Goal: Transaction & Acquisition: Purchase product/service

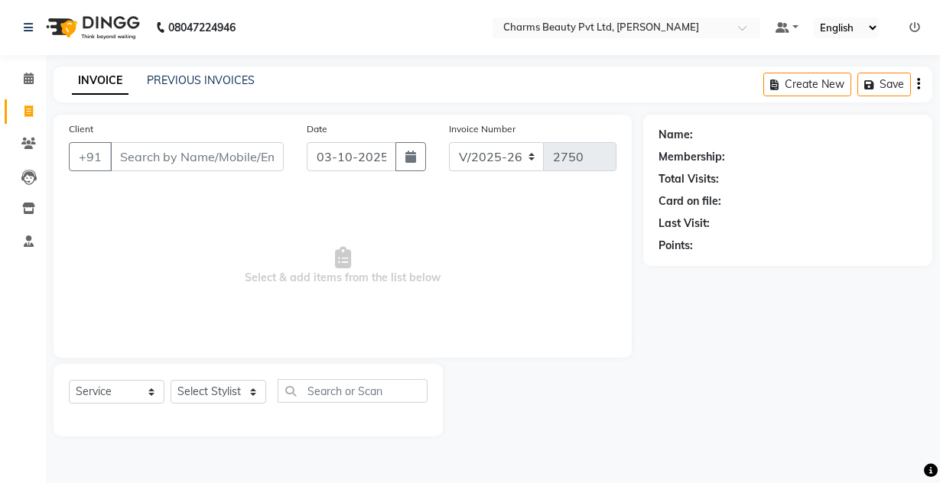
select select "3743"
select select "service"
click at [204, 71] on div "INVOICE PREVIOUS INVOICES Create New Save" at bounding box center [493, 85] width 878 height 36
click at [142, 154] on input "Client" at bounding box center [197, 156] width 174 height 29
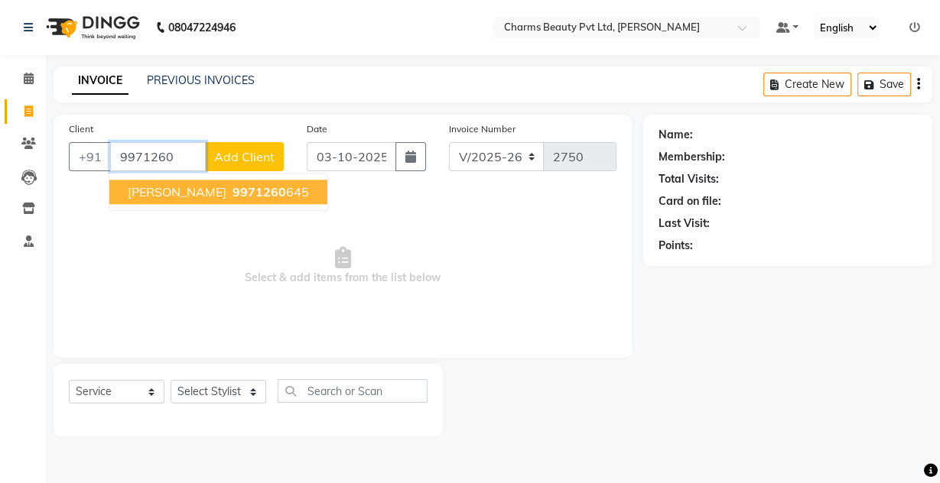
click at [159, 188] on span "[PERSON_NAME]" at bounding box center [177, 191] width 99 height 15
type input "9971260645"
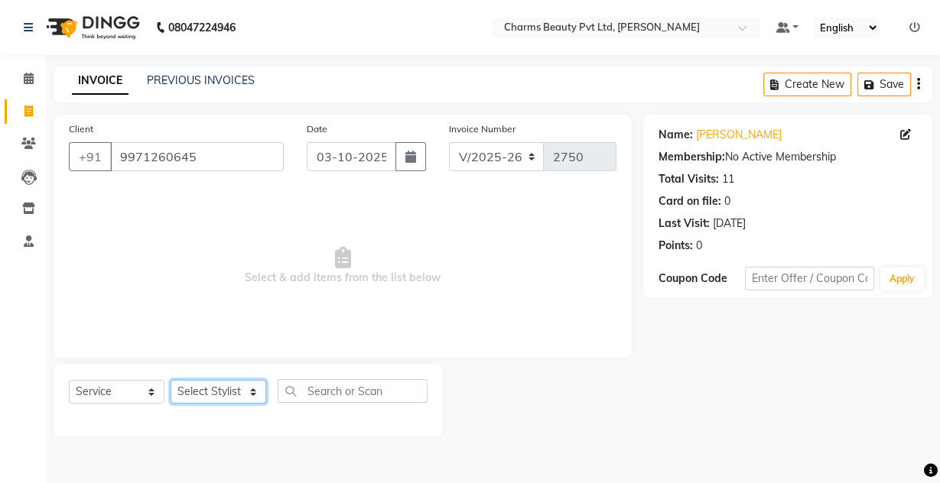
click at [213, 394] on select "Select Stylist Aarti [PERSON_NAME] [PERSON_NAME] CHARMS DR. POOJA MITTAL HINA […" at bounding box center [218, 392] width 96 height 24
select select "17827"
click at [170, 380] on select "Select Stylist Aarti [PERSON_NAME] [PERSON_NAME] CHARMS DR. POOJA MITTAL HINA […" at bounding box center [218, 392] width 96 height 24
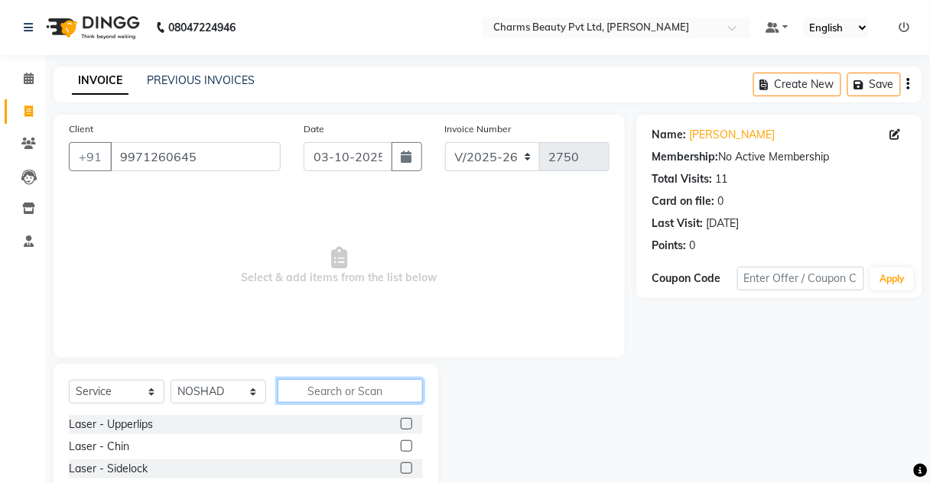
click at [318, 394] on input "text" at bounding box center [349, 391] width 145 height 24
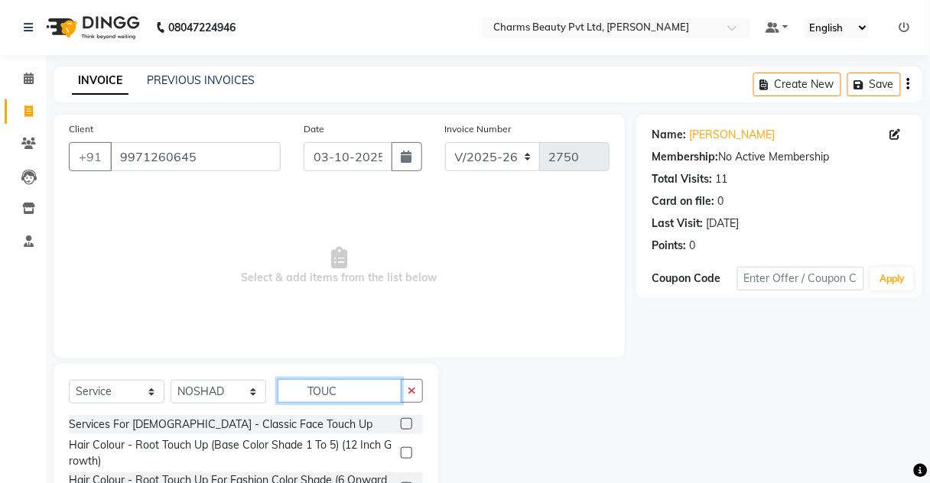
type input "TOUC"
click at [410, 457] on div at bounding box center [406, 455] width 10 height 16
click at [402, 440] on div "Hair Colour - Root Touch Up (Base Color Shade 1 To 5) (12 Inch Growth)" at bounding box center [246, 453] width 354 height 32
click at [406, 449] on label at bounding box center [406, 452] width 11 height 11
click at [406, 449] on input "checkbox" at bounding box center [406, 454] width 10 height 10
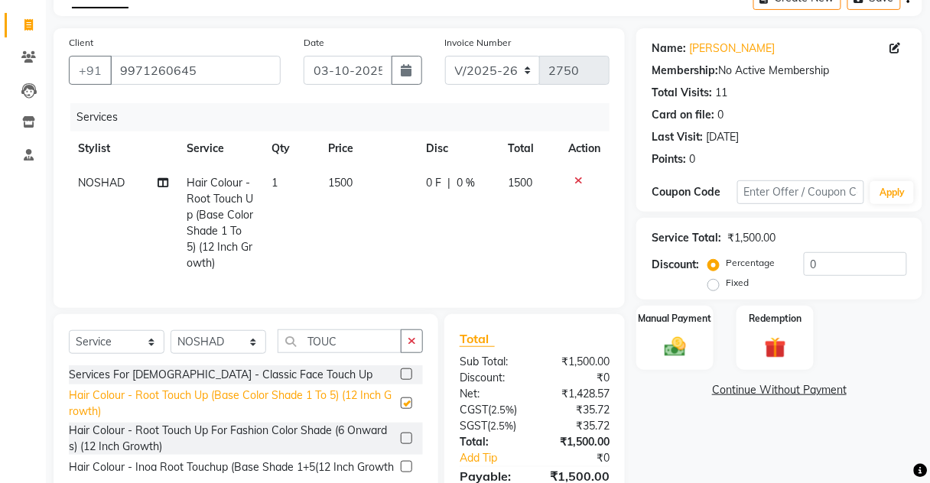
scroll to position [173, 0]
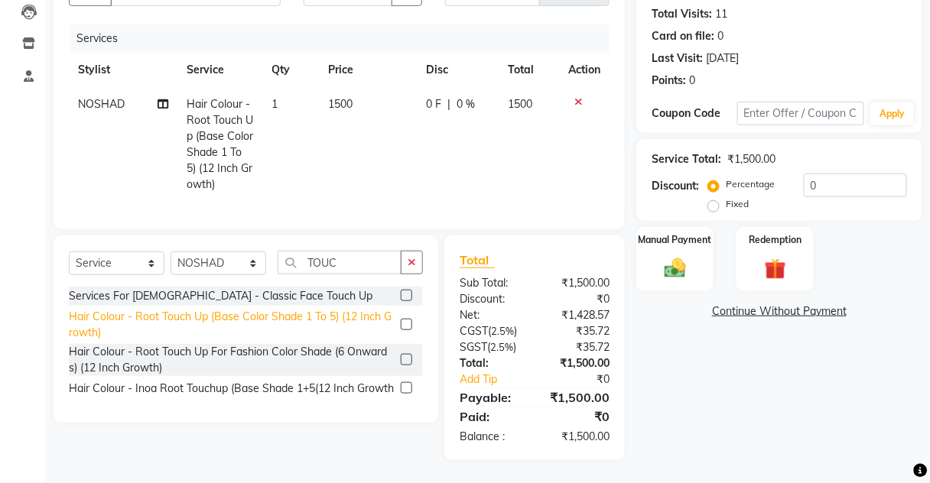
checkbox input "false"
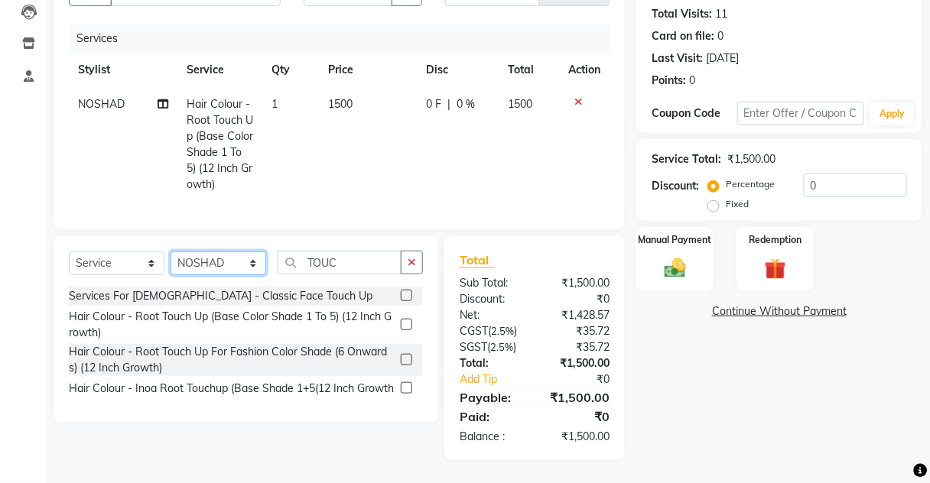
click at [232, 259] on select "Select Stylist Aarti [PERSON_NAME] [PERSON_NAME] CHARMS DR. POOJA MITTAL HINA […" at bounding box center [218, 264] width 96 height 24
select select "72250"
click at [170, 252] on select "Select Stylist Aarti [PERSON_NAME] [PERSON_NAME] CHARMS DR. POOJA MITTAL HINA […" at bounding box center [218, 264] width 96 height 24
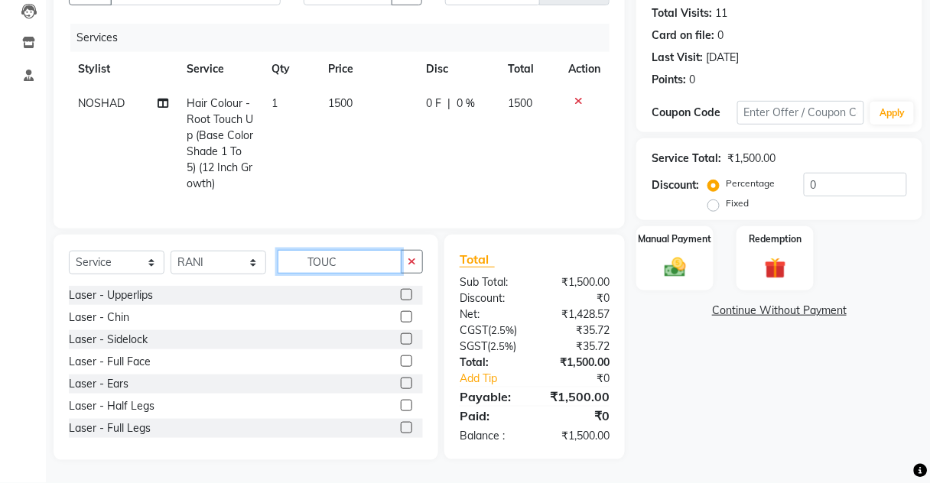
click at [333, 262] on input "TOUC" at bounding box center [339, 262] width 124 height 24
click at [339, 263] on input "TOUC" at bounding box center [339, 262] width 124 height 24
type input "T"
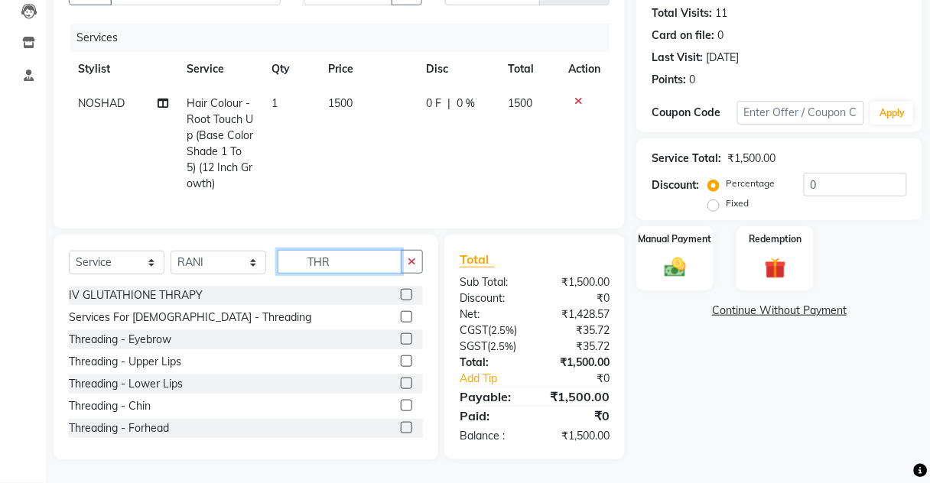
type input "THR"
click at [401, 364] on label at bounding box center [406, 360] width 11 height 11
click at [401, 364] on input "checkbox" at bounding box center [406, 362] width 10 height 10
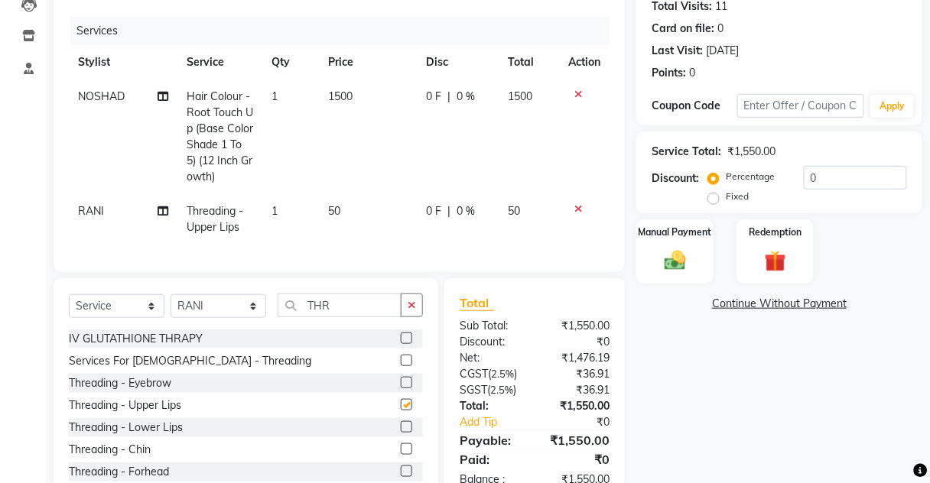
checkbox input "false"
click at [401, 431] on label at bounding box center [406, 426] width 11 height 11
click at [401, 431] on input "checkbox" at bounding box center [406, 428] width 10 height 10
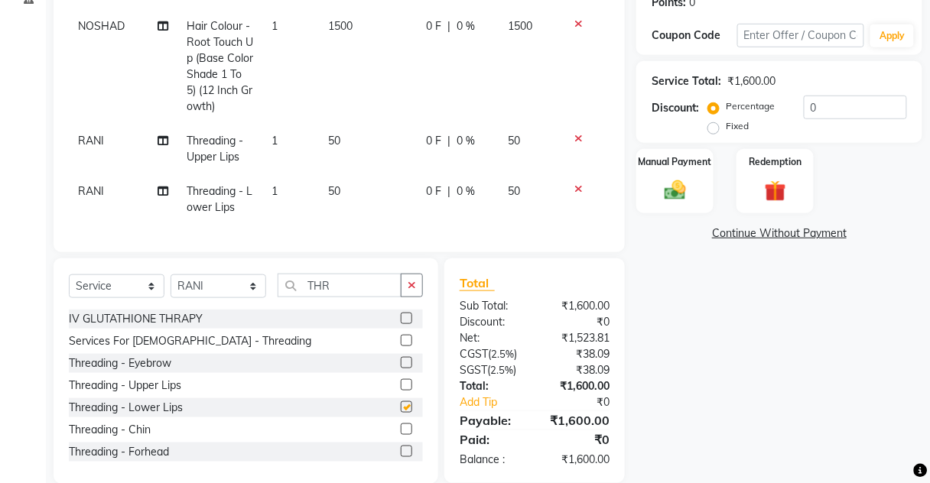
checkbox input "false"
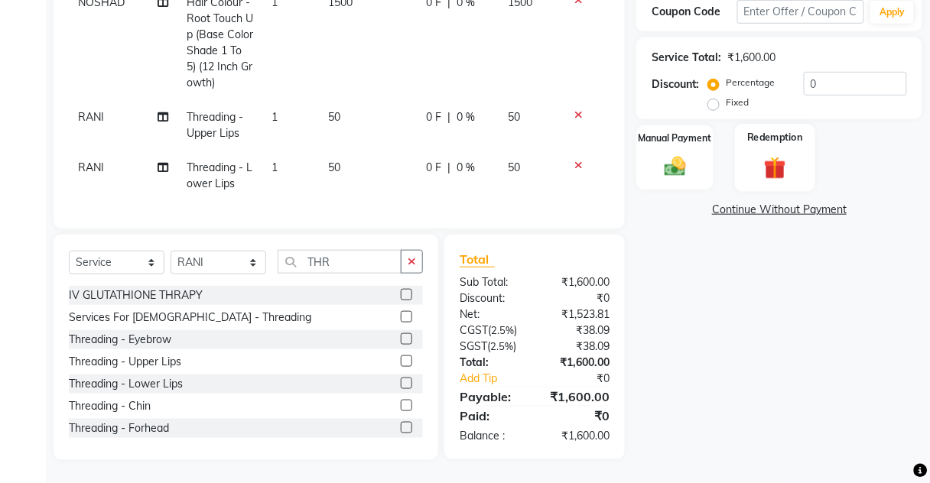
drag, startPoint x: 791, startPoint y: 101, endPoint x: 754, endPoint y: 116, distance: 40.5
click at [790, 101] on div "Percentage Fixed" at bounding box center [757, 93] width 92 height 40
drag, startPoint x: 697, startPoint y: 139, endPoint x: 747, endPoint y: 177, distance: 62.7
click at [696, 140] on div "Manual Payment" at bounding box center [674, 157] width 77 height 65
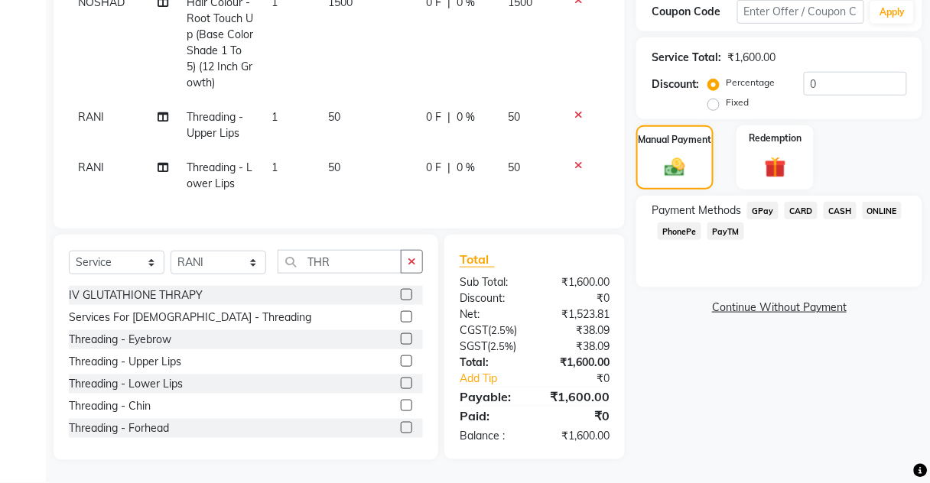
click at [841, 203] on span "CASH" at bounding box center [839, 211] width 33 height 18
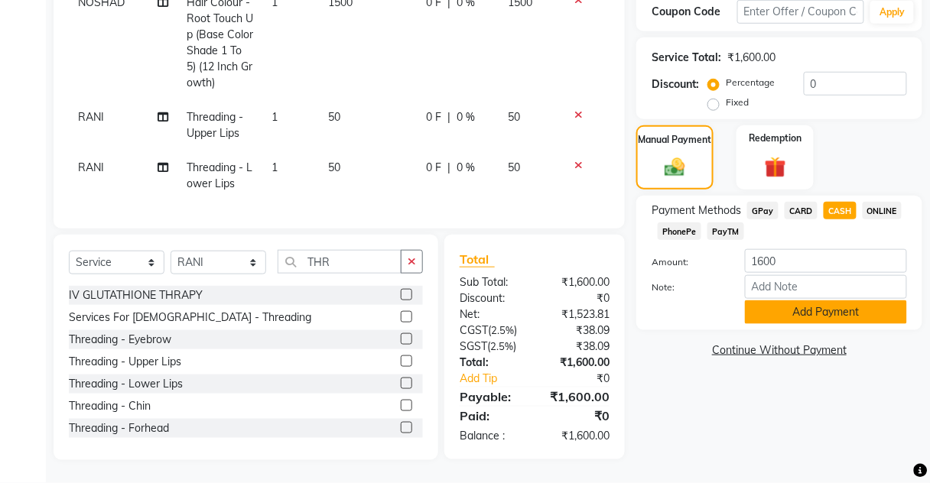
click at [816, 302] on button "Add Payment" at bounding box center [826, 312] width 162 height 24
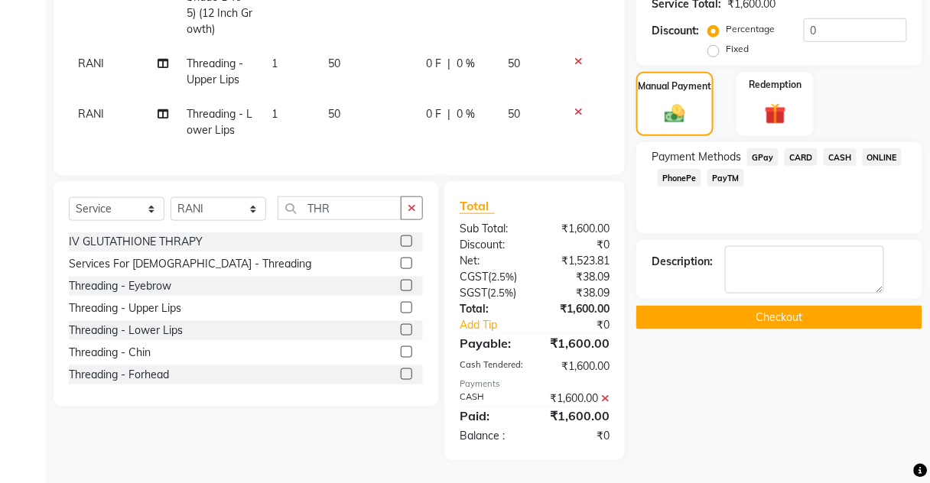
scroll to position [343, 0]
click at [816, 306] on button "Checkout" at bounding box center [779, 318] width 286 height 24
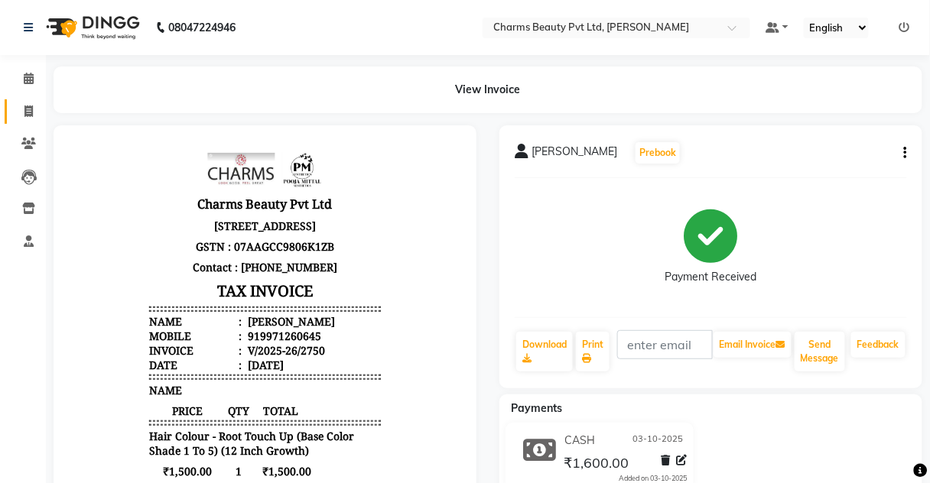
drag, startPoint x: 37, startPoint y: 123, endPoint x: 18, endPoint y: 110, distance: 22.5
click at [37, 123] on link "Invoice" at bounding box center [23, 111] width 37 height 25
select select "service"
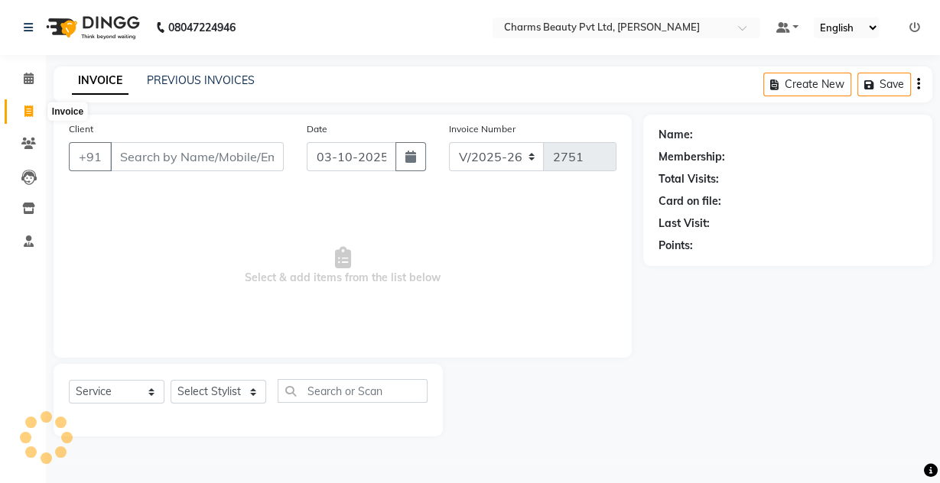
click at [18, 110] on span at bounding box center [28, 112] width 27 height 18
select select "3743"
select select "service"
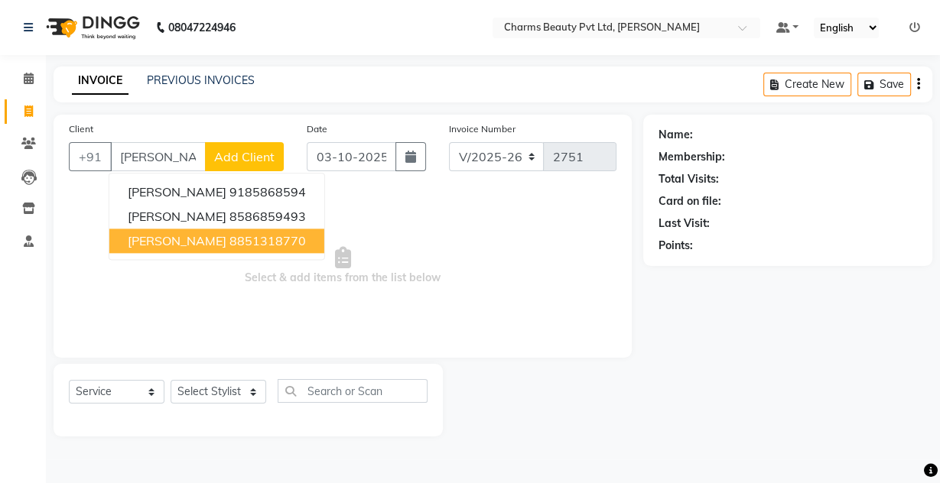
click at [243, 239] on ngb-highlight "8851318770" at bounding box center [267, 240] width 76 height 15
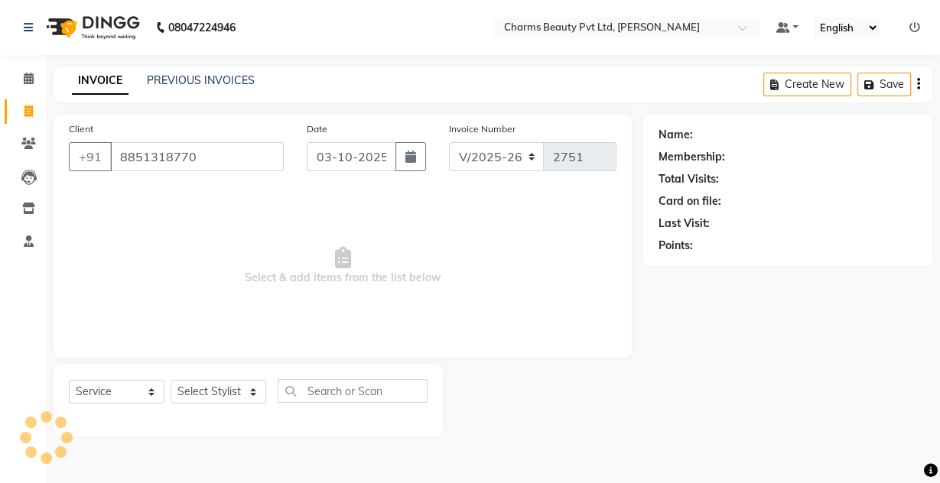
type input "8851318770"
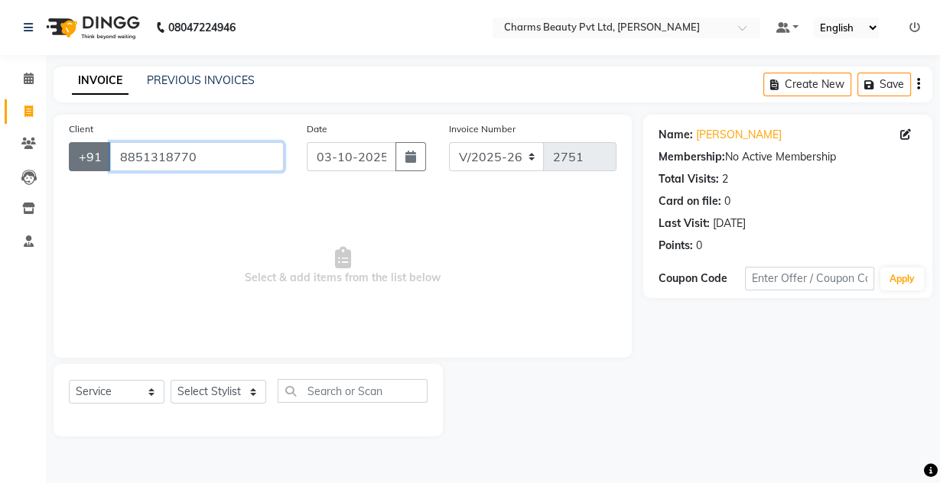
drag, startPoint x: 219, startPoint y: 143, endPoint x: 98, endPoint y: 154, distance: 121.3
click at [98, 154] on div "[PHONE_NUMBER]" at bounding box center [176, 156] width 215 height 29
click at [23, 147] on icon at bounding box center [28, 143] width 15 height 11
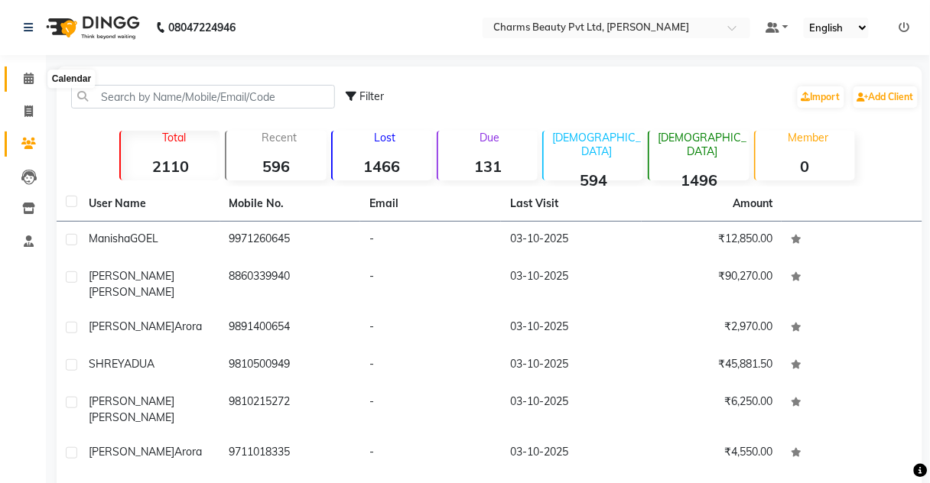
click at [18, 83] on span at bounding box center [28, 79] width 27 height 18
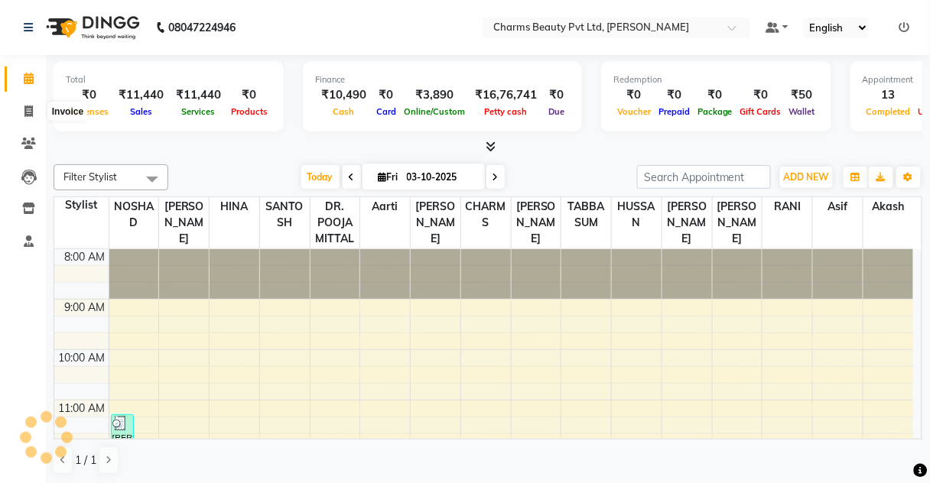
click at [21, 98] on li "Invoice" at bounding box center [23, 112] width 46 height 33
click at [32, 110] on icon at bounding box center [28, 110] width 8 height 11
select select "service"
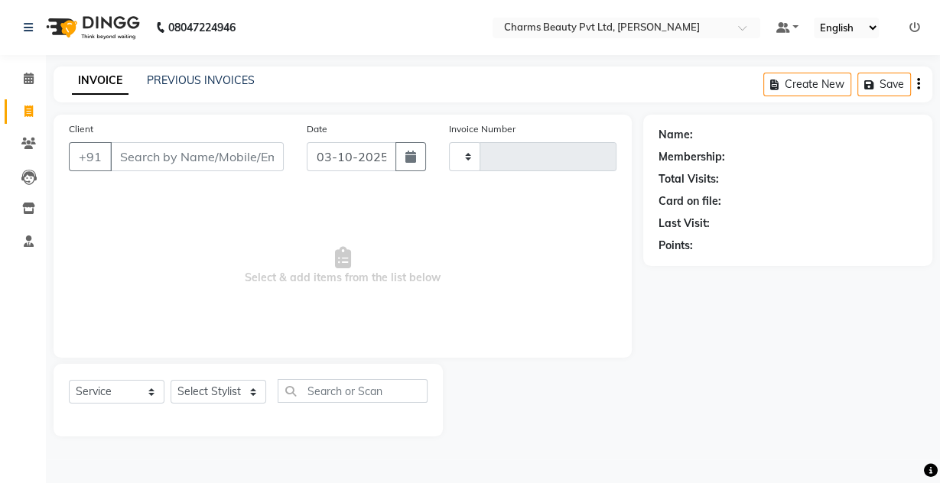
type input "2751"
select select "3743"
click at [38, 77] on span at bounding box center [28, 79] width 27 height 18
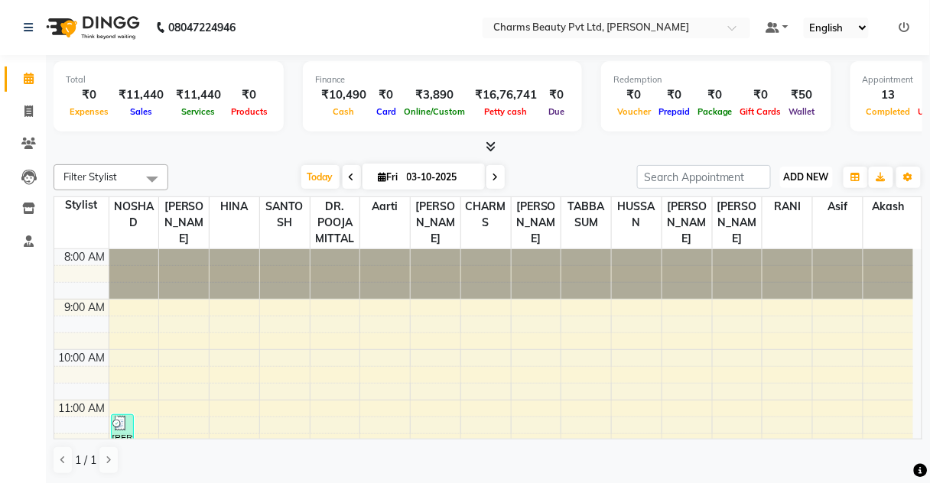
click at [810, 177] on span "ADD NEW" at bounding box center [806, 176] width 45 height 11
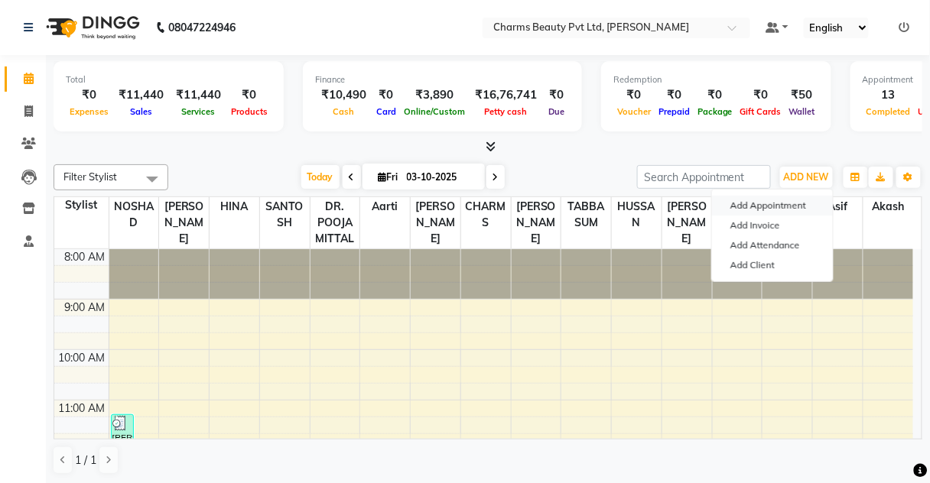
click at [759, 207] on button "Add Appointment" at bounding box center [772, 206] width 121 height 20
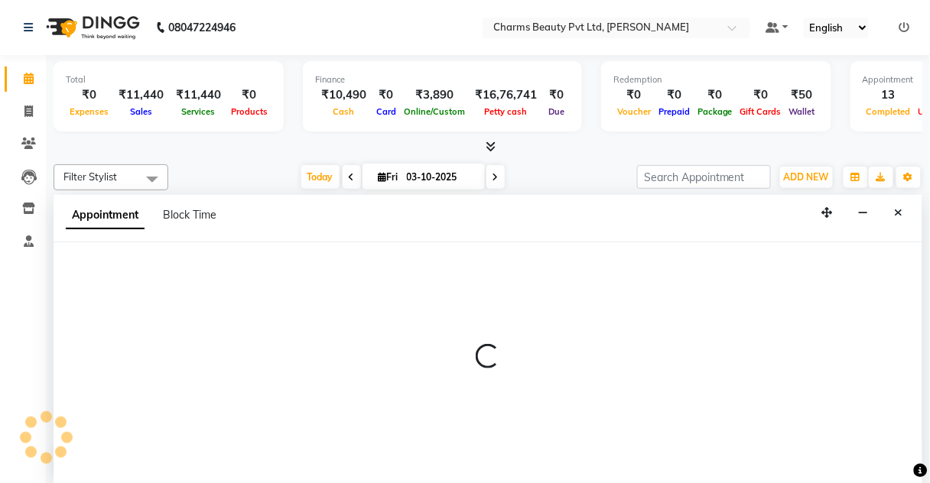
select select "540"
select select "tentative"
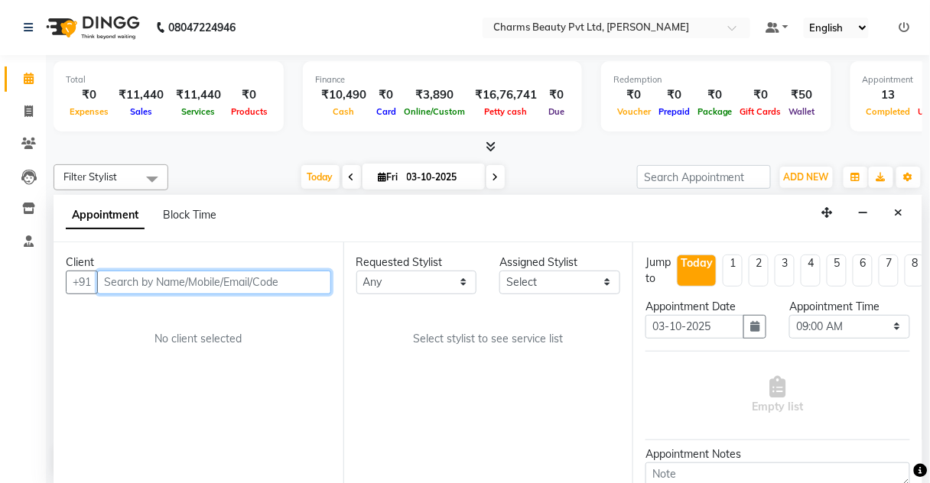
paste input "8851318770"
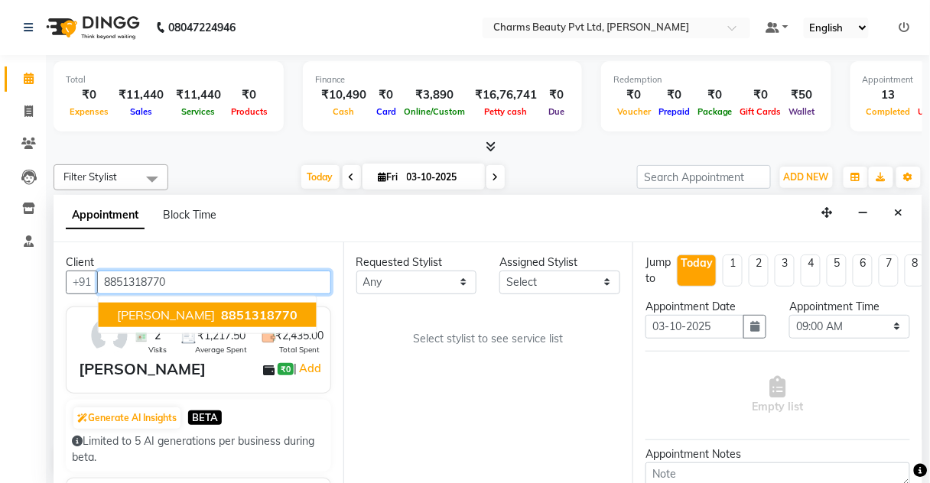
type input "8851318770"
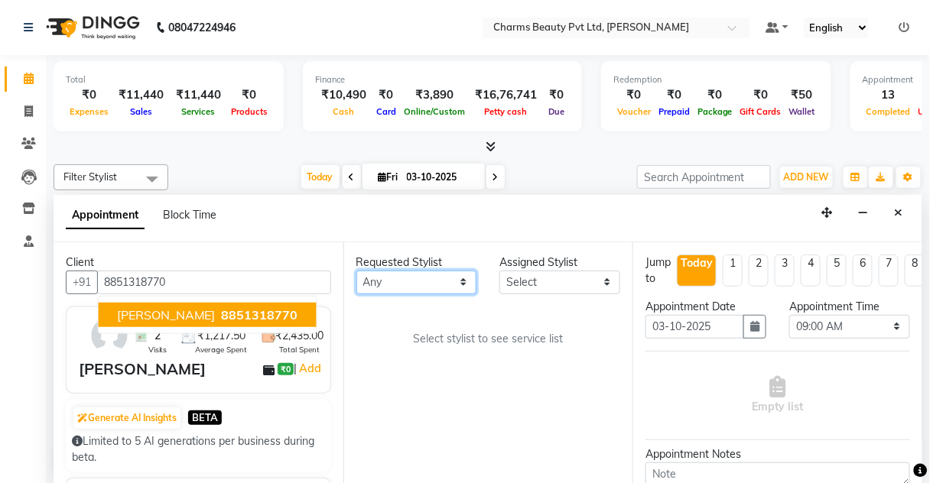
click at [432, 276] on select "Any Aarti [PERSON_NAME] [PERSON_NAME] CHARMS DR. POOJA MITTAL HINA [PERSON_NAME…" at bounding box center [416, 283] width 121 height 24
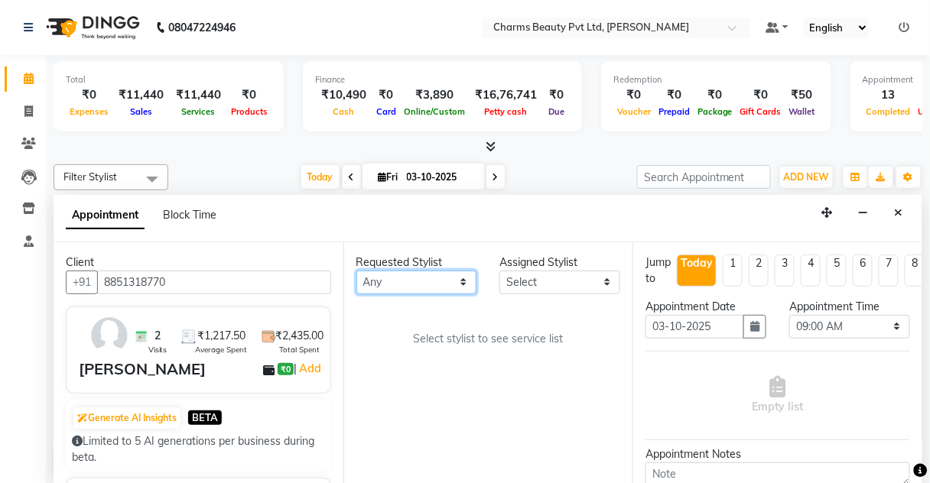
select select "22839"
click at [356, 271] on select "Any Aarti [PERSON_NAME] [PERSON_NAME] CHARMS DR. POOJA MITTAL HINA [PERSON_NAME…" at bounding box center [416, 283] width 121 height 24
select select "22839"
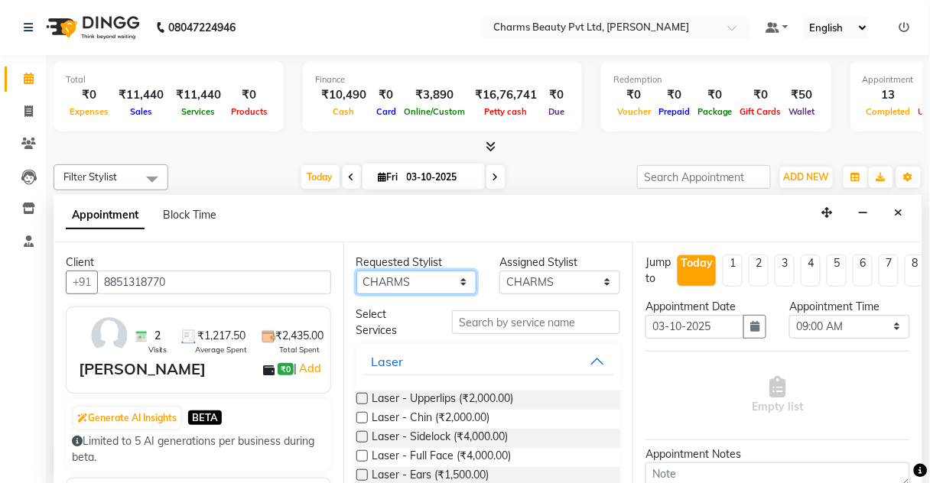
click at [373, 272] on select "Any Aarti [PERSON_NAME] [PERSON_NAME] CHARMS DR. POOJA MITTAL HINA [PERSON_NAME…" at bounding box center [416, 283] width 121 height 24
select select "17828"
click at [356, 271] on select "Any Aarti [PERSON_NAME] [PERSON_NAME] CHARMS DR. POOJA MITTAL HINA [PERSON_NAME…" at bounding box center [416, 283] width 121 height 24
select select "17828"
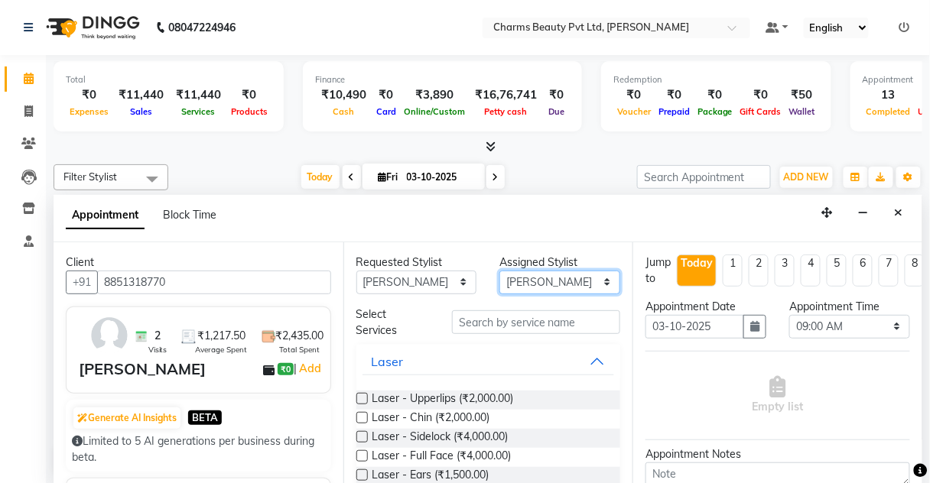
click at [557, 275] on select "Select Aarti [PERSON_NAME] [PERSON_NAME] CHARMS DR. POOJA MITTAL HINA [PERSON_N…" at bounding box center [559, 283] width 121 height 24
click at [499, 271] on select "Select Aarti [PERSON_NAME] [PERSON_NAME] CHARMS DR. POOJA MITTAL HINA [PERSON_N…" at bounding box center [559, 283] width 121 height 24
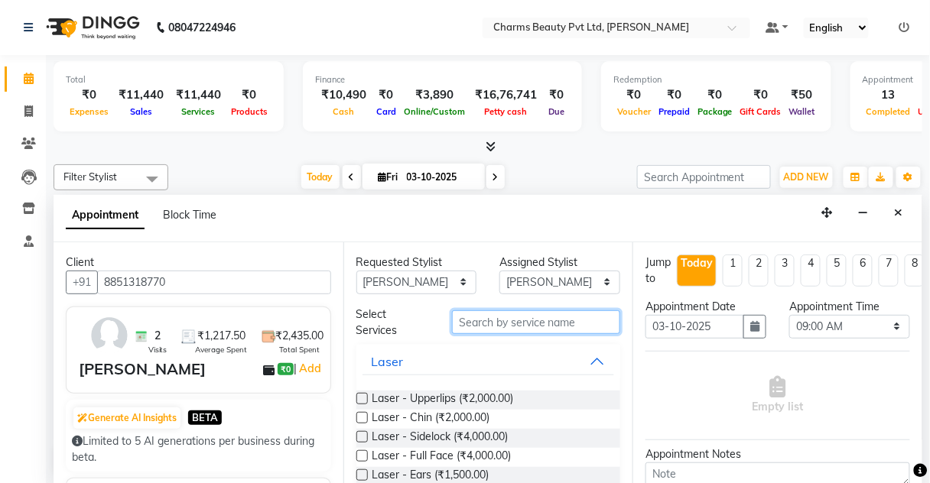
click at [511, 322] on input "text" at bounding box center [536, 322] width 168 height 24
type input "LASER"
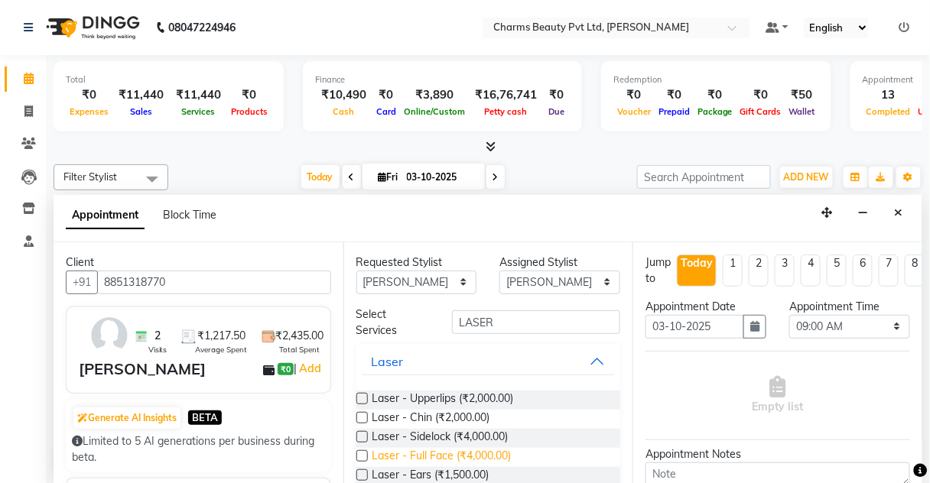
click at [449, 457] on span "Laser - Full Face (₹4,000.00)" at bounding box center [441, 457] width 139 height 19
checkbox input "false"
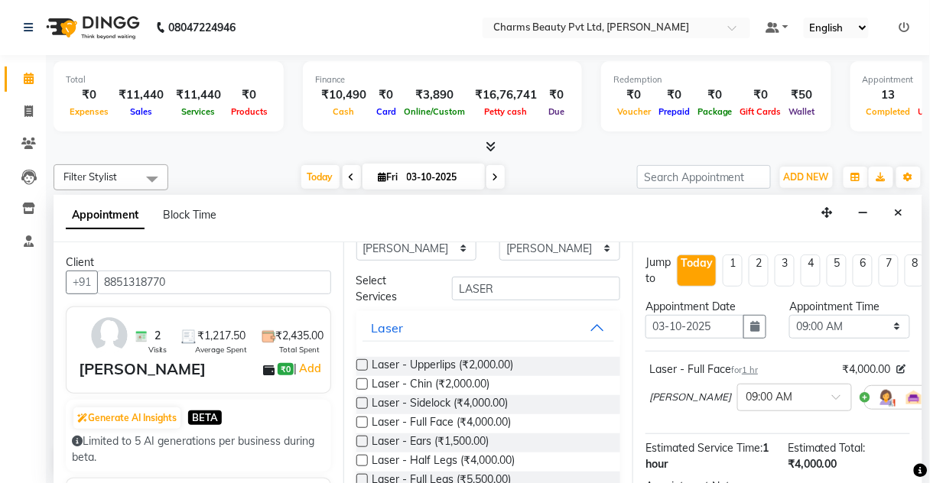
scroll to position [61, 0]
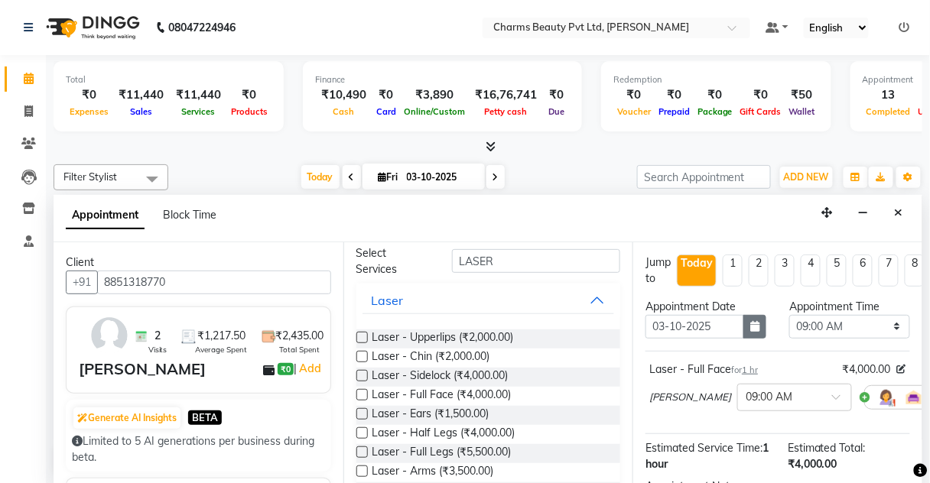
click at [744, 336] on div "Appointment Date [DATE]" at bounding box center [706, 325] width 144 height 52
click at [750, 329] on icon "button" at bounding box center [754, 326] width 9 height 11
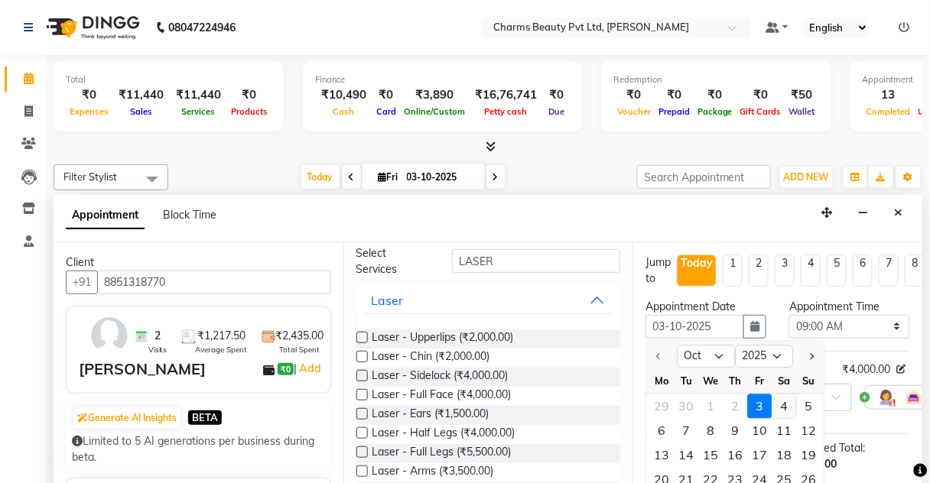
click at [788, 407] on div "4" at bounding box center [783, 406] width 24 height 24
type input "04-10-2025"
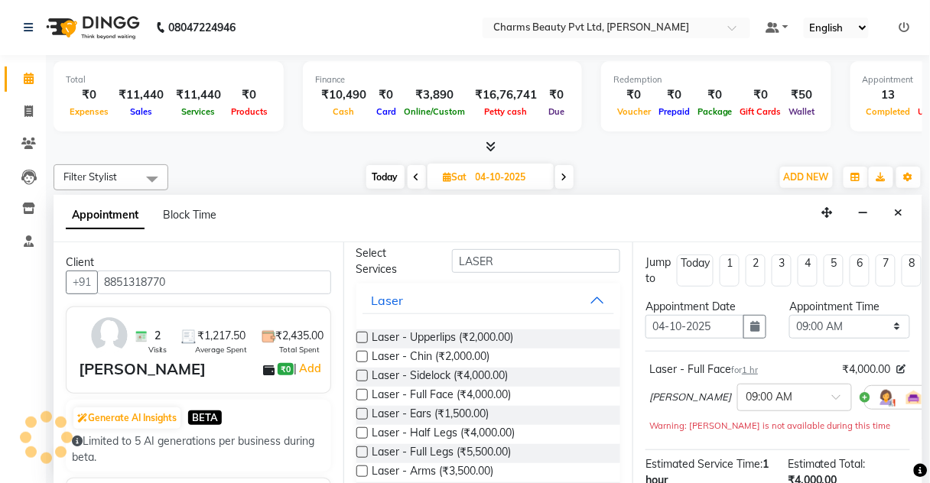
scroll to position [453, 0]
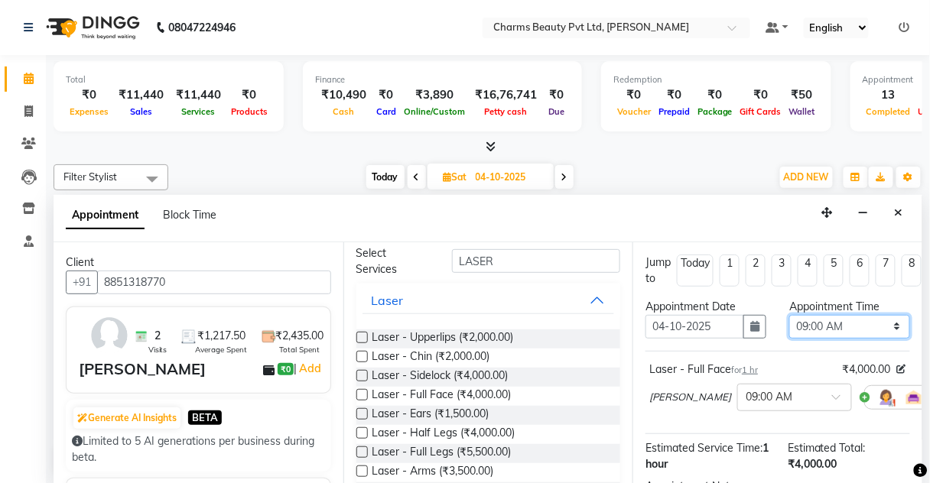
click at [846, 323] on select "Select 09:00 AM 09:15 AM 09:30 AM 09:45 AM 10:00 AM 10:15 AM 10:30 AM 10:45 AM …" at bounding box center [849, 327] width 121 height 24
select select "960"
click at [789, 315] on select "Select 09:00 AM 09:15 AM 09:30 AM 09:45 AM 10:00 AM 10:15 AM 10:30 AM 10:45 AM …" at bounding box center [849, 327] width 121 height 24
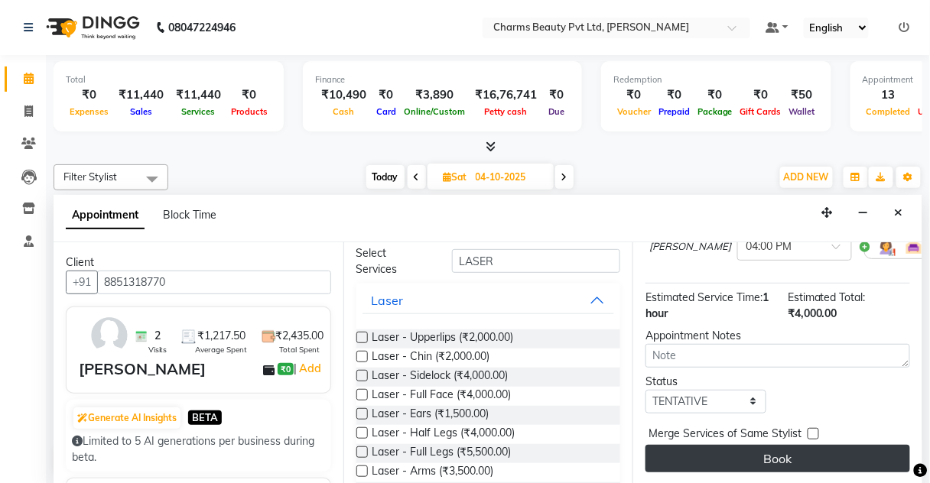
click at [790, 445] on button "Book" at bounding box center [777, 459] width 264 height 28
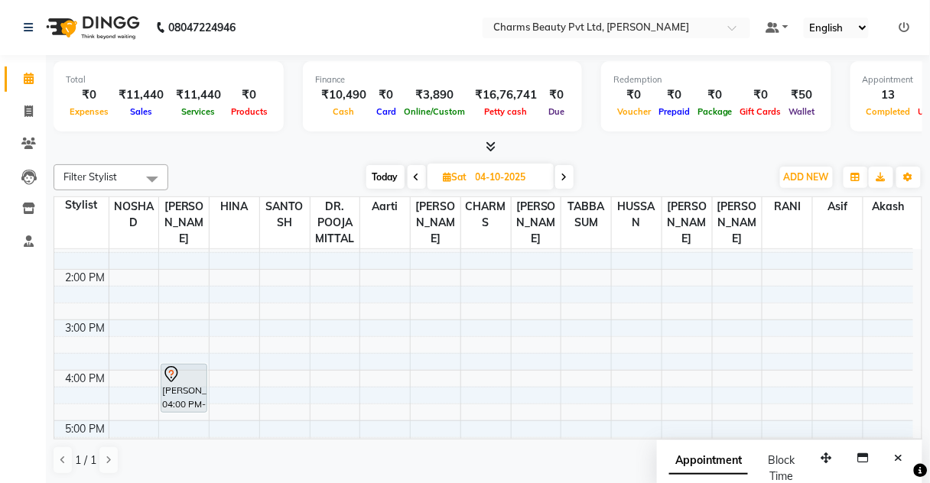
scroll to position [392, 0]
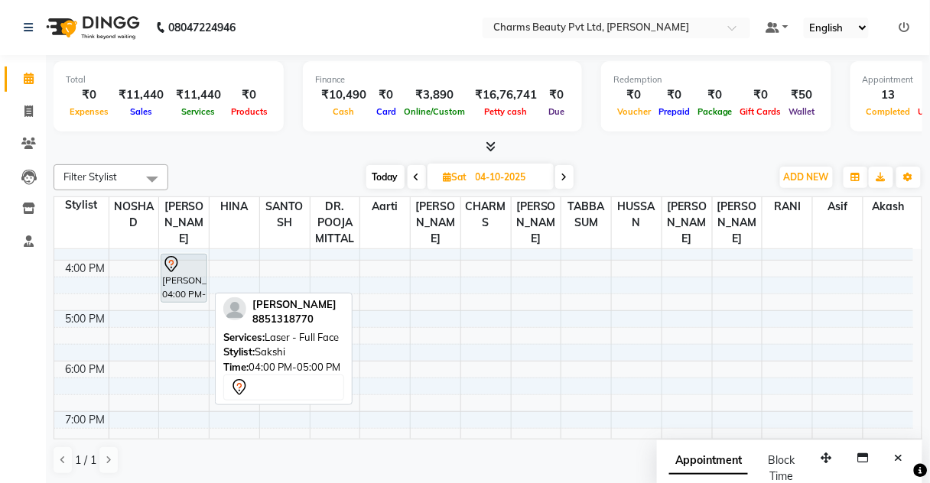
click at [194, 284] on div "[PERSON_NAME], 04:00 PM-05:00 PM, Laser - Full Face" at bounding box center [183, 278] width 45 height 47
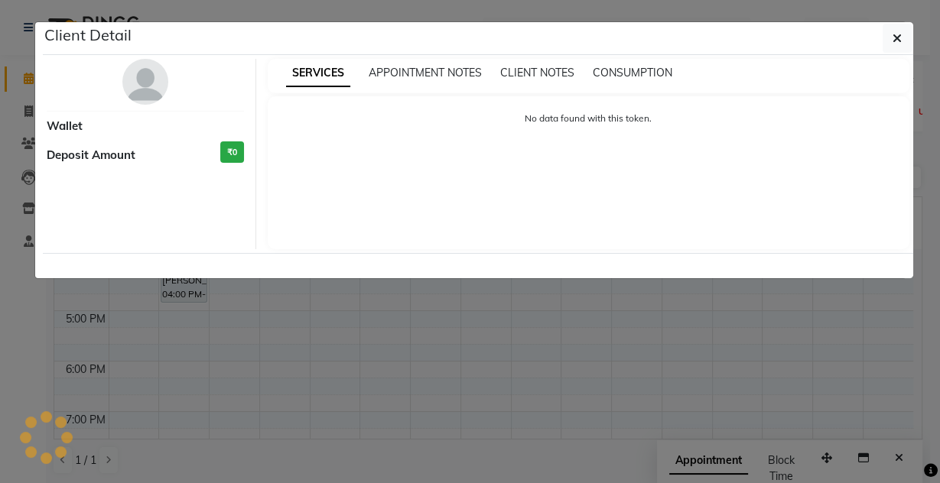
select select "7"
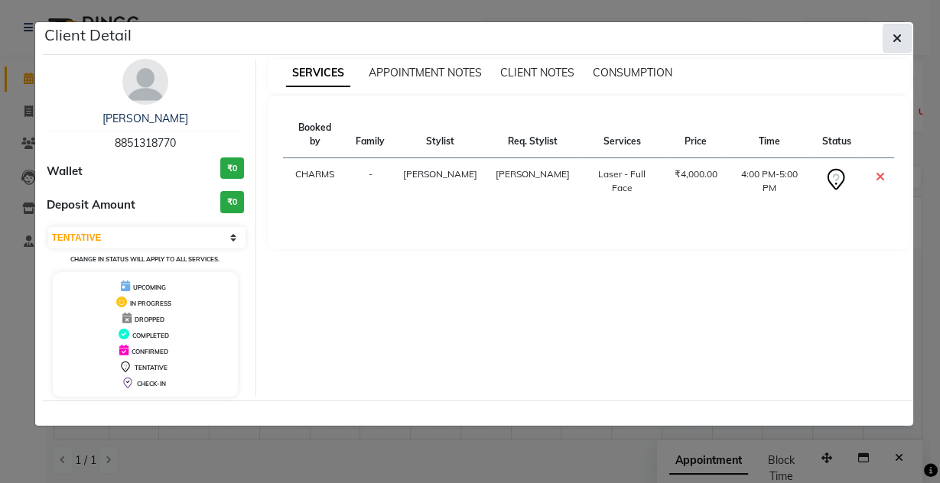
click at [897, 39] on icon "button" at bounding box center [896, 38] width 9 height 12
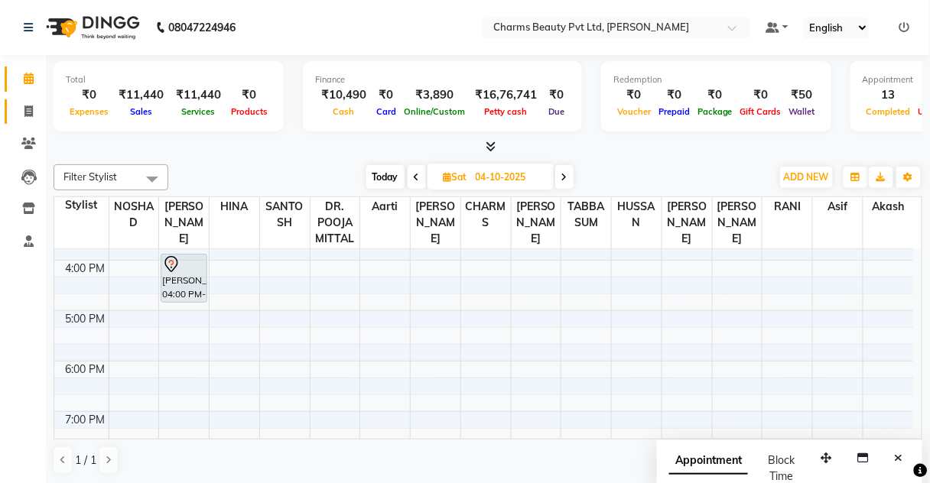
scroll to position [0, 0]
click at [5, 103] on link "Invoice" at bounding box center [23, 111] width 37 height 25
select select "service"
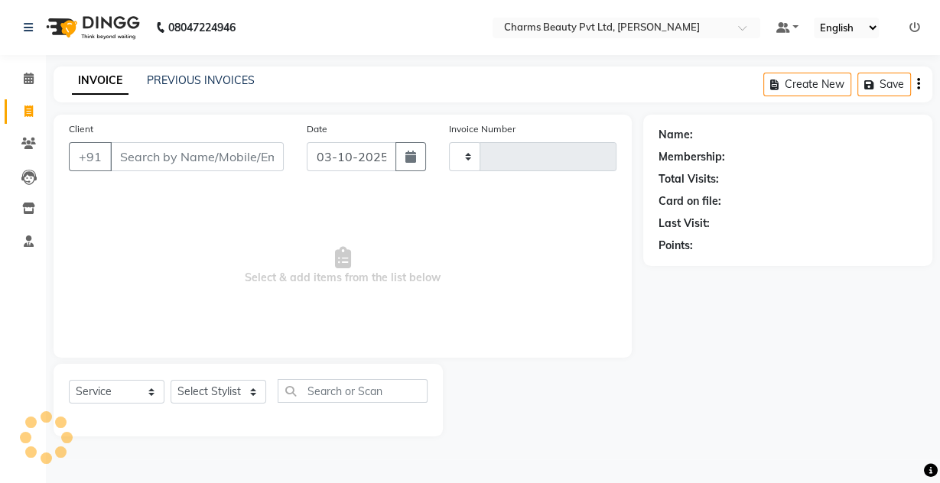
type input "2751"
select select "3743"
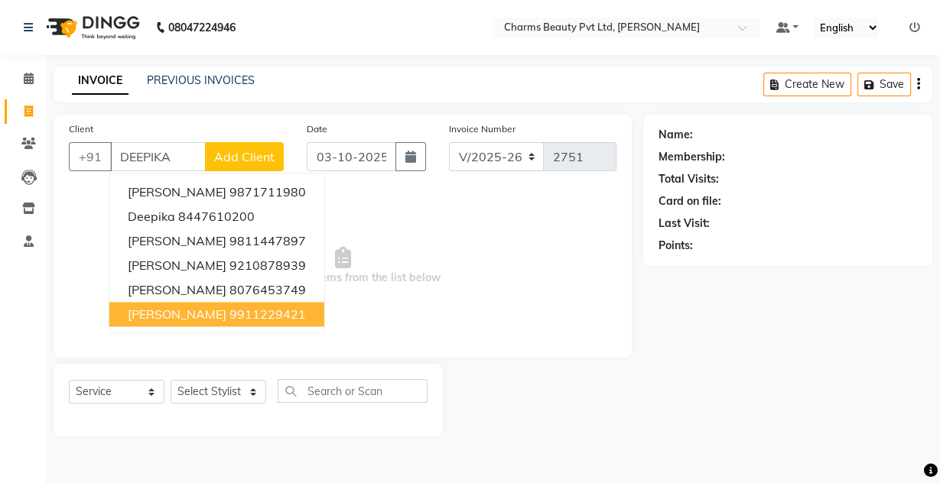
click at [223, 309] on button "[PERSON_NAME] 9911229421" at bounding box center [216, 314] width 215 height 24
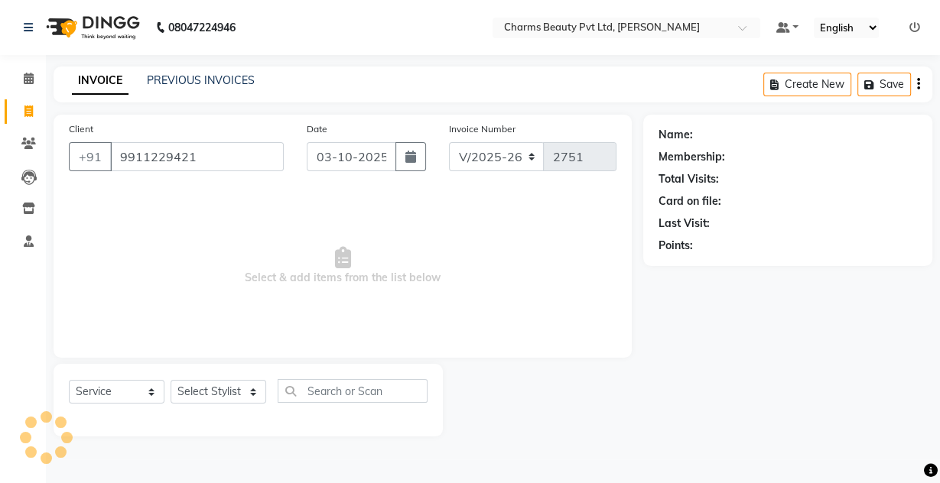
type input "9911229421"
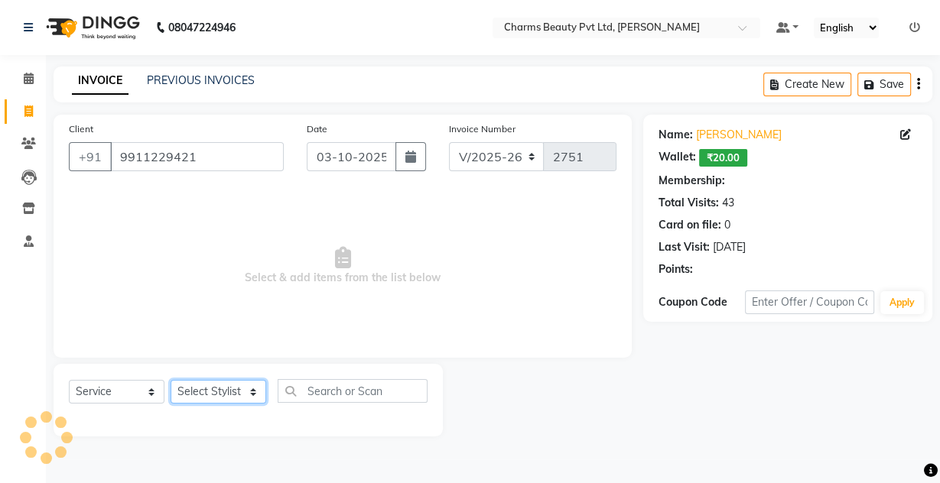
click at [248, 388] on select "Select Stylist Aarti [PERSON_NAME] [PERSON_NAME] CHARMS DR. POOJA MITTAL HINA […" at bounding box center [218, 392] width 96 height 24
select select "1: Object"
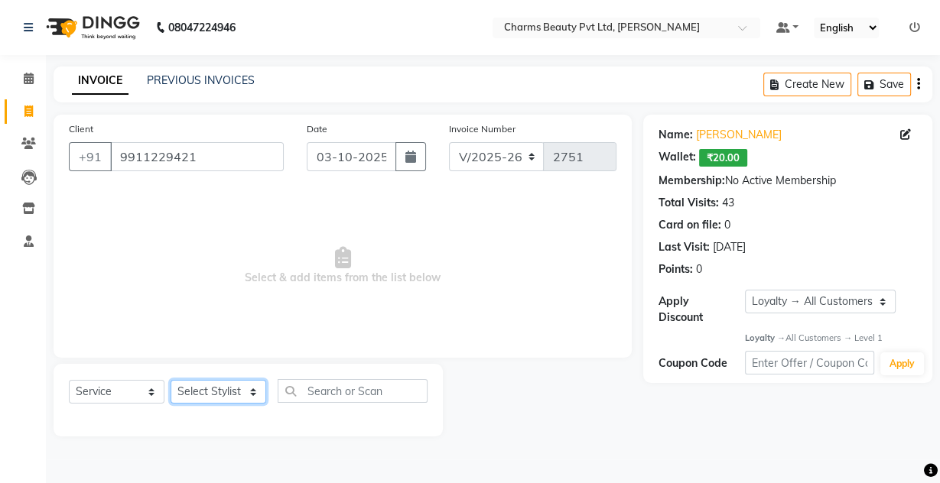
select select "17827"
click at [170, 380] on select "Select Stylist Aarti [PERSON_NAME] [PERSON_NAME] CHARMS DR. POOJA MITTAL HINA […" at bounding box center [218, 392] width 96 height 24
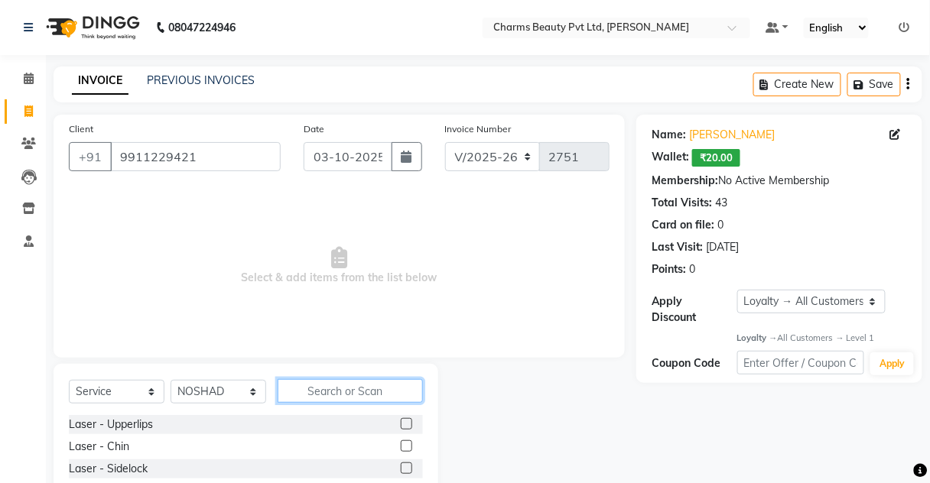
click at [373, 391] on input "text" at bounding box center [349, 391] width 145 height 24
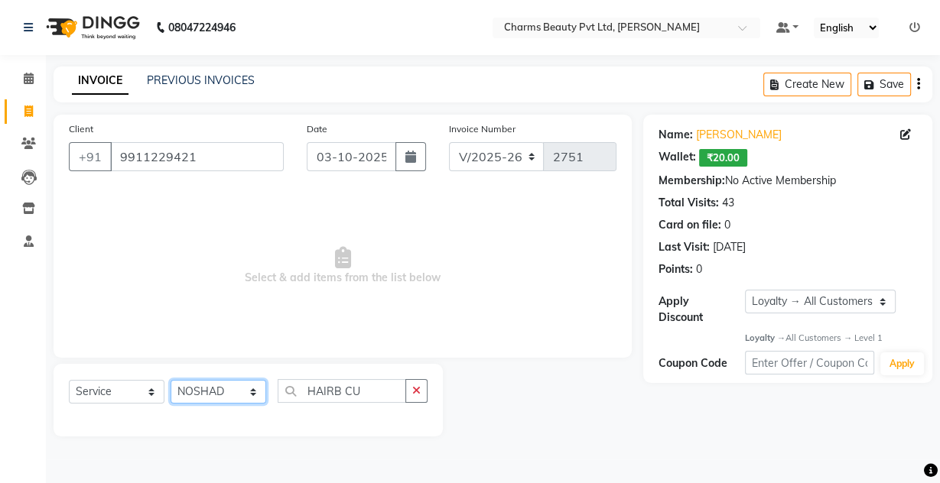
click at [245, 398] on select "Select Stylist Aarti [PERSON_NAME] [PERSON_NAME] CHARMS DR. POOJA MITTAL HINA […" at bounding box center [218, 392] width 96 height 24
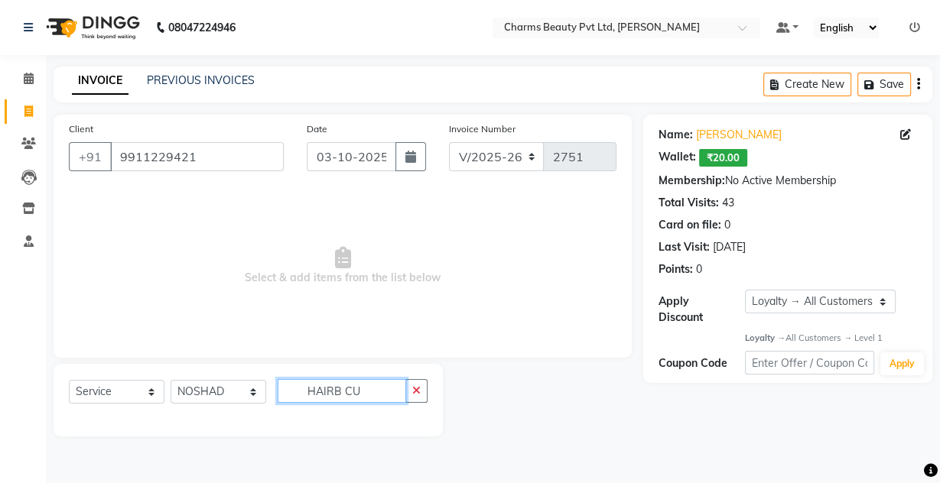
click at [368, 394] on input "HAIRB CU" at bounding box center [341, 391] width 128 height 24
click at [371, 381] on input "HAIRB CUT" at bounding box center [341, 391] width 128 height 24
type input "H"
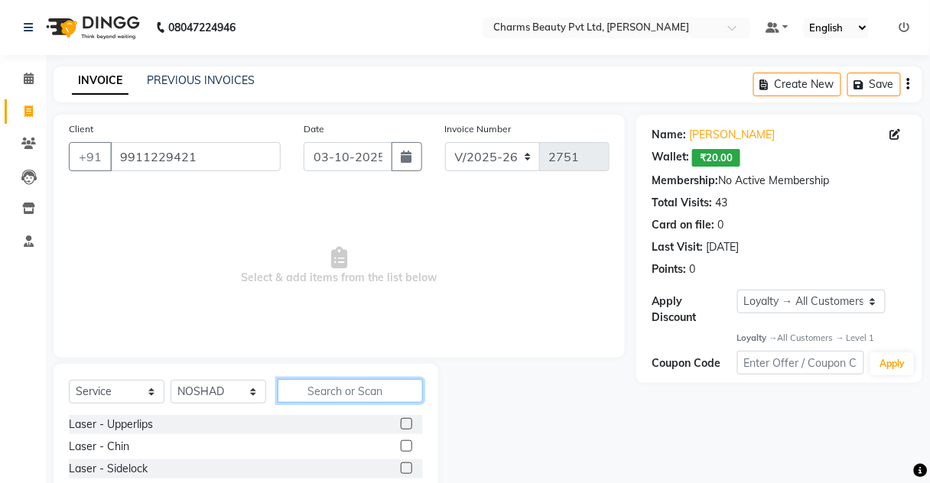
click at [357, 391] on input "text" at bounding box center [349, 391] width 145 height 24
click at [352, 375] on div "Select Service Product Membership Package Voucher Prepaid Gift Card Select Styl…" at bounding box center [246, 477] width 385 height 226
click at [352, 384] on input "text" at bounding box center [349, 391] width 145 height 24
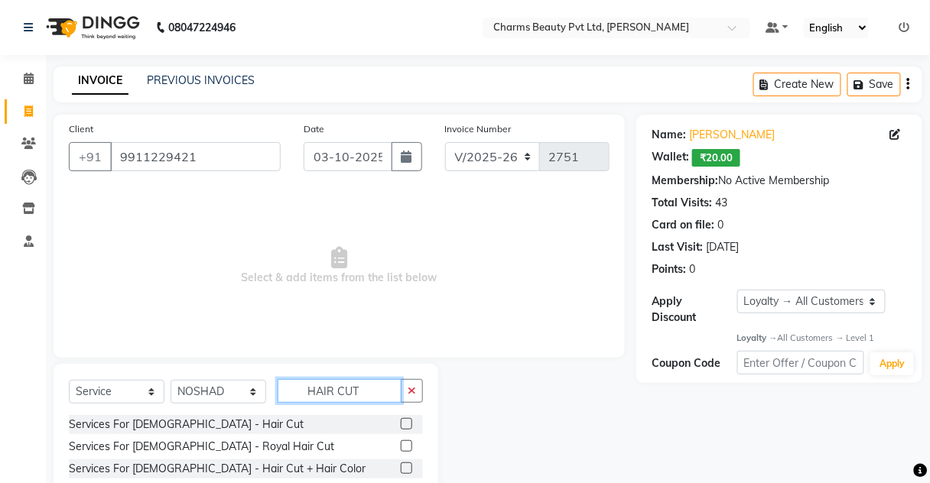
type input "HAIR CUT"
click at [401, 421] on label at bounding box center [406, 423] width 11 height 11
click at [401, 421] on input "checkbox" at bounding box center [406, 425] width 10 height 10
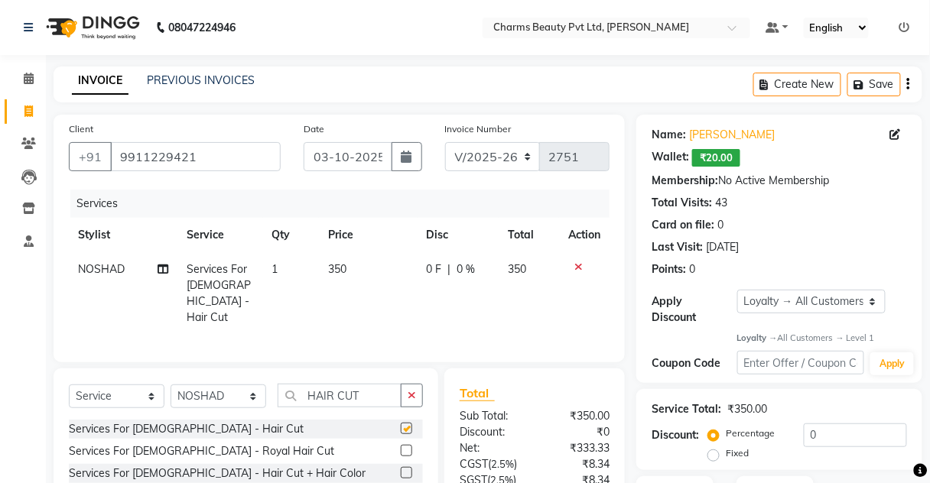
checkbox input "false"
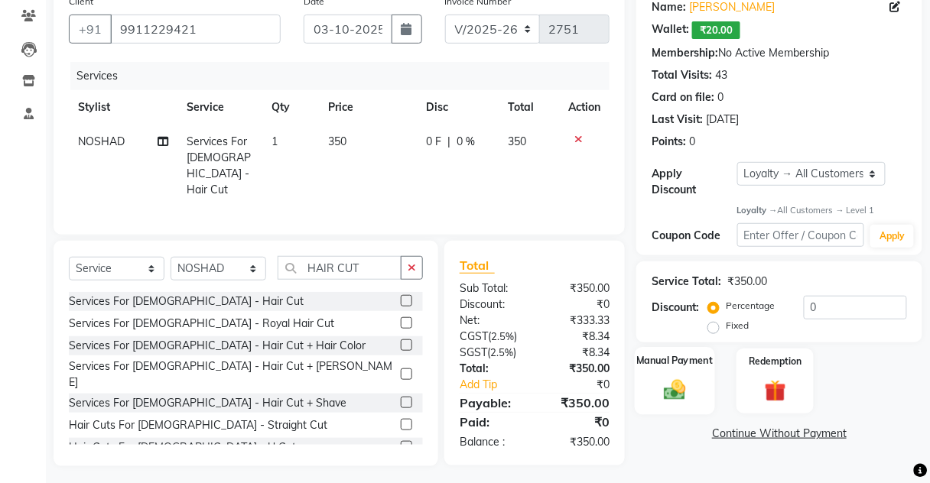
click at [698, 376] on div "Manual Payment" at bounding box center [674, 381] width 80 height 67
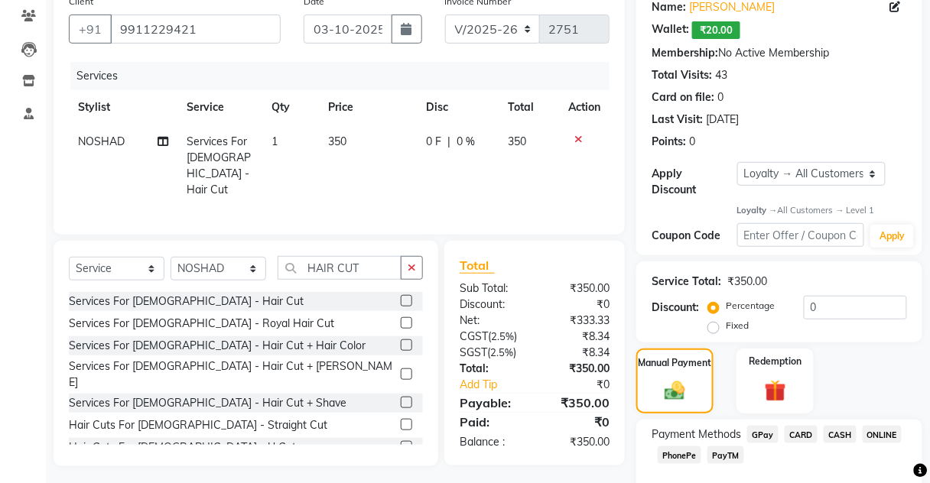
scroll to position [209, 0]
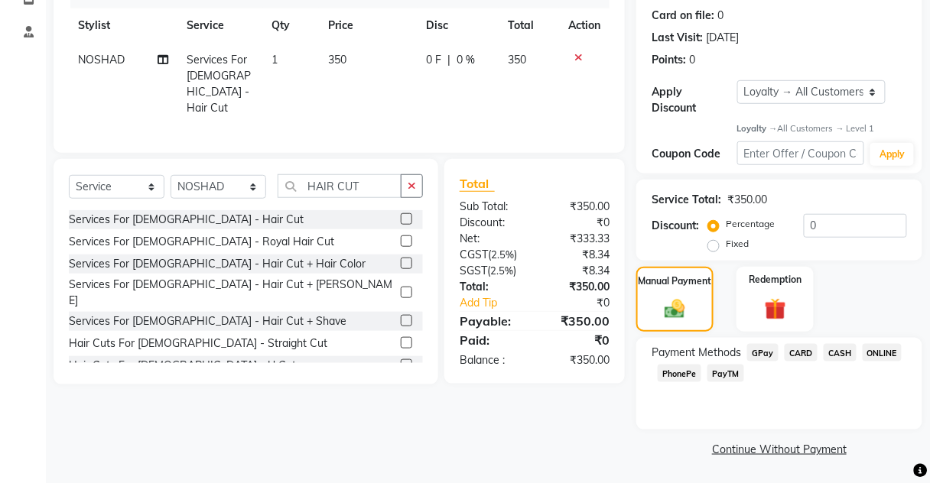
click at [842, 347] on span "CASH" at bounding box center [839, 353] width 33 height 18
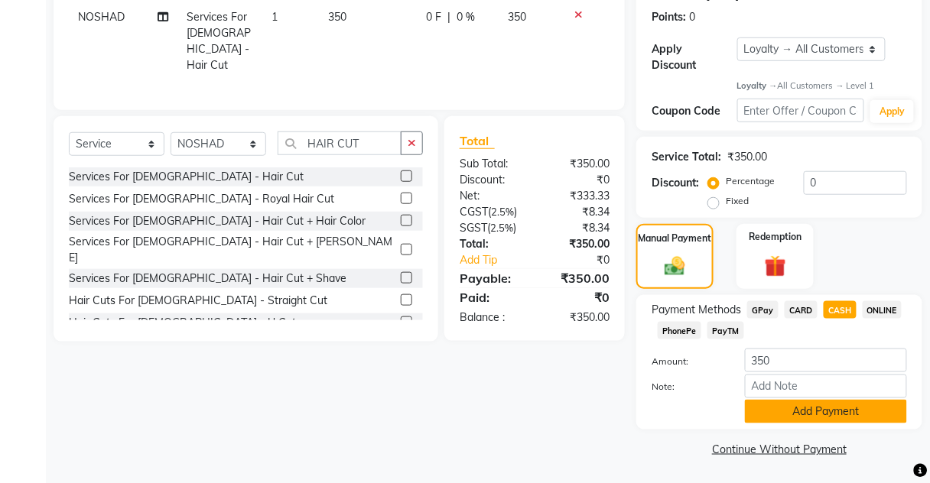
click at [826, 405] on button "Add Payment" at bounding box center [826, 412] width 162 height 24
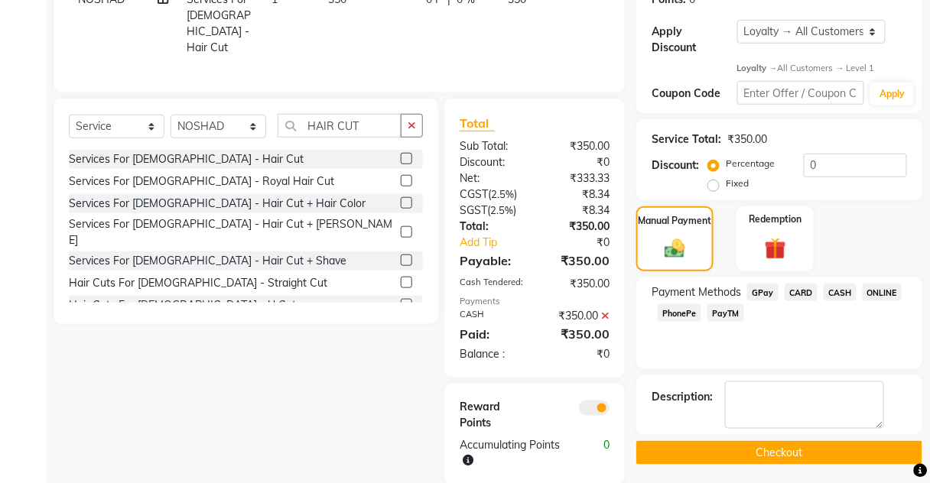
scroll to position [287, 0]
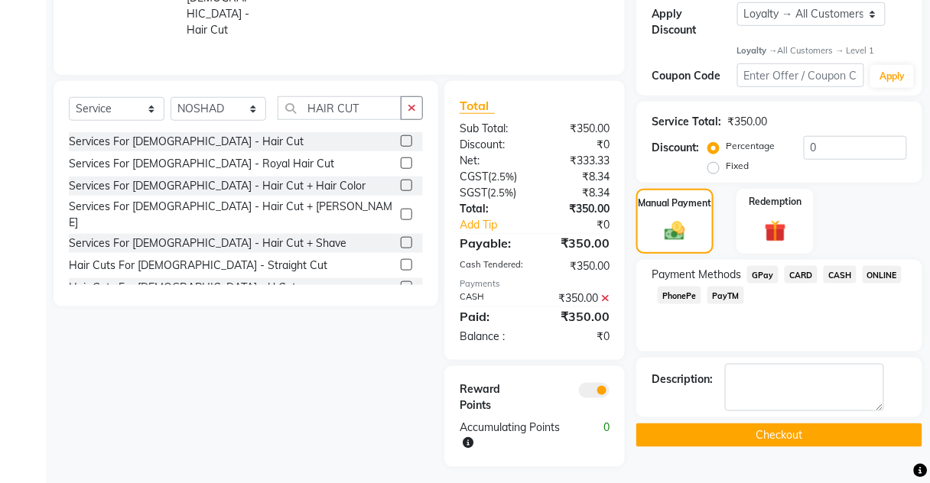
click at [819, 427] on button "Checkout" at bounding box center [779, 436] width 286 height 24
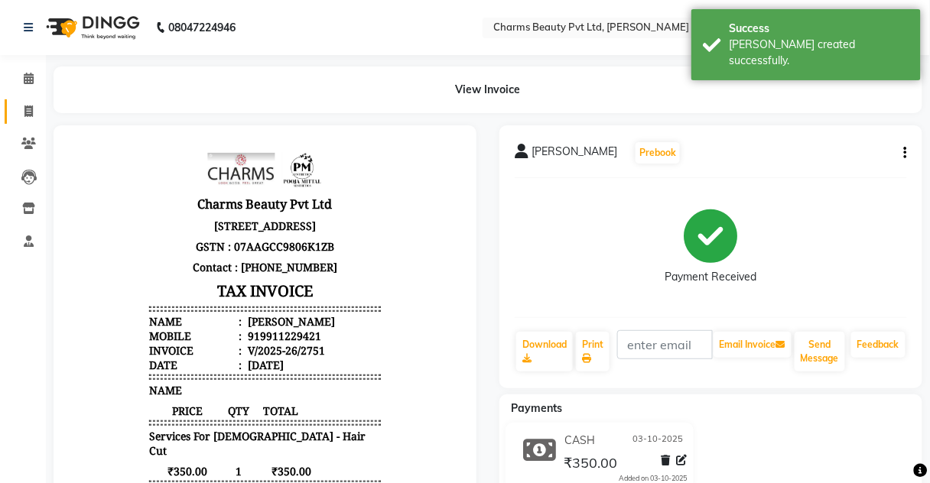
click at [13, 110] on link "Invoice" at bounding box center [23, 111] width 37 height 25
select select "service"
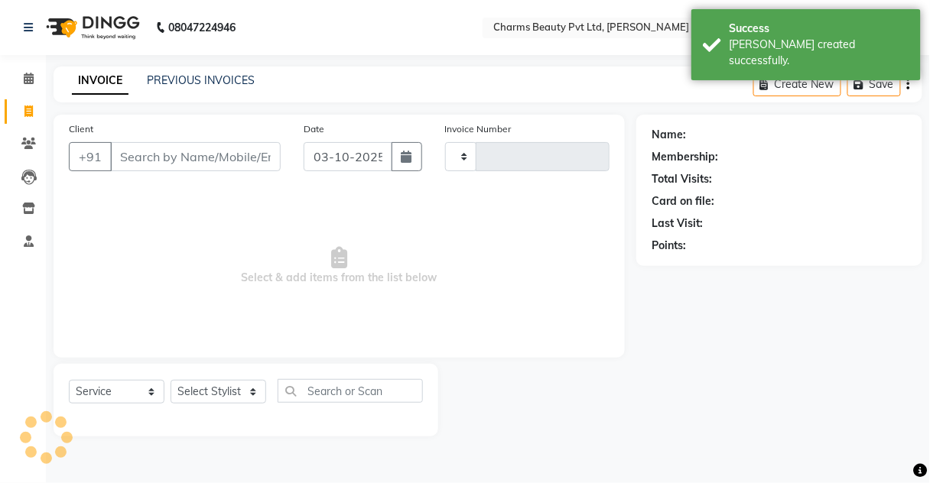
type input "2752"
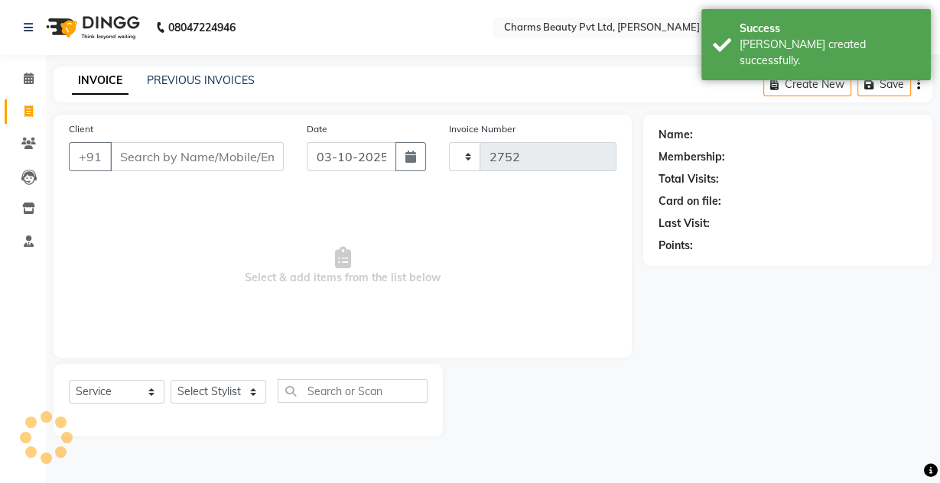
select select "3743"
click at [213, 80] on link "PREVIOUS INVOICES" at bounding box center [201, 80] width 108 height 14
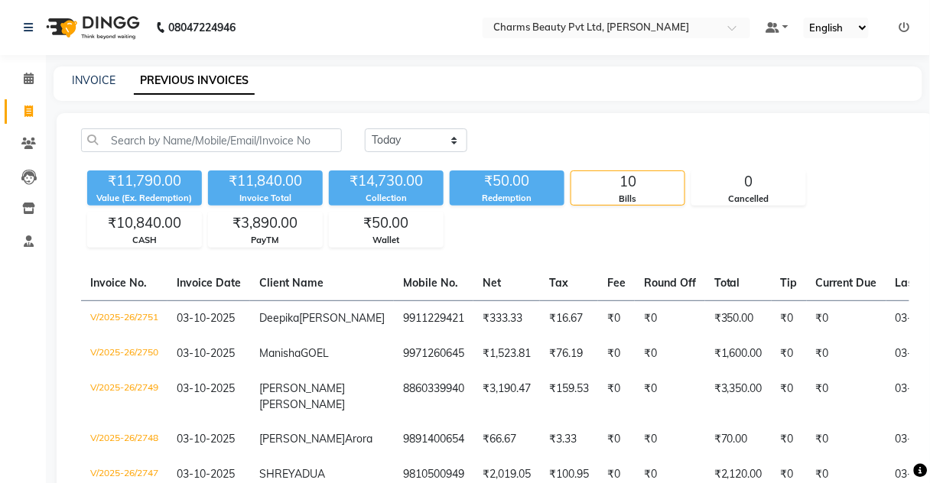
click at [122, 86] on div "INVOICE PREVIOUS INVOICES" at bounding box center [479, 81] width 850 height 16
click at [100, 79] on link "INVOICE" at bounding box center [94, 80] width 44 height 14
select select "service"
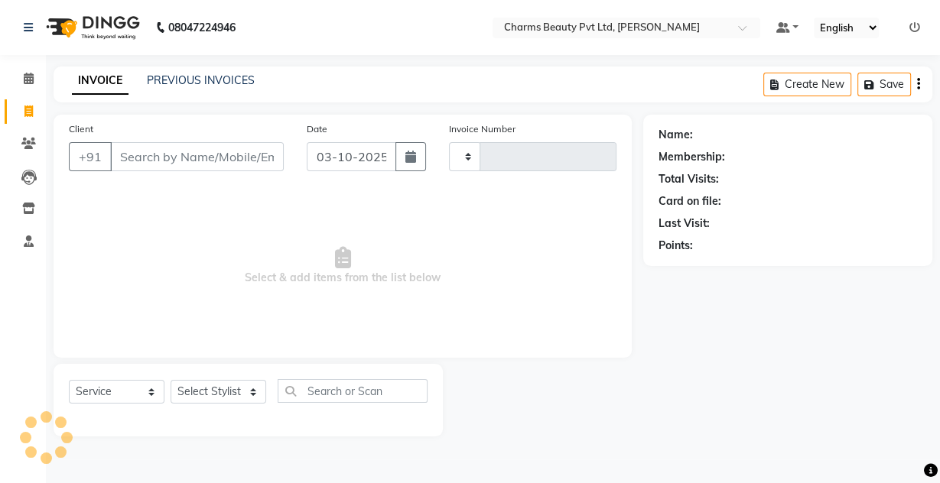
type input "2752"
select select "3743"
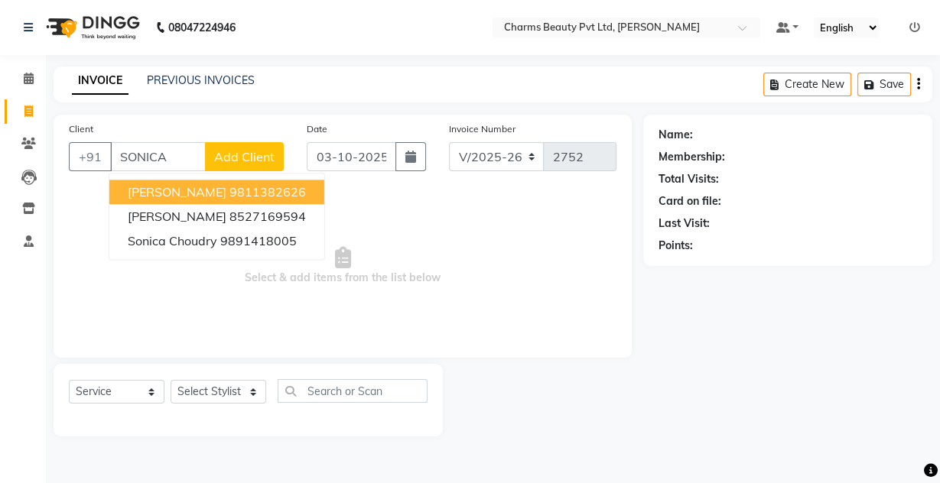
click at [239, 192] on ngb-highlight "9811382626" at bounding box center [267, 191] width 76 height 15
type input "9811382626"
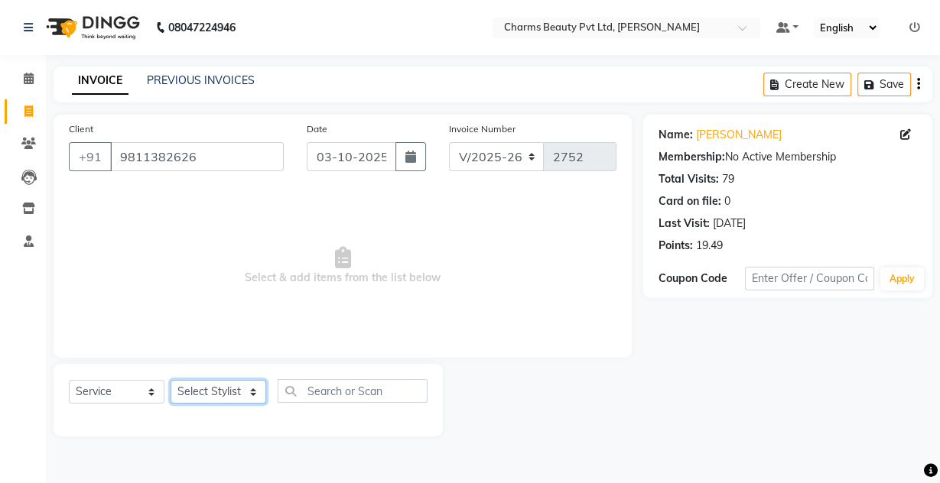
click at [237, 384] on select "Select Stylist Aarti [PERSON_NAME] [PERSON_NAME] CHARMS DR. POOJA MITTAL HINA […" at bounding box center [218, 392] width 96 height 24
select select "17827"
click at [170, 380] on select "Select Stylist Aarti [PERSON_NAME] [PERSON_NAME] CHARMS DR. POOJA MITTAL HINA […" at bounding box center [218, 392] width 96 height 24
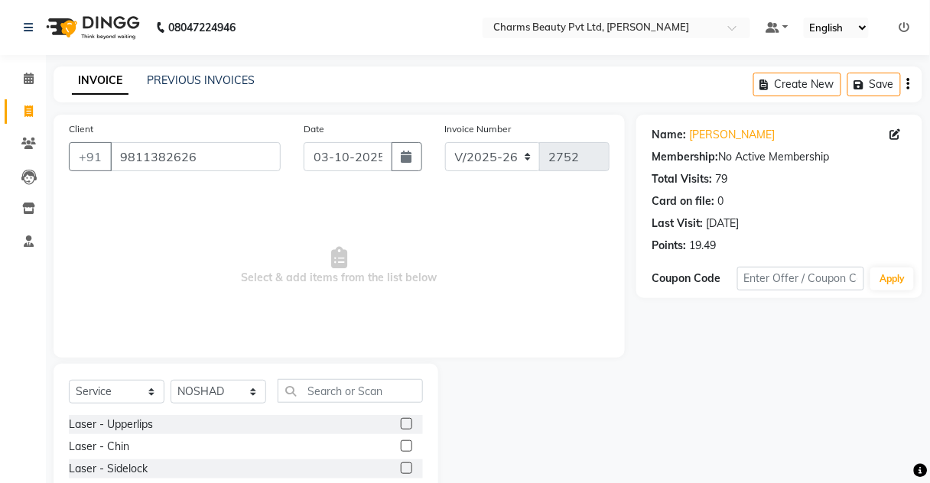
click at [311, 355] on div "Client [PHONE_NUMBER] Date [DATE] Invoice Number V/2025 V/[PHONE_NUMBER] Select…" at bounding box center [339, 236] width 571 height 243
click at [312, 396] on input "text" at bounding box center [349, 391] width 145 height 24
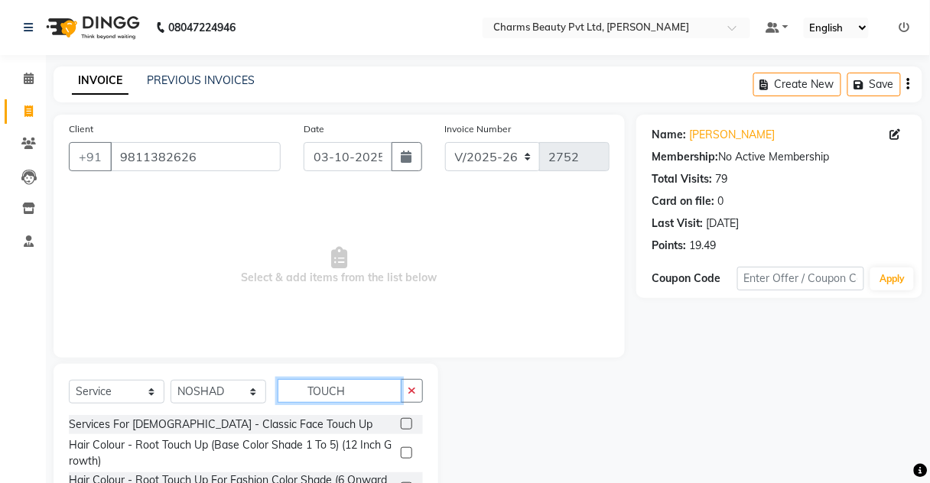
type input "TOUCH"
click at [407, 456] on label at bounding box center [406, 452] width 11 height 11
click at [407, 456] on input "checkbox" at bounding box center [406, 454] width 10 height 10
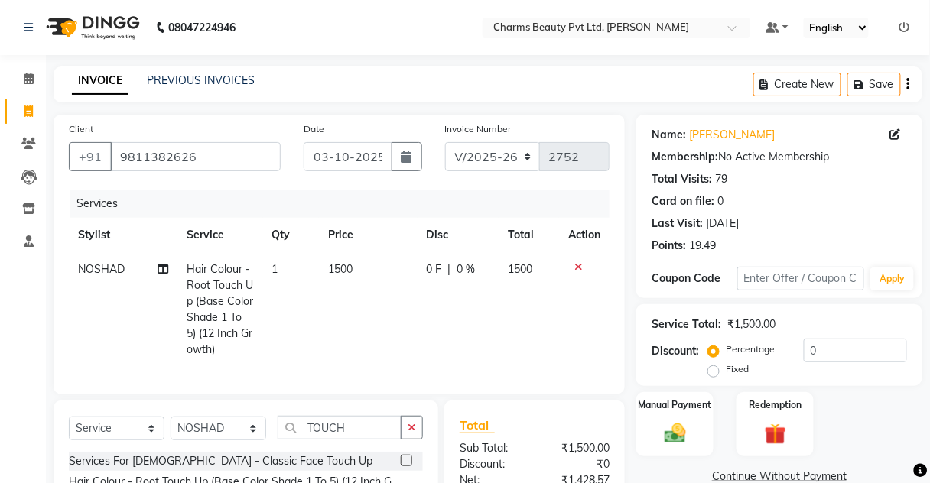
checkbox input "false"
drag, startPoint x: 229, startPoint y: 443, endPoint x: 229, endPoint y: 420, distance: 22.9
select select "17828"
click at [170, 426] on select "Select Stylist Aarti [PERSON_NAME] [PERSON_NAME] CHARMS DR. POOJA MITTAL HINA […" at bounding box center [218, 429] width 96 height 24
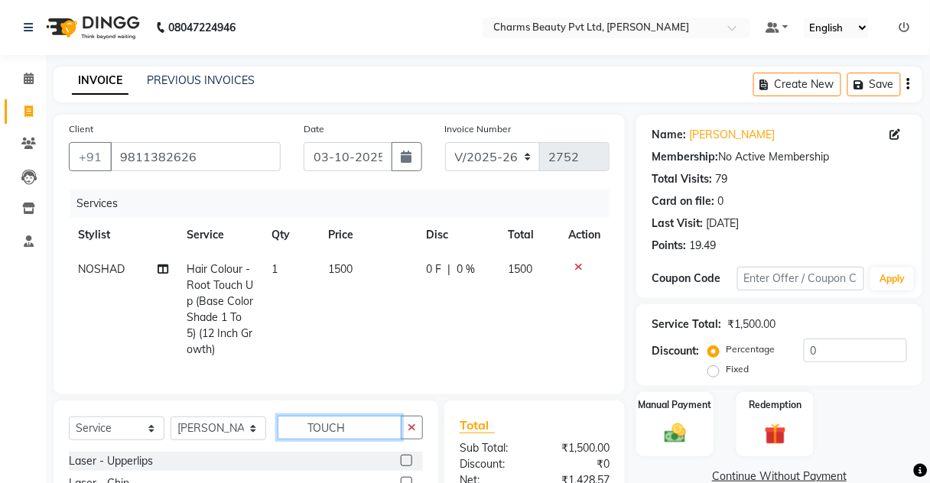
click at [359, 440] on input "TOUCH" at bounding box center [339, 428] width 124 height 24
type input "T"
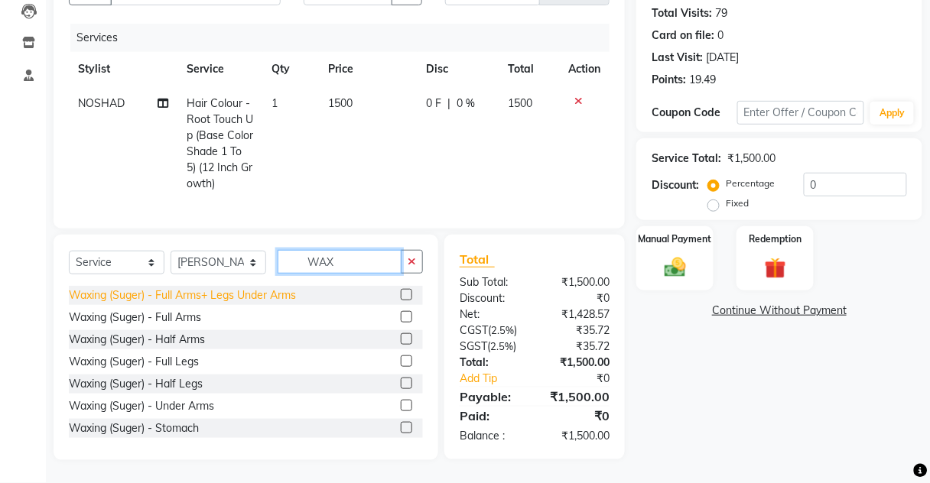
scroll to position [174, 0]
type input "WAX"
click at [401, 319] on label at bounding box center [406, 316] width 11 height 11
click at [401, 319] on input "checkbox" at bounding box center [406, 318] width 10 height 10
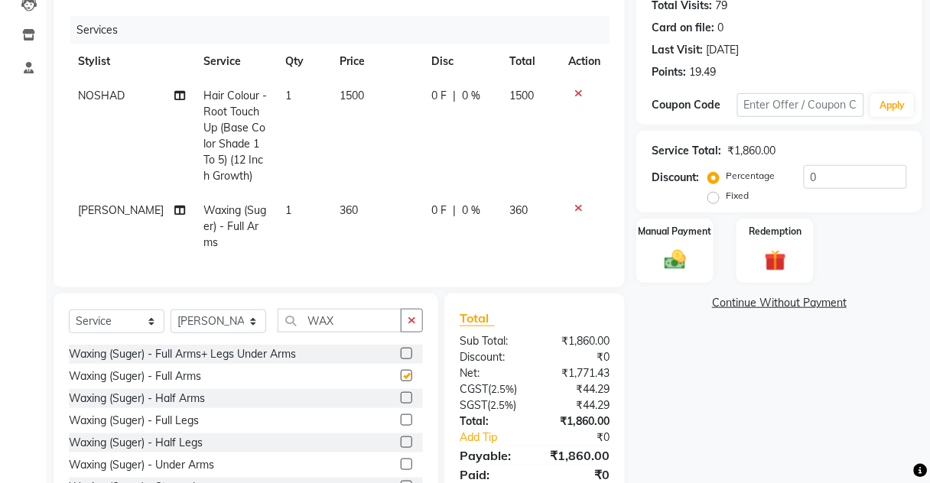
checkbox input "false"
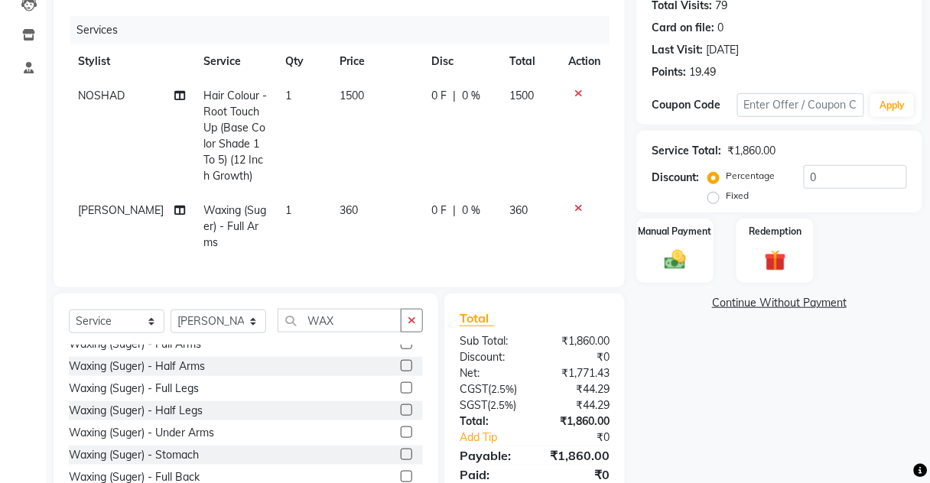
scroll to position [61, 0]
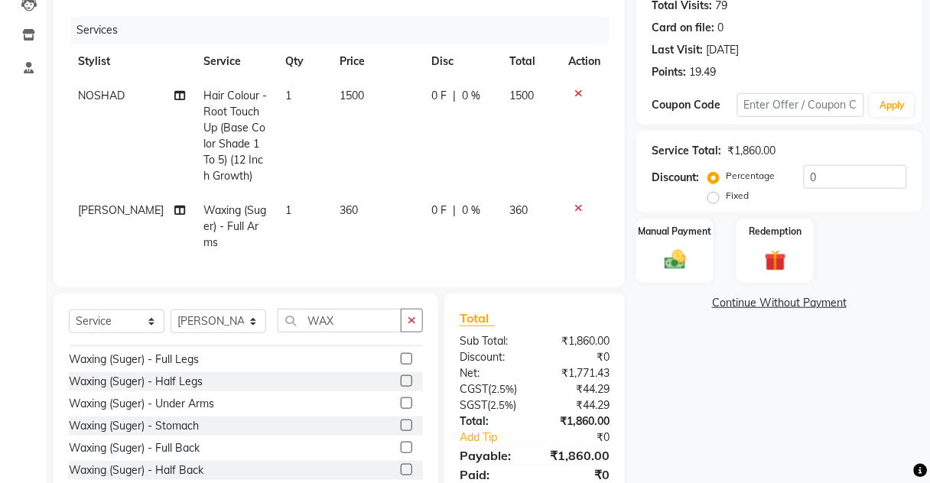
click at [401, 387] on label at bounding box center [406, 380] width 11 height 11
click at [401, 387] on input "checkbox" at bounding box center [406, 382] width 10 height 10
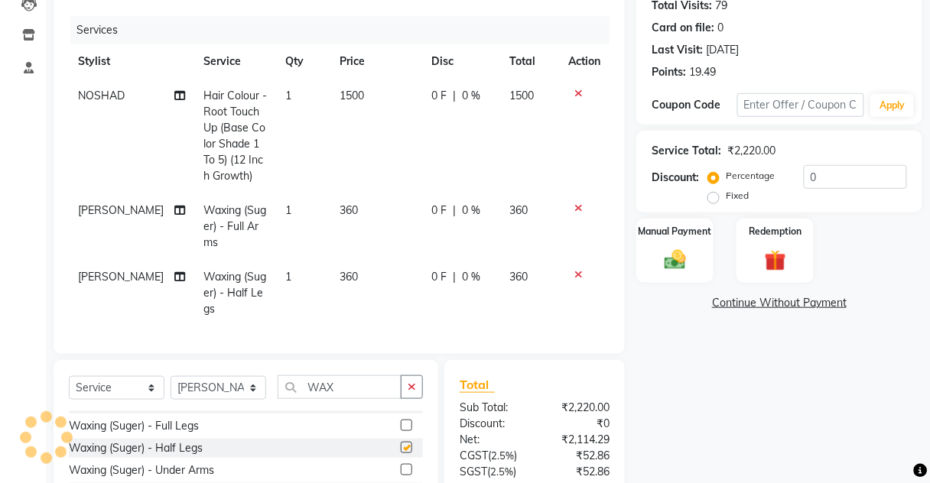
checkbox input "false"
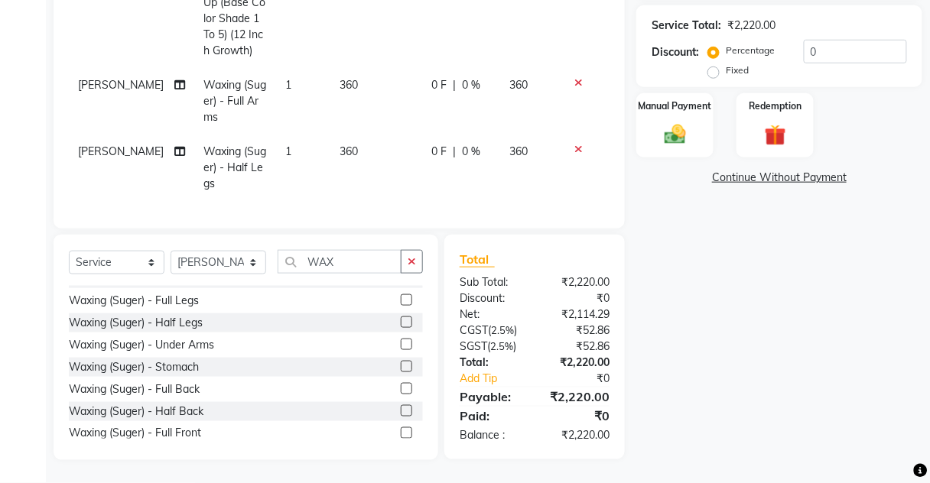
drag, startPoint x: 349, startPoint y: 248, endPoint x: 351, endPoint y: 261, distance: 12.3
click at [350, 258] on div "Select Service Product Membership Package Voucher Prepaid Gift Card Select Styl…" at bounding box center [246, 348] width 385 height 226
click at [351, 261] on input "WAX" at bounding box center [339, 262] width 124 height 24
type input "W"
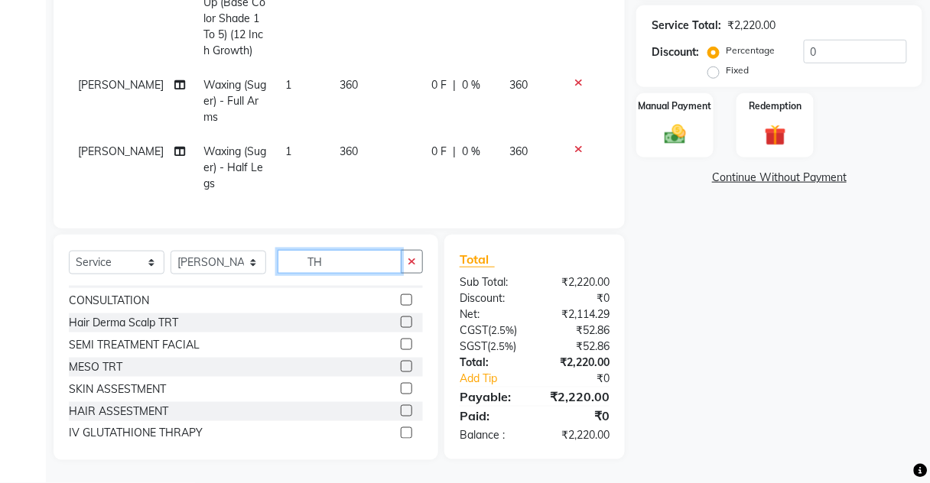
scroll to position [0, 0]
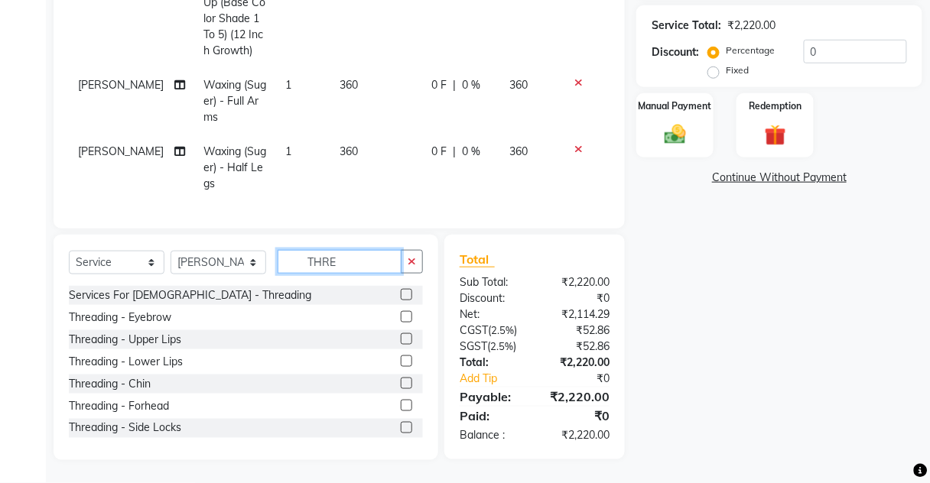
type input "THRE"
click at [401, 320] on label at bounding box center [406, 316] width 11 height 11
click at [401, 320] on input "checkbox" at bounding box center [406, 318] width 10 height 10
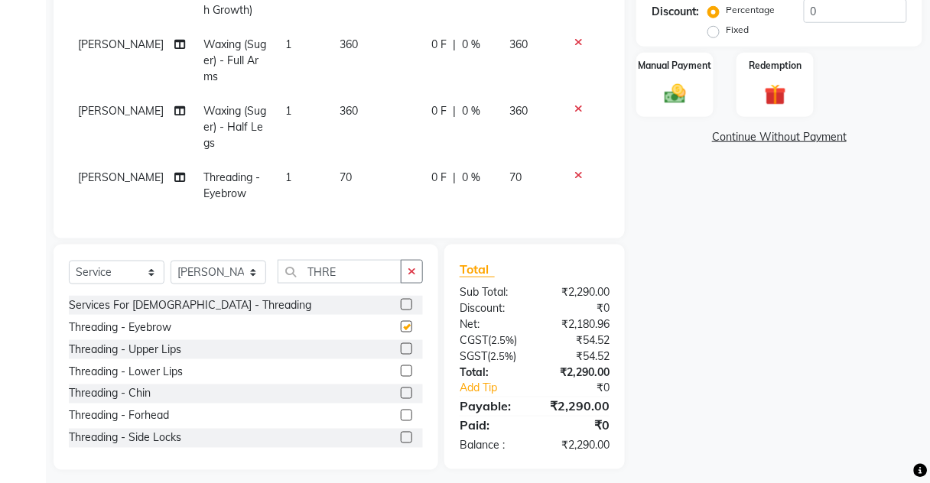
checkbox input "false"
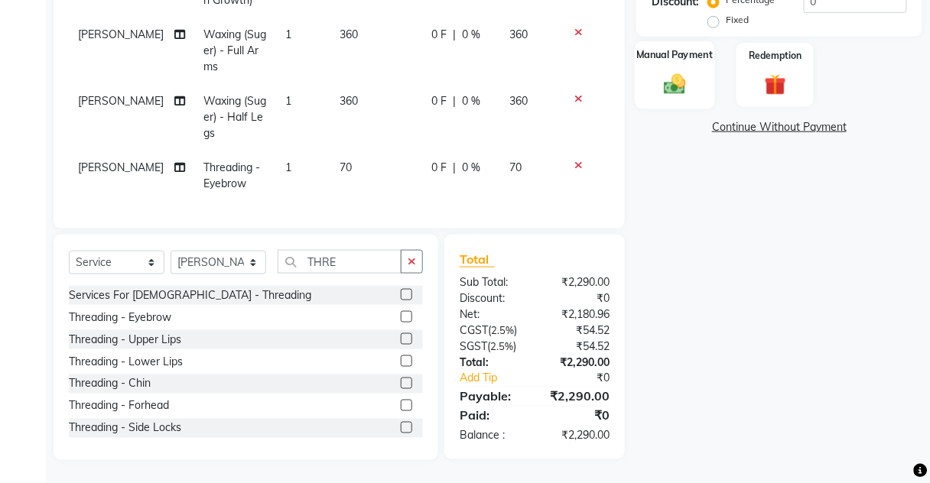
click at [683, 80] on img at bounding box center [675, 84] width 36 height 26
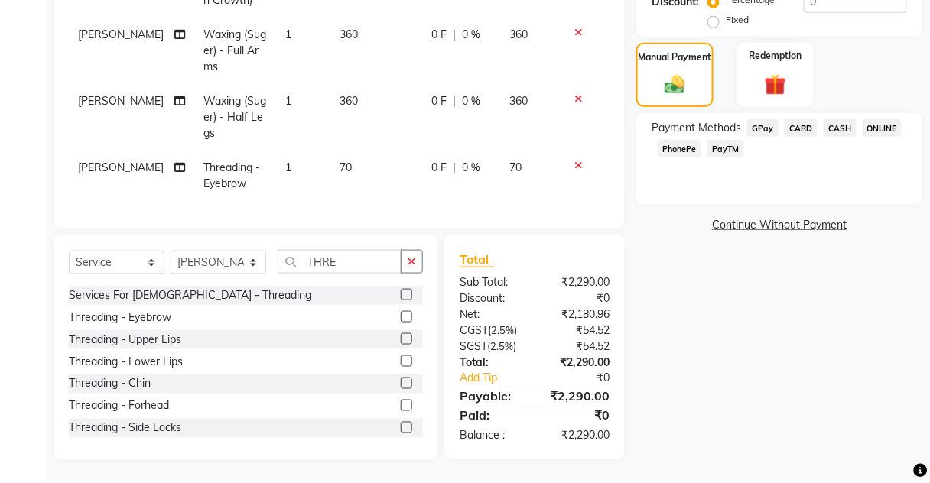
click at [833, 119] on span "CASH" at bounding box center [839, 128] width 33 height 18
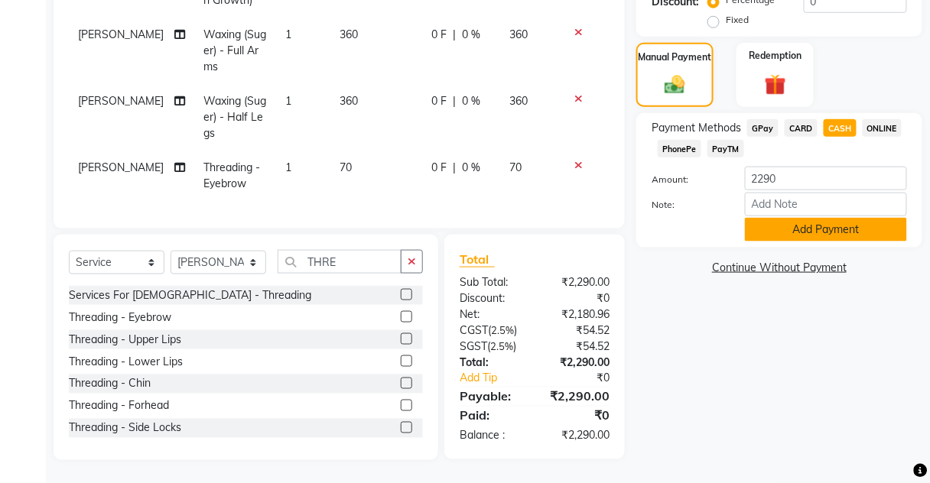
click at [829, 218] on button "Add Payment" at bounding box center [826, 230] width 162 height 24
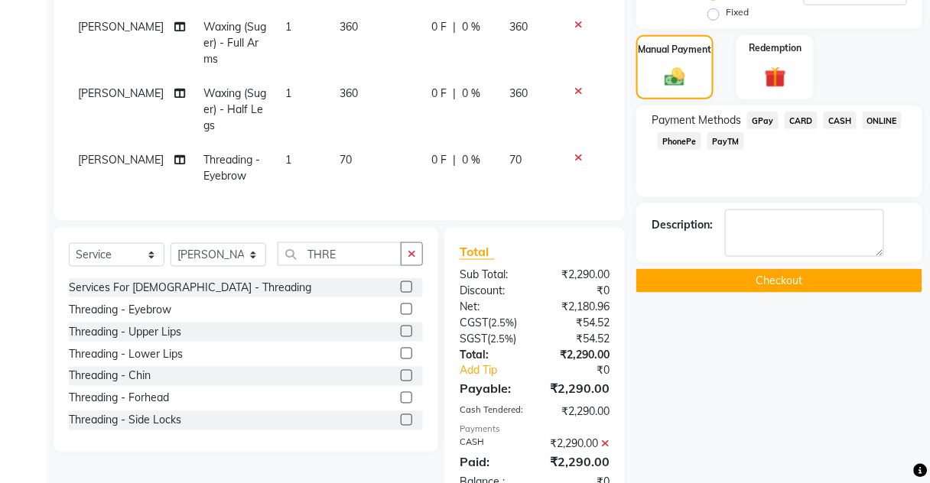
scroll to position [427, 0]
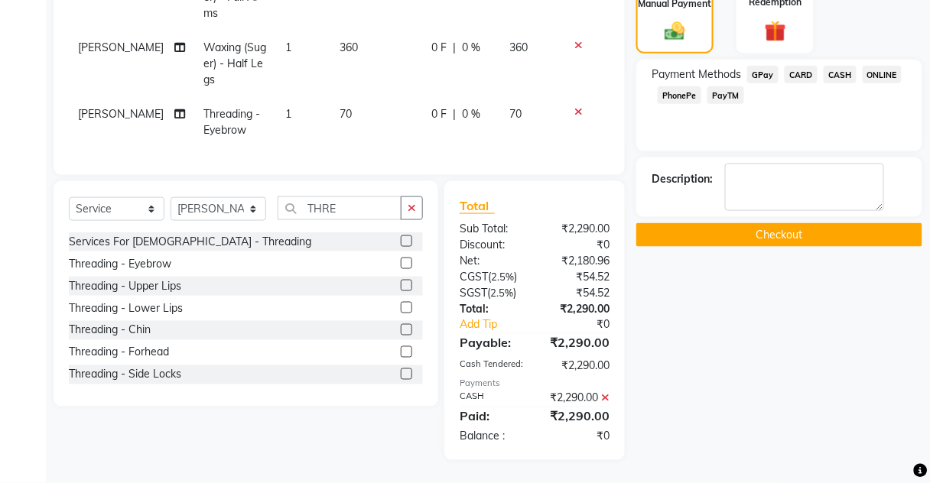
click at [829, 223] on button "Checkout" at bounding box center [779, 235] width 286 height 24
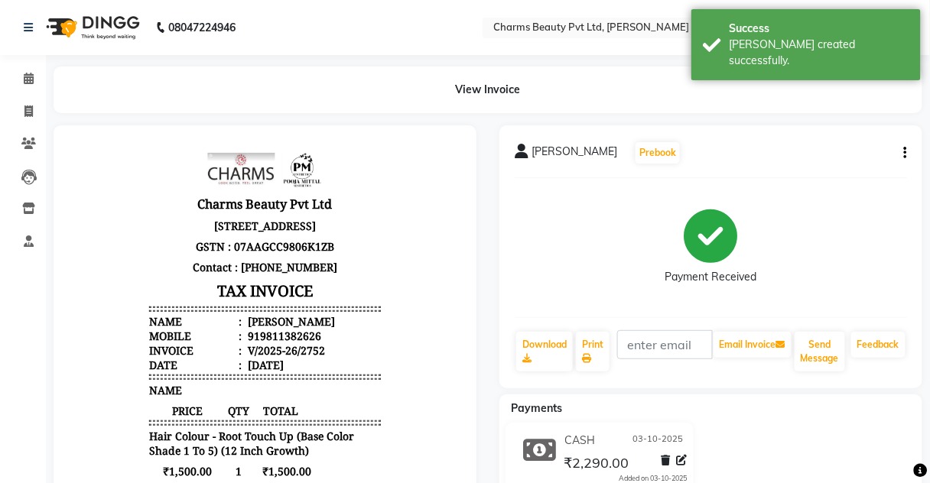
click at [28, 59] on div "Calendar Invoice Clients Leads Inventory Staff Upcoming Tentative Confirm Booki…" at bounding box center [103, 411] width 206 height 734
click at [32, 82] on icon at bounding box center [29, 78] width 10 height 11
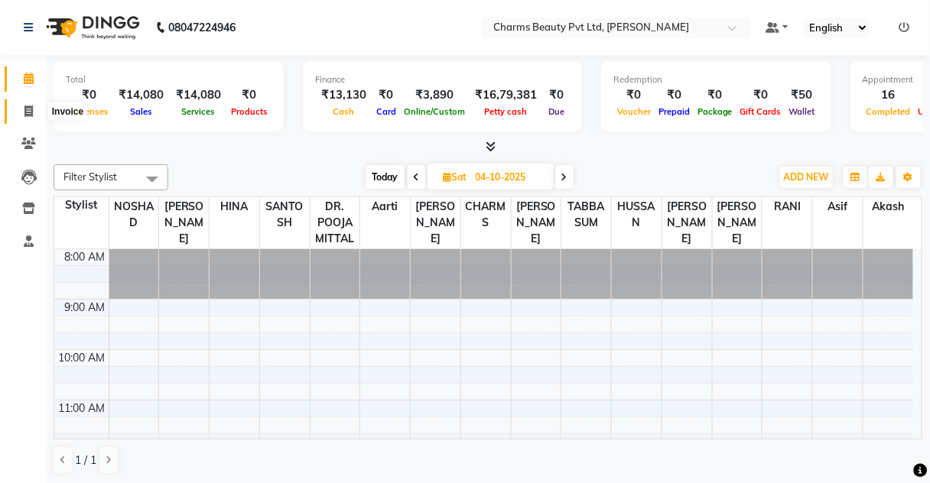
click at [37, 106] on span at bounding box center [28, 112] width 27 height 18
select select "service"
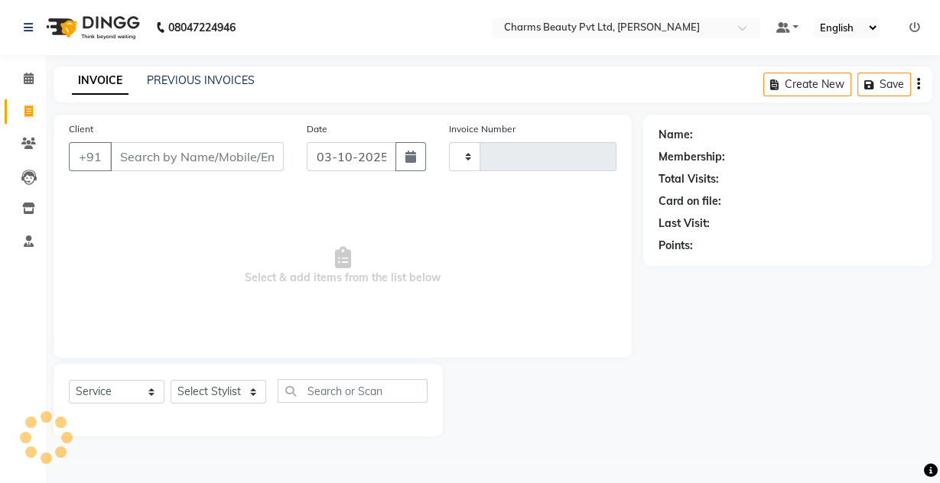
type input "2753"
select select "3743"
click at [24, 141] on icon at bounding box center [28, 143] width 15 height 11
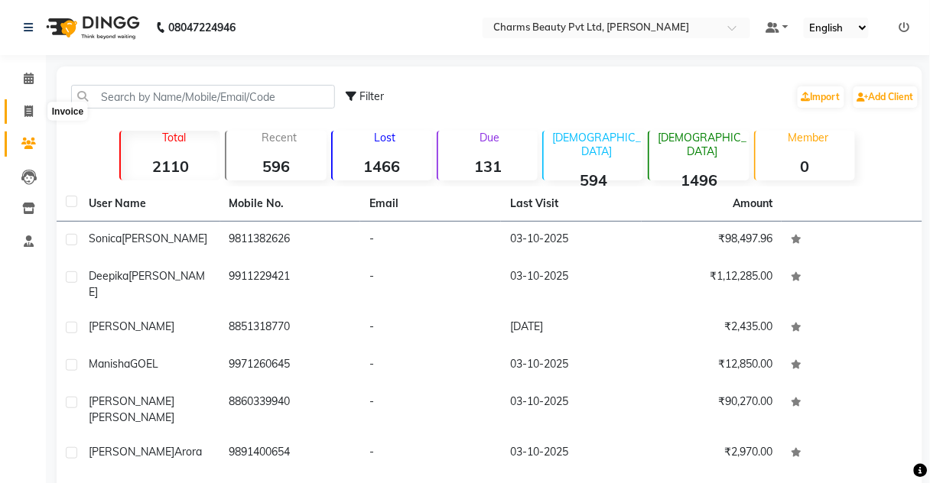
click at [28, 104] on span at bounding box center [28, 112] width 27 height 18
select select "service"
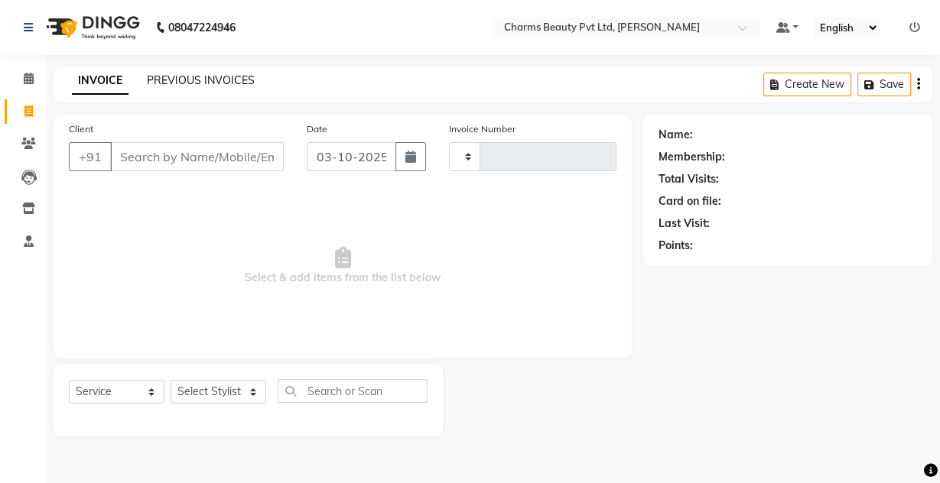
type input "2753"
select select "3743"
click at [166, 76] on link "PREVIOUS INVOICES" at bounding box center [201, 80] width 108 height 14
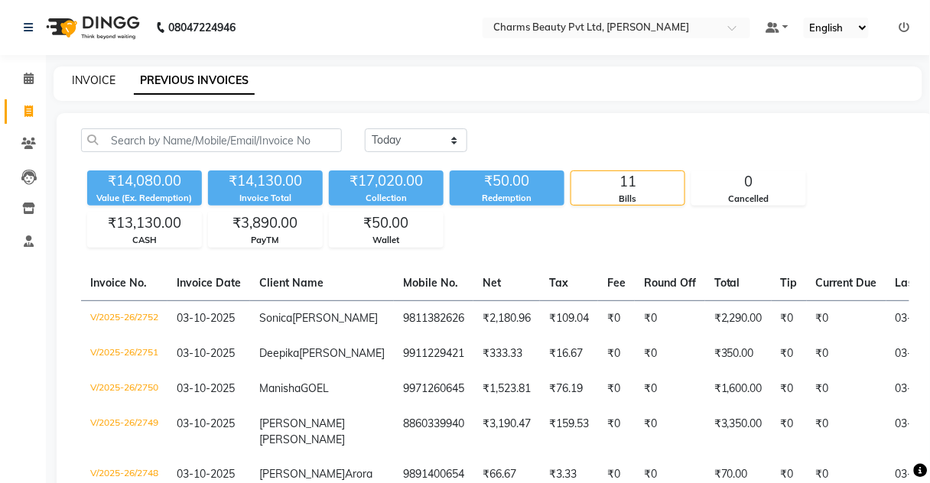
click at [89, 77] on link "INVOICE" at bounding box center [94, 80] width 44 height 14
select select "service"
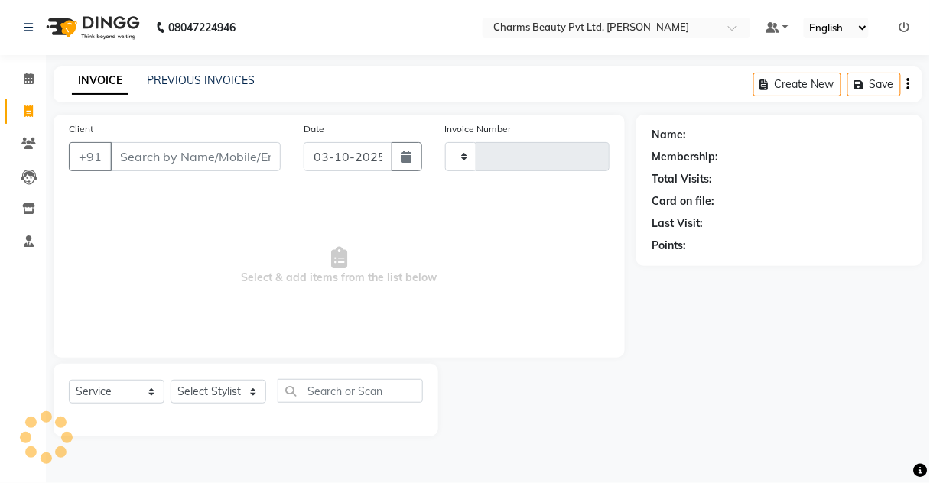
type input "2753"
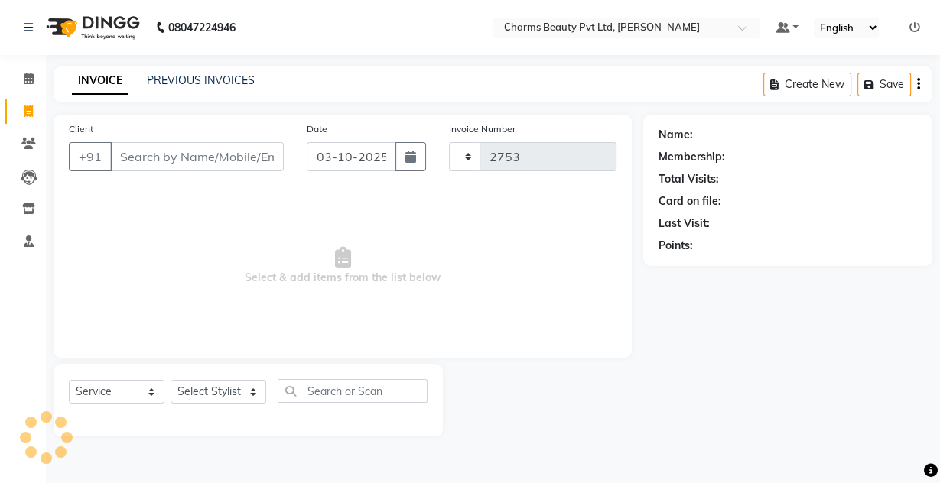
select select "3743"
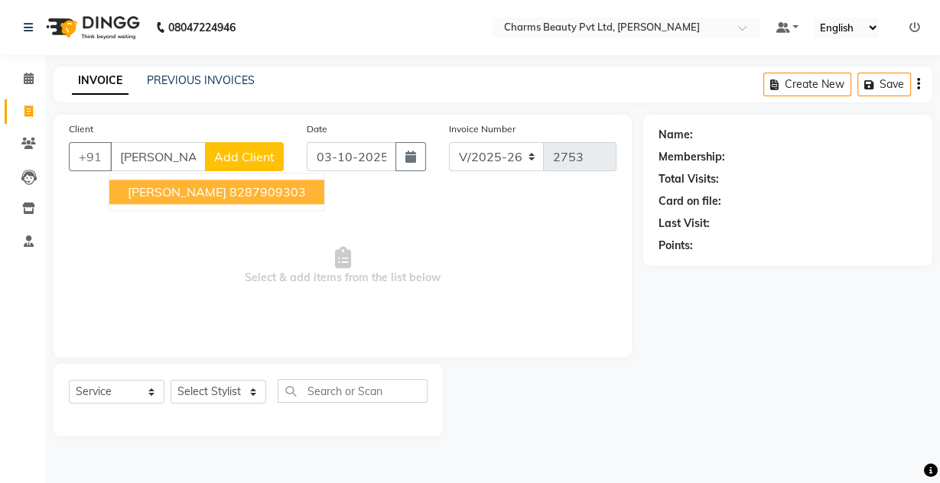
click at [194, 208] on ngb-typeahead-window "[PERSON_NAME] 8287909303" at bounding box center [217, 192] width 216 height 38
click at [196, 192] on button "[PERSON_NAME] 8287909303" at bounding box center [216, 192] width 215 height 24
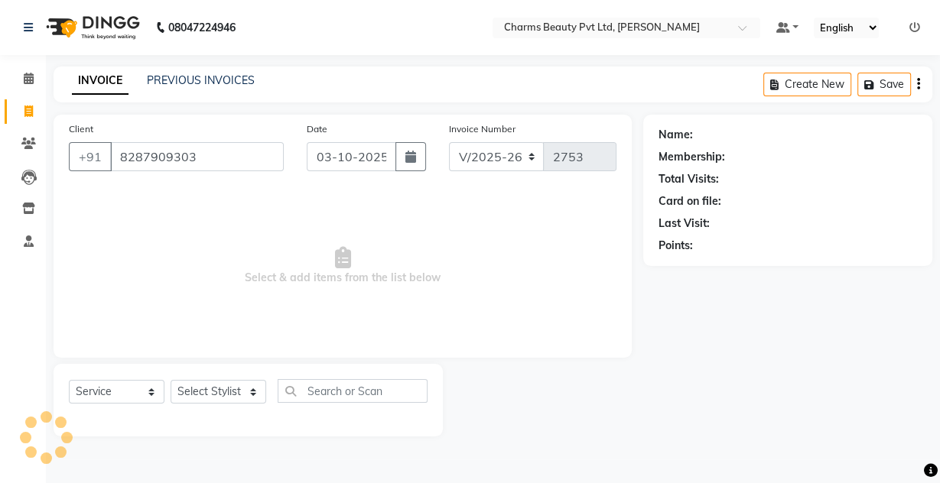
type input "8287909303"
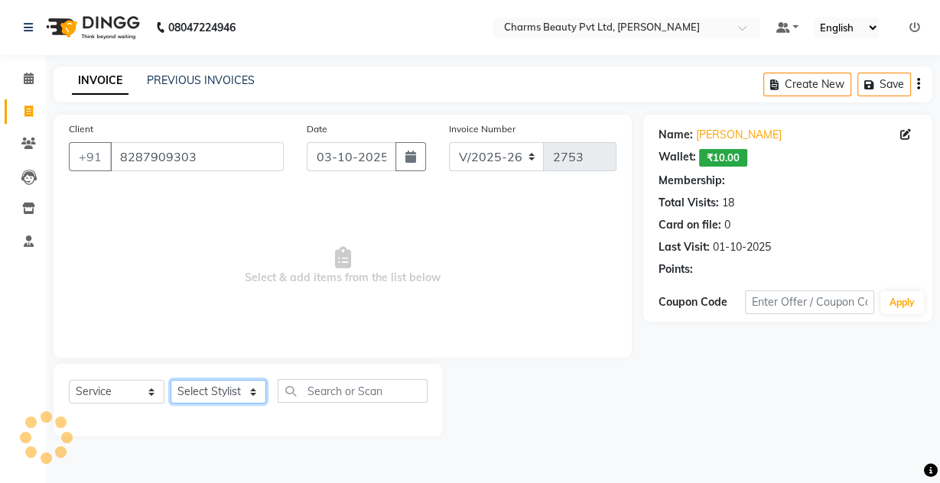
select select "1: Object"
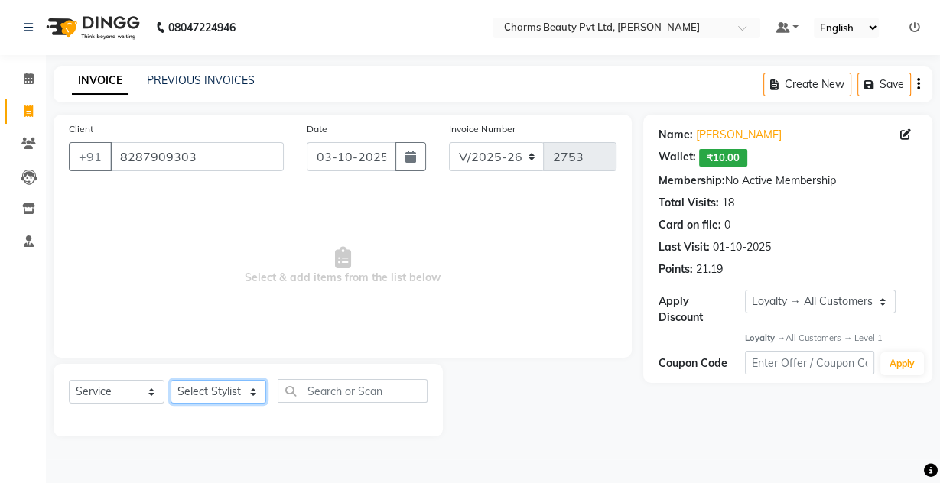
click at [200, 388] on select "Select Stylist Aarti [PERSON_NAME] [PERSON_NAME] CHARMS DR. POOJA MITTAL HINA […" at bounding box center [218, 392] width 96 height 24
select select "17828"
click at [170, 380] on select "Select Stylist Aarti [PERSON_NAME] [PERSON_NAME] CHARMS DR. POOJA MITTAL HINA […" at bounding box center [218, 392] width 96 height 24
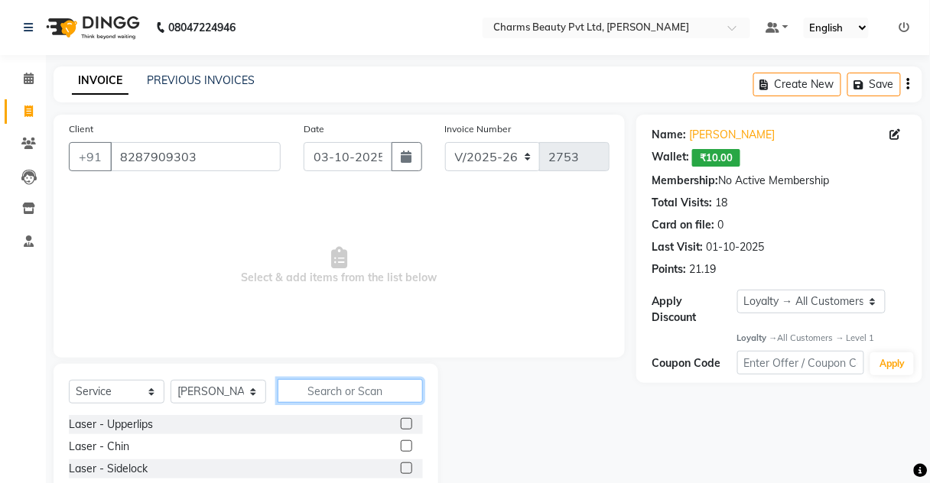
click at [331, 385] on input "text" at bounding box center [349, 391] width 145 height 24
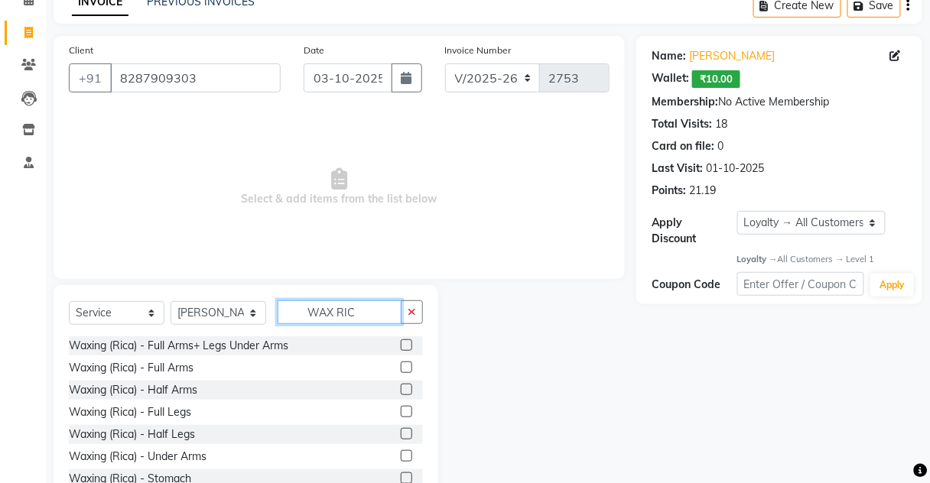
scroll to position [122, 0]
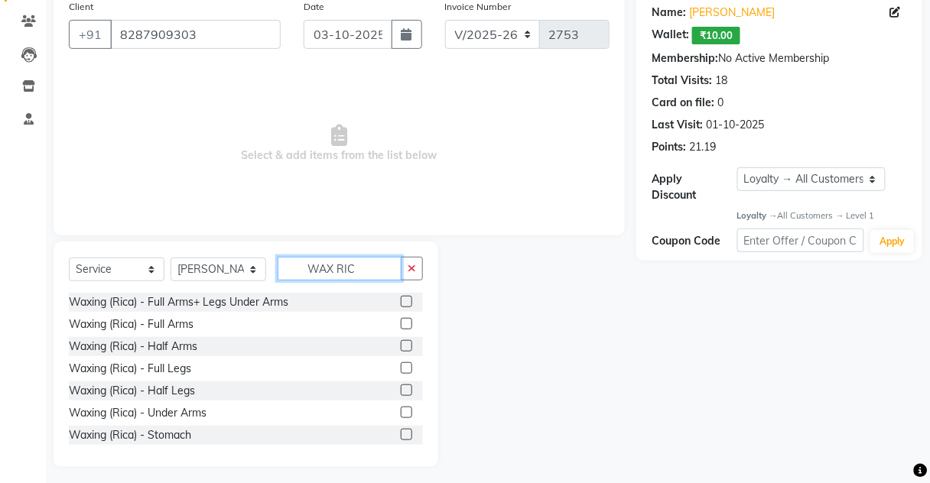
type input "WAX RIC"
click at [401, 388] on label at bounding box center [406, 390] width 11 height 11
click at [401, 388] on input "checkbox" at bounding box center [406, 391] width 10 height 10
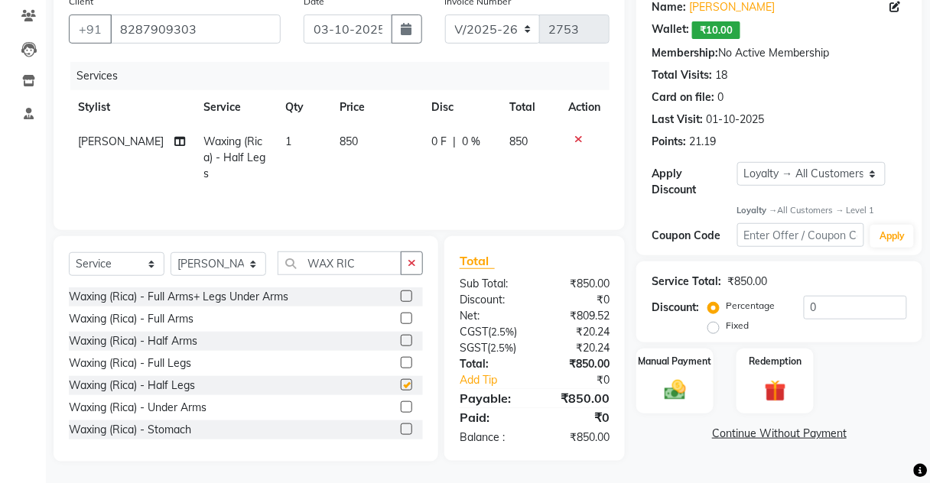
checkbox input "false"
drag, startPoint x: 222, startPoint y: 247, endPoint x: 222, endPoint y: 257, distance: 10.0
click at [222, 249] on div "Select Service Product Membership Package Voucher Prepaid Gift Card Select Styl…" at bounding box center [246, 349] width 385 height 226
drag, startPoint x: 224, startPoint y: 258, endPoint x: 226, endPoint y: 237, distance: 20.7
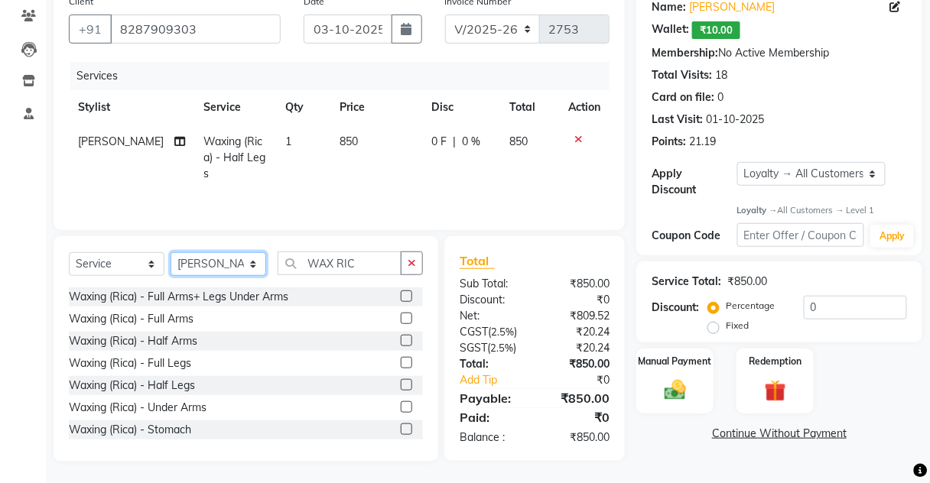
click at [226, 237] on div "Select Service Product Membership Package Voucher Prepaid Gift Card Select Styl…" at bounding box center [246, 349] width 385 height 226
select select "43786"
click at [170, 252] on select "Select Stylist Aarti [PERSON_NAME] [PERSON_NAME] CHARMS DR. POOJA MITTAL HINA […" at bounding box center [218, 264] width 96 height 24
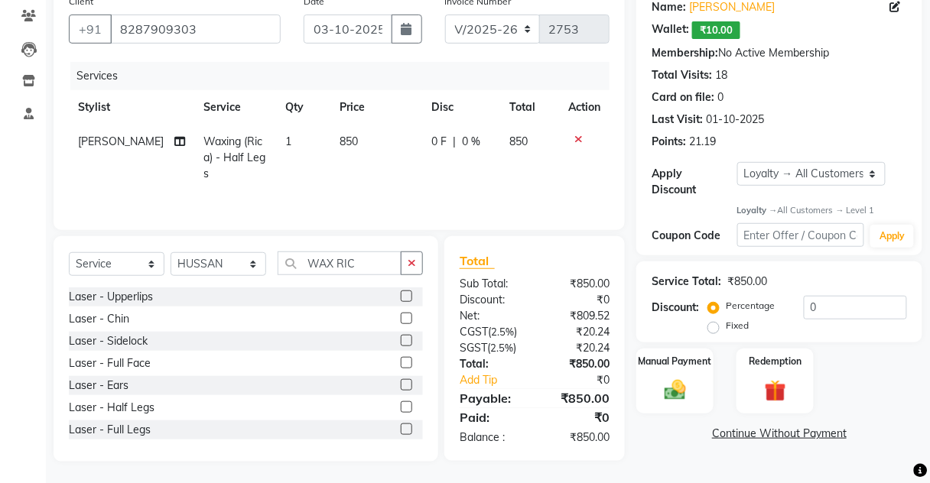
click at [224, 158] on span "Waxing (Rica) - Half Legs" at bounding box center [234, 158] width 62 height 46
select select "17828"
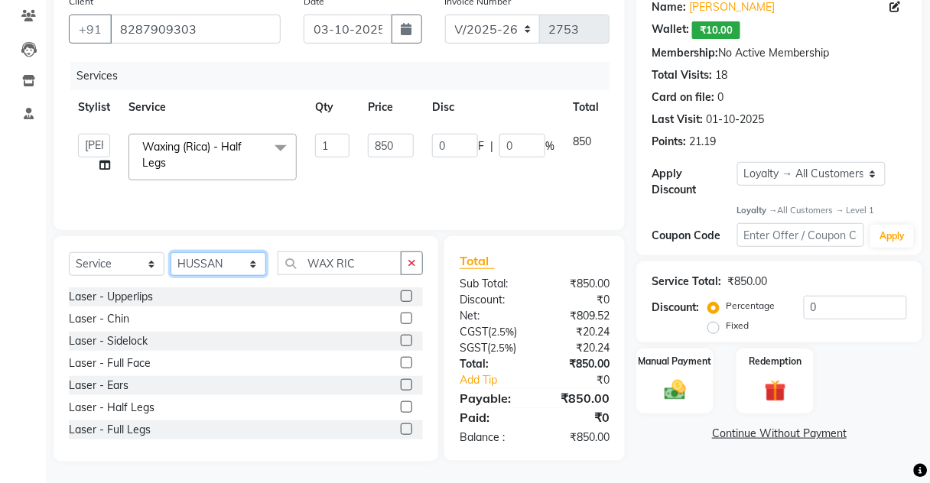
click at [214, 253] on select "Select Stylist Aarti [PERSON_NAME] [PERSON_NAME] CHARMS DR. POOJA MITTAL HINA […" at bounding box center [218, 264] width 96 height 24
click at [170, 252] on select "Select Stylist Aarti [PERSON_NAME] [PERSON_NAME] CHARMS DR. POOJA MITTAL HINA […" at bounding box center [218, 264] width 96 height 24
click at [213, 261] on select "Select Stylist Aarti [PERSON_NAME] [PERSON_NAME] CHARMS DR. POOJA MITTAL HINA […" at bounding box center [218, 264] width 96 height 24
click at [170, 252] on select "Select Stylist Aarti [PERSON_NAME] [PERSON_NAME] CHARMS DR. POOJA MITTAL HINA […" at bounding box center [218, 264] width 96 height 24
drag, startPoint x: 214, startPoint y: 264, endPoint x: 213, endPoint y: 253, distance: 10.8
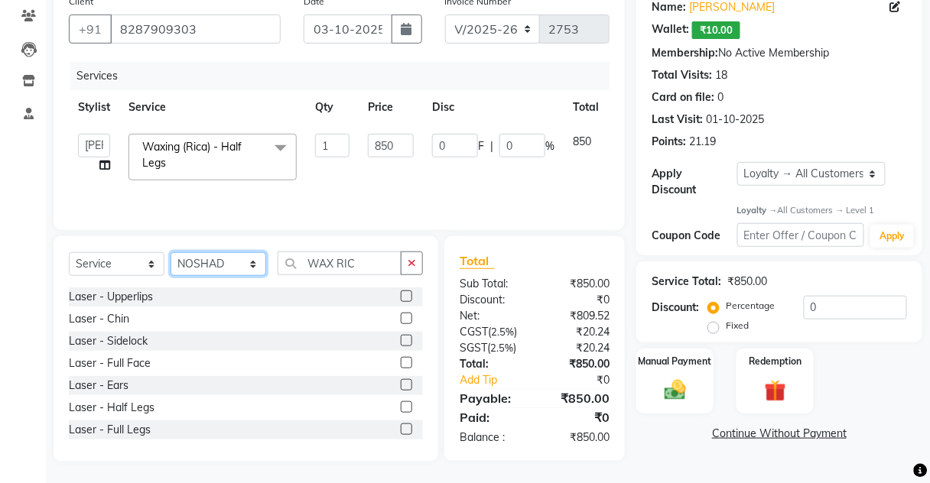
click at [214, 264] on select "Select Stylist Aarti [PERSON_NAME] [PERSON_NAME] CHARMS DR. POOJA MITTAL HINA […" at bounding box center [218, 264] width 96 height 24
select select "22839"
click at [170, 252] on select "Select Stylist Aarti [PERSON_NAME] [PERSON_NAME] CHARMS DR. POOJA MITTAL HINA […" at bounding box center [218, 264] width 96 height 24
click at [132, 261] on select "Select Service Product Membership Package Voucher Prepaid Gift Card" at bounding box center [117, 264] width 96 height 24
select select "product"
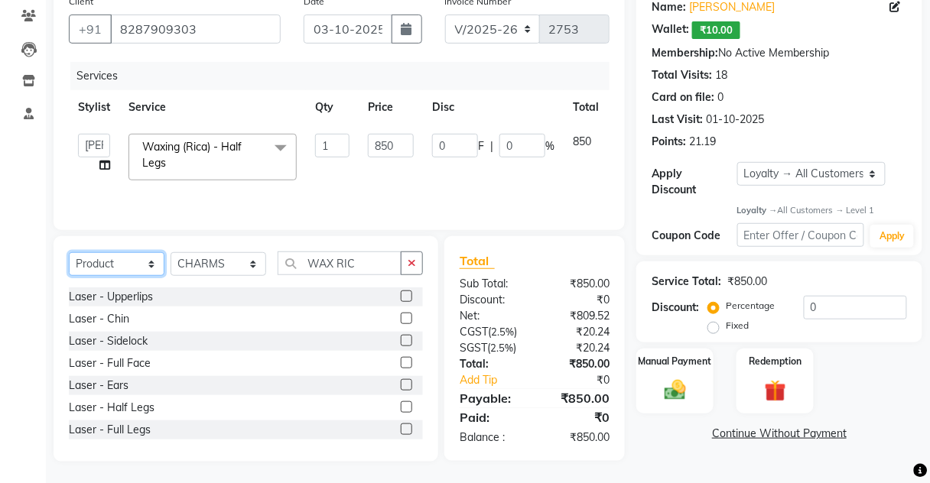
click at [69, 252] on select "Select Service Product Membership Package Voucher Prepaid Gift Card" at bounding box center [117, 264] width 96 height 24
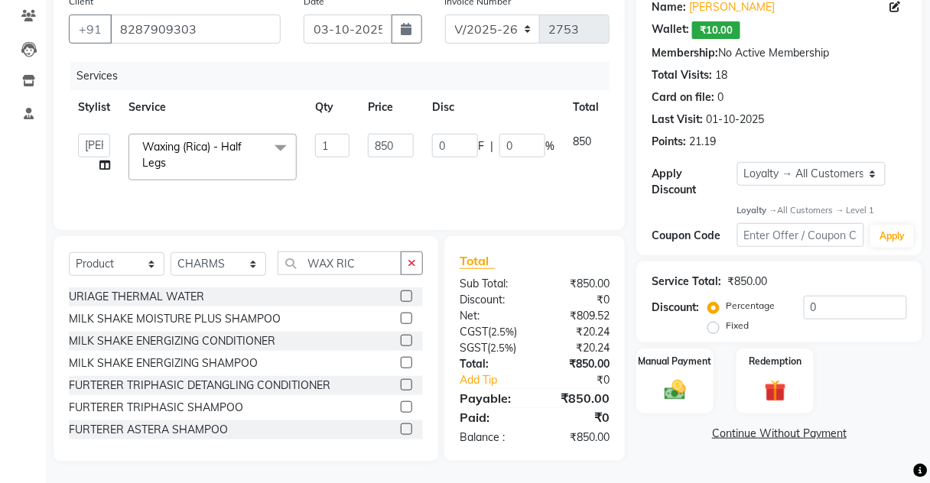
click at [324, 278] on div "Select Service Product Membership Package Voucher Prepaid Gift Card Select Styl…" at bounding box center [246, 270] width 354 height 36
click at [362, 257] on input "WAX RIC" at bounding box center [339, 264] width 124 height 24
type input "W"
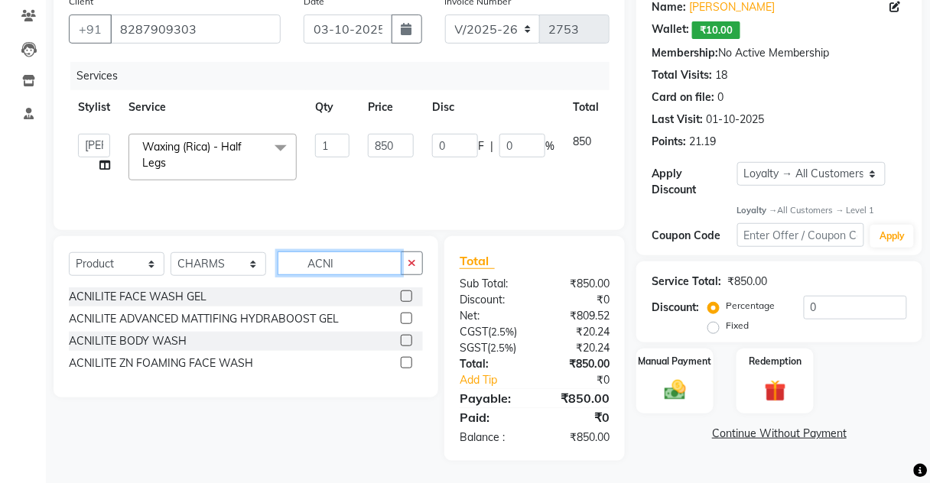
scroll to position [127, 0]
type input "A"
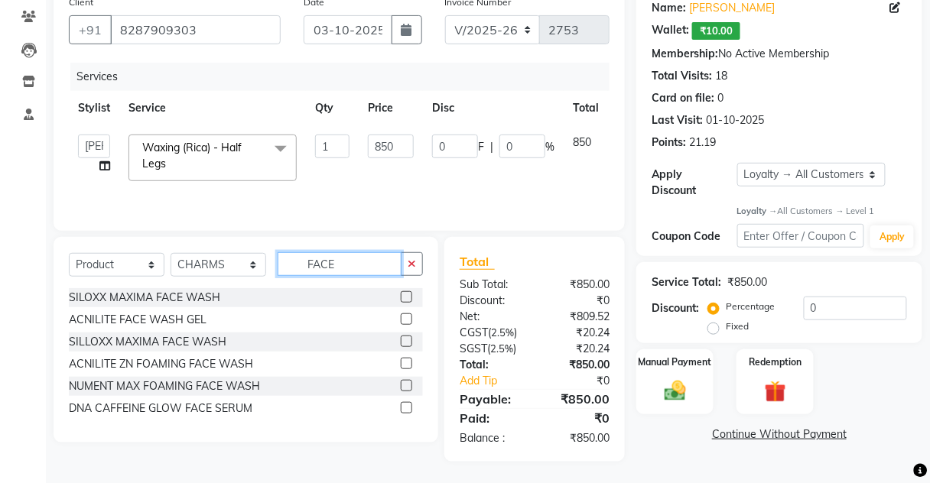
type input "FACE"
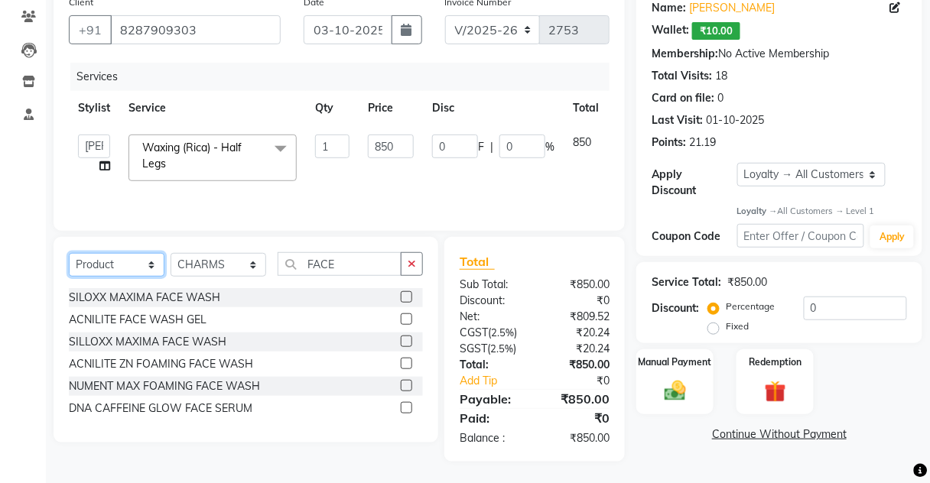
click at [128, 259] on select "Select Service Product Membership Package Voucher Prepaid Gift Card" at bounding box center [117, 265] width 96 height 24
select select "service"
click at [69, 253] on select "Select Service Product Membership Package Voucher Prepaid Gift Card" at bounding box center [117, 265] width 96 height 24
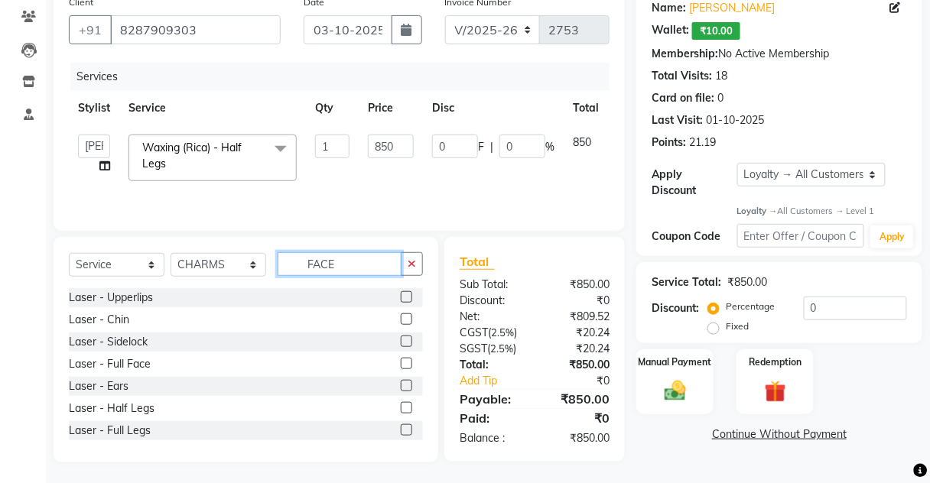
click at [372, 261] on input "FACE" at bounding box center [339, 264] width 124 height 24
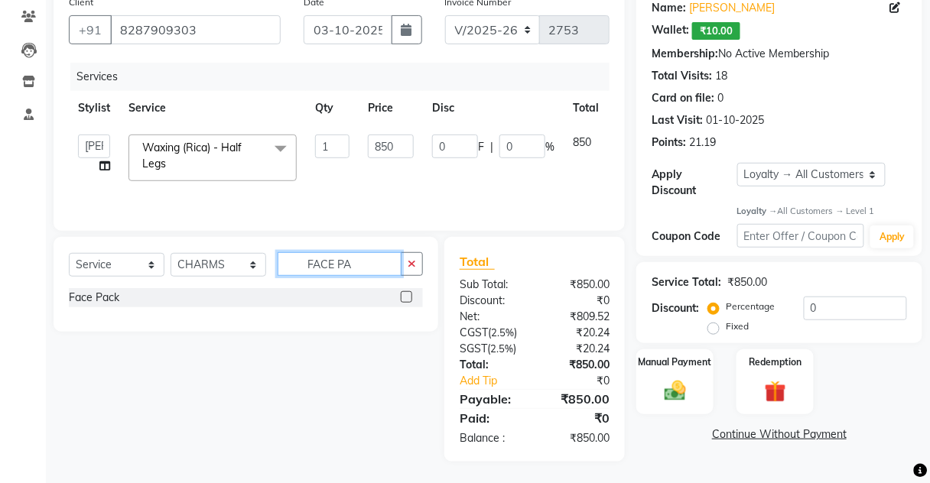
type input "FACE PA"
click at [409, 297] on label at bounding box center [406, 296] width 11 height 11
click at [409, 297] on input "checkbox" at bounding box center [406, 298] width 10 height 10
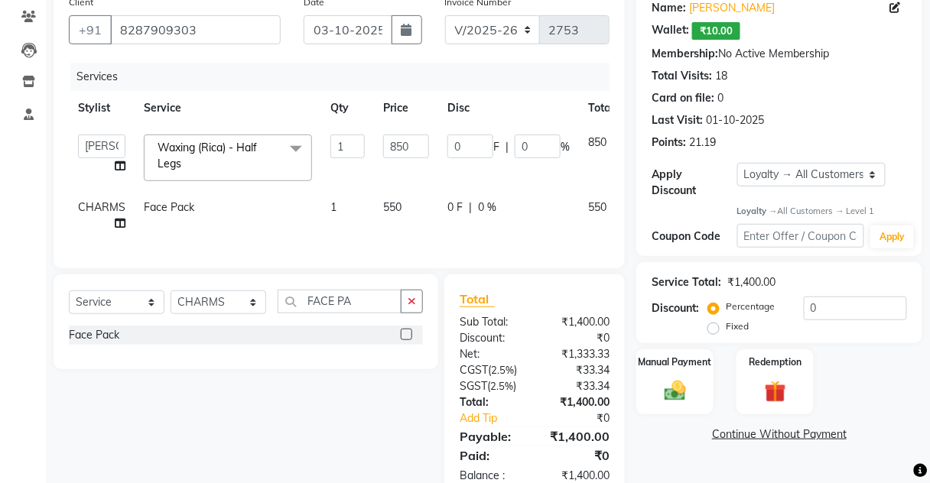
checkbox input "false"
drag, startPoint x: 402, startPoint y: 195, endPoint x: 394, endPoint y: 177, distance: 19.5
click at [394, 177] on tbody "[PERSON_NAME] [PERSON_NAME] [PERSON_NAME] CHARMS DR. POOJA MITTAL HINA [PERSON_…" at bounding box center [371, 182] width 605 height 115
click at [406, 204] on td "550" at bounding box center [406, 215] width 64 height 50
select select "22839"
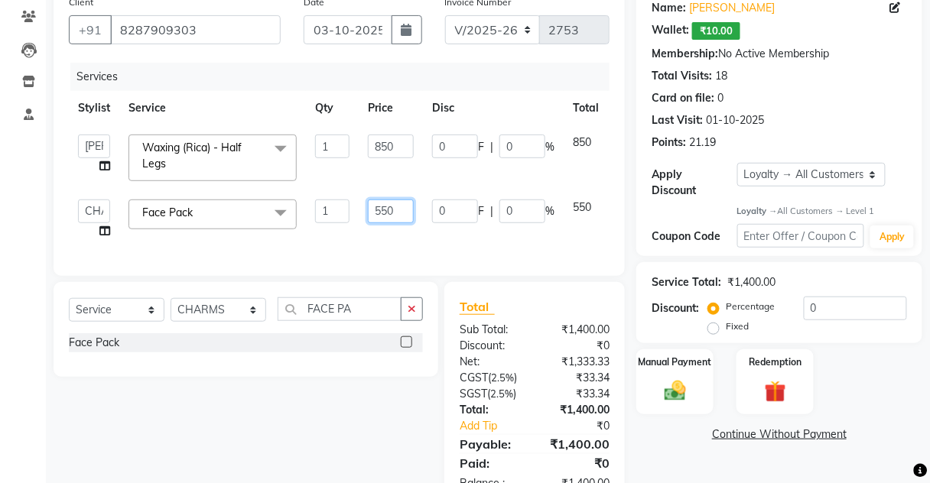
click at [406, 203] on input "550" at bounding box center [391, 212] width 46 height 24
type input "5"
type input "1"
type input "618"
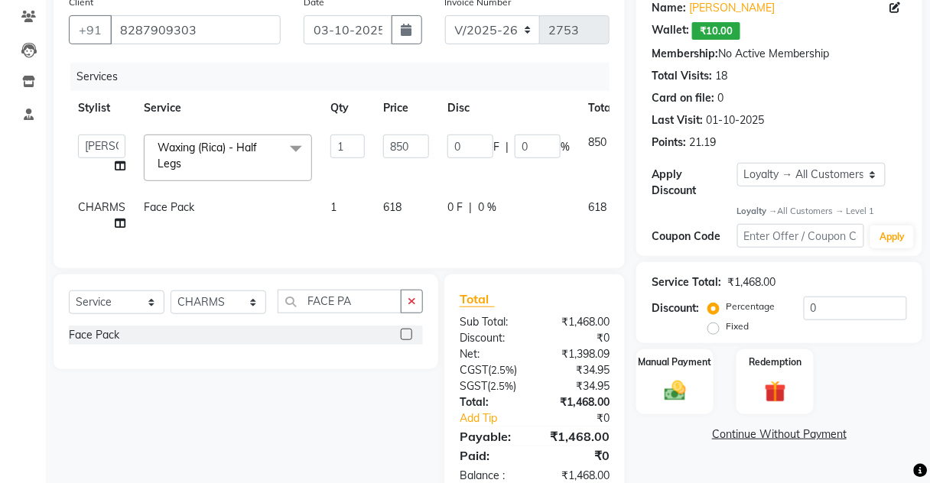
drag, startPoint x: 422, startPoint y: 221, endPoint x: 460, endPoint y: 235, distance: 40.9
click at [422, 222] on tr "CHARMS Face Pack 1 618 0 F | 0 % 618" at bounding box center [371, 215] width 605 height 50
click at [702, 370] on div "Name: [PERSON_NAME] Wallet: ₹10.00 Membership: No Active Membership Total Visit…" at bounding box center [784, 243] width 297 height 511
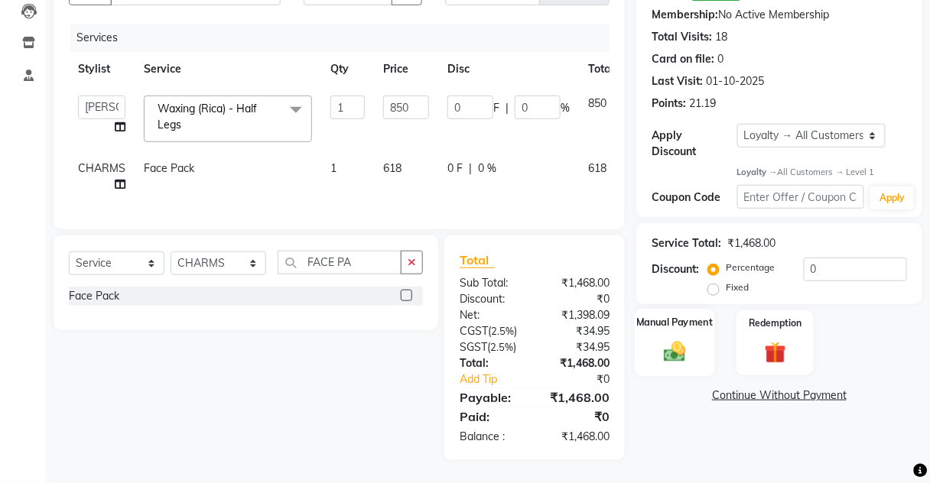
click at [699, 359] on div "Manual Payment" at bounding box center [674, 343] width 80 height 67
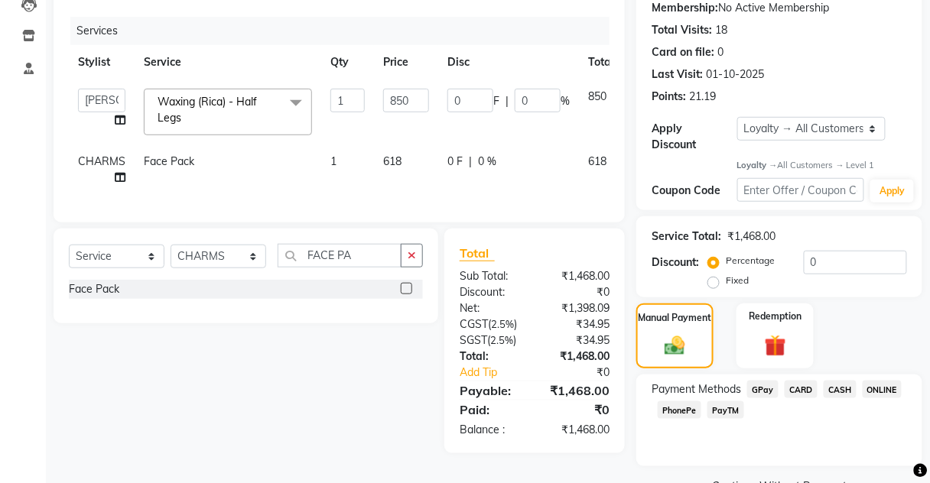
click at [811, 368] on div "Name: [PERSON_NAME] Wallet: ₹10.00 Membership: No Active Membership Total Visit…" at bounding box center [784, 220] width 297 height 556
click at [842, 381] on span "CASH" at bounding box center [839, 390] width 33 height 18
click at [829, 479] on button "Add Payment" at bounding box center [826, 491] width 162 height 24
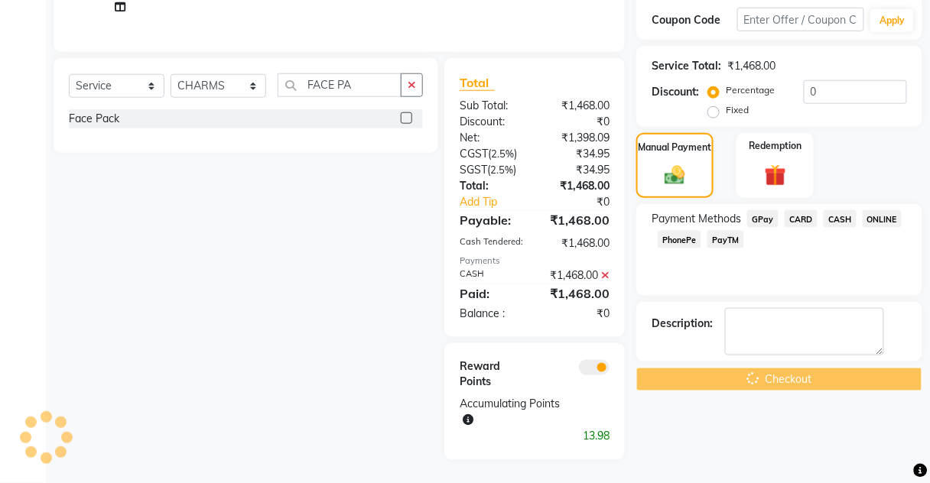
scroll to position [248, 0]
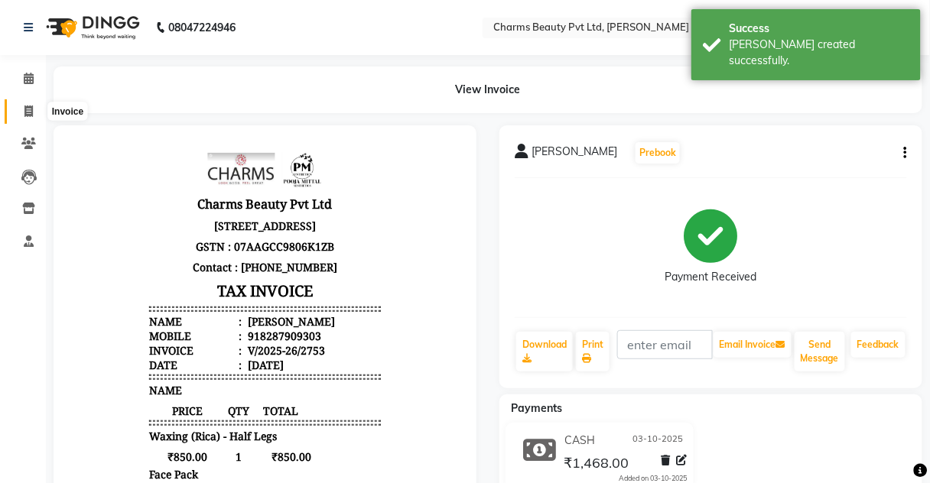
click at [21, 108] on span at bounding box center [28, 112] width 27 height 18
select select "service"
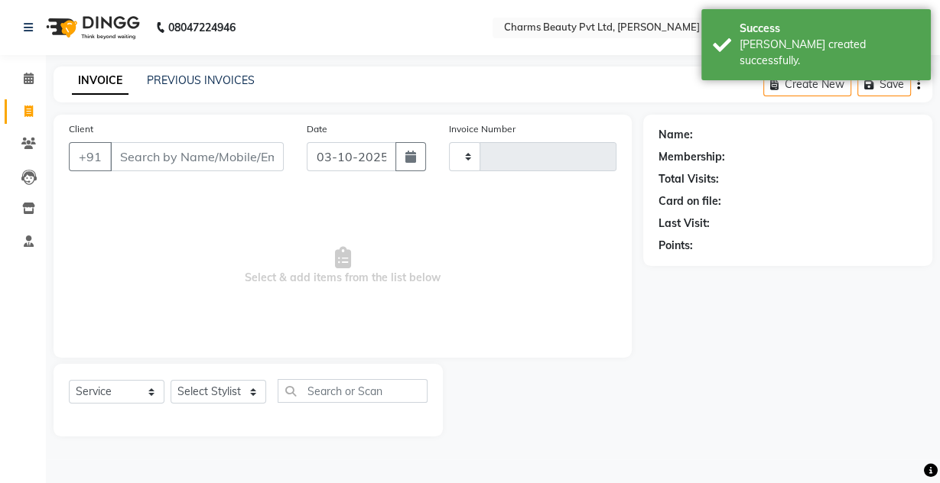
type input "2754"
select select "3743"
click at [142, 76] on div "INVOICE PREVIOUS INVOICES" at bounding box center [154, 81] width 201 height 16
click at [152, 94] on div "INVOICE PREVIOUS INVOICES Create New Save" at bounding box center [493, 85] width 878 height 36
click at [179, 80] on link "PREVIOUS INVOICES" at bounding box center [201, 80] width 108 height 14
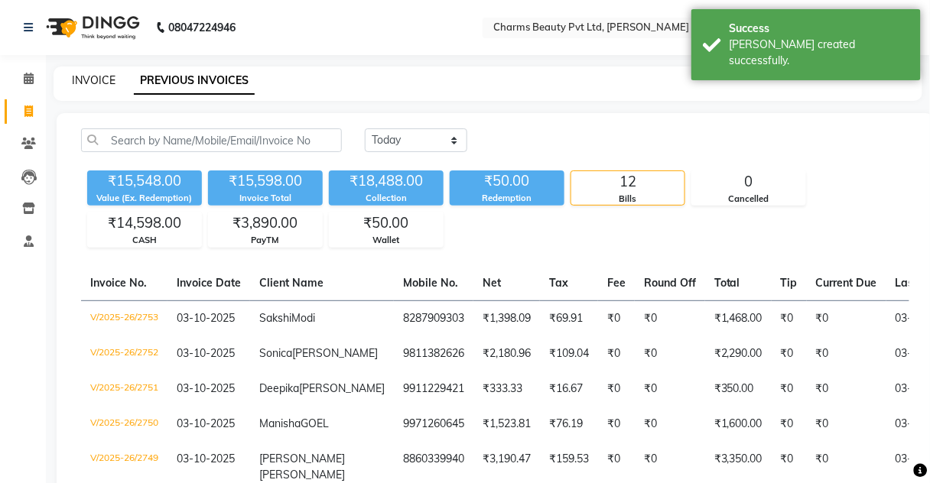
click at [88, 77] on link "INVOICE" at bounding box center [94, 80] width 44 height 14
select select "service"
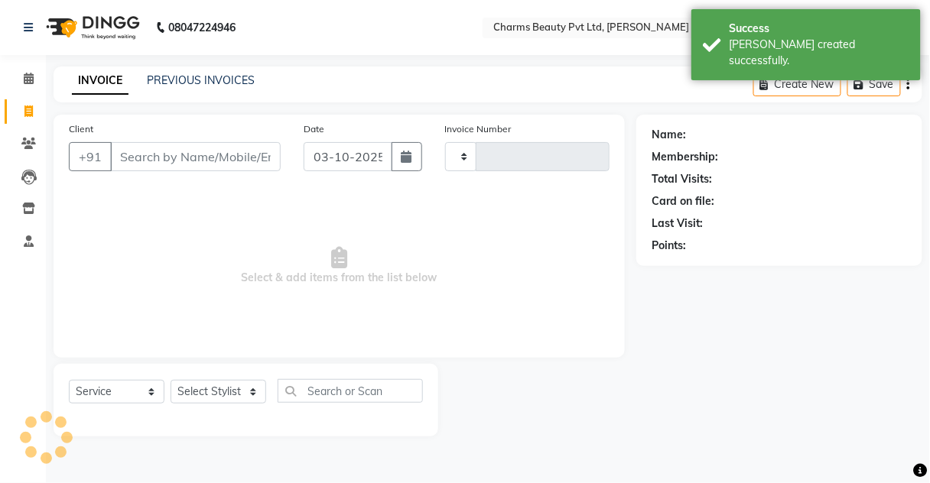
type input "2754"
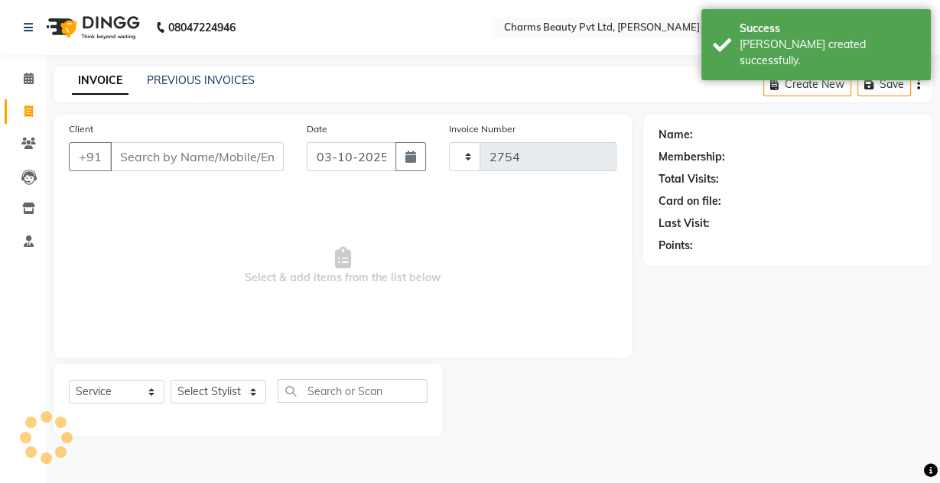
select select "3743"
click at [141, 163] on input "Client" at bounding box center [197, 156] width 174 height 29
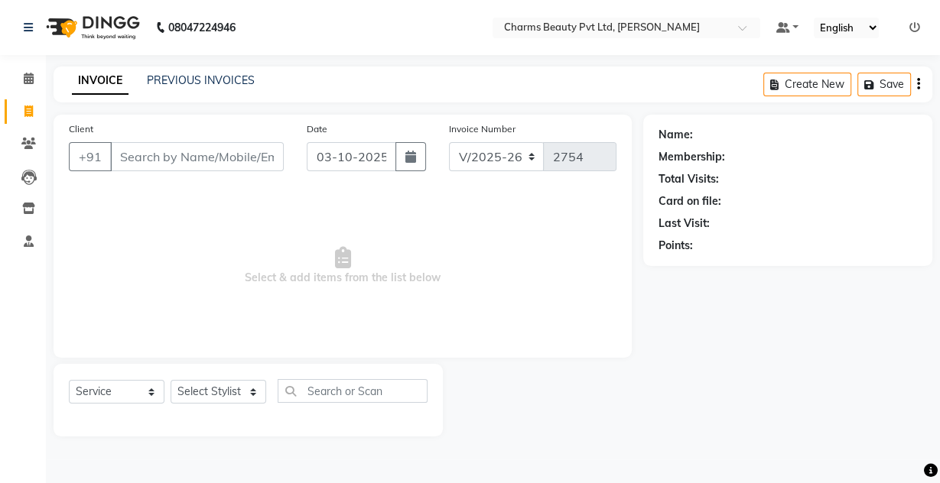
click at [186, 70] on div "INVOICE PREVIOUS INVOICES Create New Save" at bounding box center [493, 85] width 878 height 36
click at [189, 84] on link "PREVIOUS INVOICES" at bounding box center [201, 80] width 108 height 14
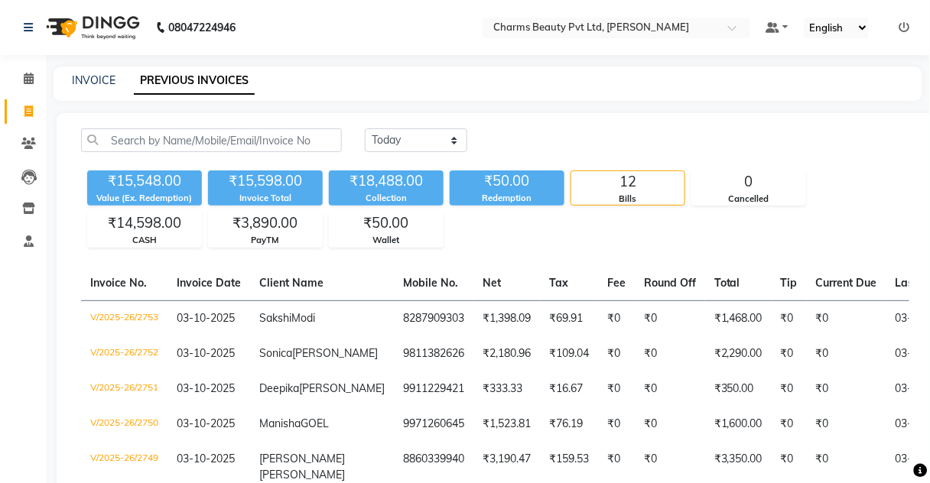
click at [82, 73] on div "INVOICE" at bounding box center [94, 81] width 44 height 16
click at [107, 17] on img at bounding box center [91, 27] width 105 height 43
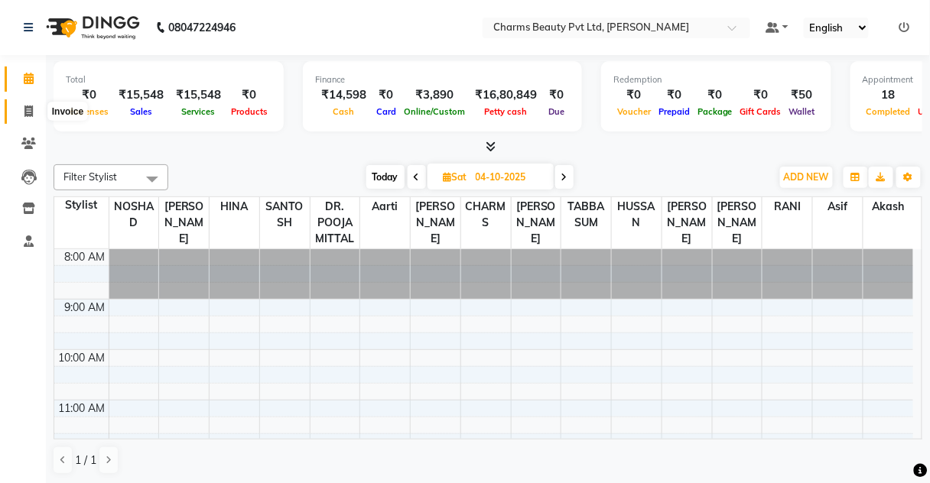
click at [25, 118] on span at bounding box center [28, 112] width 27 height 18
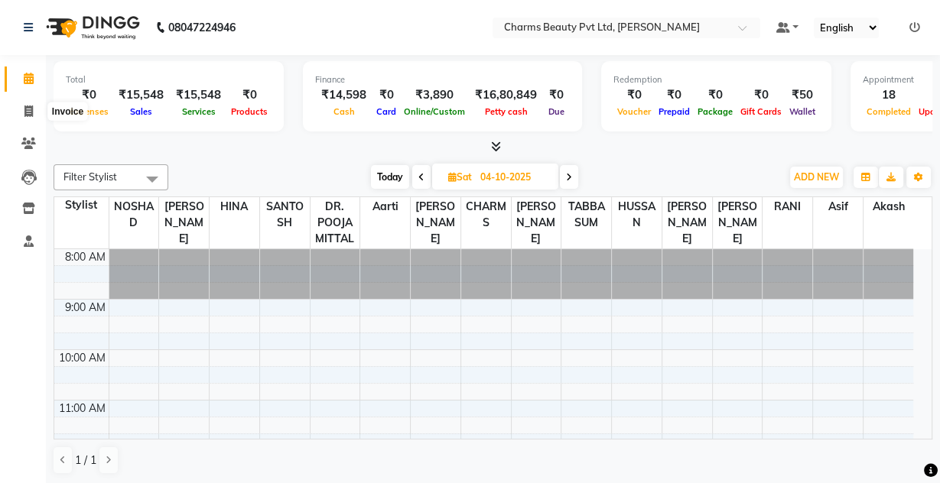
select select "3743"
select select "service"
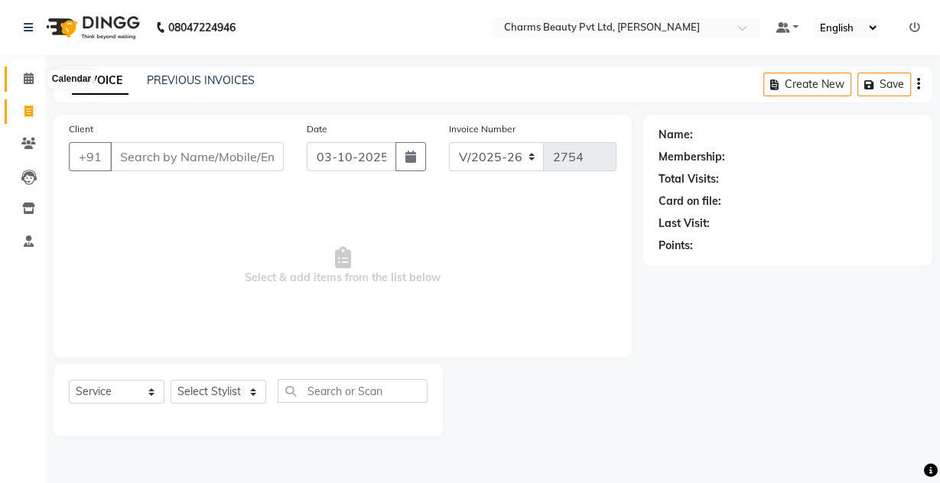
click at [38, 70] on span at bounding box center [28, 79] width 27 height 18
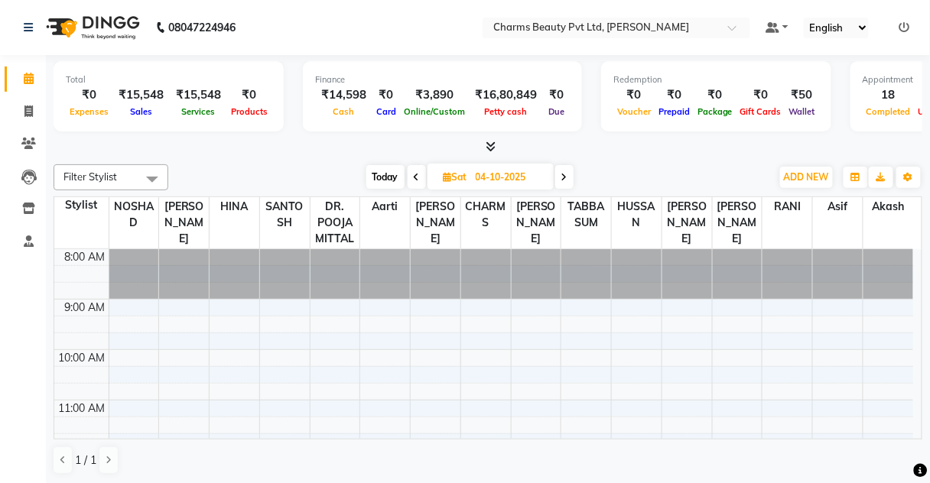
click at [31, 73] on icon at bounding box center [29, 78] width 10 height 11
drag, startPoint x: 16, startPoint y: 97, endPoint x: 34, endPoint y: 117, distance: 26.5
click at [19, 102] on li "Invoice" at bounding box center [23, 112] width 46 height 33
click at [33, 119] on span at bounding box center [28, 112] width 27 height 18
select select "3743"
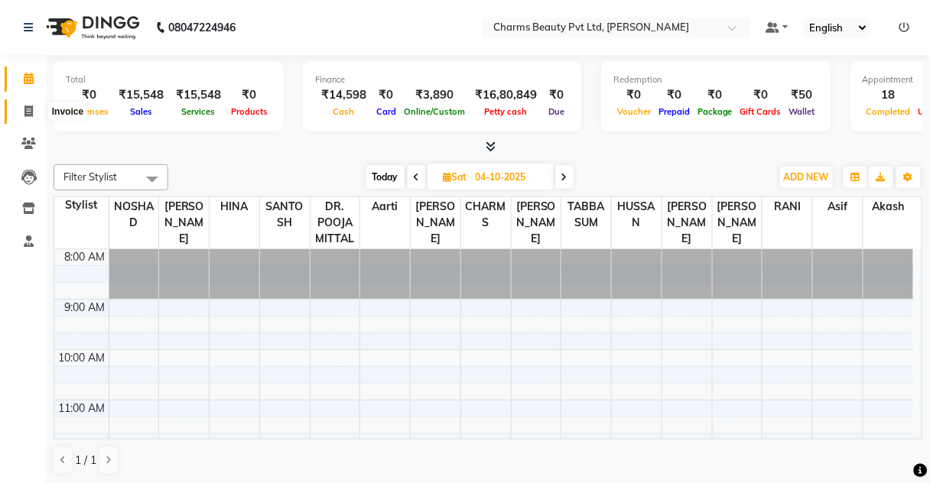
select select "service"
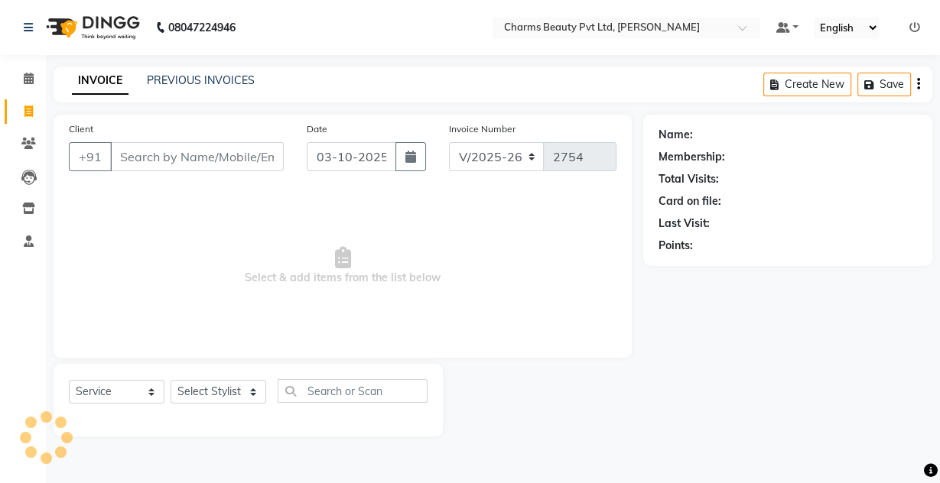
click at [139, 154] on input "Client" at bounding box center [197, 156] width 174 height 29
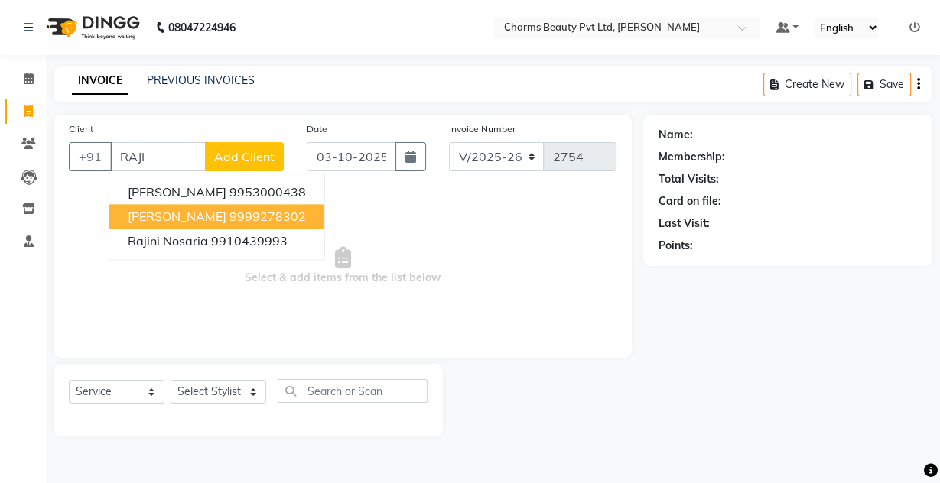
click at [229, 215] on ngb-highlight "9999278302" at bounding box center [267, 216] width 76 height 15
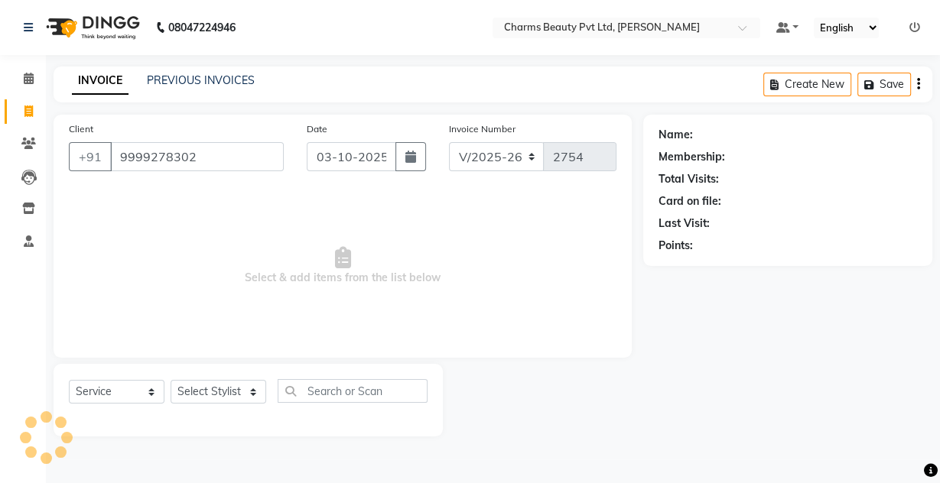
type input "9999278302"
select select "1: Object"
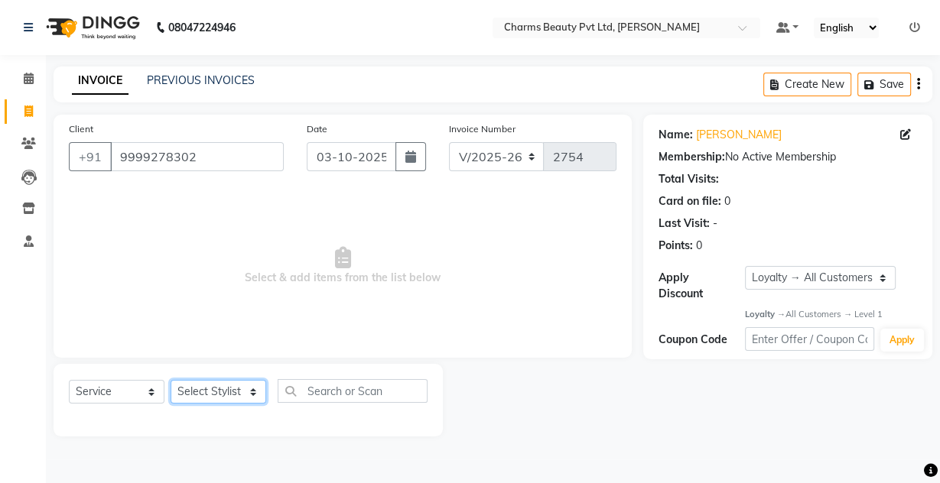
click at [248, 393] on select "Select Stylist Aarti [PERSON_NAME] [PERSON_NAME] CHARMS DR. POOJA MITTAL HINA […" at bounding box center [218, 392] width 96 height 24
select select "17842"
click at [170, 380] on select "Select Stylist Aarti [PERSON_NAME] [PERSON_NAME] CHARMS DR. POOJA MITTAL HINA […" at bounding box center [218, 392] width 96 height 24
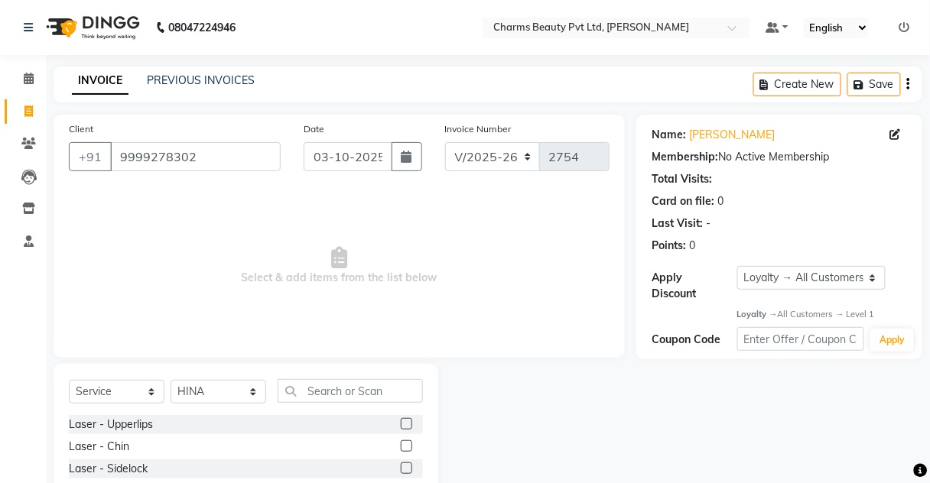
drag, startPoint x: 324, startPoint y: 357, endPoint x: 328, endPoint y: 388, distance: 30.8
click at [328, 367] on div "Client [PHONE_NUMBER] Date [DATE] Invoice Number V/2025 V/[PHONE_NUMBER] Select…" at bounding box center [339, 352] width 594 height 475
click at [327, 390] on input "text" at bounding box center [349, 391] width 145 height 24
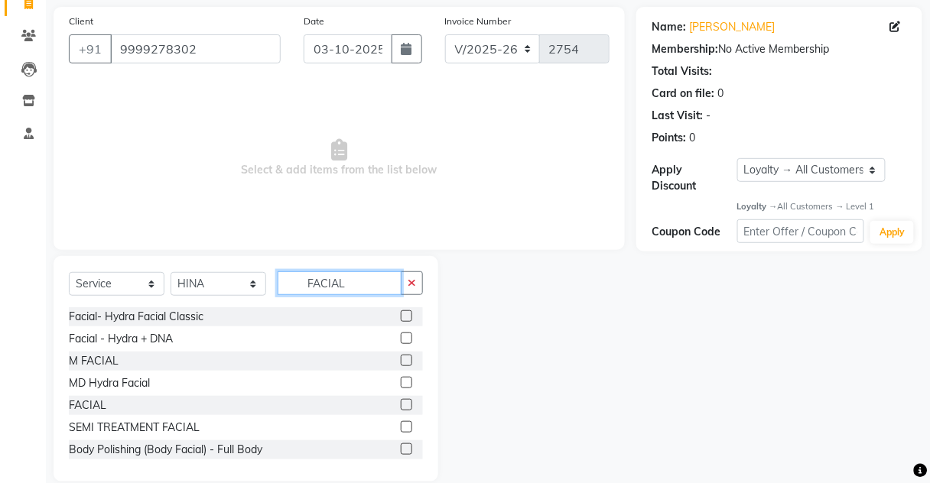
scroll to position [122, 0]
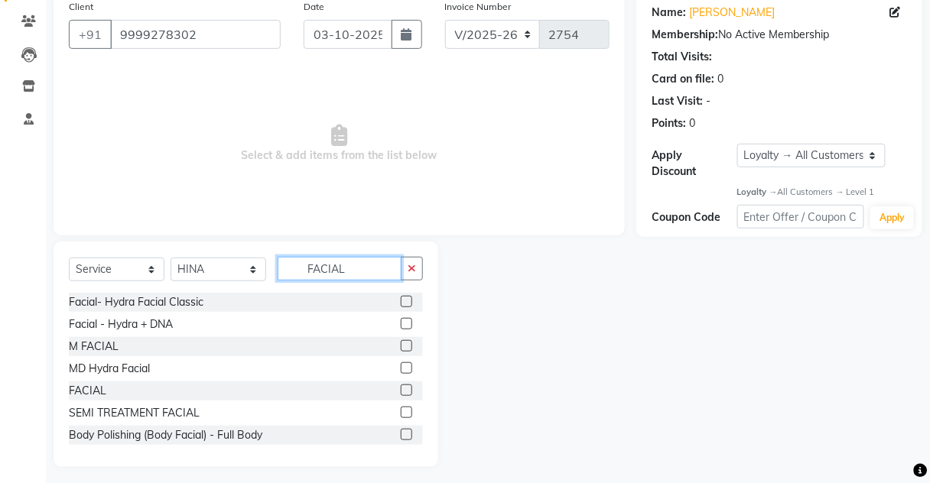
type input "FACIAL"
click at [401, 394] on label at bounding box center [406, 390] width 11 height 11
click at [401, 394] on input "checkbox" at bounding box center [406, 391] width 10 height 10
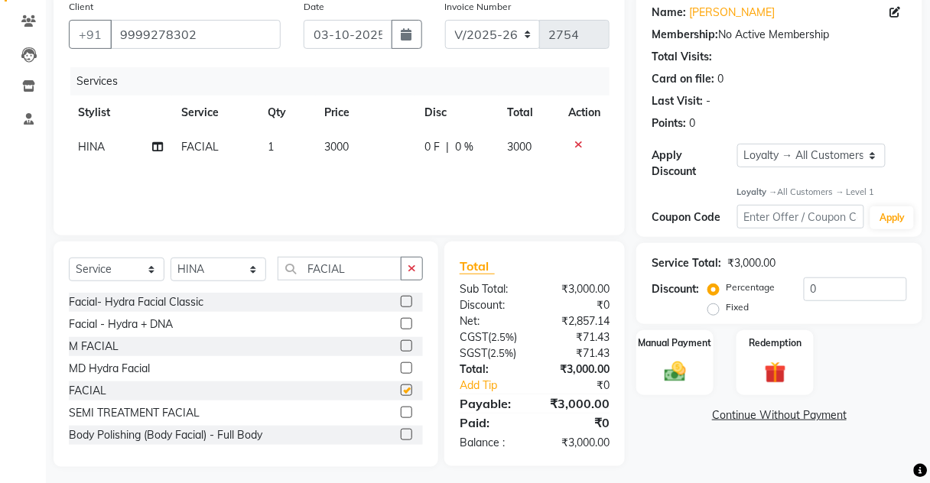
checkbox input "false"
click at [349, 144] on span "3000" at bounding box center [337, 147] width 24 height 14
select select "17842"
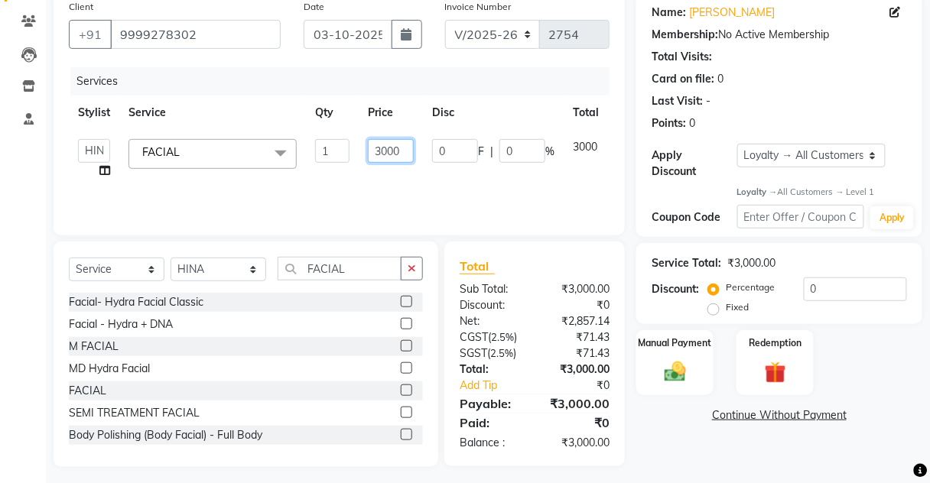
click at [382, 141] on input "3000" at bounding box center [391, 151] width 46 height 24
click at [386, 151] on input "3000" at bounding box center [391, 151] width 46 height 24
type input "4500"
click at [380, 177] on div "Services Stylist Service Qty Price Disc Total Action Aarti [PERSON_NAME] [PERSO…" at bounding box center [339, 143] width 540 height 153
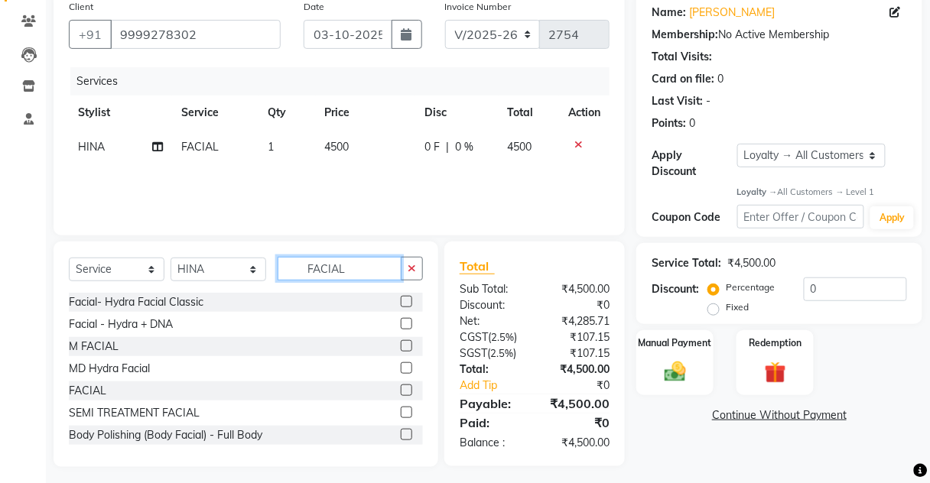
click at [365, 274] on input "FACIAL" at bounding box center [339, 269] width 124 height 24
type input "F"
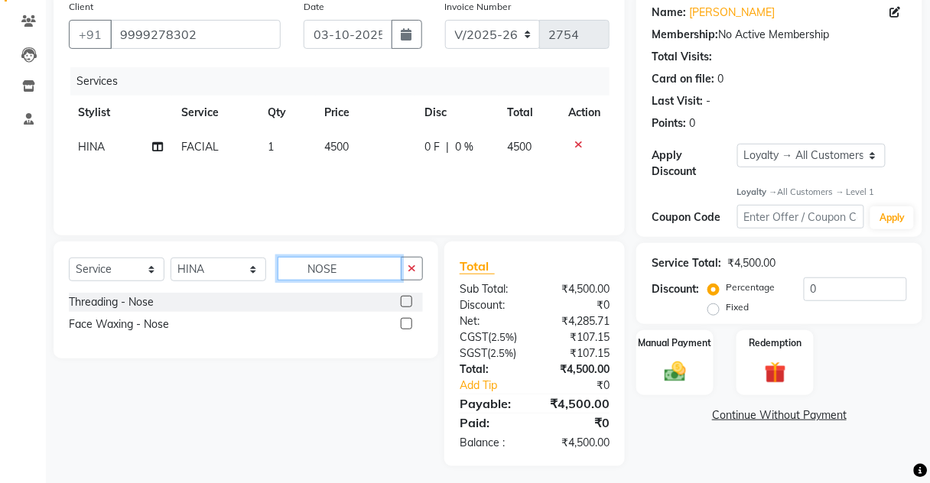
type input "NOSE"
click at [401, 325] on label at bounding box center [406, 323] width 11 height 11
click at [401, 325] on input "checkbox" at bounding box center [406, 325] width 10 height 10
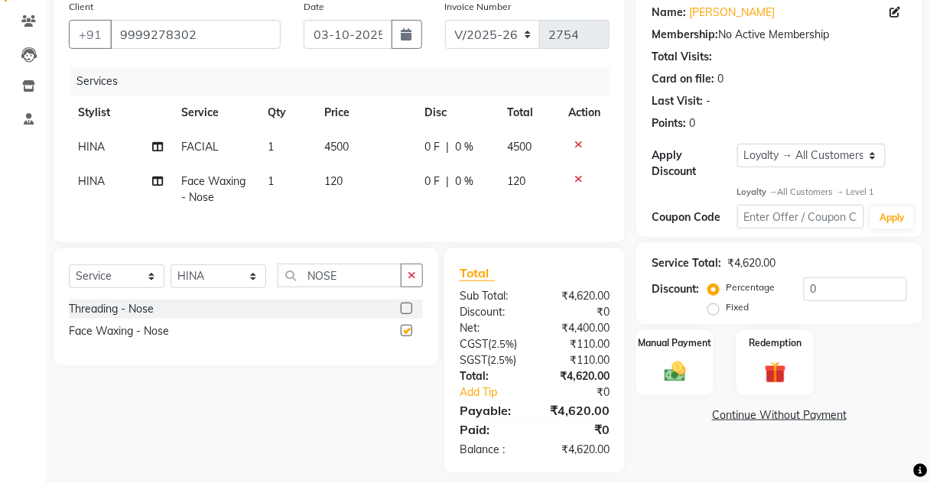
checkbox input "false"
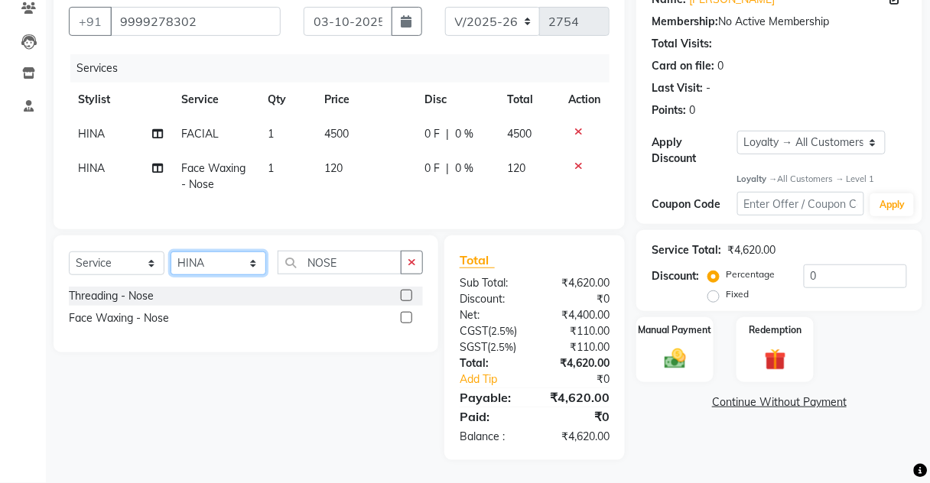
click at [210, 267] on select "Select Stylist Aarti [PERSON_NAME] [PERSON_NAME] CHARMS DR. POOJA MITTAL HINA […" at bounding box center [218, 264] width 96 height 24
select select "88835"
click at [170, 252] on select "Select Stylist Aarti [PERSON_NAME] [PERSON_NAME] CHARMS DR. POOJA MITTAL HINA […" at bounding box center [218, 264] width 96 height 24
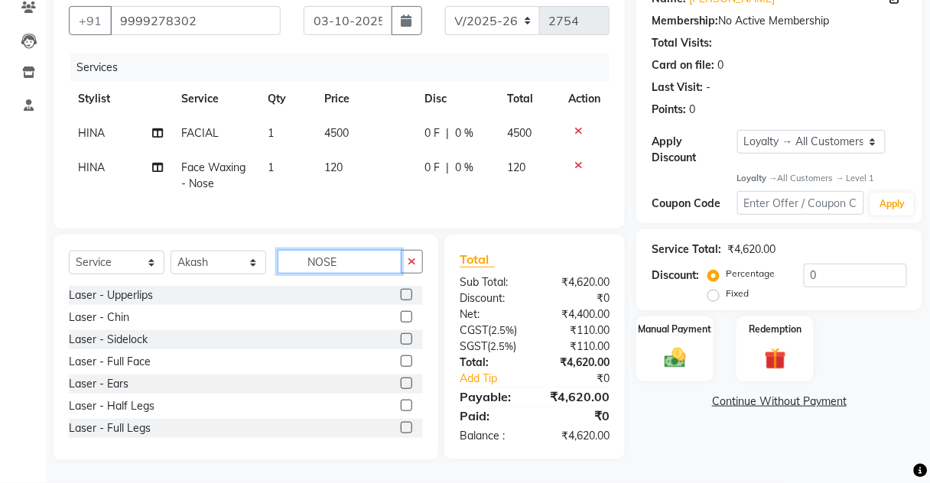
click at [340, 261] on input "NOSE" at bounding box center [339, 262] width 124 height 24
type input "N"
type input "O"
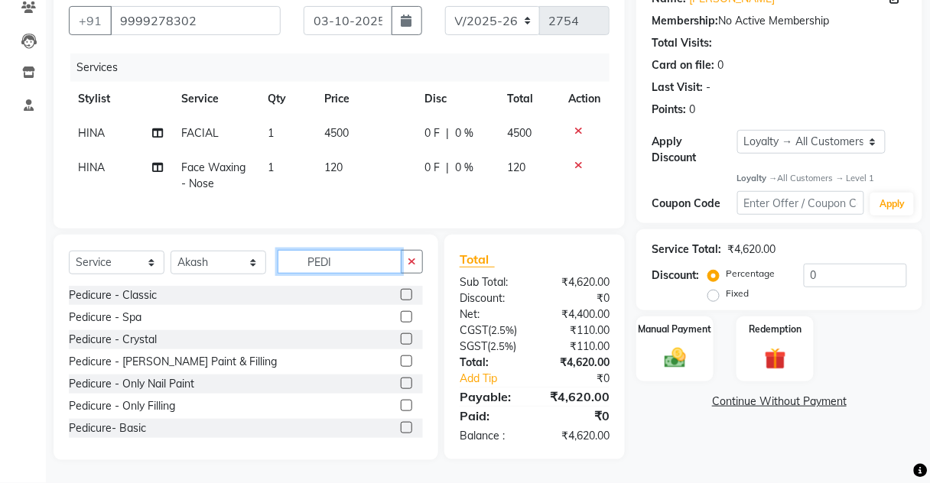
type input "PEDI"
click at [401, 294] on label at bounding box center [406, 294] width 11 height 11
click at [401, 294] on input "checkbox" at bounding box center [406, 295] width 10 height 10
checkbox input "true"
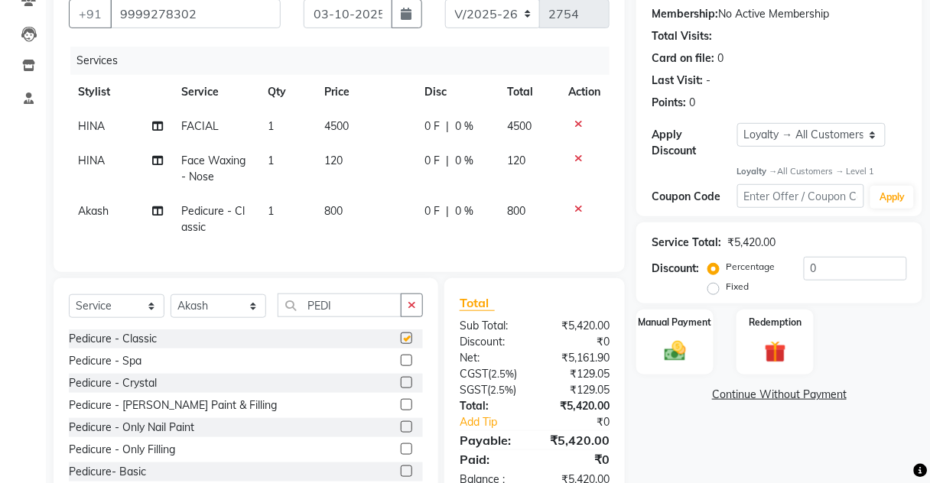
click at [372, 219] on td "800" at bounding box center [366, 219] width 100 height 50
select select "88835"
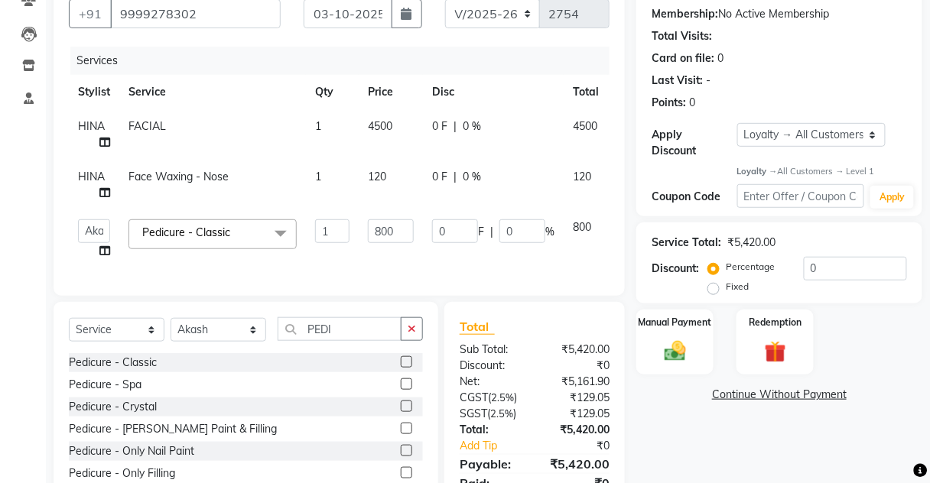
checkbox input "false"
click at [388, 234] on input "800" at bounding box center [391, 231] width 46 height 24
type input "1000"
click at [418, 293] on div "Client [PHONE_NUMBER] Date [DATE] Invoice Number V/2025 V/[PHONE_NUMBER] Servic…" at bounding box center [339, 250] width 594 height 556
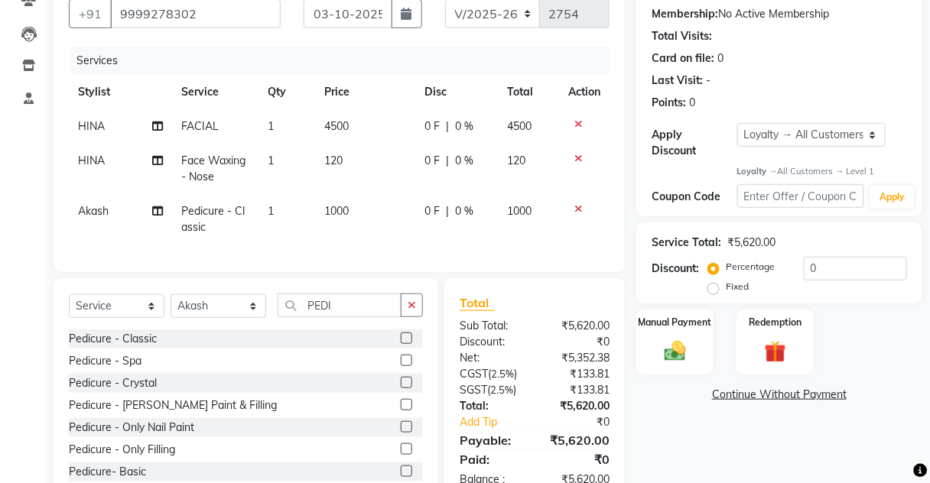
scroll to position [195, 0]
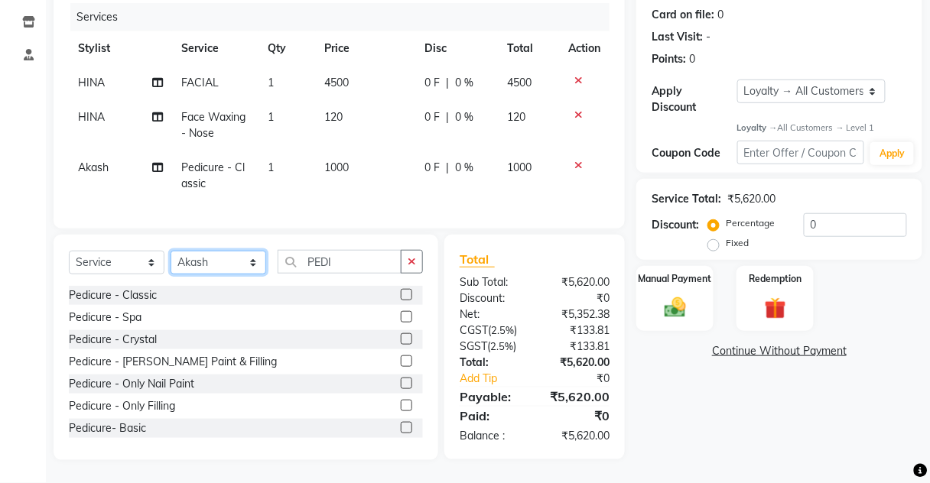
click at [212, 267] on select "Select Stylist Aarti [PERSON_NAME] [PERSON_NAME] CHARMS DR. POOJA MITTAL HINA […" at bounding box center [218, 263] width 96 height 24
select select "17827"
click at [170, 251] on select "Select Stylist Aarti [PERSON_NAME] [PERSON_NAME] CHARMS DR. POOJA MITTAL HINA […" at bounding box center [218, 263] width 96 height 24
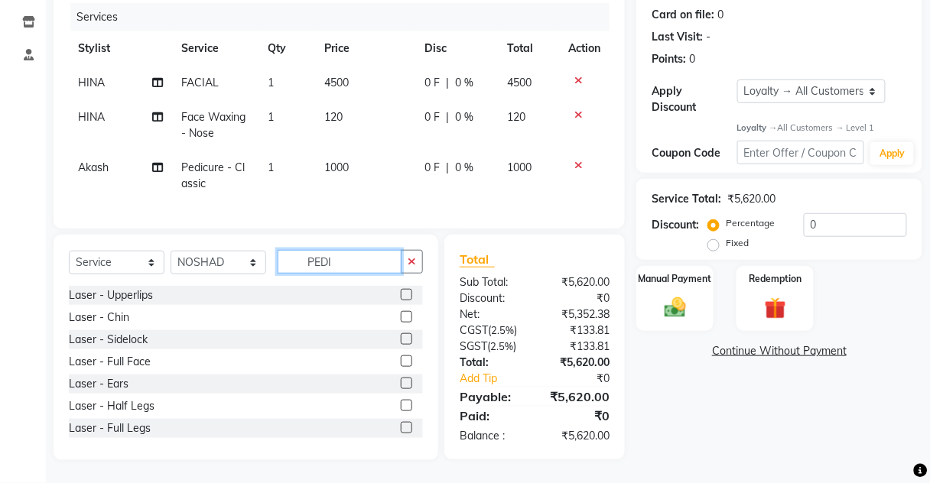
click at [345, 271] on input "PEDI" at bounding box center [339, 262] width 124 height 24
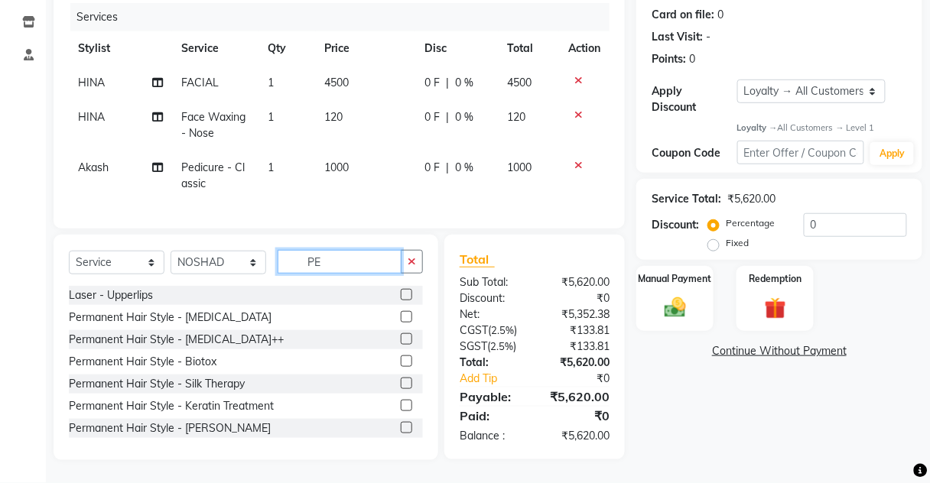
type input "P"
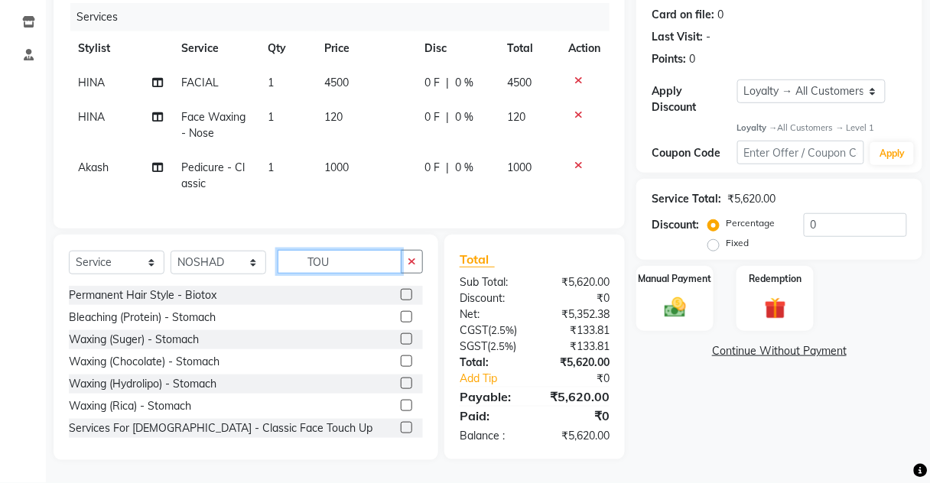
scroll to position [193, 0]
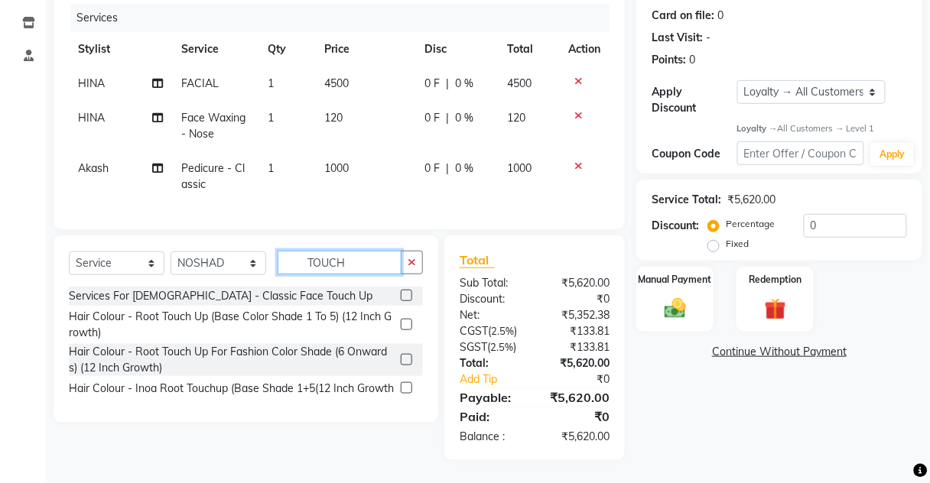
type input "TOUCH"
click at [402, 324] on label at bounding box center [406, 324] width 11 height 11
click at [402, 324] on input "checkbox" at bounding box center [406, 325] width 10 height 10
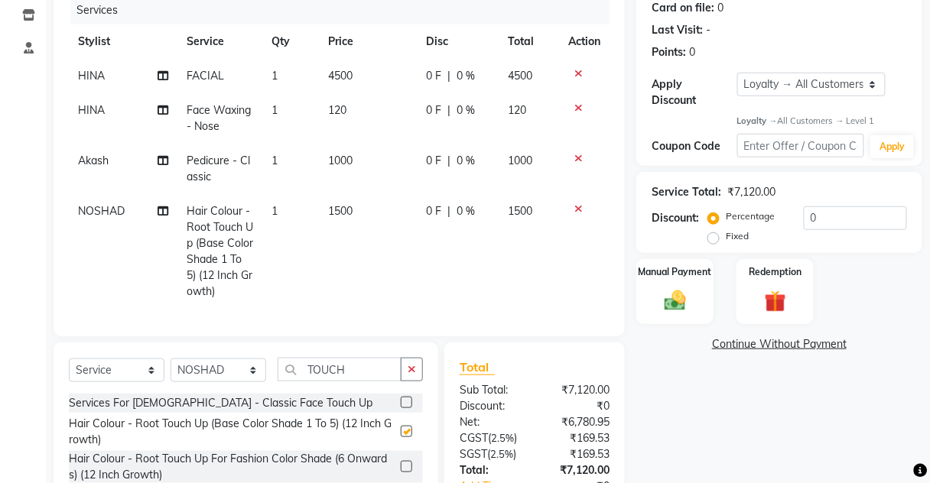
checkbox input "false"
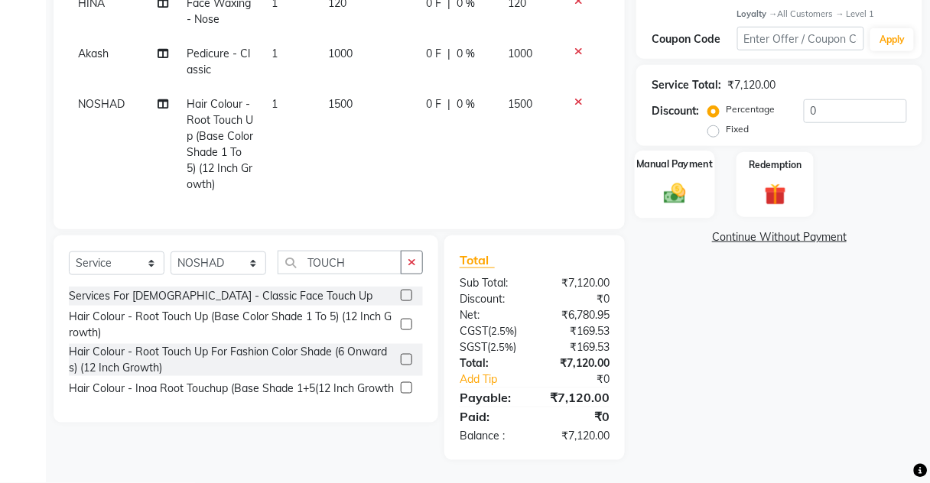
click at [701, 191] on div "Manual Payment" at bounding box center [674, 184] width 80 height 67
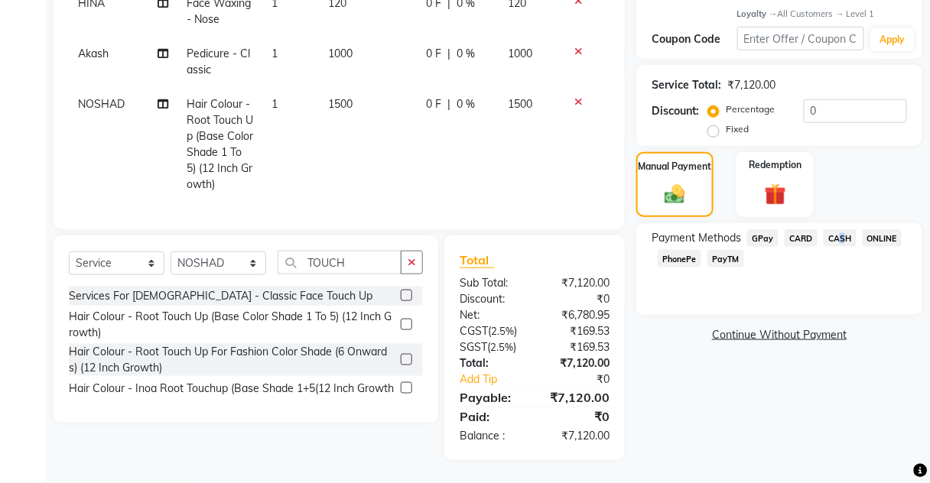
click at [834, 232] on span "CASH" at bounding box center [839, 238] width 33 height 18
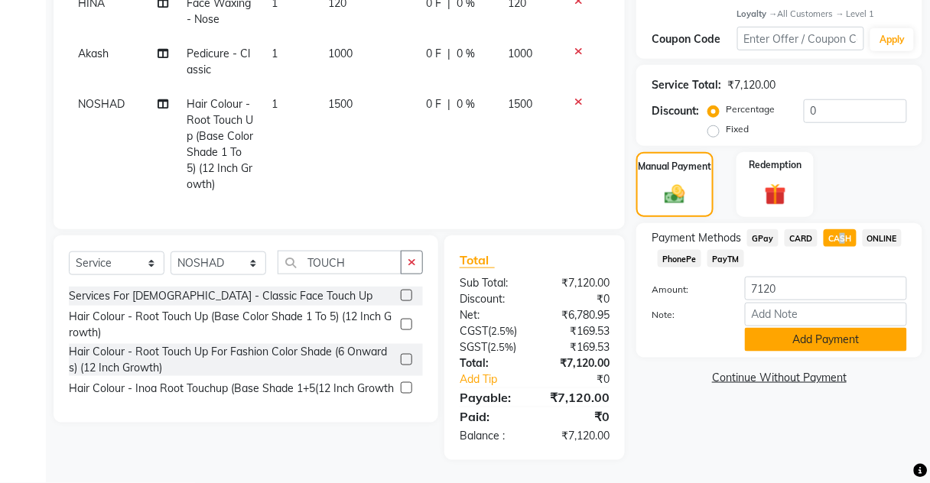
click at [800, 333] on button "Add Payment" at bounding box center [826, 340] width 162 height 24
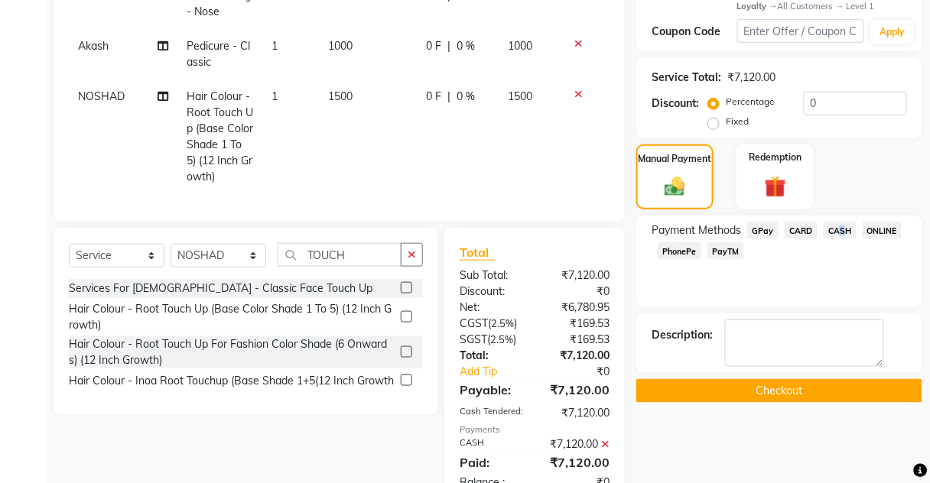
scroll to position [430, 0]
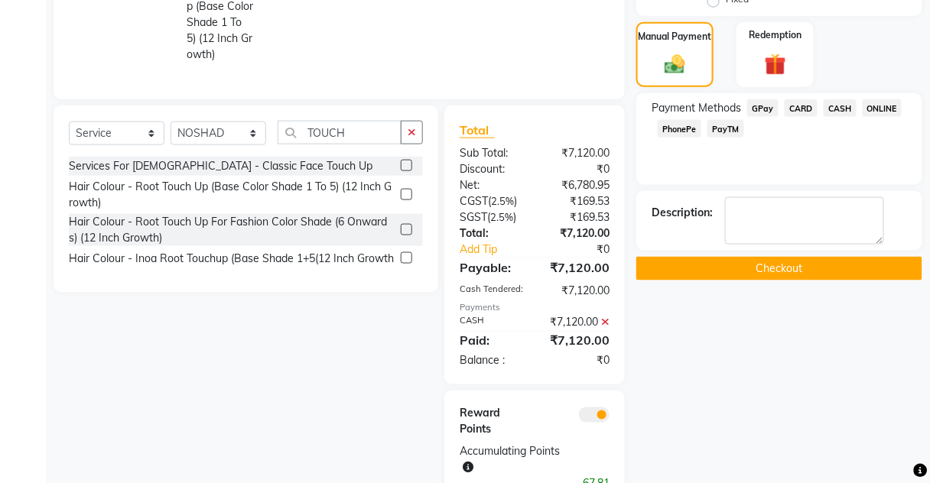
click at [800, 334] on div "Name: [PERSON_NAME] Membership: No Active Membership Total Visits: Card on file…" at bounding box center [784, 95] width 297 height 823
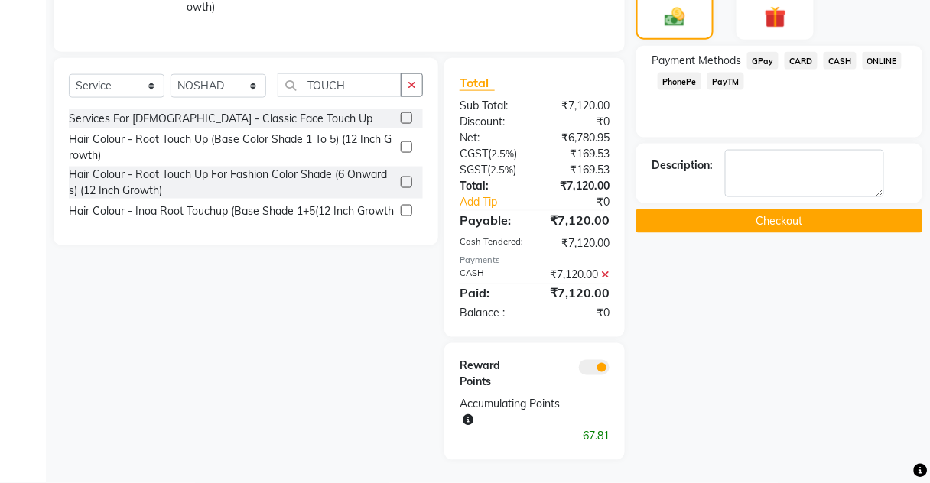
click at [691, 183] on div "Name: [PERSON_NAME] Membership: No Active Membership Total Visits: Card on file…" at bounding box center [784, 48] width 297 height 823
click at [696, 209] on button "Checkout" at bounding box center [779, 221] width 286 height 24
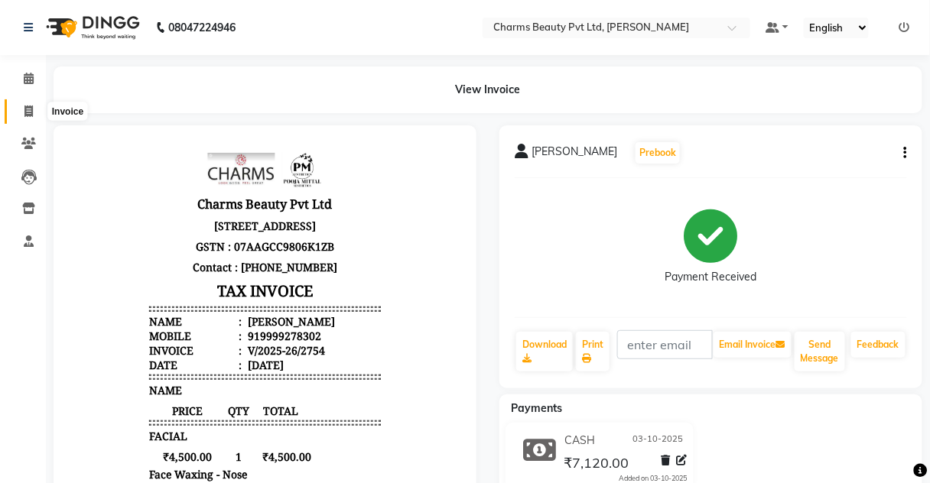
drag, startPoint x: 23, startPoint y: 97, endPoint x: 21, endPoint y: 111, distance: 13.8
click at [21, 111] on li "Invoice" at bounding box center [23, 112] width 46 height 33
click at [21, 111] on span at bounding box center [28, 112] width 27 height 18
select select "service"
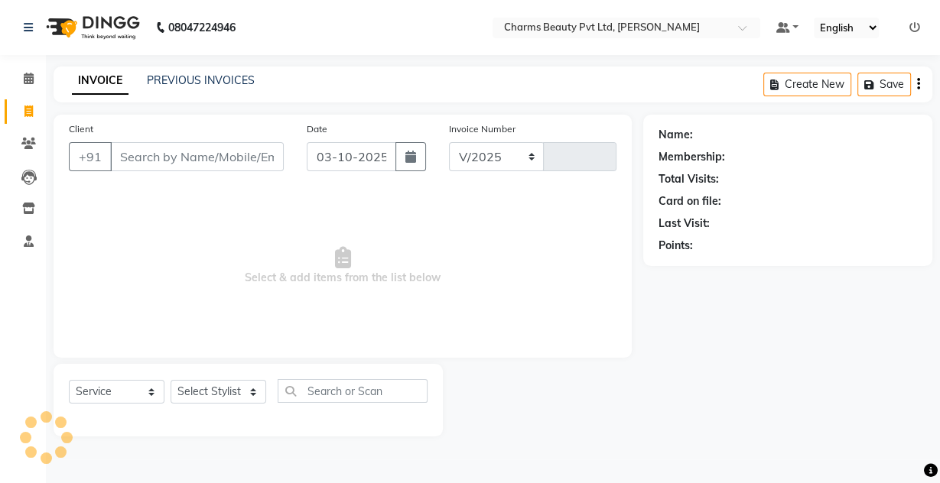
select select "3743"
type input "2755"
click at [150, 88] on div "PREVIOUS INVOICES" at bounding box center [201, 81] width 108 height 16
click at [167, 80] on link "PREVIOUS INVOICES" at bounding box center [201, 80] width 108 height 14
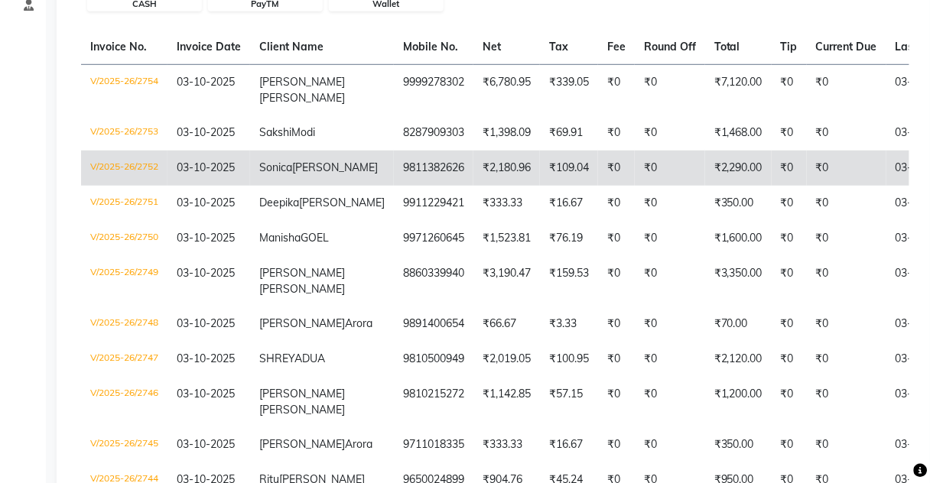
scroll to position [245, 0]
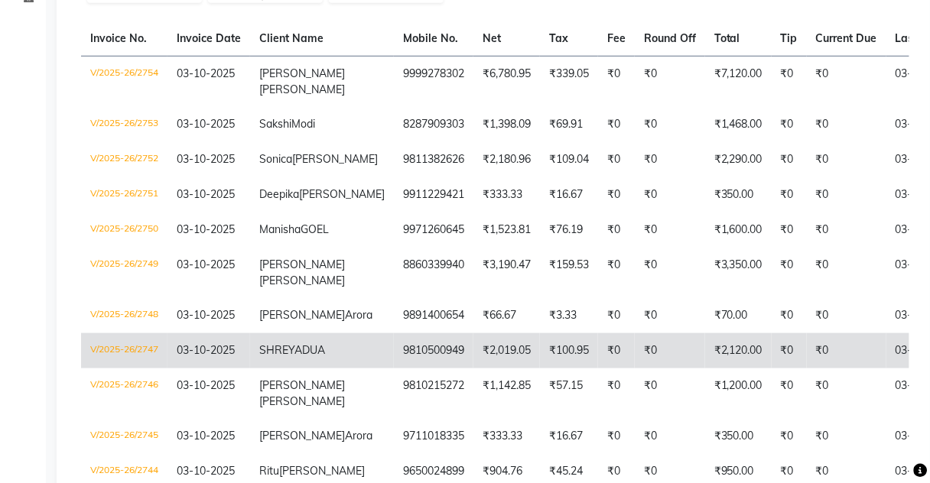
click at [477, 368] on td "₹2,019.05" at bounding box center [506, 350] width 67 height 35
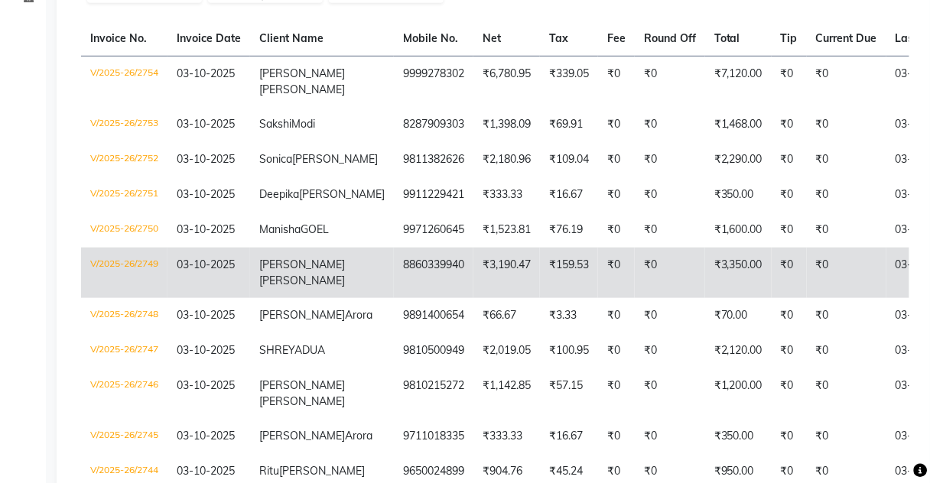
click at [886, 298] on td "03-10-2025" at bounding box center [945, 273] width 118 height 50
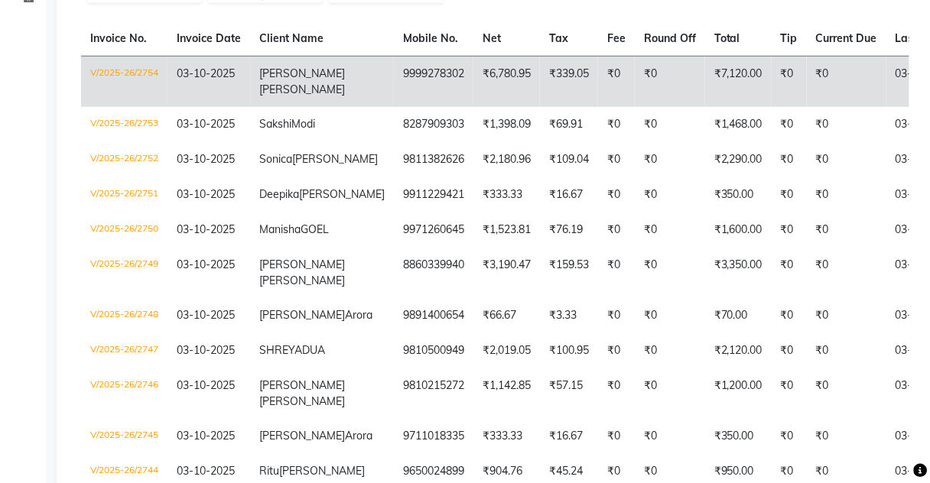
click at [540, 80] on td "₹339.05" at bounding box center [569, 81] width 58 height 51
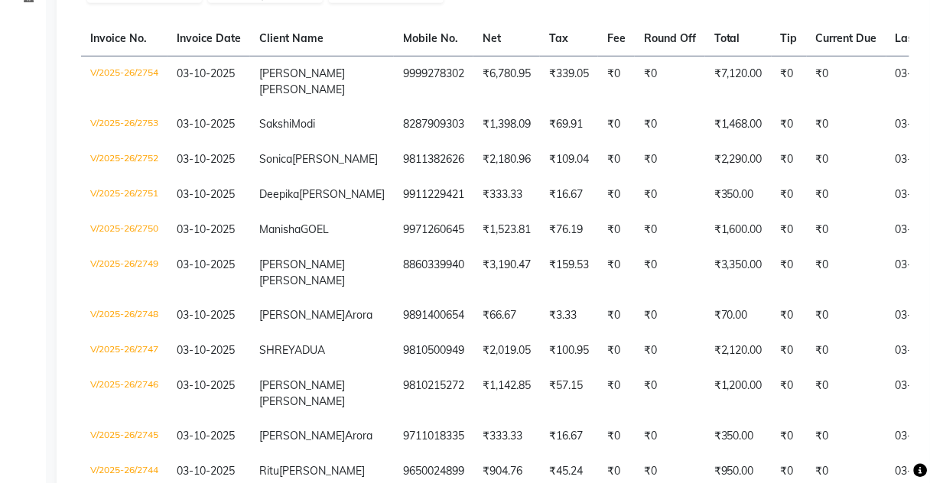
scroll to position [0, 0]
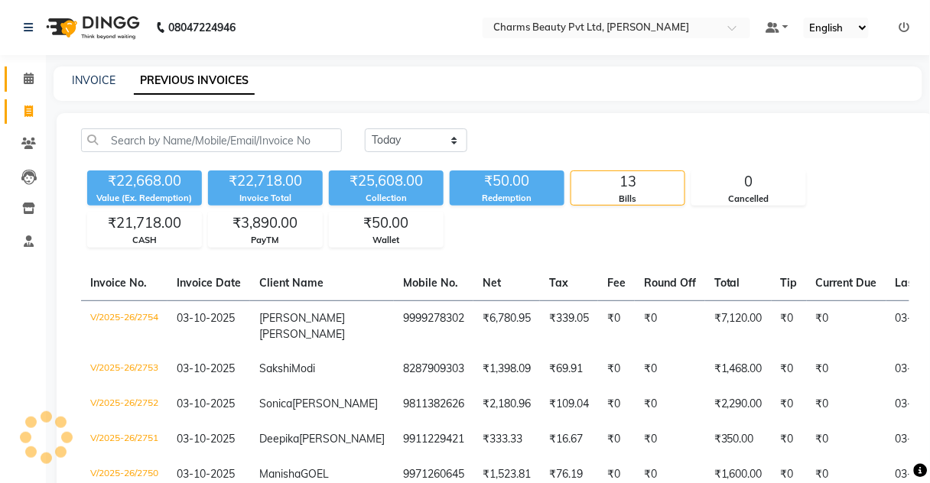
click at [31, 73] on icon at bounding box center [29, 78] width 10 height 11
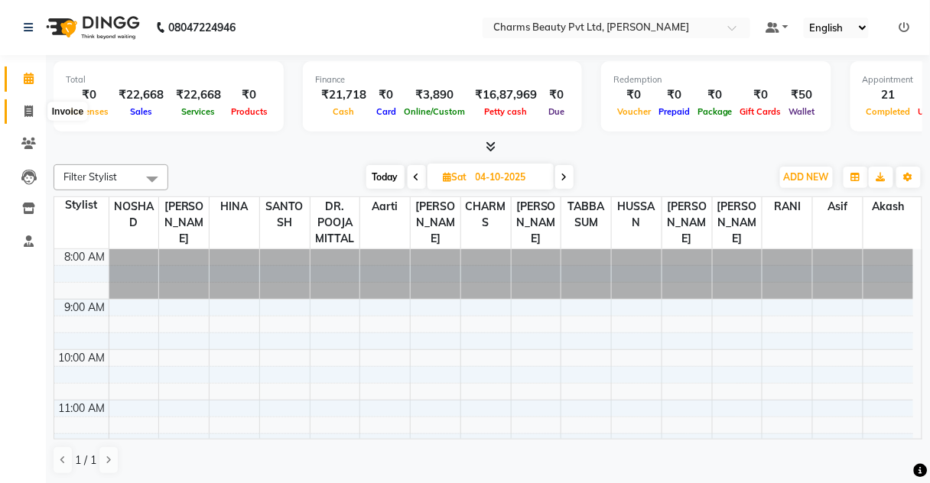
click at [24, 116] on icon at bounding box center [28, 110] width 8 height 11
select select "service"
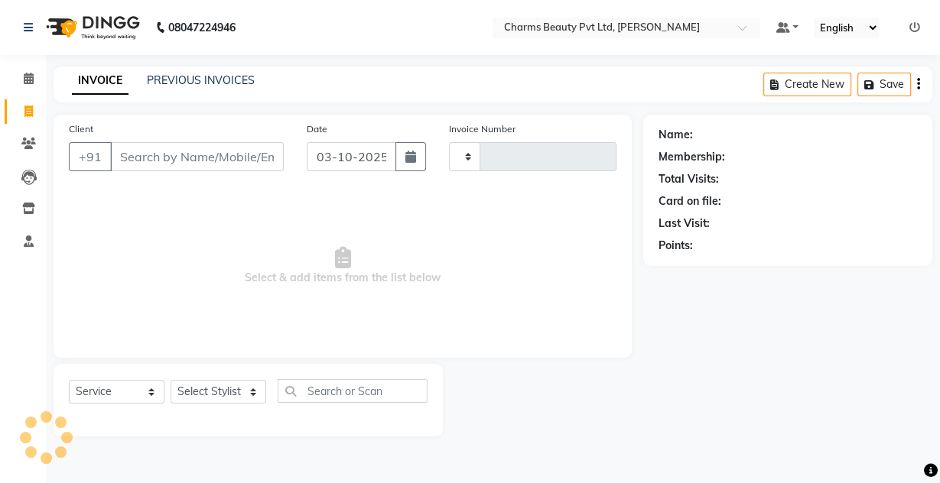
type input "2755"
select select "3743"
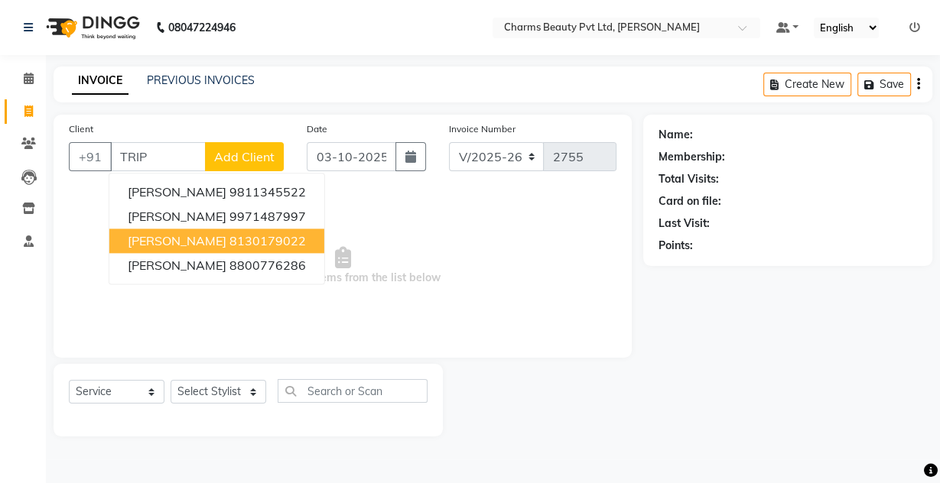
click at [229, 238] on ngb-highlight "8130179022" at bounding box center [267, 240] width 76 height 15
type input "8130179022"
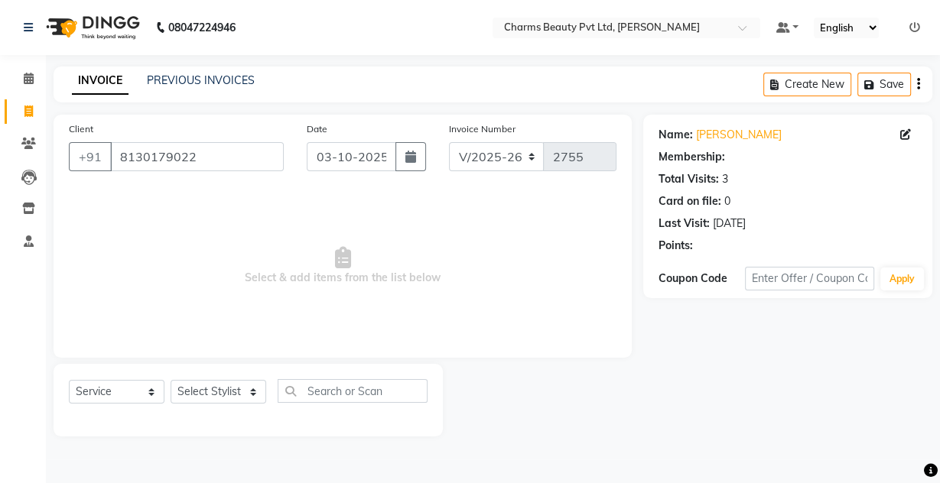
drag, startPoint x: 205, startPoint y: 375, endPoint x: 205, endPoint y: 388, distance: 13.0
click at [205, 388] on div "Select Service Product Membership Package Voucher Prepaid Gift Card Select Styl…" at bounding box center [248, 400] width 389 height 73
click at [205, 388] on select "Select Stylist Aarti [PERSON_NAME] [PERSON_NAME] CHARMS DR. POOJA MITTAL HINA […" at bounding box center [218, 392] width 96 height 24
select select "1: Object"
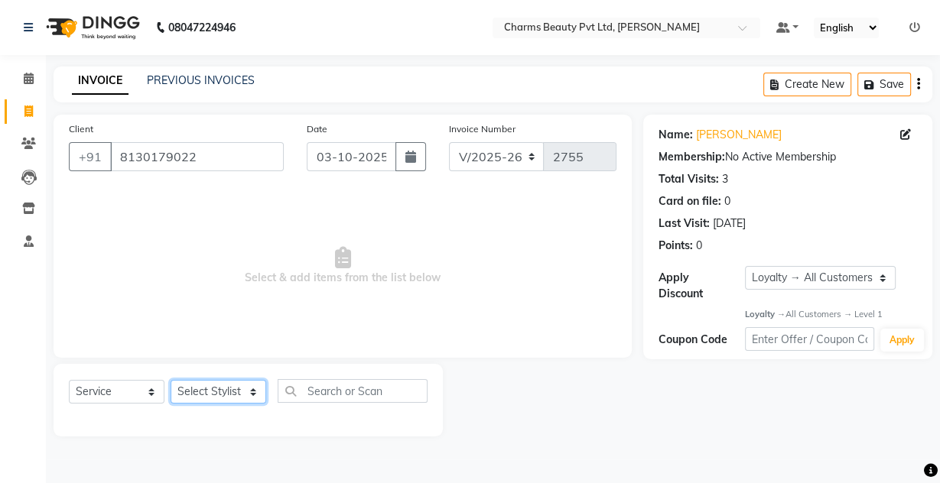
select select "72250"
click at [170, 380] on select "Select Stylist Aarti [PERSON_NAME] [PERSON_NAME] CHARMS DR. POOJA MITTAL HINA […" at bounding box center [218, 392] width 96 height 24
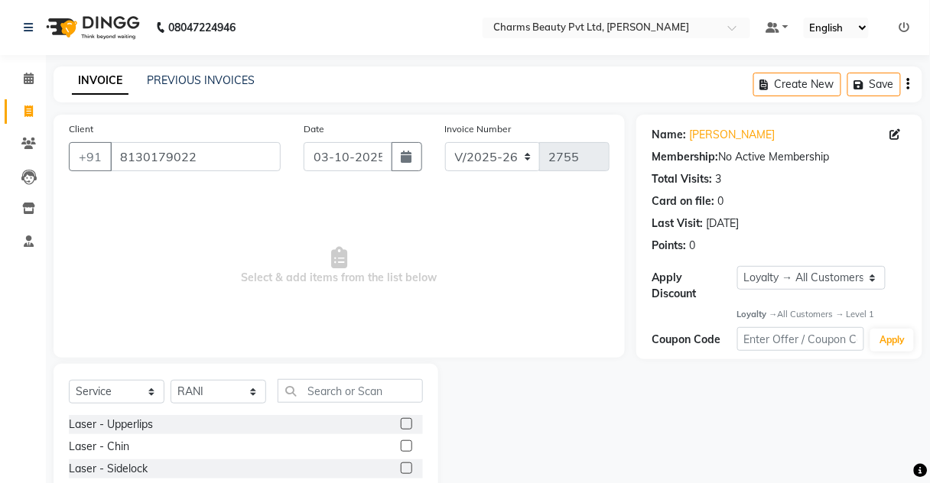
click at [303, 378] on div "Select Service Product Membership Package Voucher Prepaid Gift Card Select Styl…" at bounding box center [246, 477] width 385 height 226
click at [336, 394] on input "text" at bounding box center [349, 391] width 145 height 24
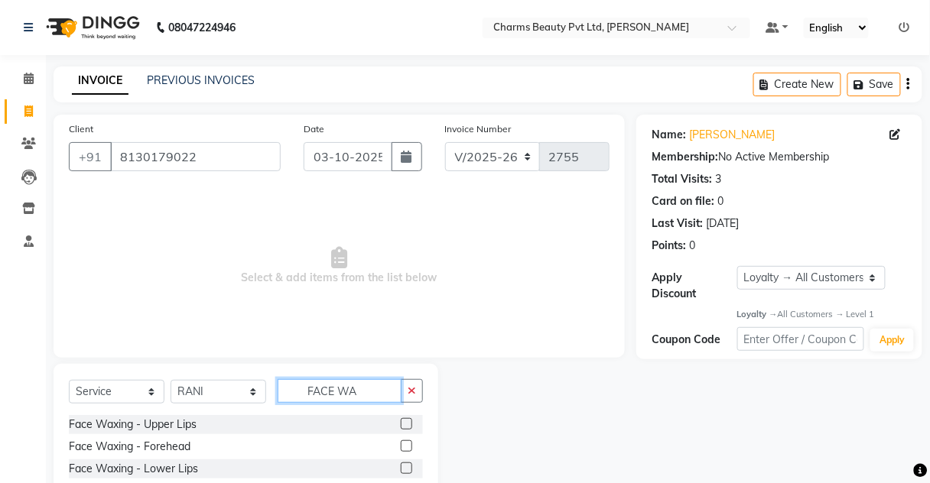
type input "FACE WA"
drag, startPoint x: 399, startPoint y: 426, endPoint x: 399, endPoint y: 411, distance: 15.3
click at [401, 426] on label at bounding box center [406, 423] width 11 height 11
click at [401, 426] on input "checkbox" at bounding box center [406, 425] width 10 height 10
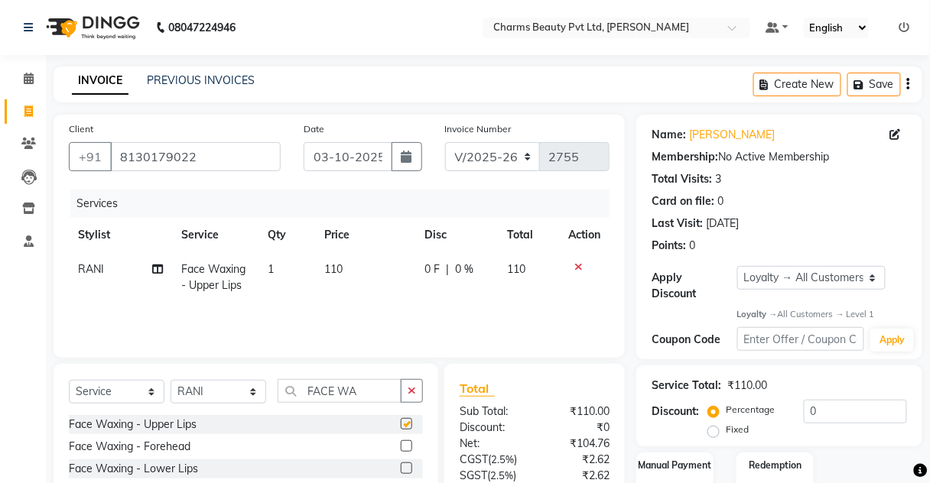
checkbox input "false"
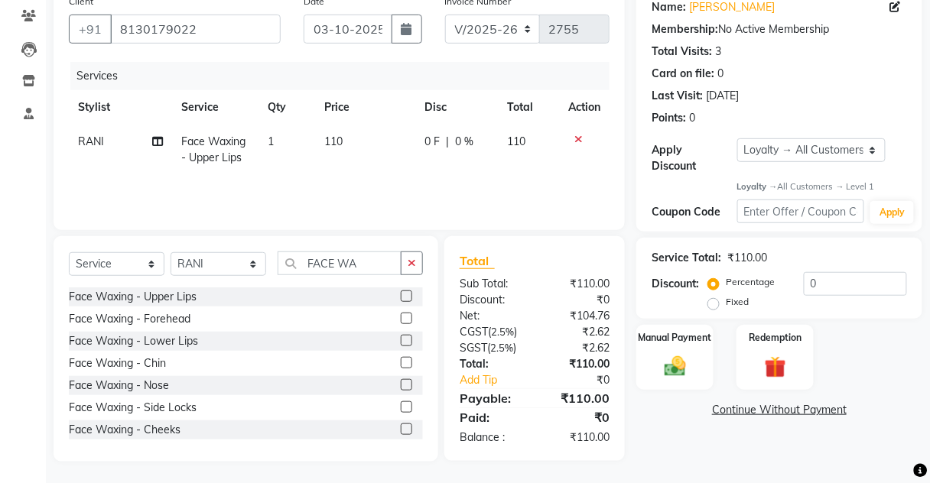
click at [401, 368] on div at bounding box center [406, 365] width 10 height 16
click at [401, 359] on label at bounding box center [406, 362] width 11 height 11
click at [401, 359] on input "checkbox" at bounding box center [406, 364] width 10 height 10
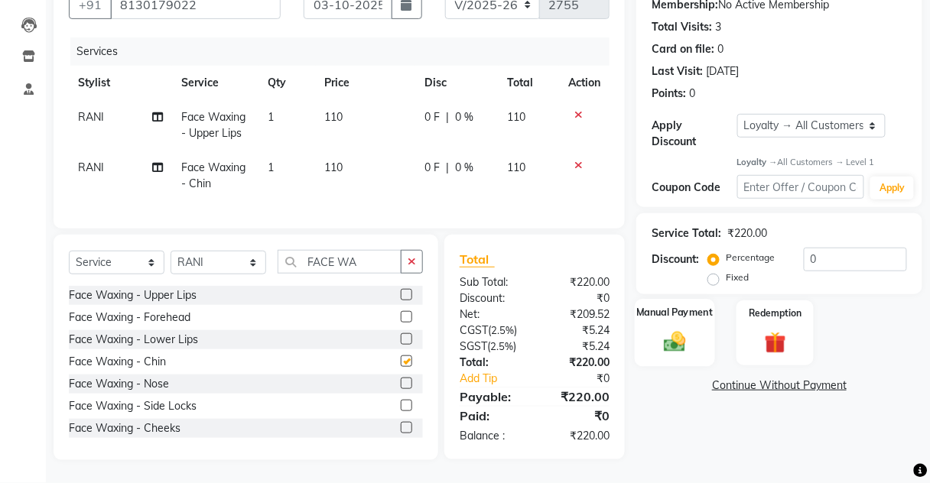
checkbox input "false"
click at [682, 336] on img at bounding box center [675, 342] width 36 height 26
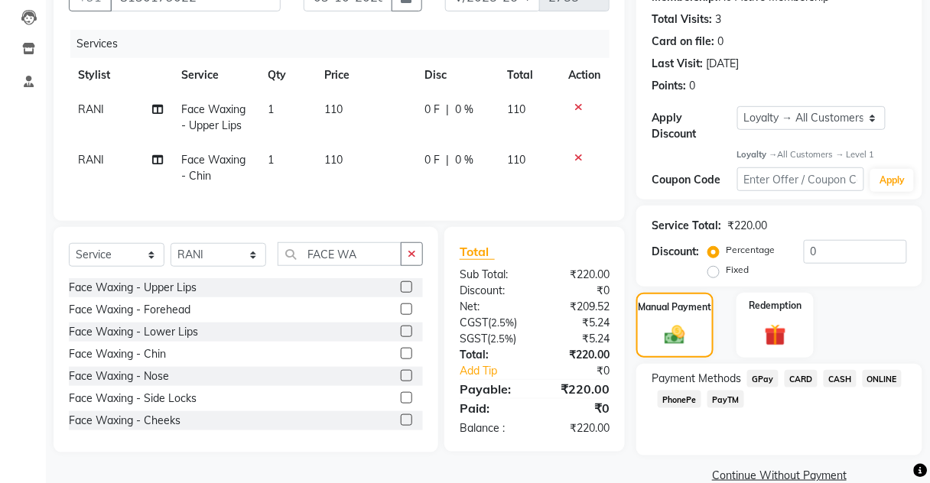
click at [744, 405] on div "Payment Methods GPay CARD CASH ONLINE PhonePe PayTM" at bounding box center [778, 390] width 255 height 41
click at [735, 404] on span "PayTM" at bounding box center [725, 400] width 37 height 18
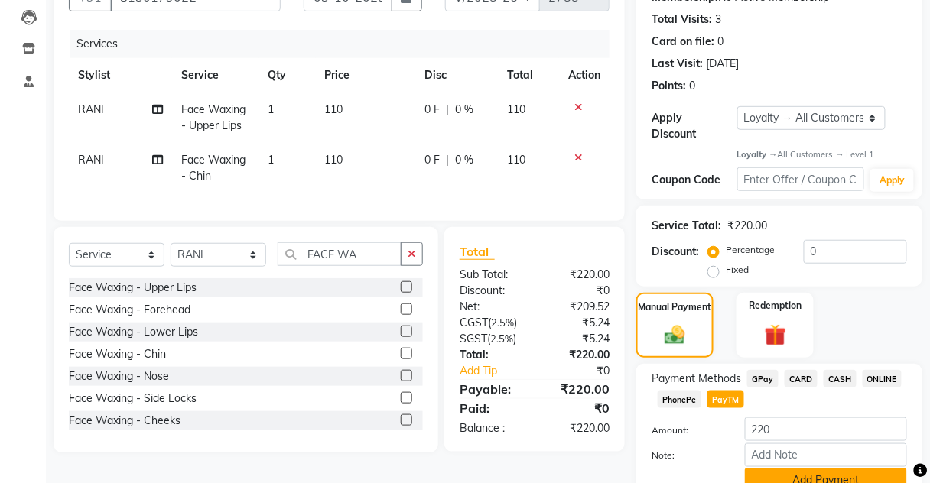
click at [776, 469] on button "Add Payment" at bounding box center [826, 481] width 162 height 24
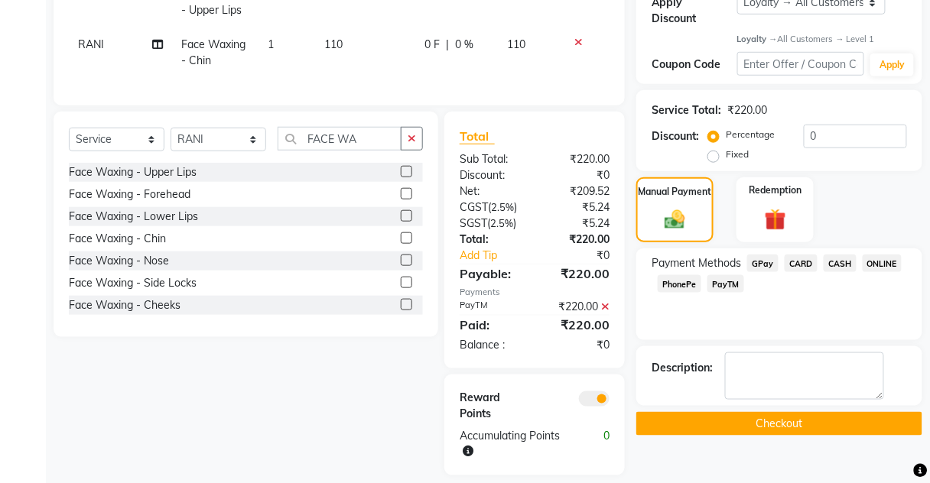
scroll to position [298, 0]
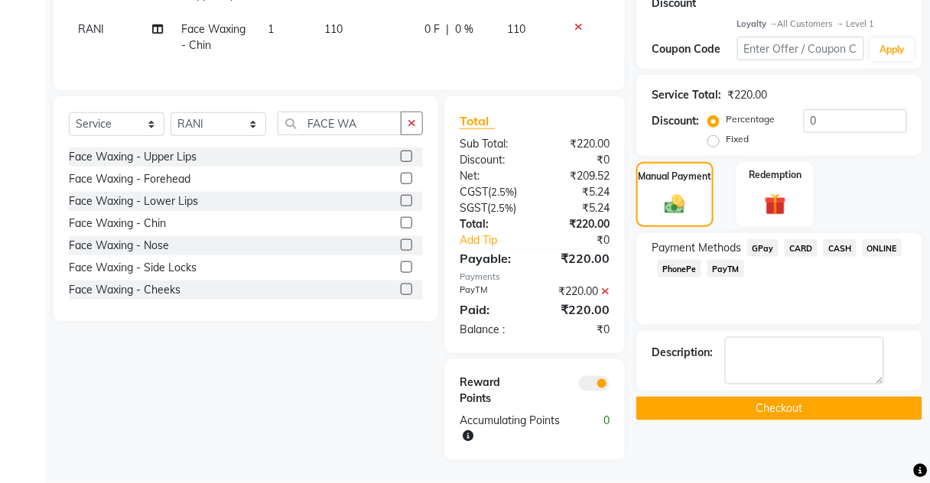
click at [774, 408] on button "Checkout" at bounding box center [779, 409] width 286 height 24
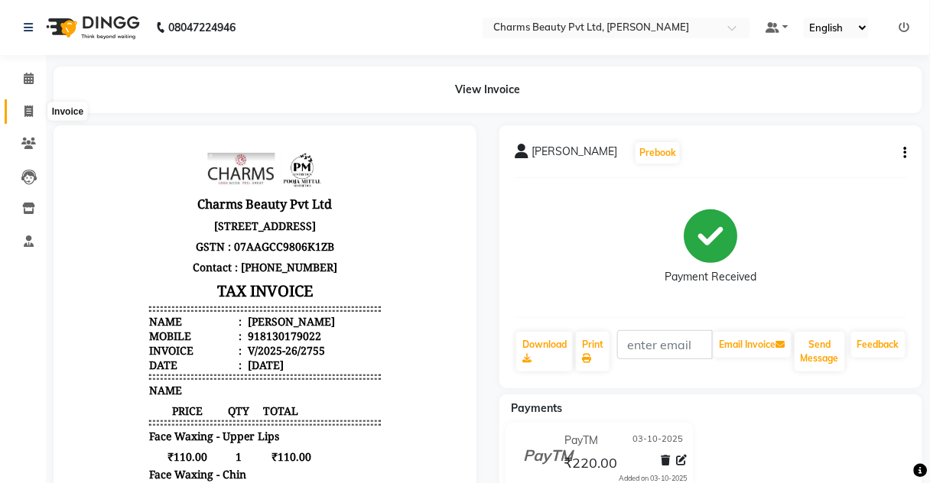
click at [17, 109] on span at bounding box center [28, 112] width 27 height 18
select select "service"
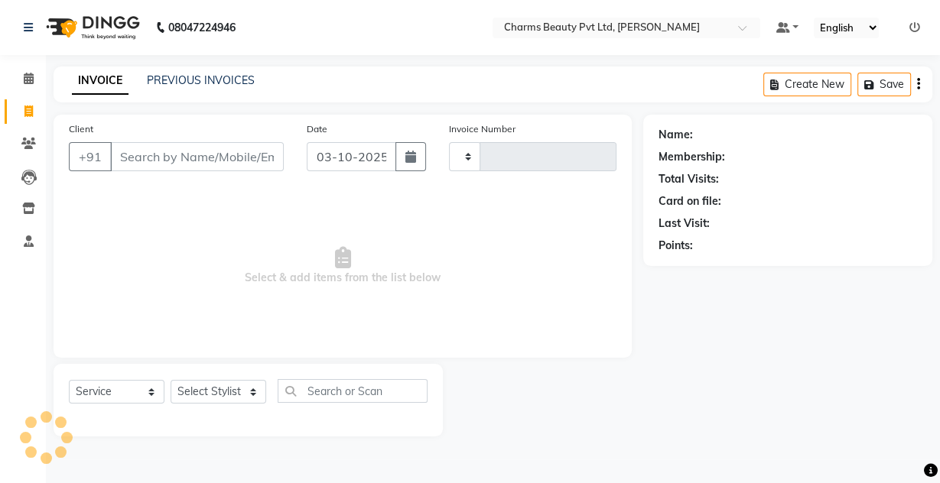
type input "2756"
select select "3743"
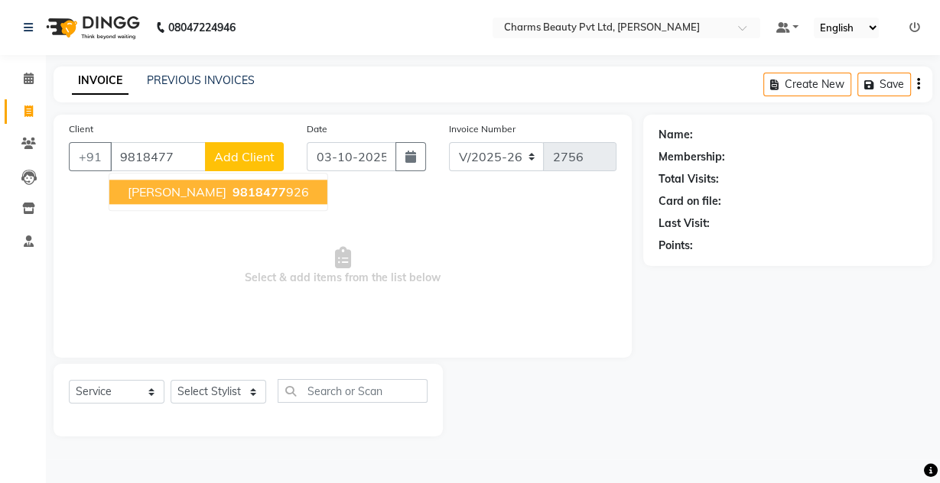
click at [201, 193] on span "[PERSON_NAME]" at bounding box center [177, 191] width 99 height 15
type input "9818477926"
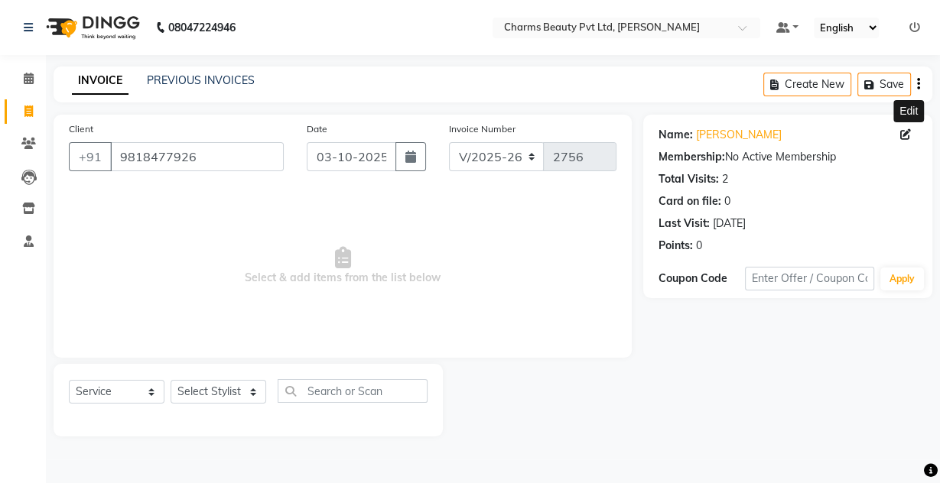
click at [905, 134] on icon at bounding box center [905, 134] width 11 height 11
select select "[DEMOGRAPHIC_DATA]"
select select
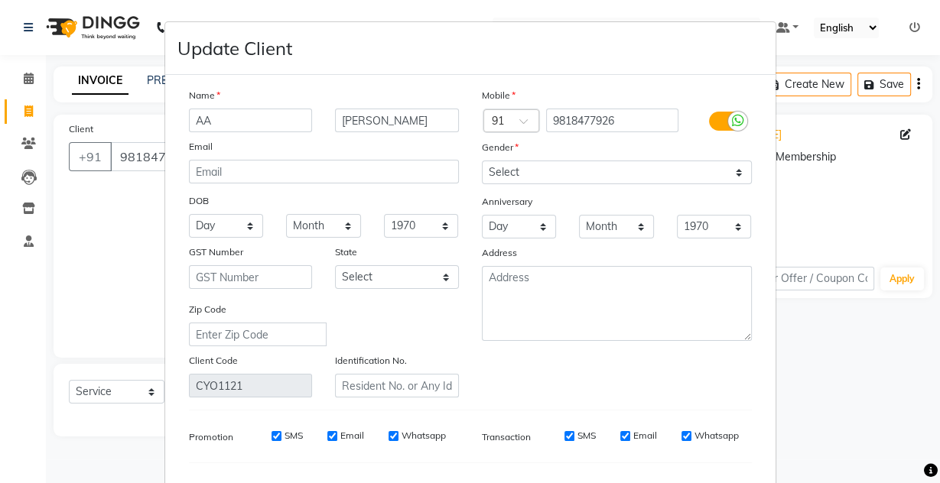
type input "A"
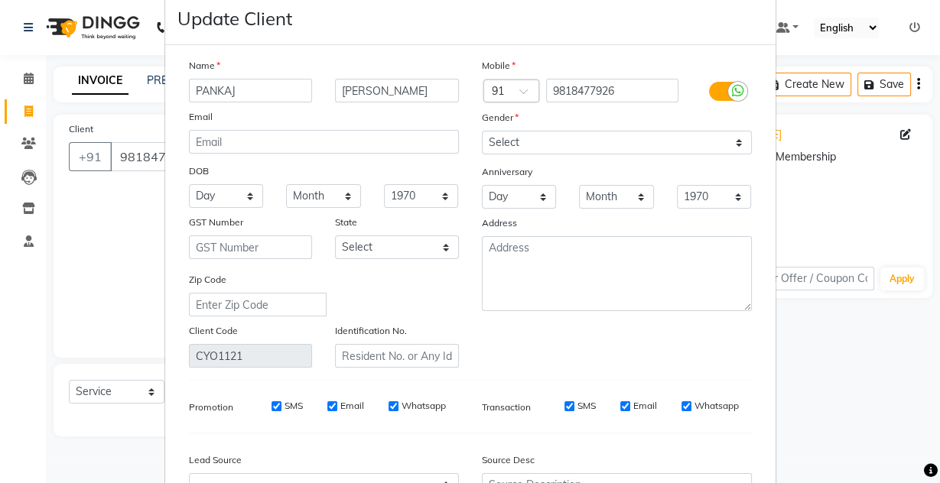
scroll to position [183, 0]
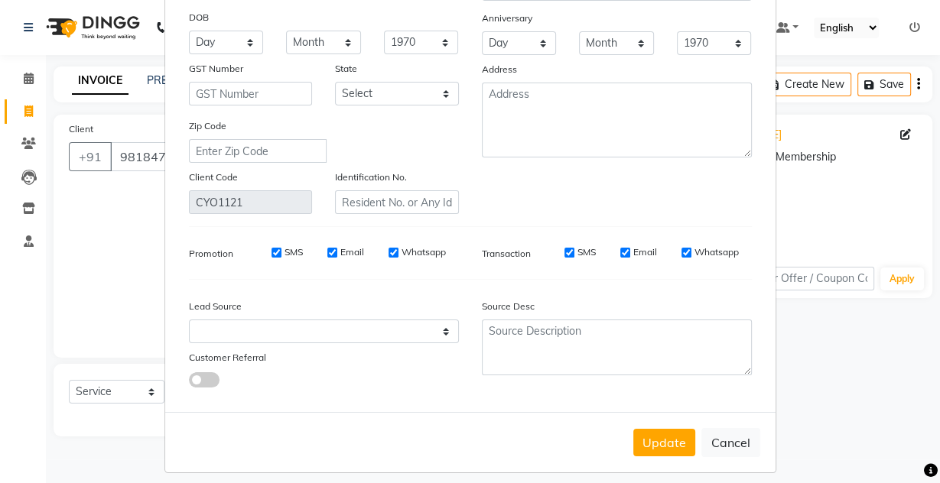
type input "PANKAJ"
click at [662, 453] on div "Update Cancel" at bounding box center [470, 442] width 610 height 60
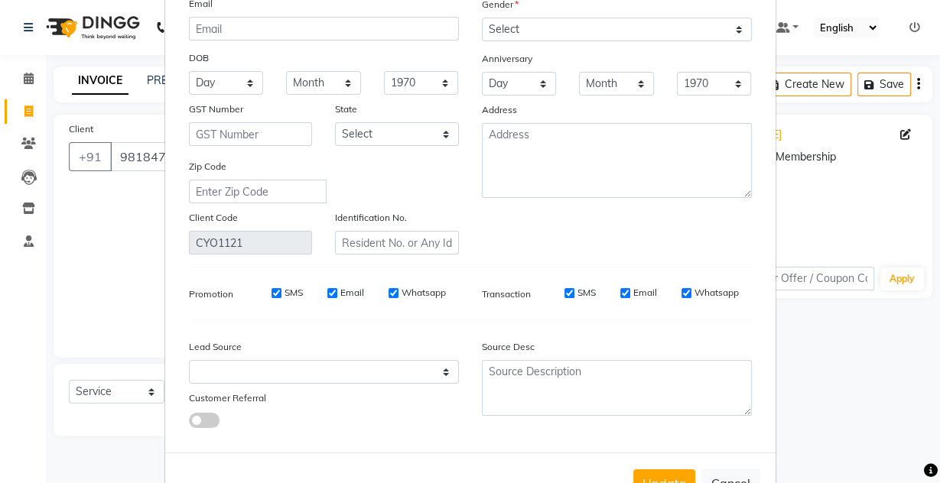
scroll to position [122, 0]
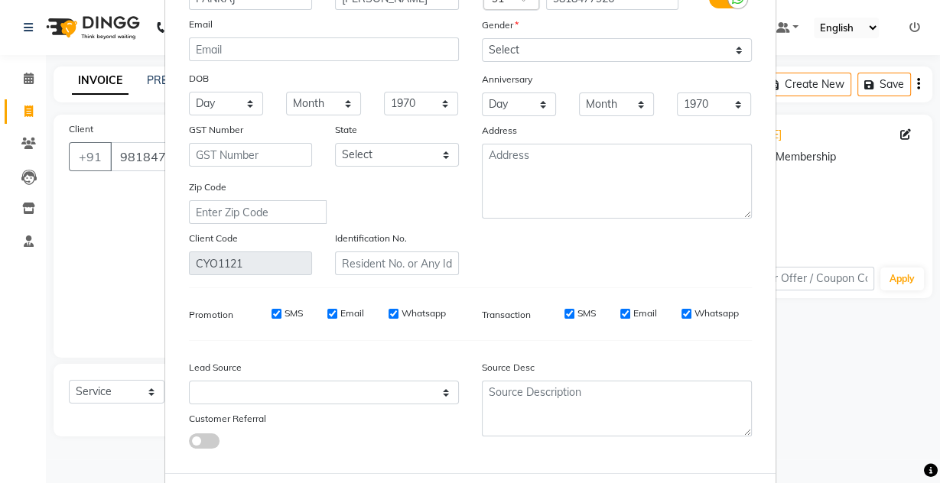
click at [141, 328] on ngb-modal-window "Update Client Name [PERSON_NAME] Email DOB Day 01 02 03 04 05 06 07 08 09 10 11…" at bounding box center [470, 241] width 940 height 483
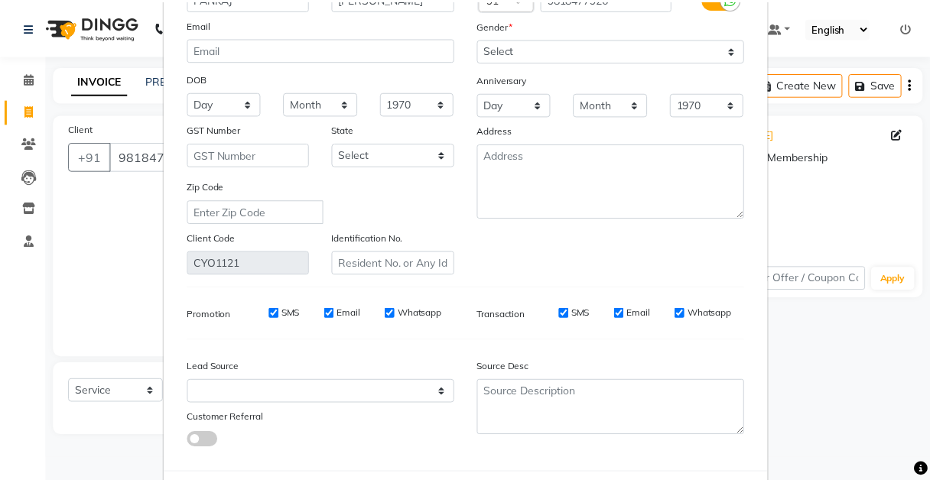
scroll to position [191, 0]
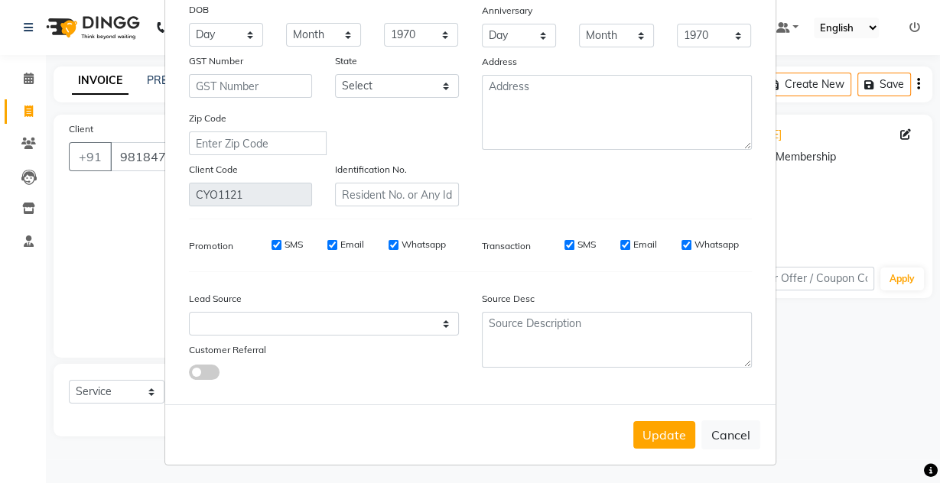
click at [626, 427] on div "Update Cancel" at bounding box center [470, 434] width 610 height 60
click at [634, 424] on button "Update" at bounding box center [664, 435] width 62 height 28
select select
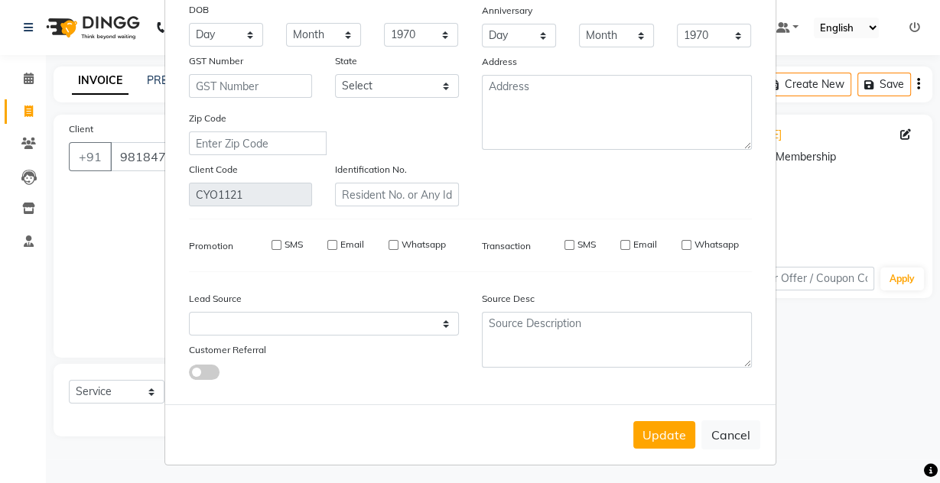
select select
checkbox input "false"
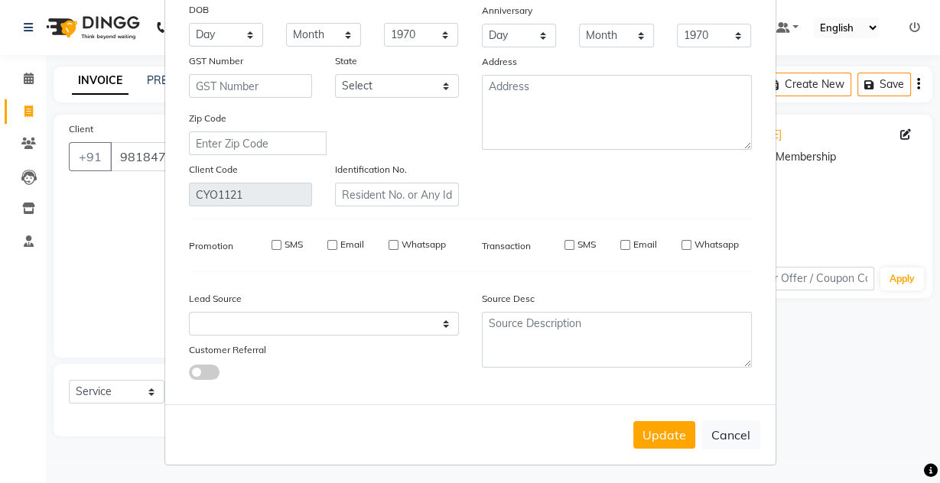
checkbox input "false"
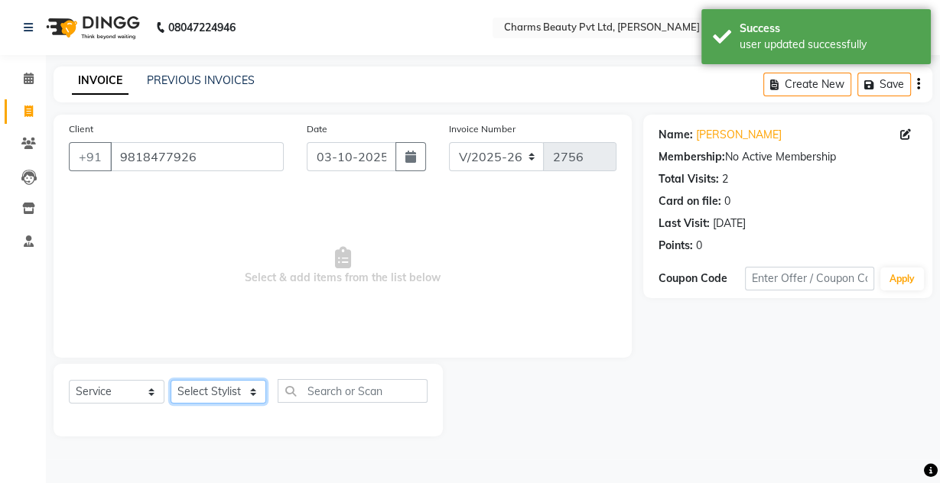
click at [193, 386] on select "Select Stylist Aarti [PERSON_NAME] [PERSON_NAME] CHARMS DR. POOJA MITTAL HINA […" at bounding box center [218, 392] width 96 height 24
click at [170, 380] on select "Select Stylist Aarti [PERSON_NAME] [PERSON_NAME] CHARMS DR. POOJA MITTAL HINA […" at bounding box center [218, 392] width 96 height 24
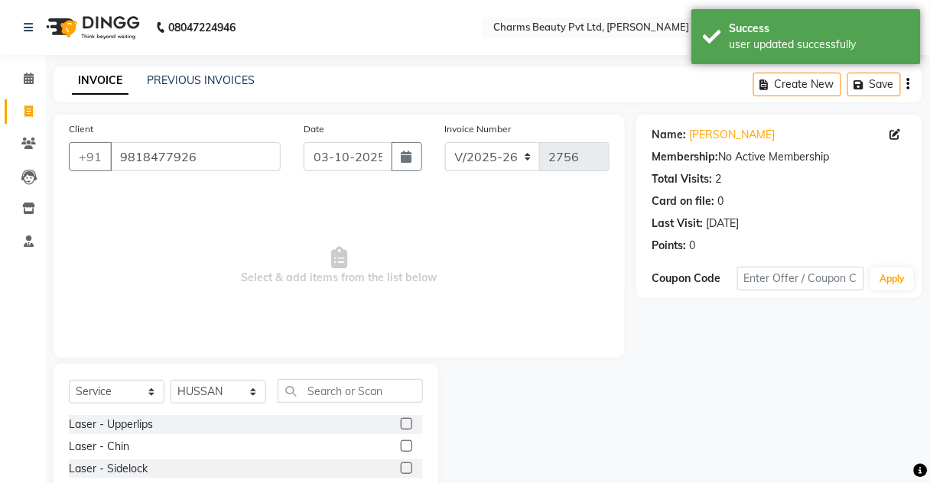
drag, startPoint x: 206, startPoint y: 365, endPoint x: 197, endPoint y: 392, distance: 28.8
click at [198, 392] on div "Select Service Product Membership Package Voucher Prepaid Gift Card Select Styl…" at bounding box center [246, 477] width 385 height 226
click at [255, 391] on select "Select Stylist Aarti [PERSON_NAME] [PERSON_NAME] CHARMS DR. POOJA MITTAL HINA […" at bounding box center [218, 392] width 96 height 24
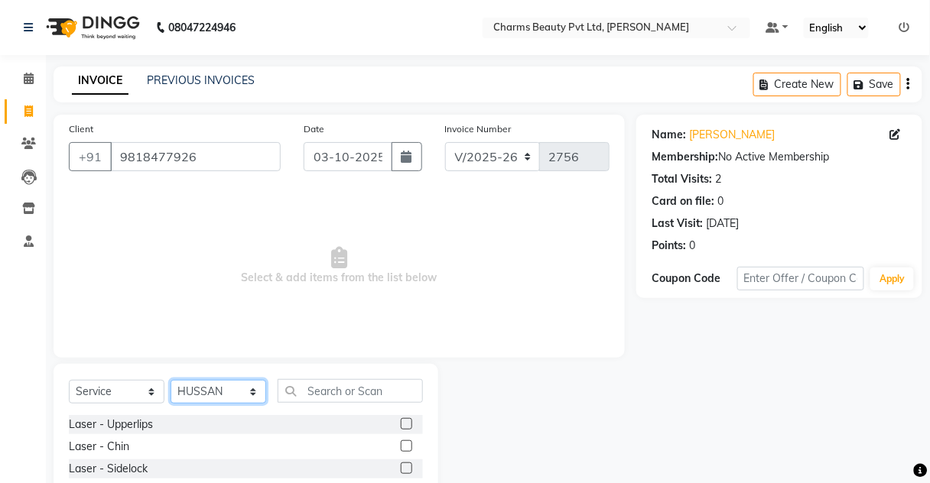
select select "17827"
click at [170, 380] on select "Select Stylist Aarti [PERSON_NAME] [PERSON_NAME] CHARMS DR. POOJA MITTAL HINA […" at bounding box center [218, 392] width 96 height 24
drag, startPoint x: 219, startPoint y: 397, endPoint x: 220, endPoint y: 382, distance: 14.5
click at [220, 393] on select "Select Stylist Aarti [PERSON_NAME] [PERSON_NAME] CHARMS DR. POOJA MITTAL HINA […" at bounding box center [218, 392] width 96 height 24
click at [170, 380] on select "Select Stylist Aarti [PERSON_NAME] [PERSON_NAME] CHARMS DR. POOJA MITTAL HINA […" at bounding box center [218, 392] width 96 height 24
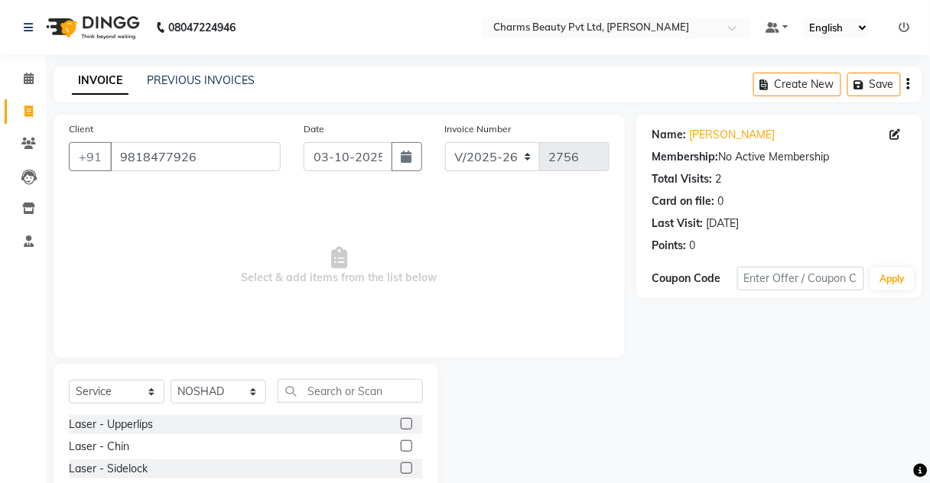
click at [329, 377] on div "Select Service Product Membership Package Voucher Prepaid Gift Card Select Styl…" at bounding box center [246, 477] width 385 height 226
click at [323, 387] on input "text" at bounding box center [349, 391] width 145 height 24
type input "V"
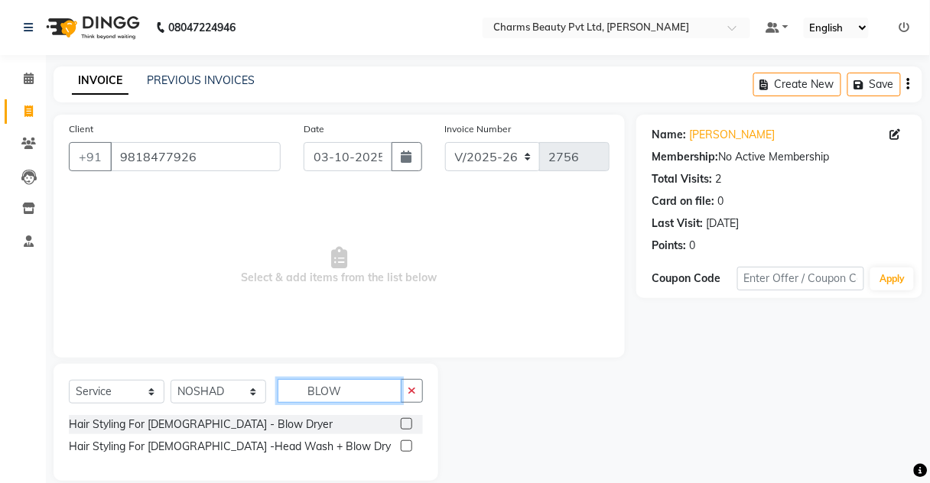
type input "BLOW"
click at [407, 422] on label at bounding box center [406, 423] width 11 height 11
click at [407, 422] on input "checkbox" at bounding box center [406, 425] width 10 height 10
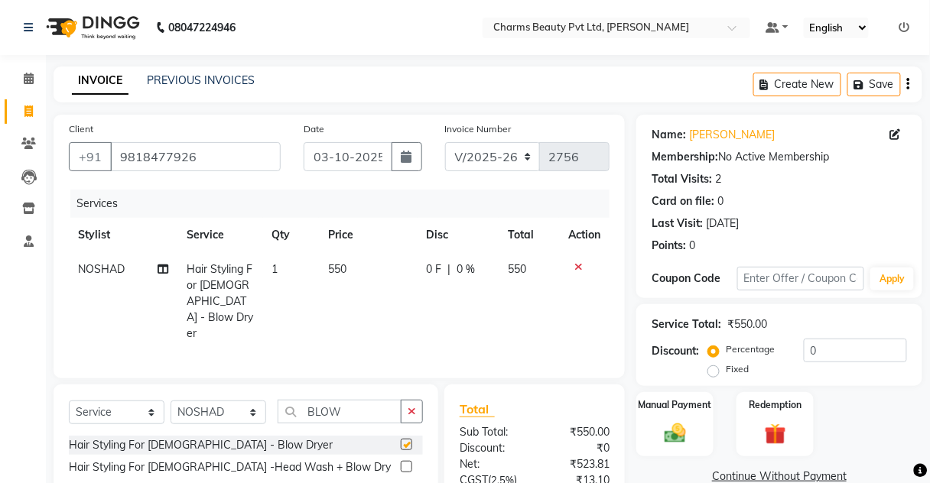
checkbox input "false"
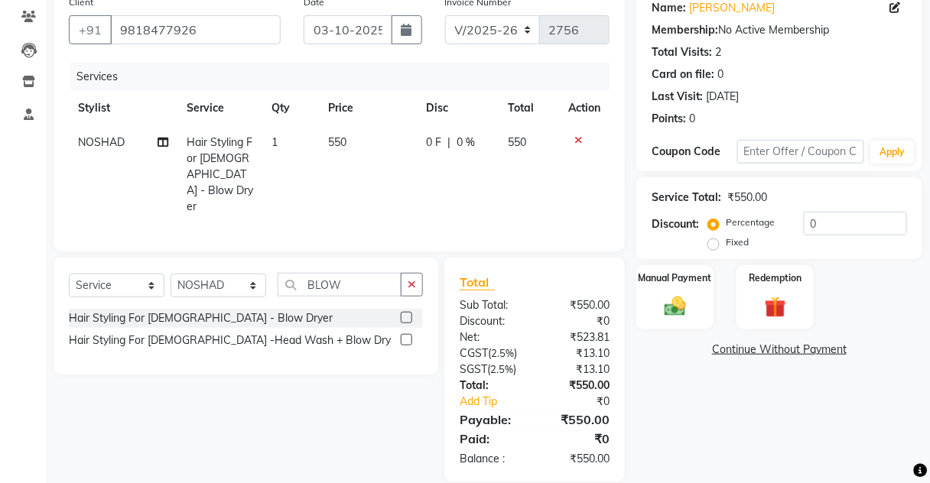
click at [355, 141] on td "550" at bounding box center [368, 174] width 98 height 99
select select "17827"
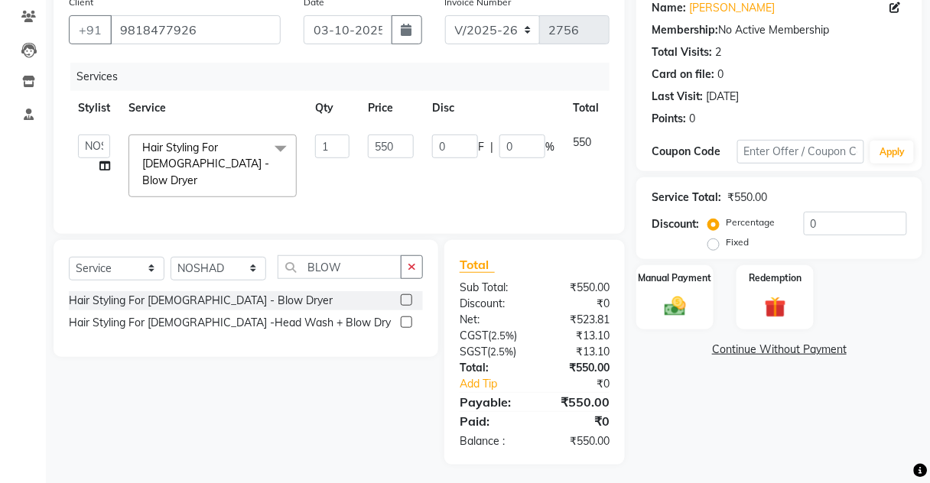
click at [759, 355] on link "Continue Without Payment" at bounding box center [779, 350] width 280 height 16
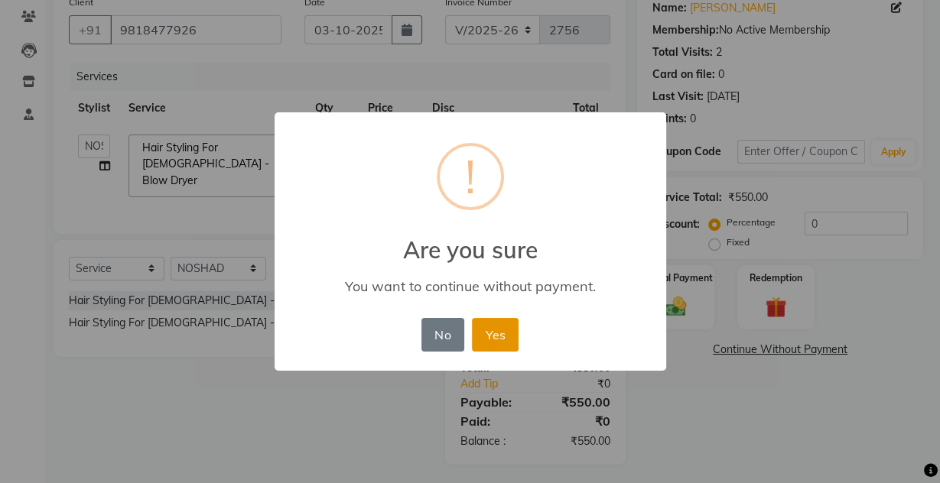
click at [505, 339] on button "Yes" at bounding box center [495, 335] width 47 height 34
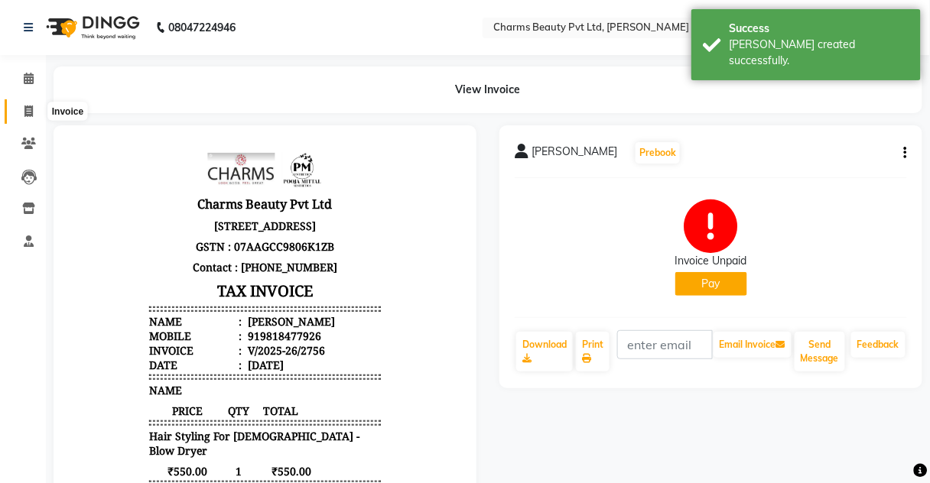
click at [32, 112] on span at bounding box center [28, 112] width 27 height 18
select select "3743"
select select "service"
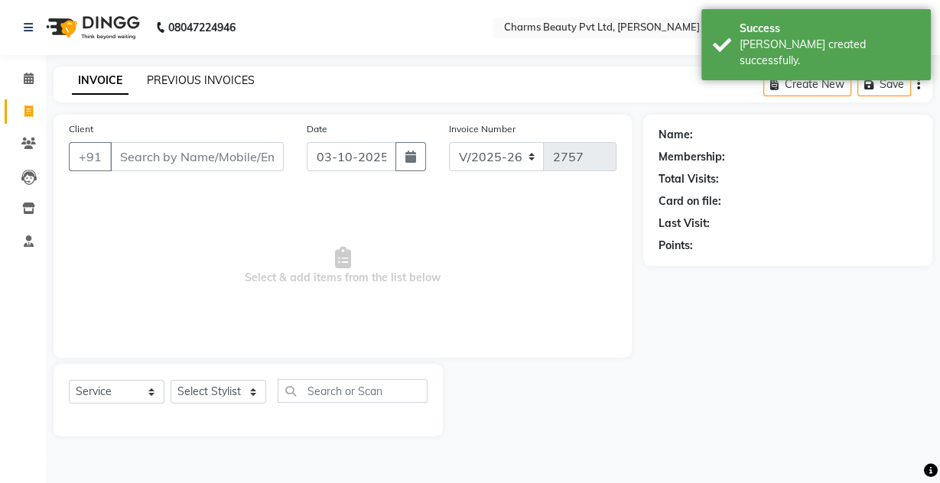
click at [161, 77] on link "PREVIOUS INVOICES" at bounding box center [201, 80] width 108 height 14
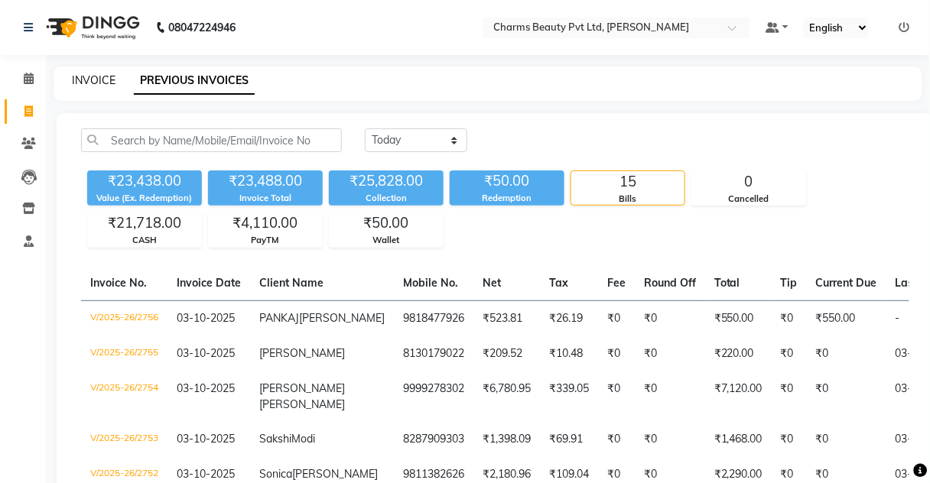
click at [86, 79] on link "INVOICE" at bounding box center [94, 80] width 44 height 14
select select "service"
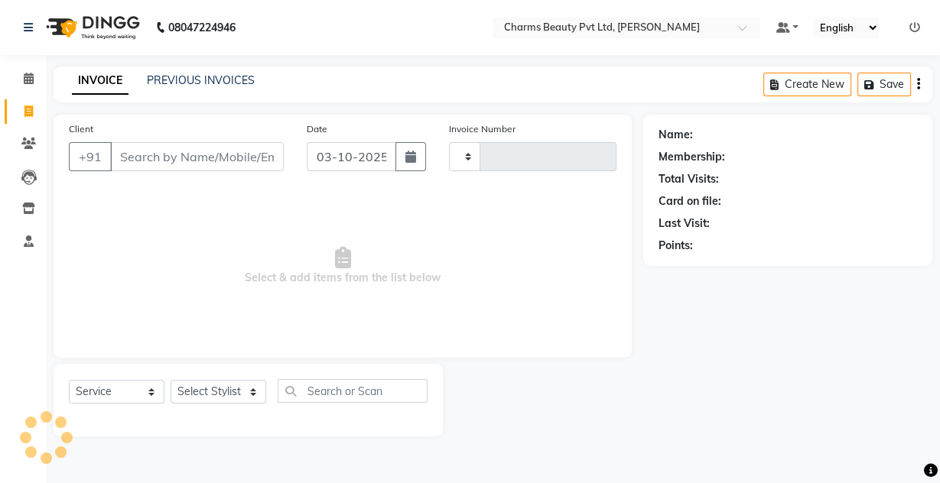
type input "2757"
select select "3743"
click at [144, 173] on div "Client +91" at bounding box center [176, 152] width 238 height 63
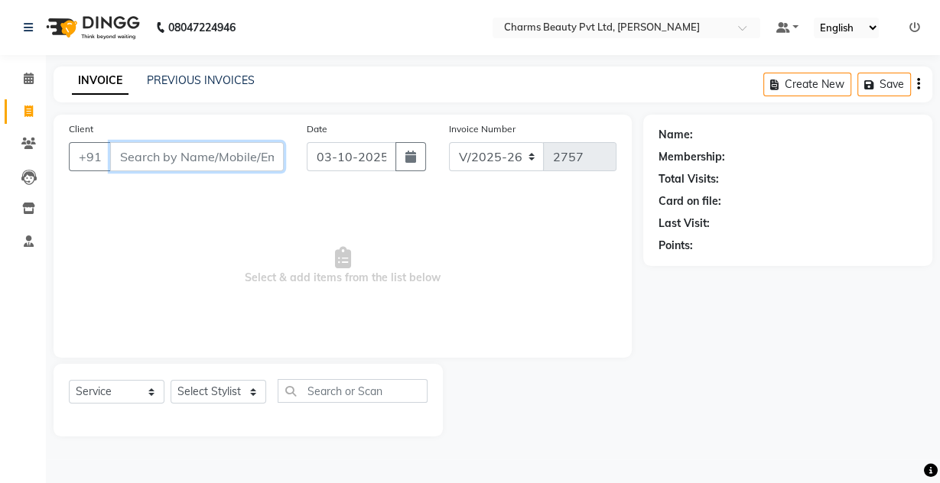
click at [163, 148] on input "Client" at bounding box center [197, 156] width 174 height 29
type input "L"
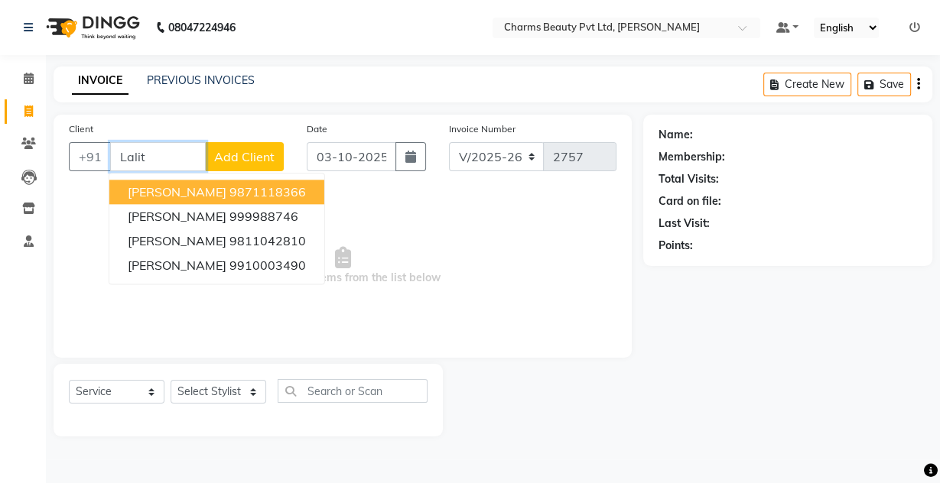
click at [229, 193] on ngb-highlight "9871118366" at bounding box center [267, 191] width 76 height 15
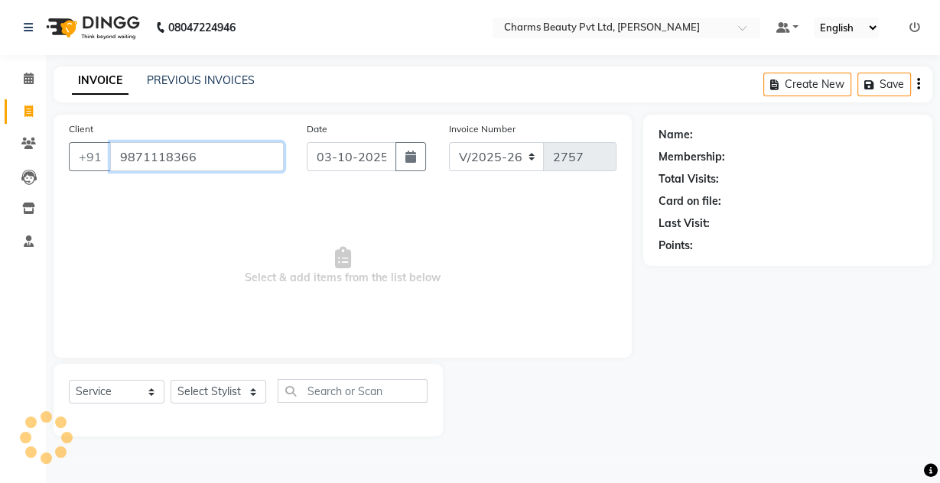
type input "9871118366"
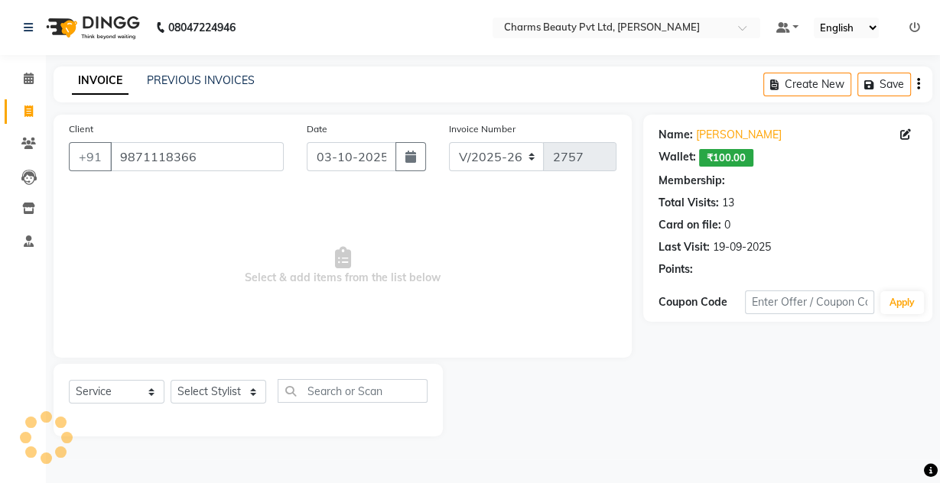
select select "1: Object"
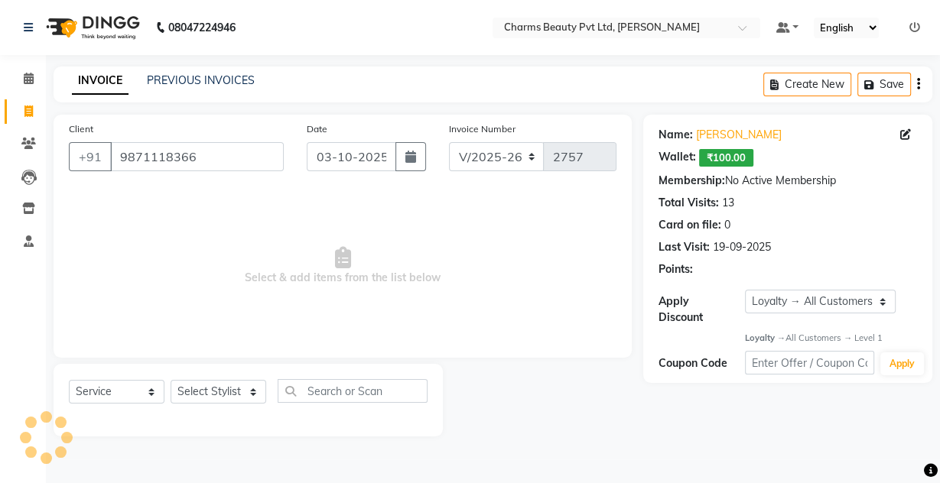
click at [235, 405] on div "Select Service Product Membership Package Voucher Prepaid Gift Card Select Styl…" at bounding box center [248, 397] width 359 height 36
click at [194, 386] on select "Select Stylist Aarti [PERSON_NAME] [PERSON_NAME] CHARMS DR. POOJA MITTAL HINA […" at bounding box center [218, 392] width 96 height 24
select select "22839"
click at [170, 380] on select "Select Stylist Aarti [PERSON_NAME] [PERSON_NAME] CHARMS DR. POOJA MITTAL HINA […" at bounding box center [218, 392] width 96 height 24
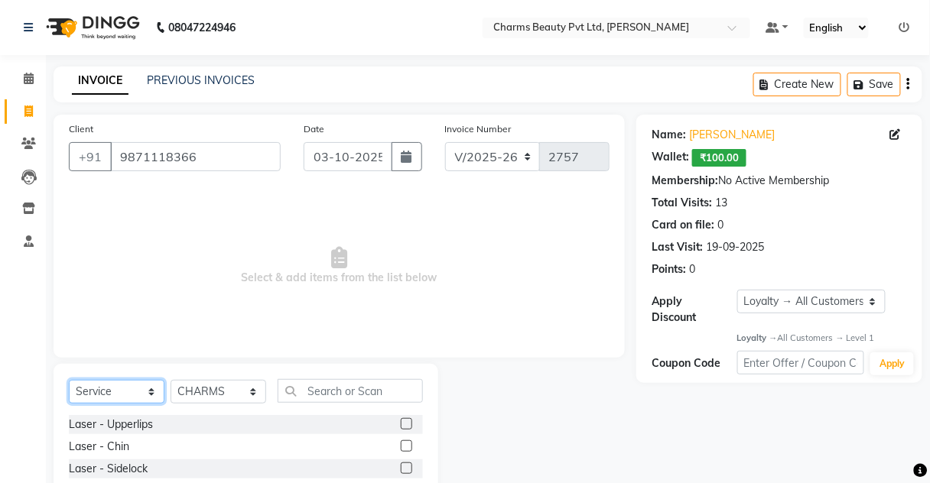
click at [138, 398] on select "Select Service Product Membership Package Voucher Prepaid Gift Card" at bounding box center [117, 392] width 96 height 24
click at [69, 380] on select "Select Service Product Membership Package Voucher Prepaid Gift Card" at bounding box center [117, 392] width 96 height 24
click at [307, 379] on div "Select Service Product Membership Package Voucher Prepaid Gift Card Select Styl…" at bounding box center [246, 477] width 385 height 226
click at [307, 379] on input "text" at bounding box center [349, 391] width 145 height 24
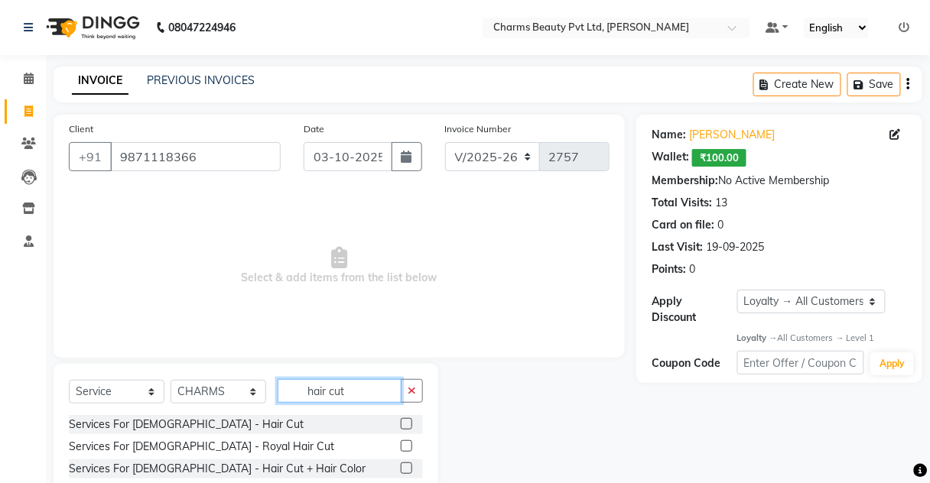
type input "hair cut"
click at [401, 464] on label at bounding box center [406, 467] width 11 height 11
click at [401, 464] on input "checkbox" at bounding box center [406, 469] width 10 height 10
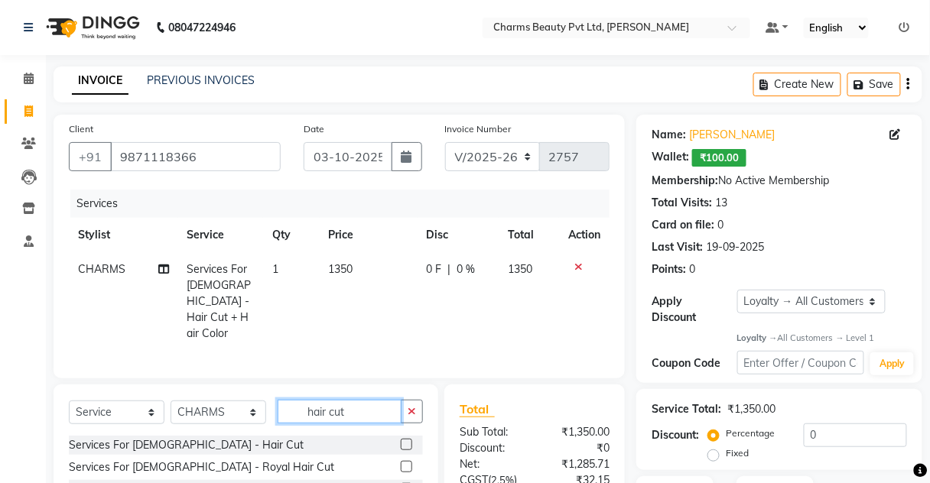
checkbox input "false"
click at [356, 408] on input "hair cut" at bounding box center [339, 412] width 124 height 24
type input "h"
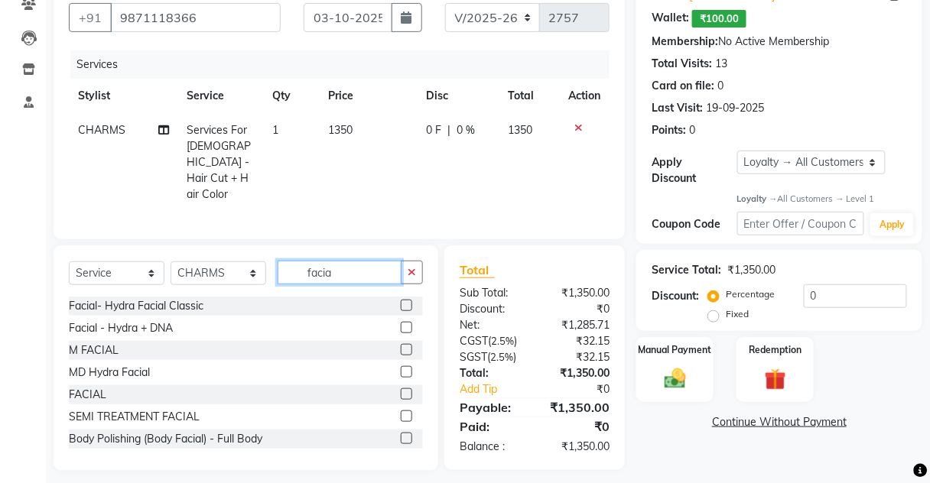
scroll to position [142, 0]
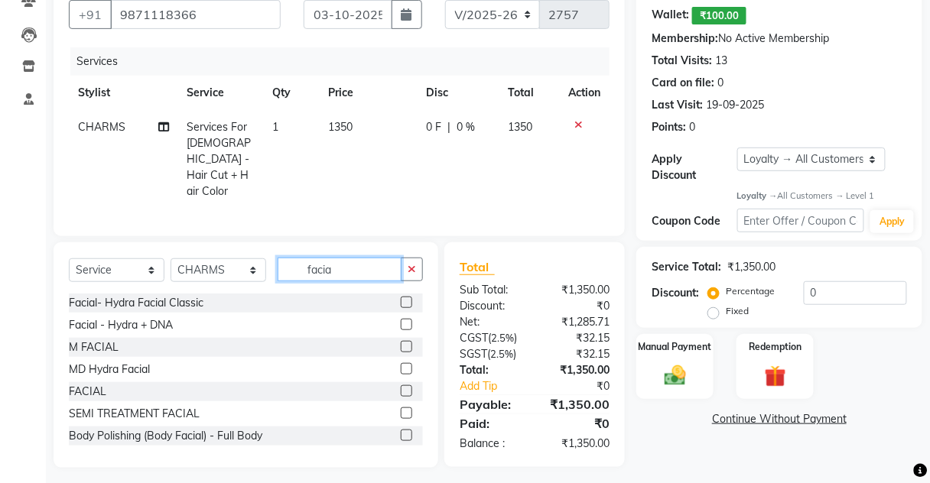
type input "facia"
click at [401, 385] on label at bounding box center [406, 390] width 11 height 11
click at [401, 387] on input "checkbox" at bounding box center [406, 392] width 10 height 10
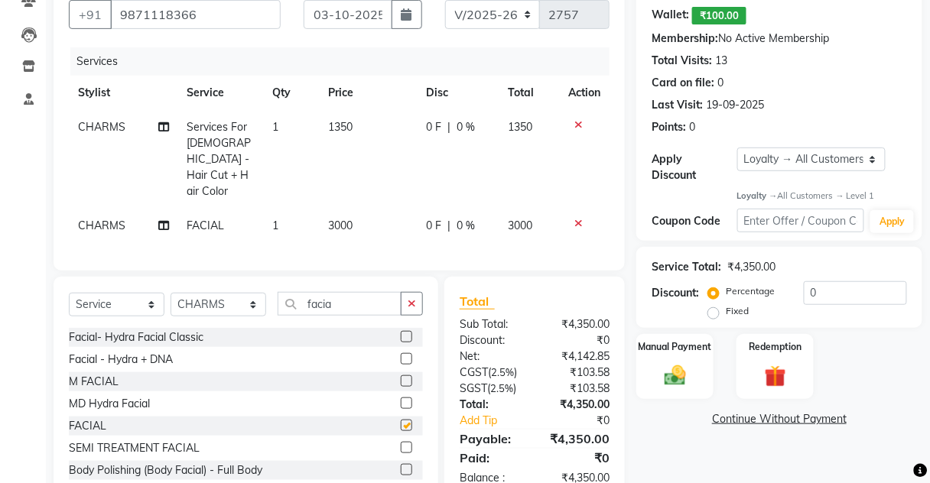
checkbox input "false"
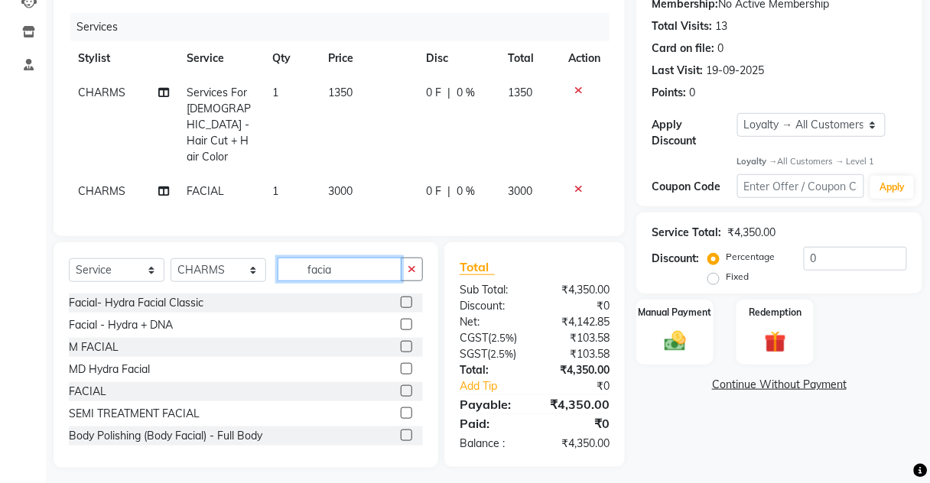
click at [351, 264] on input "facia" at bounding box center [339, 270] width 124 height 24
type input "f"
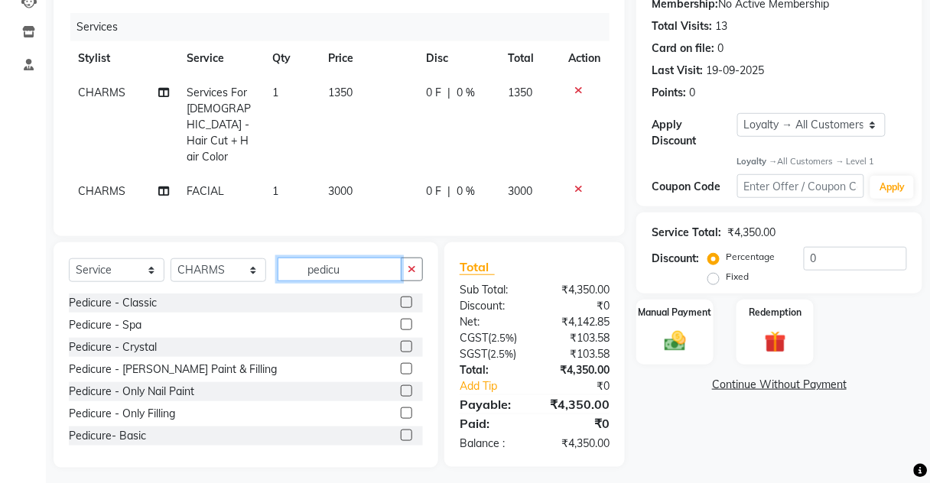
type input "pedicu"
click at [401, 297] on label at bounding box center [406, 302] width 11 height 11
click at [401, 298] on input "checkbox" at bounding box center [406, 303] width 10 height 10
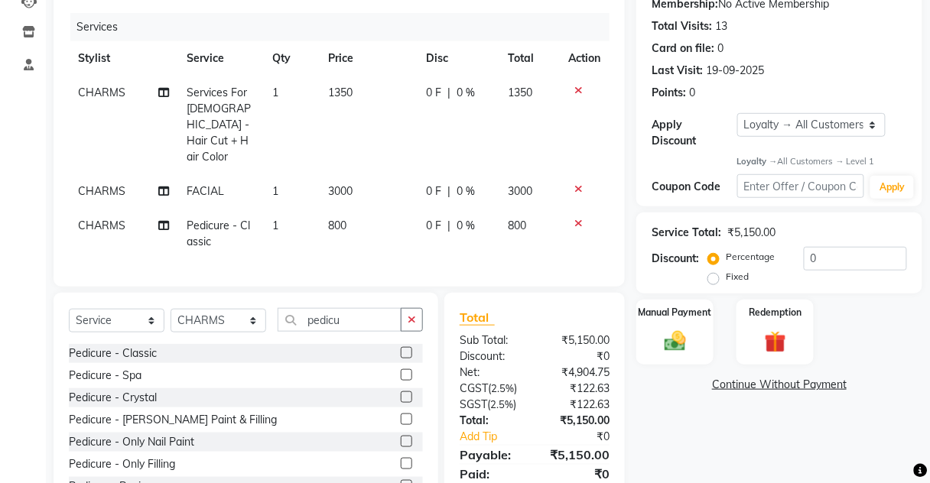
checkbox input "false"
click at [356, 209] on td "800" at bounding box center [369, 234] width 98 height 50
select select "22839"
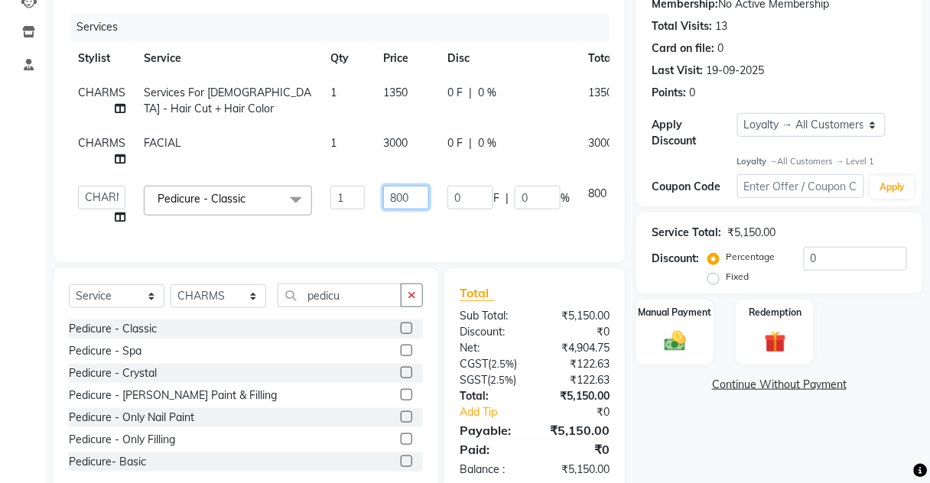
click at [393, 195] on input "800" at bounding box center [406, 198] width 46 height 24
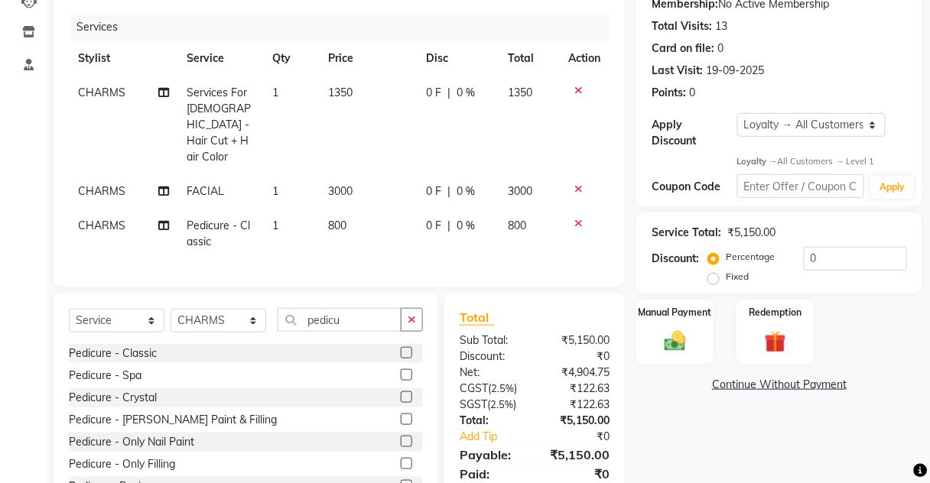
click at [365, 174] on tr "CHARMS FACIAL 1 3000 0 F | 0 % 3000" at bounding box center [339, 191] width 540 height 34
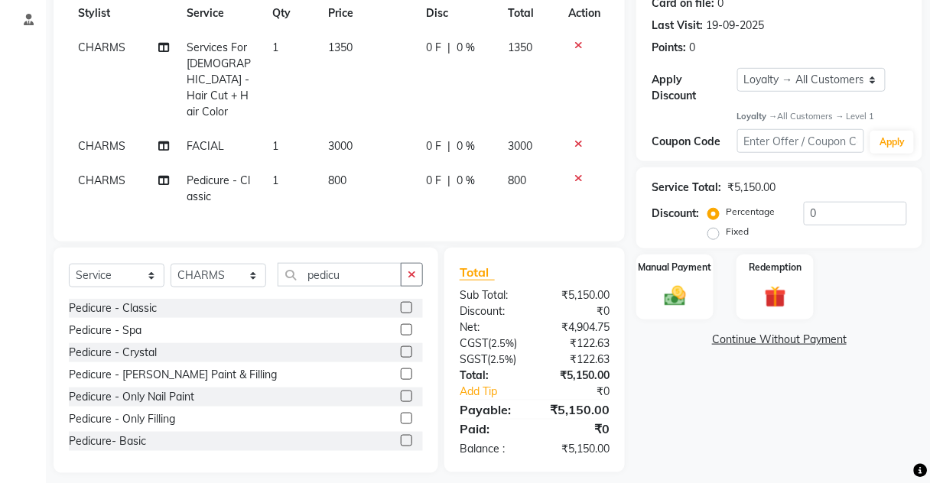
scroll to position [226, 0]
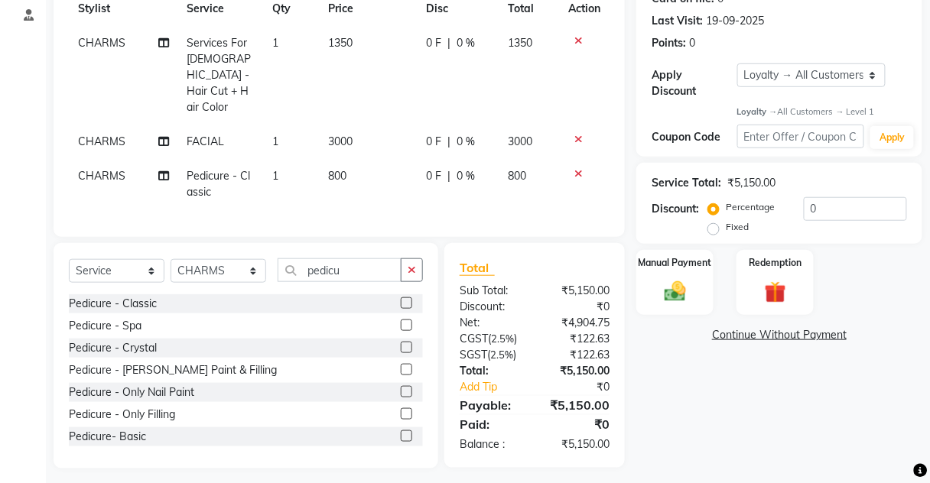
click at [380, 129] on td "3000" at bounding box center [369, 142] width 98 height 34
select select "22839"
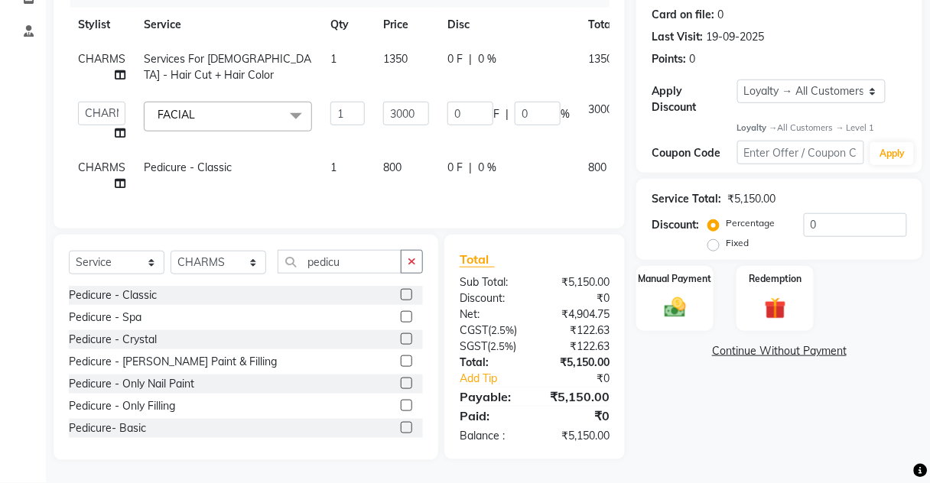
scroll to position [219, 0]
click at [397, 103] on input "3000" at bounding box center [406, 114] width 46 height 24
type input "2000"
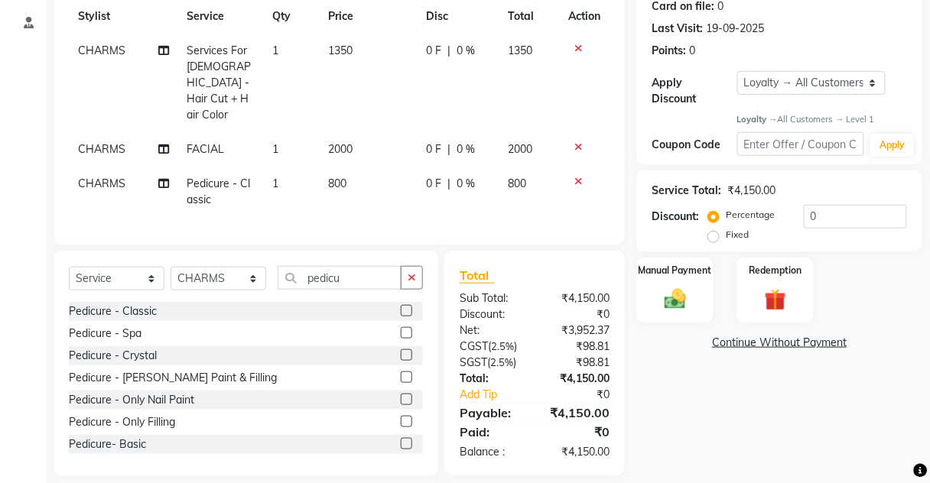
click at [397, 167] on td "800" at bounding box center [369, 192] width 98 height 50
select select "22839"
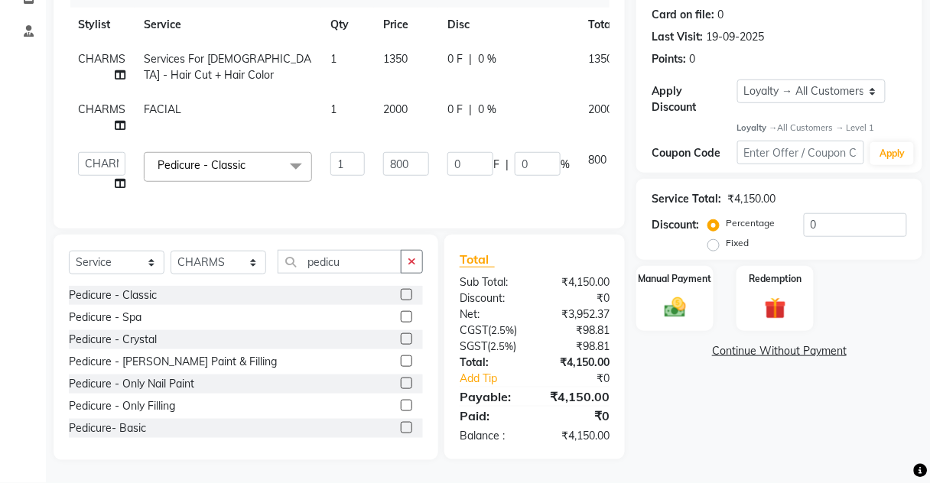
click at [387, 52] on span "1350" at bounding box center [395, 59] width 24 height 14
select select "22839"
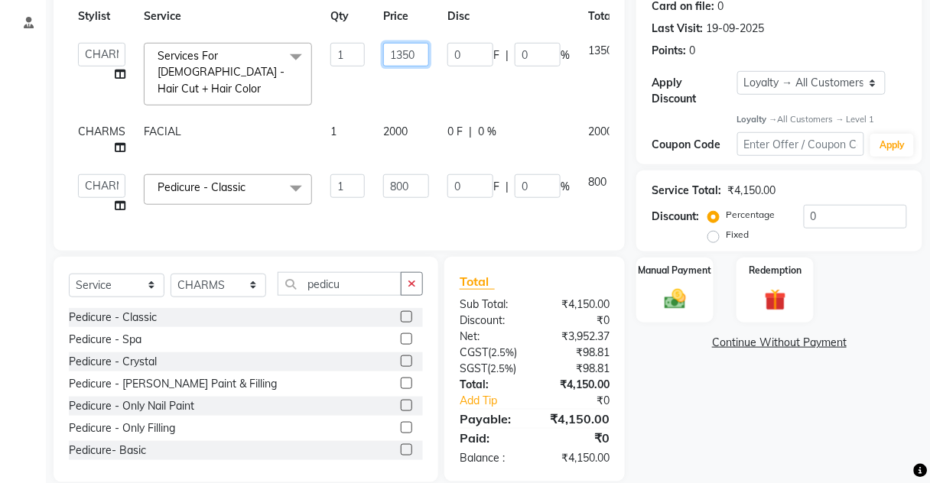
click at [414, 55] on input "1350" at bounding box center [406, 55] width 46 height 24
click at [402, 55] on input "1350" at bounding box center [406, 55] width 46 height 24
click at [410, 56] on input "1350" at bounding box center [406, 55] width 46 height 24
click at [416, 54] on input "1350" at bounding box center [406, 55] width 46 height 24
type input "1000"
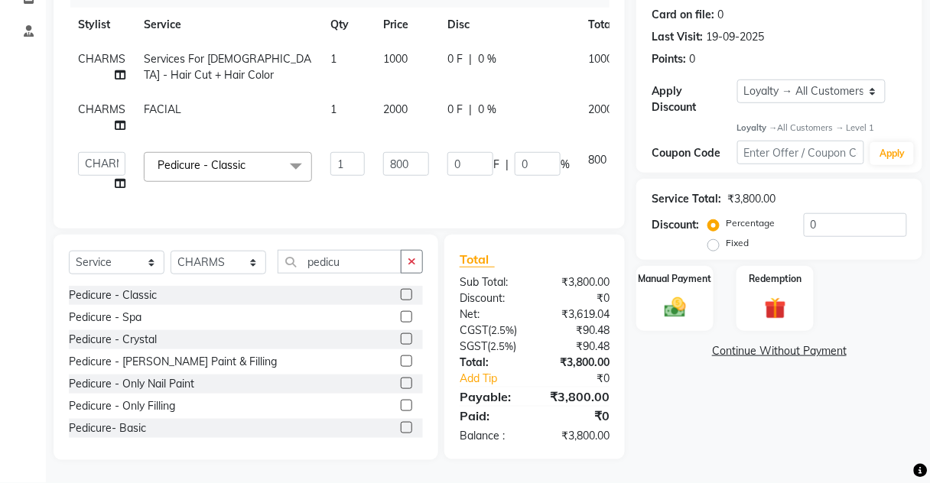
click at [427, 100] on td "2000" at bounding box center [406, 117] width 64 height 50
select select "22839"
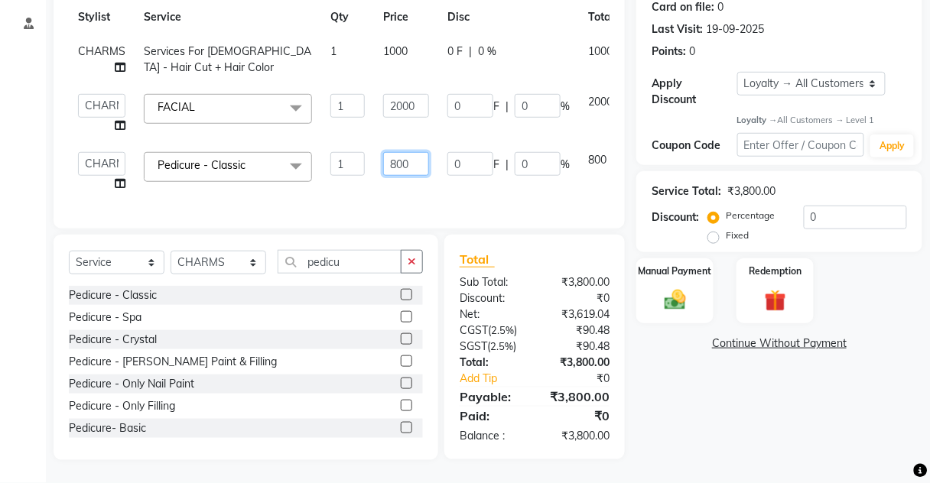
click at [398, 157] on input "800" at bounding box center [406, 164] width 46 height 24
type input "700"
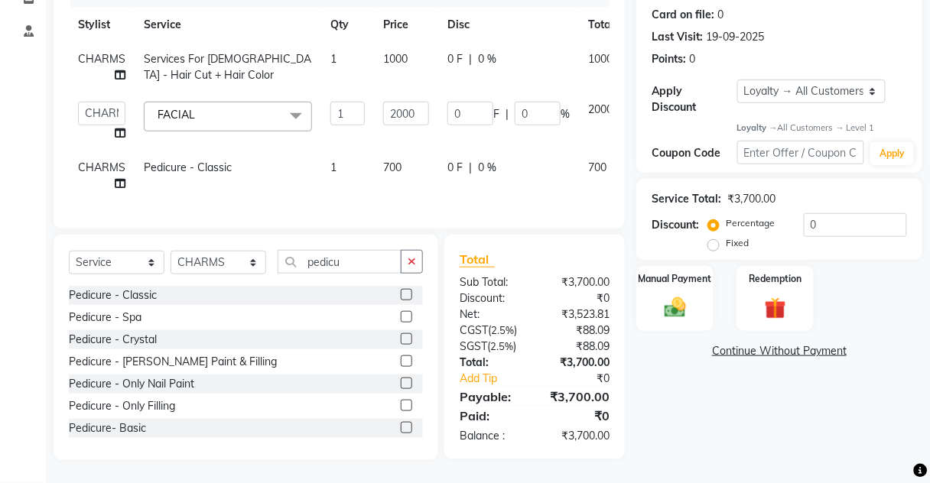
click at [401, 199] on div "Services Stylist Service Qty Price Disc Total Action CHARMS Services For [DEMOG…" at bounding box center [339, 96] width 540 height 234
click at [686, 295] on img at bounding box center [675, 308] width 36 height 26
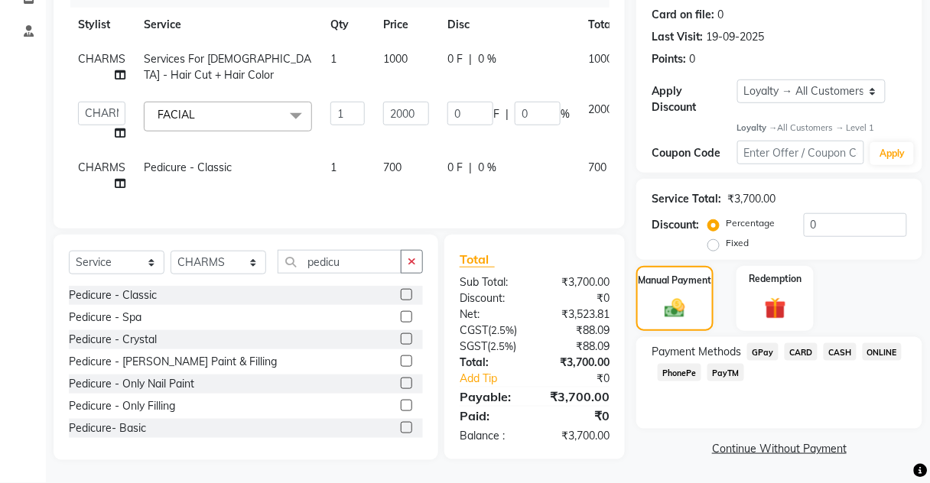
click at [843, 343] on span "CASH" at bounding box center [839, 352] width 33 height 18
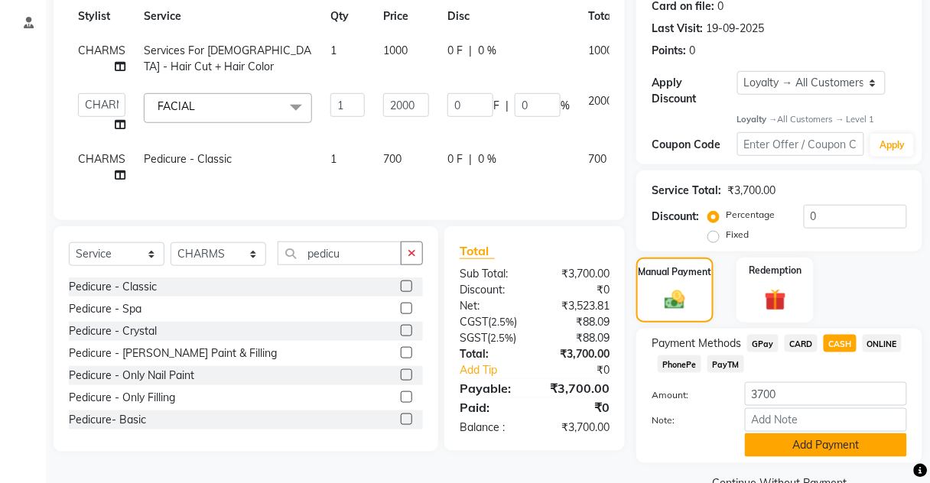
click at [819, 433] on button "Add Payment" at bounding box center [826, 445] width 162 height 24
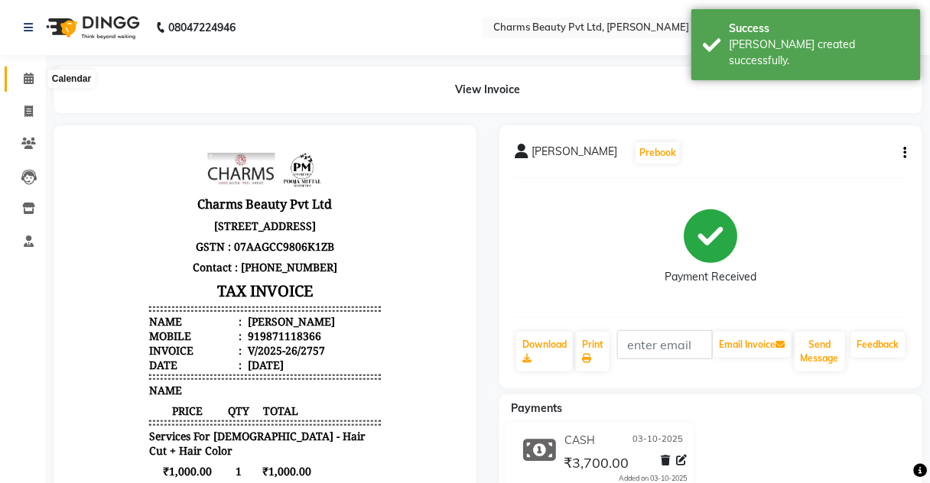
click at [26, 85] on span at bounding box center [28, 79] width 27 height 18
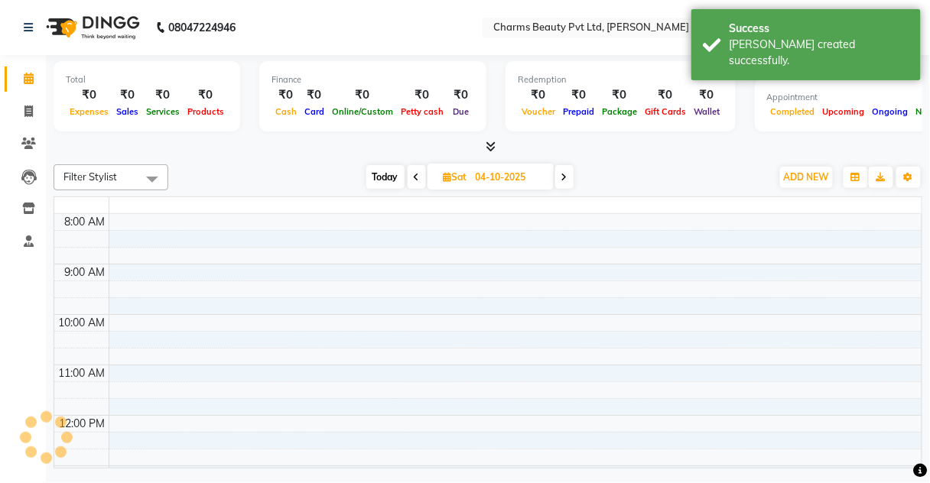
scroll to position [425, 0]
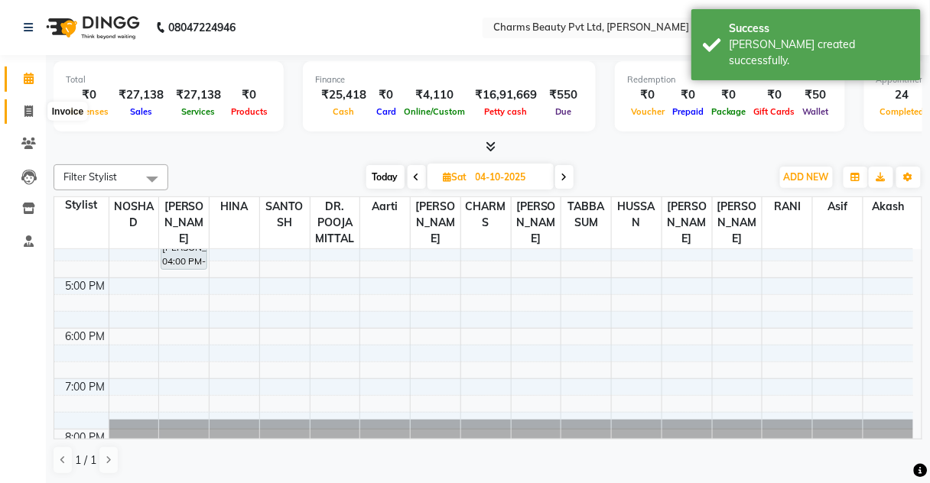
click at [28, 109] on icon at bounding box center [28, 110] width 8 height 11
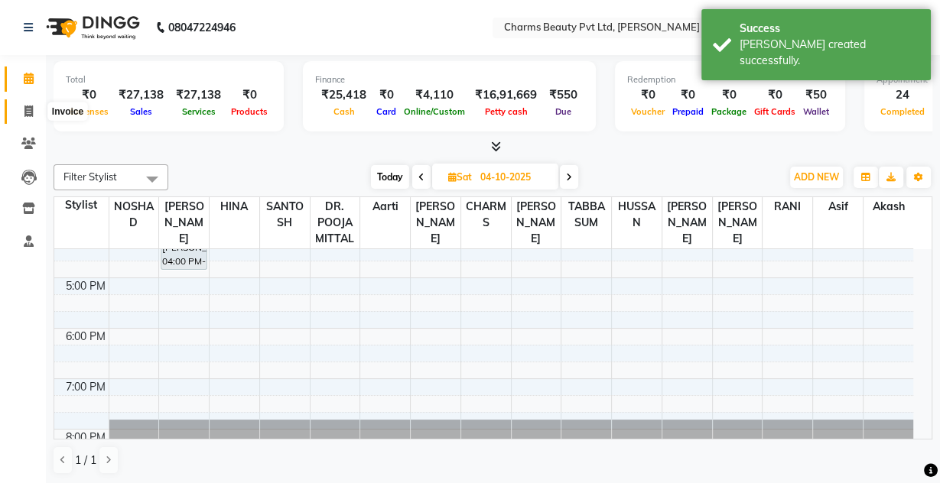
select select "service"
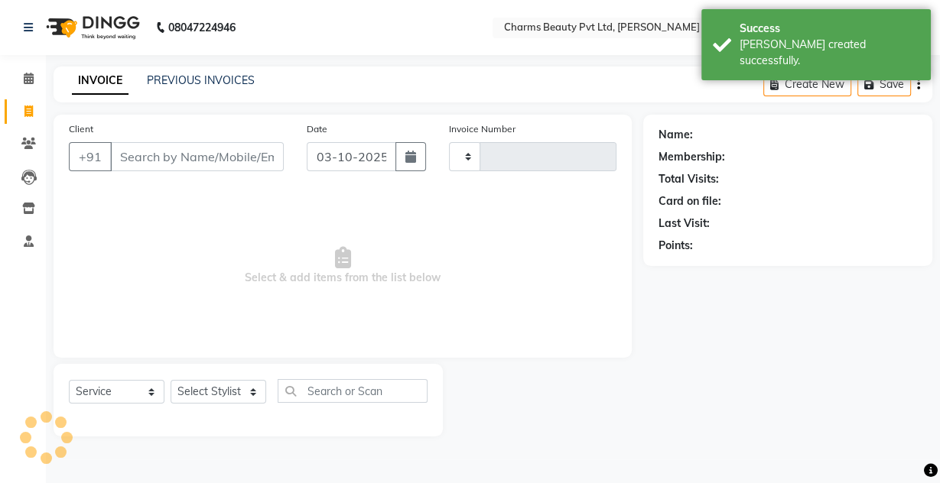
type input "2758"
select select "3743"
click at [39, 83] on span at bounding box center [28, 79] width 27 height 18
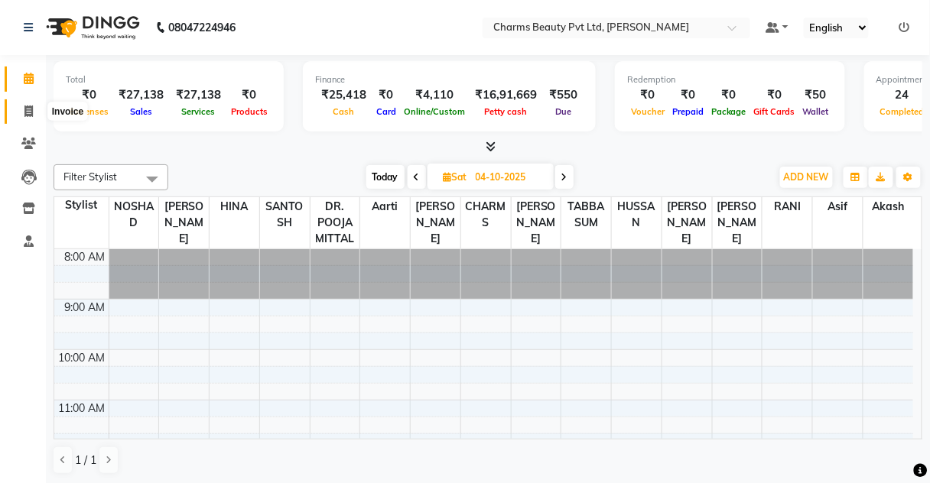
drag, startPoint x: 16, startPoint y: 112, endPoint x: 92, endPoint y: 101, distance: 76.5
click at [16, 112] on span at bounding box center [28, 112] width 27 height 18
select select "service"
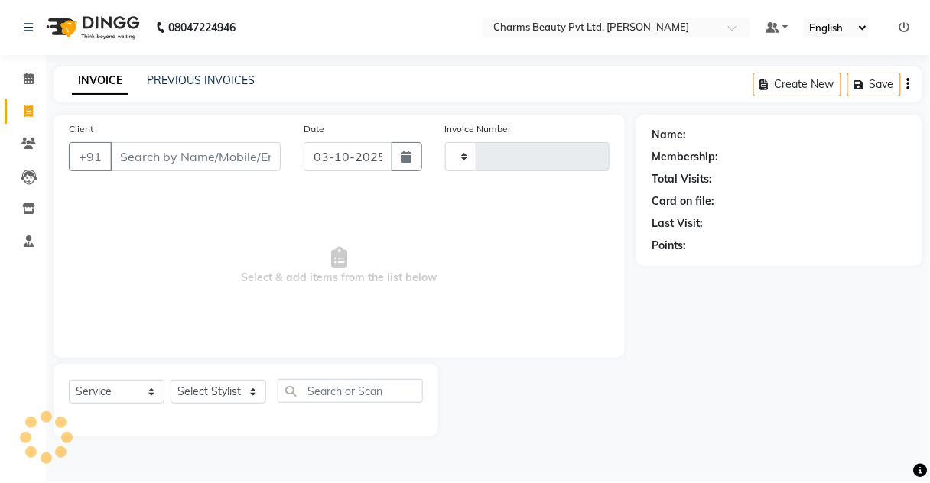
type input "2758"
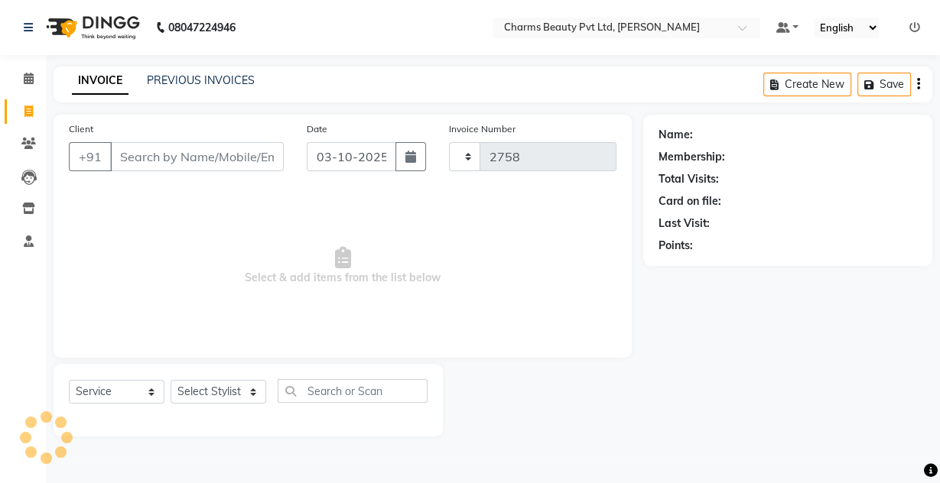
select select "3743"
click at [238, 76] on link "PREVIOUS INVOICES" at bounding box center [201, 80] width 108 height 14
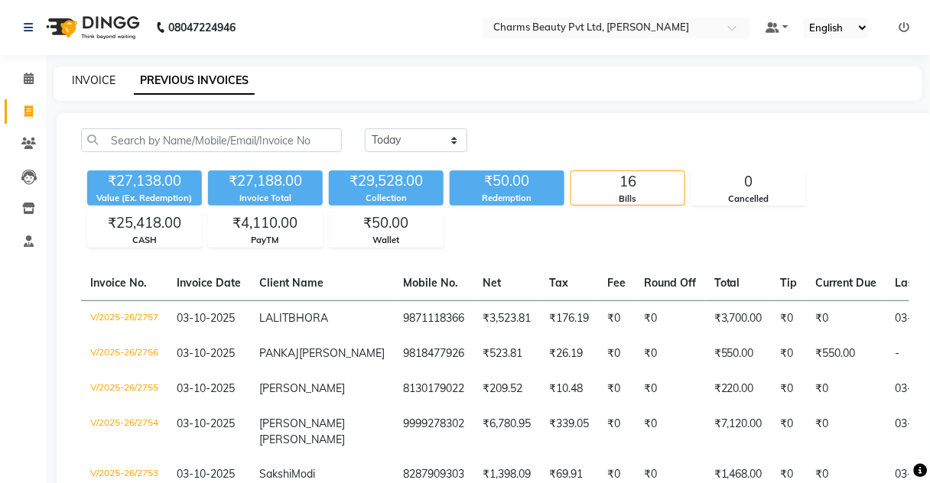
click at [100, 80] on link "INVOICE" at bounding box center [94, 80] width 44 height 14
select select "service"
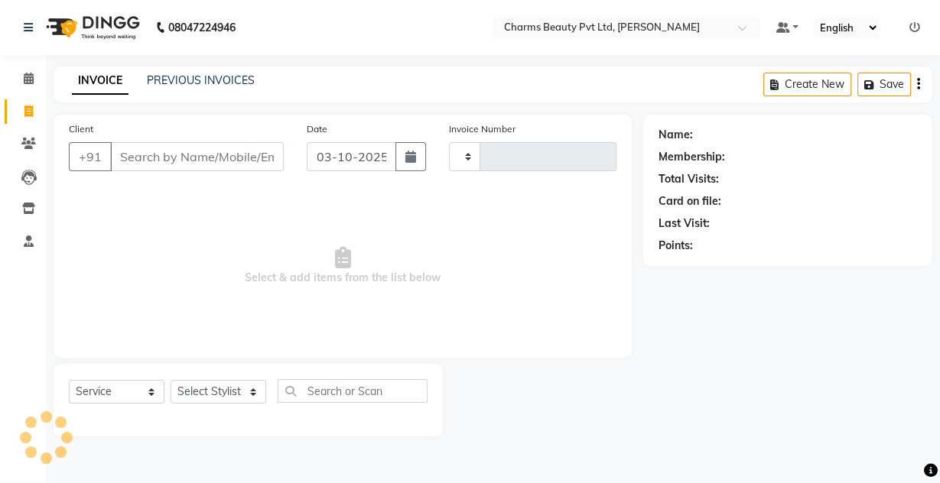
type input "2758"
select select "3743"
click at [205, 131] on div "Client +91" at bounding box center [176, 152] width 238 height 63
click at [164, 170] on div "Client +91" at bounding box center [176, 152] width 238 height 63
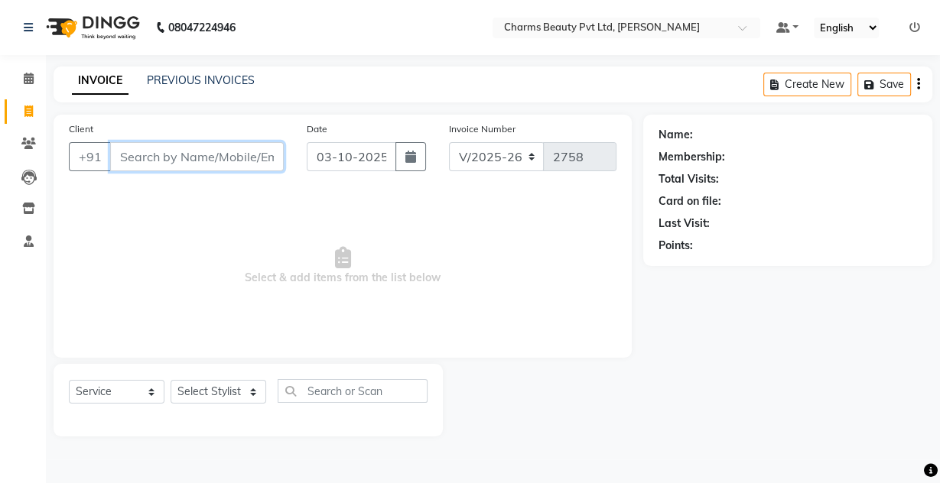
click at [164, 161] on input "Client" at bounding box center [197, 156] width 174 height 29
type input "8130803777"
click at [254, 144] on button "Add Client" at bounding box center [244, 156] width 79 height 29
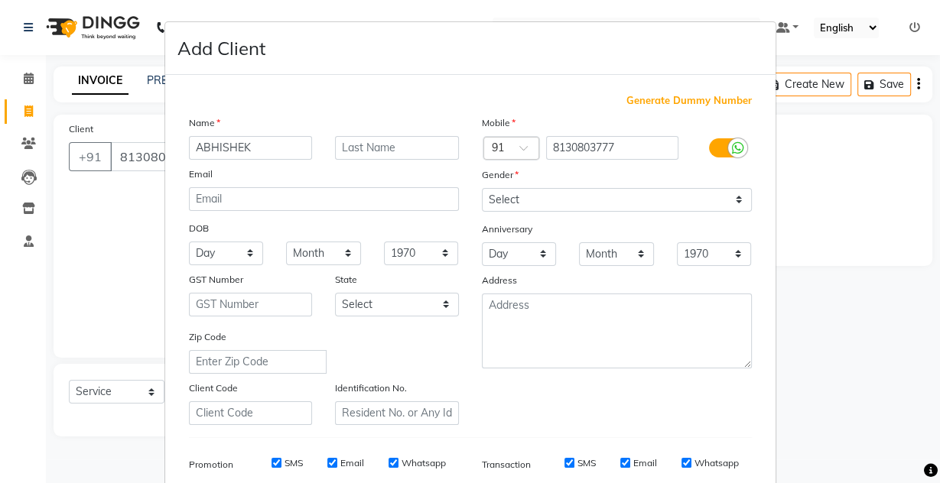
type input "ABHISHEK"
click at [335, 139] on input "text" at bounding box center [397, 148] width 124 height 24
click at [347, 150] on input "text" at bounding box center [397, 148] width 124 height 24
type input "[PERSON_NAME]"
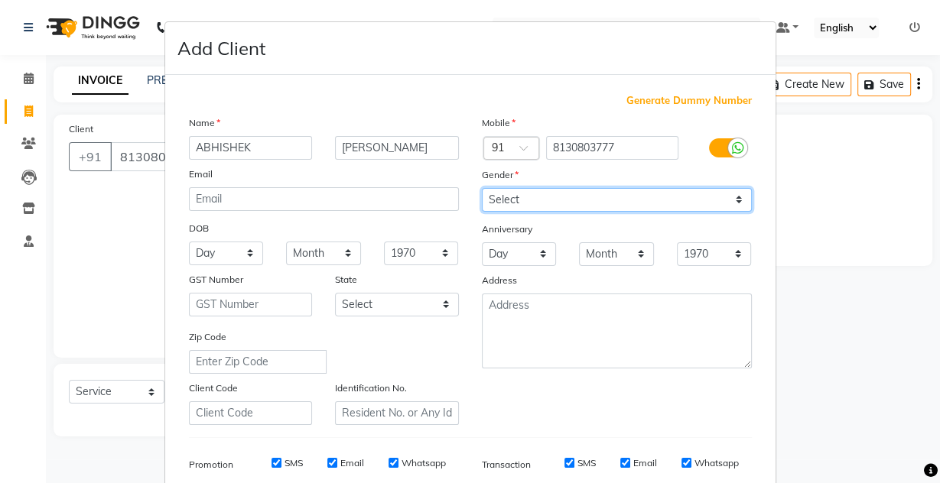
click at [568, 189] on select "Select [DEMOGRAPHIC_DATA] [DEMOGRAPHIC_DATA] Other Prefer Not To Say" at bounding box center [617, 200] width 270 height 24
click at [482, 188] on select "Select [DEMOGRAPHIC_DATA] [DEMOGRAPHIC_DATA] Other Prefer Not To Say" at bounding box center [617, 200] width 270 height 24
click at [531, 193] on select "Select [DEMOGRAPHIC_DATA] [DEMOGRAPHIC_DATA] Other Prefer Not To Say" at bounding box center [617, 200] width 270 height 24
select select "[DEMOGRAPHIC_DATA]"
click at [482, 188] on select "Select [DEMOGRAPHIC_DATA] [DEMOGRAPHIC_DATA] Other Prefer Not To Say" at bounding box center [617, 200] width 270 height 24
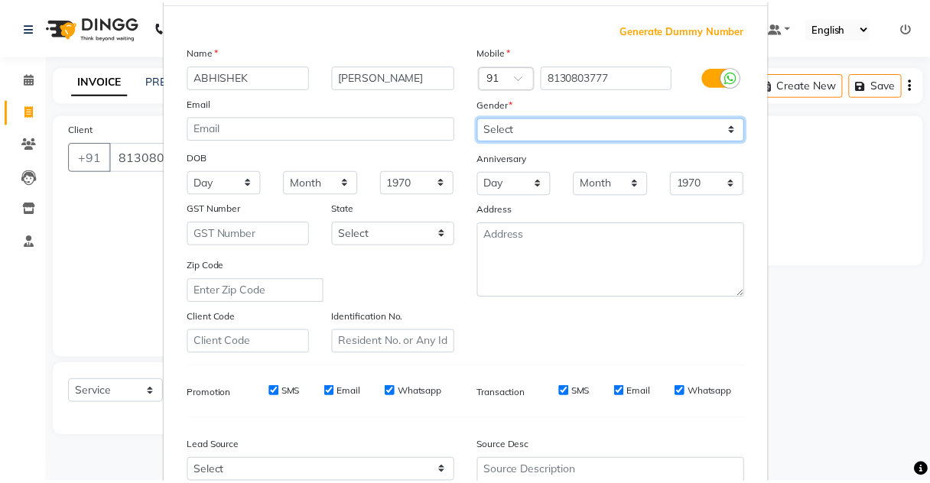
scroll to position [183, 0]
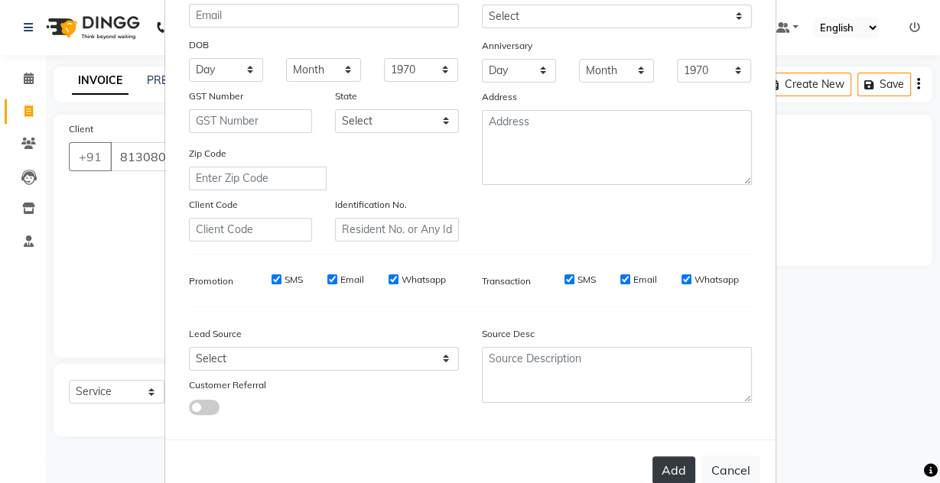
drag, startPoint x: 673, startPoint y: 469, endPoint x: 531, endPoint y: 439, distance: 144.7
click at [673, 469] on button "Add" at bounding box center [673, 470] width 43 height 28
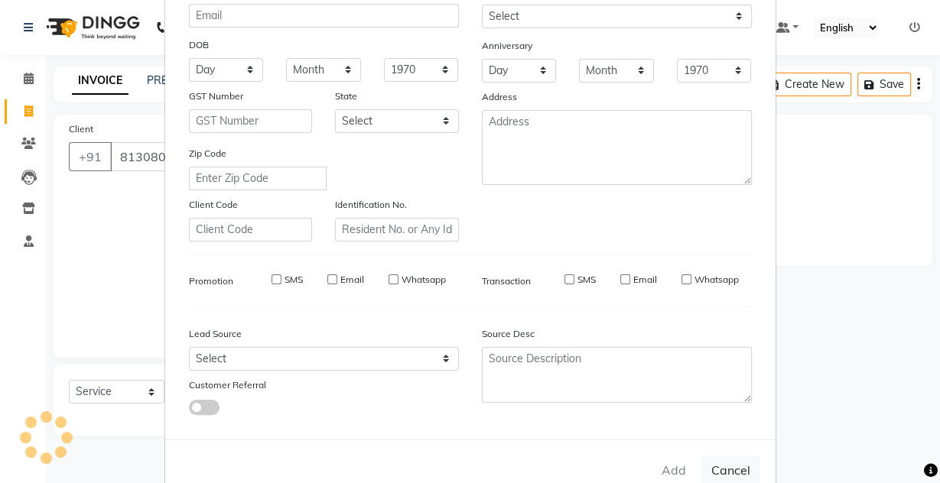
select select
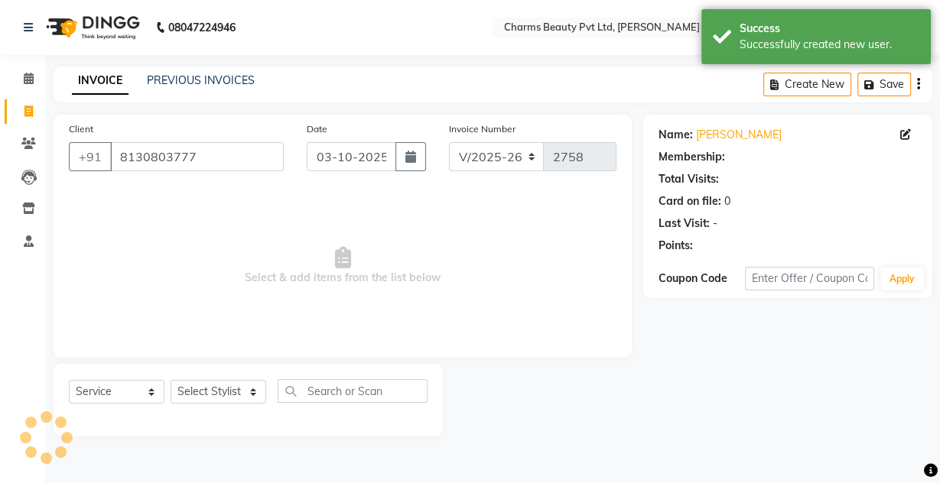
click at [112, 392] on ngb-modal-window "Add Client Generate Dummy Number Name Email DOB Day 01 02 03 04 05 06 07 08 09 …" at bounding box center [470, 241] width 940 height 483
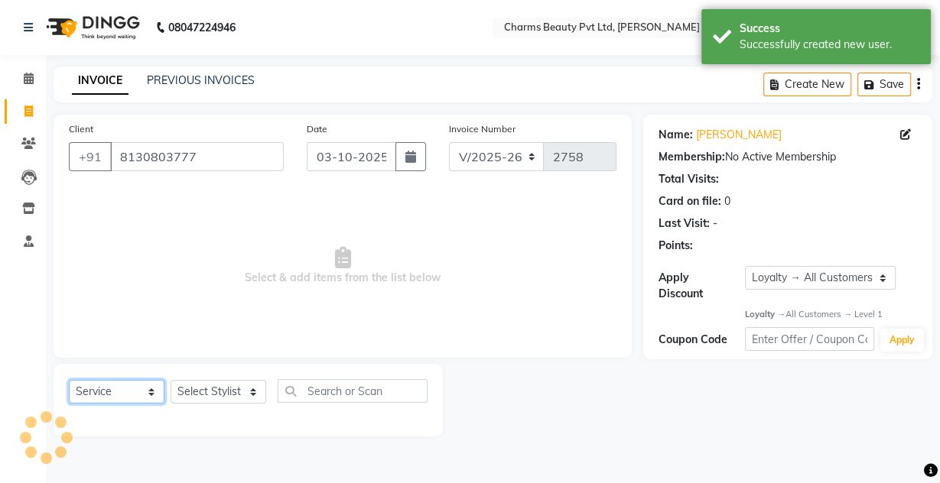
drag, startPoint x: 114, startPoint y: 388, endPoint x: 116, endPoint y: 380, distance: 8.0
click at [114, 385] on select "Select Service Product Membership Package Voucher Prepaid Gift Card" at bounding box center [117, 392] width 96 height 24
click at [69, 380] on select "Select Service Product Membership Package Voucher Prepaid Gift Card" at bounding box center [117, 392] width 96 height 24
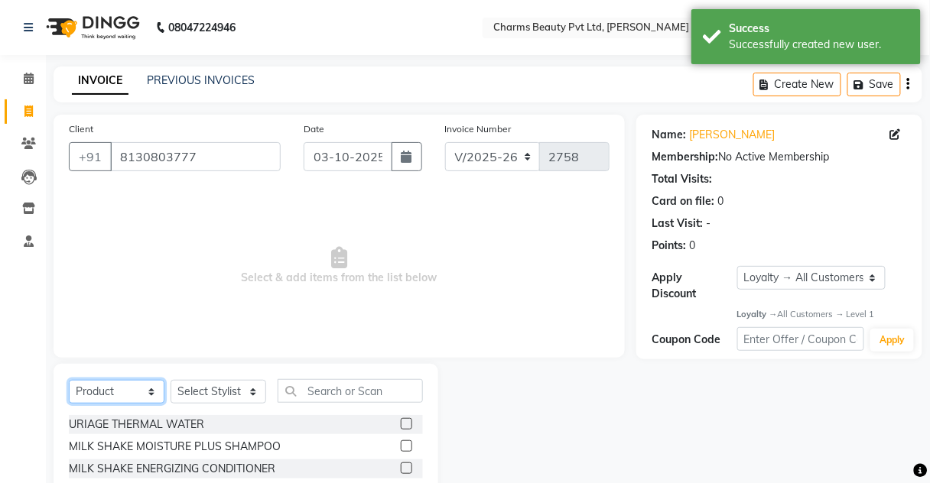
click at [150, 398] on select "Select Service Product Membership Package Voucher Prepaid Gift Card" at bounding box center [117, 392] width 96 height 24
click at [69, 380] on select "Select Service Product Membership Package Voucher Prepaid Gift Card" at bounding box center [117, 392] width 96 height 24
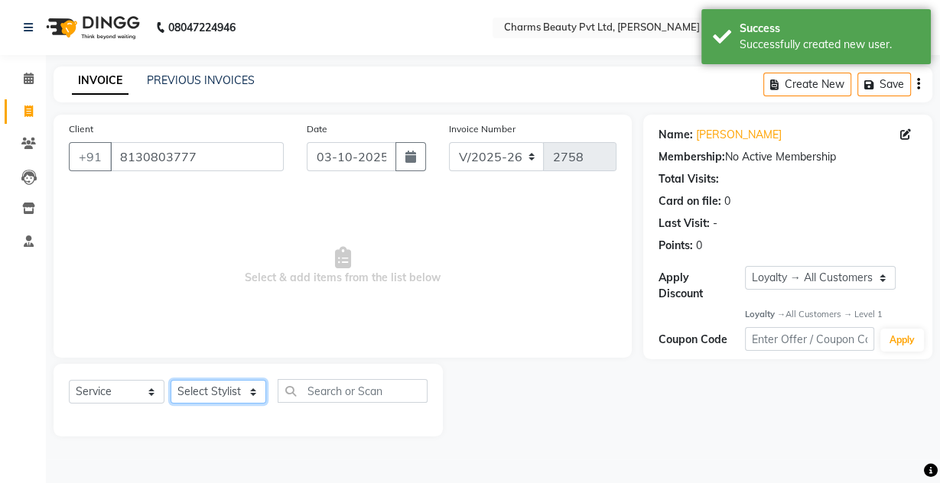
click at [223, 401] on select "Select Stylist Aarti [PERSON_NAME] [PERSON_NAME] CHARMS DR. POOJA MITTAL HINA […" at bounding box center [218, 392] width 96 height 24
click at [170, 380] on select "Select Stylist Aarti [PERSON_NAME] [PERSON_NAME] CHARMS DR. POOJA MITTAL HINA […" at bounding box center [218, 392] width 96 height 24
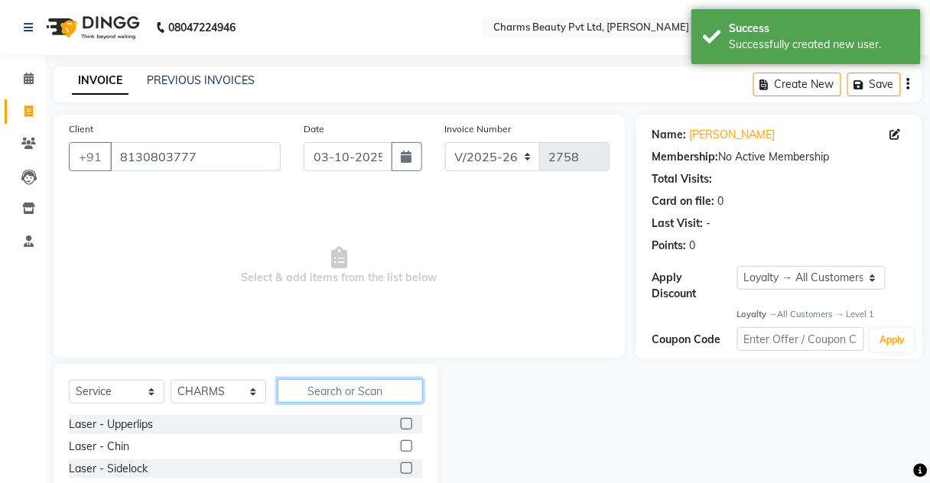
click at [345, 398] on input "text" at bounding box center [349, 391] width 145 height 24
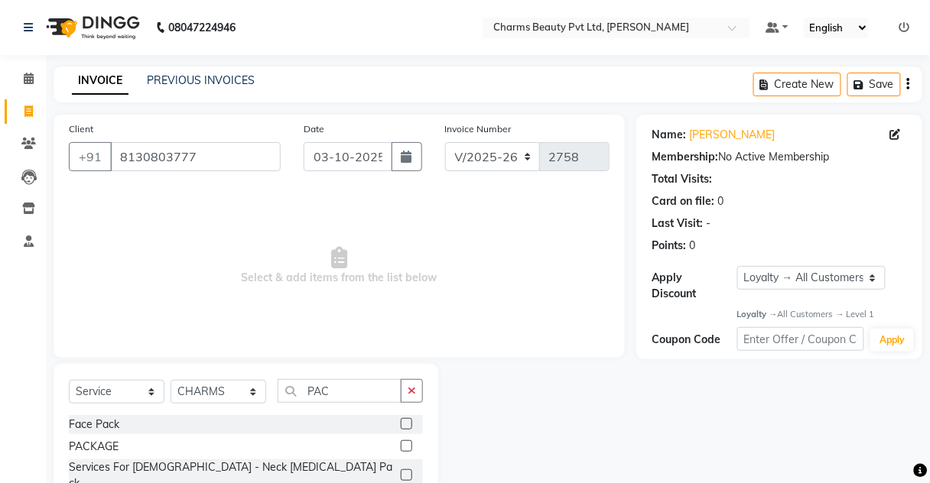
click at [403, 444] on label at bounding box center [406, 445] width 11 height 11
click at [403, 444] on input "checkbox" at bounding box center [406, 447] width 10 height 10
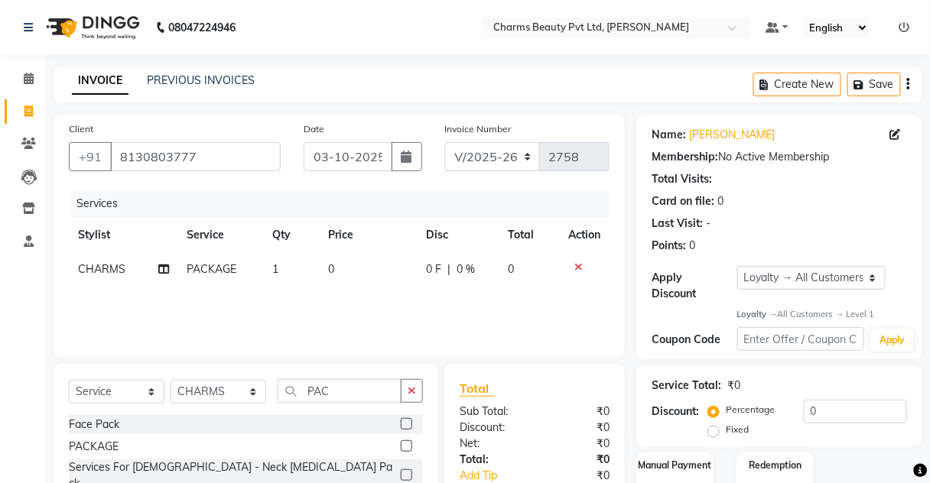
click at [302, 276] on td "1" at bounding box center [291, 269] width 57 height 34
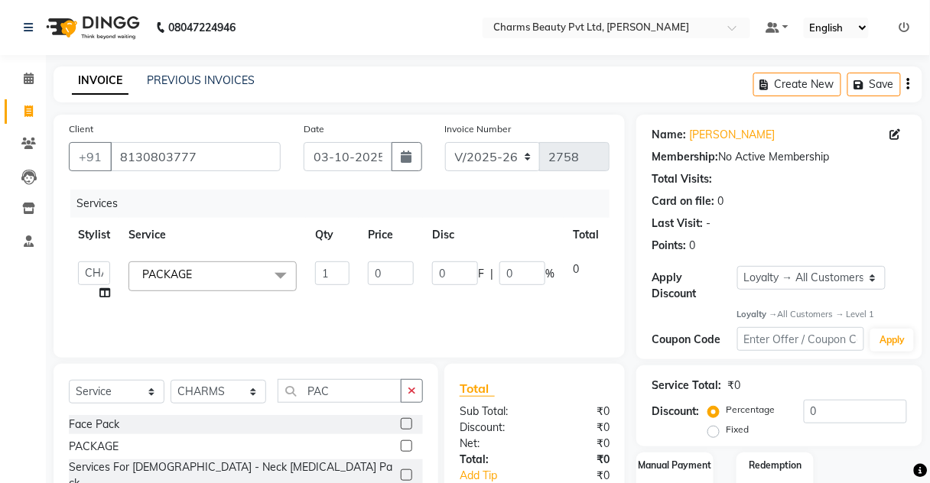
click at [246, 274] on span "PACKAGE x" at bounding box center [212, 276] width 168 height 30
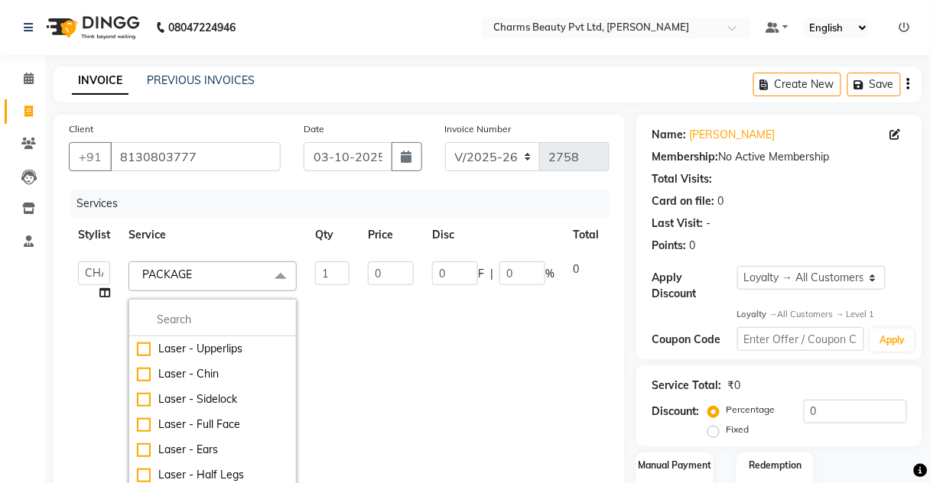
click at [246, 274] on span "PACKAGE x" at bounding box center [212, 276] width 168 height 30
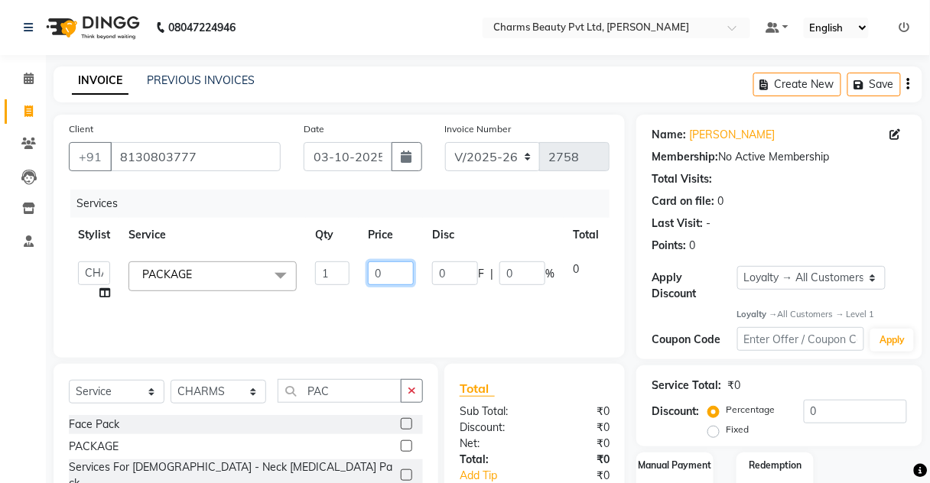
click at [390, 270] on input "0" at bounding box center [391, 273] width 46 height 24
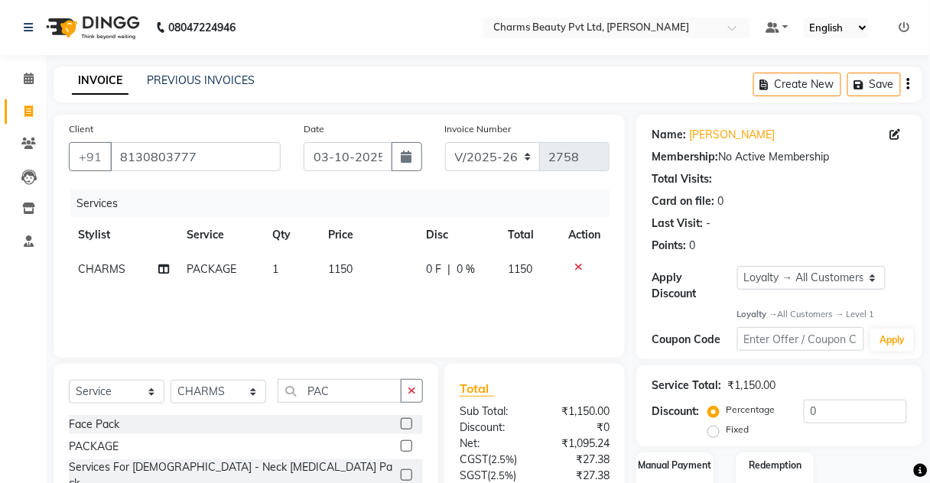
click at [298, 257] on td "1" at bounding box center [291, 269] width 57 height 34
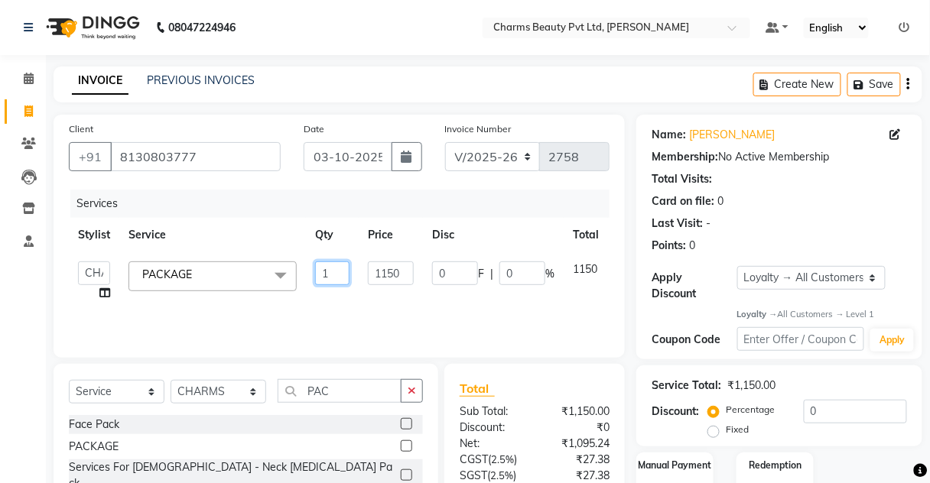
click at [327, 280] on input "1" at bounding box center [332, 273] width 34 height 24
click at [360, 316] on div "Services Stylist Service Qty Price Disc Total Action Aarti [PERSON_NAME] [PERSO…" at bounding box center [339, 266] width 540 height 153
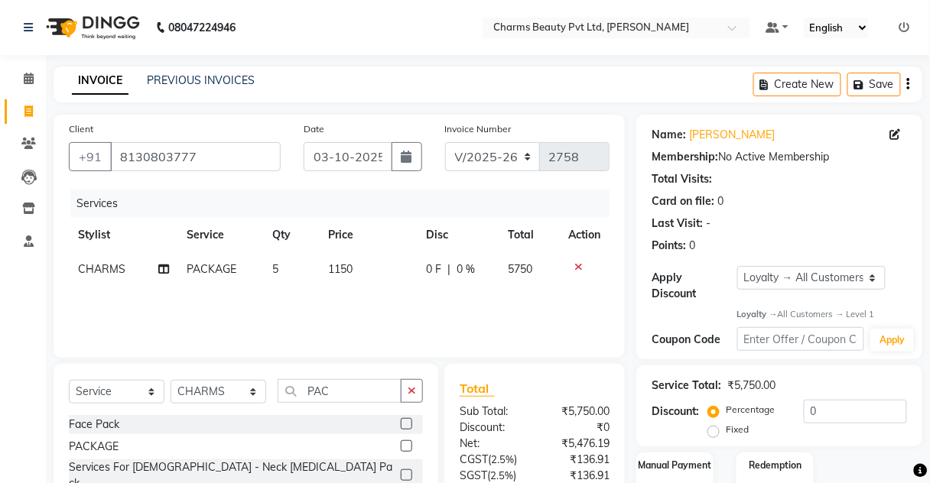
scroll to position [127, 0]
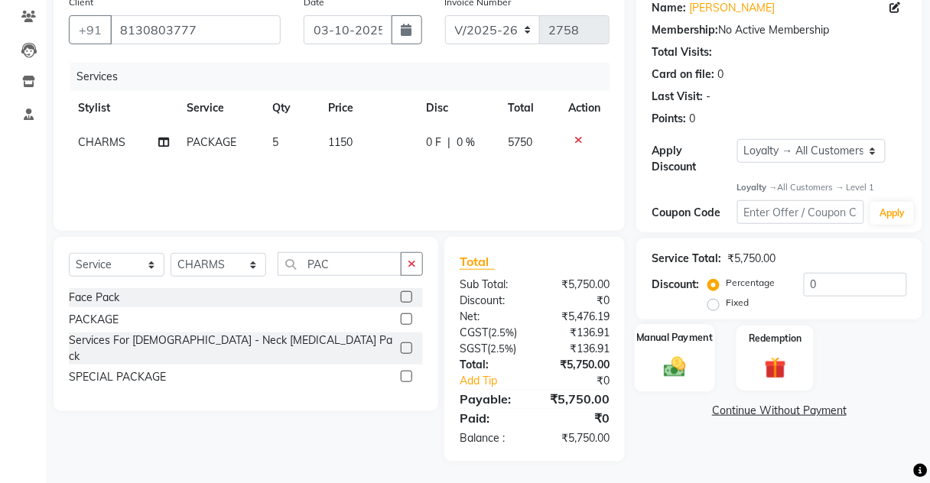
click at [647, 365] on div "Manual Payment" at bounding box center [674, 358] width 80 height 67
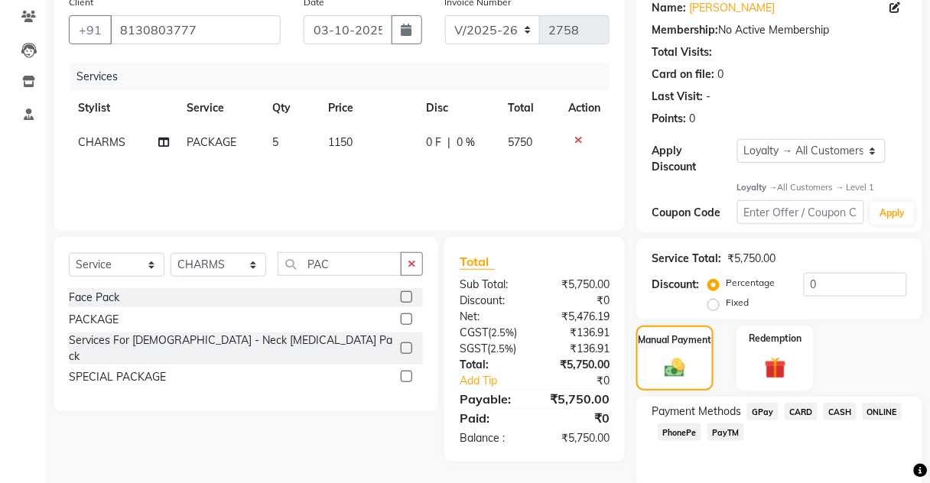
click at [724, 424] on span "PayTM" at bounding box center [725, 433] width 37 height 18
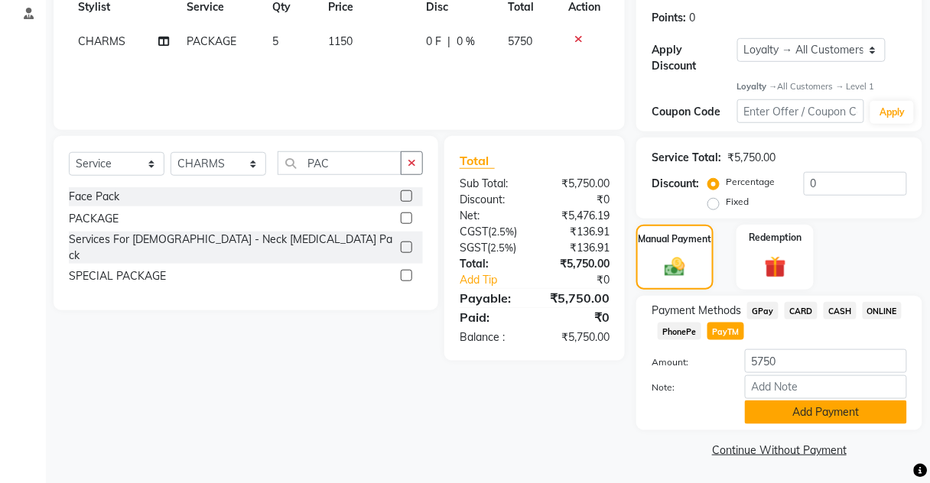
click at [806, 407] on button "Add Payment" at bounding box center [826, 413] width 162 height 24
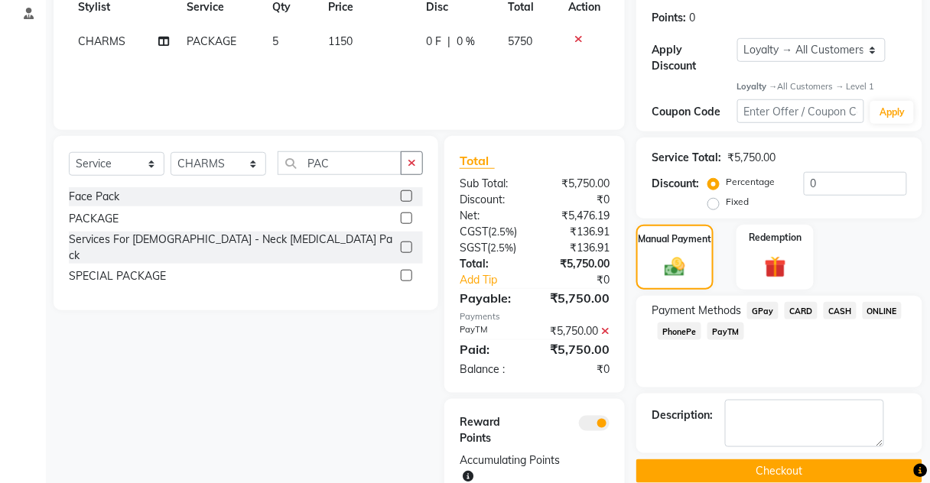
scroll to position [297, 0]
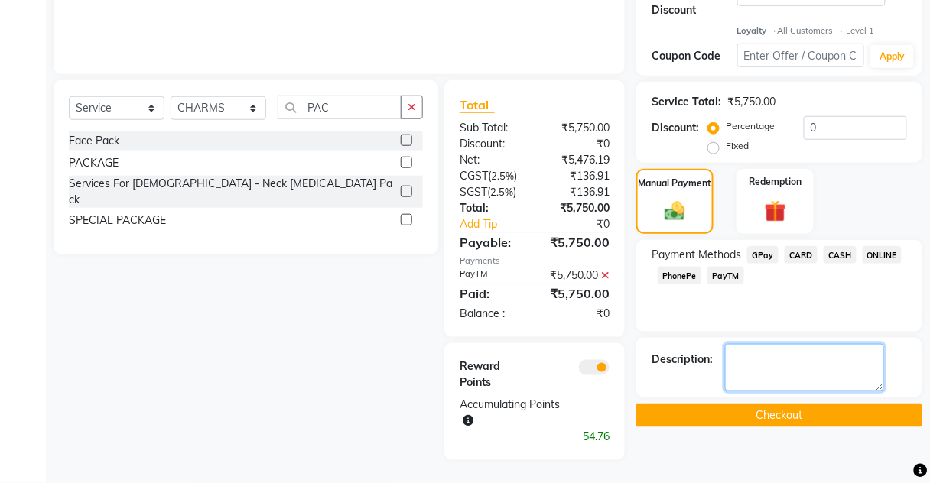
click at [761, 351] on textarea at bounding box center [804, 367] width 159 height 47
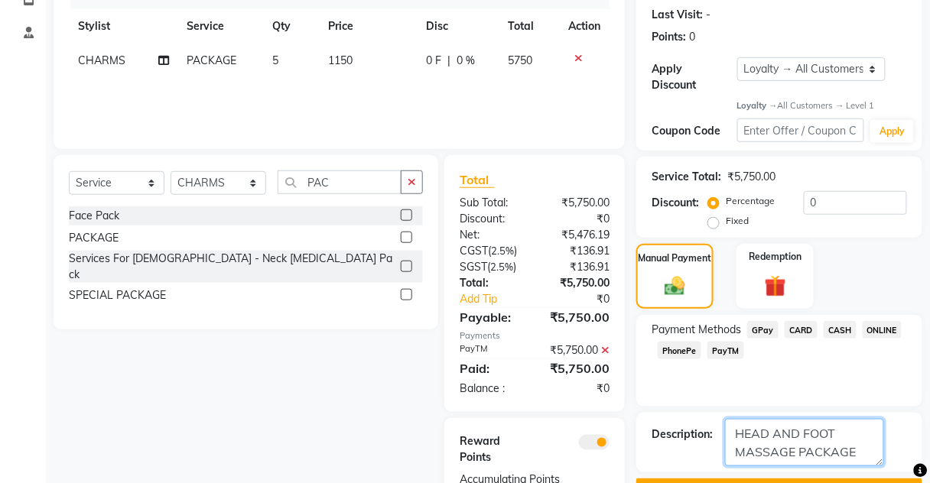
scroll to position [175, 0]
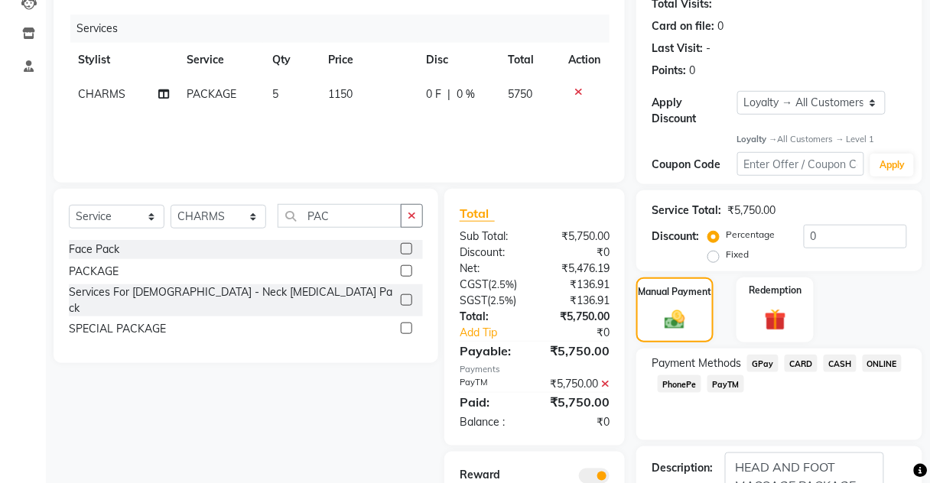
click at [106, 104] on td "CHARMS" at bounding box center [123, 94] width 109 height 34
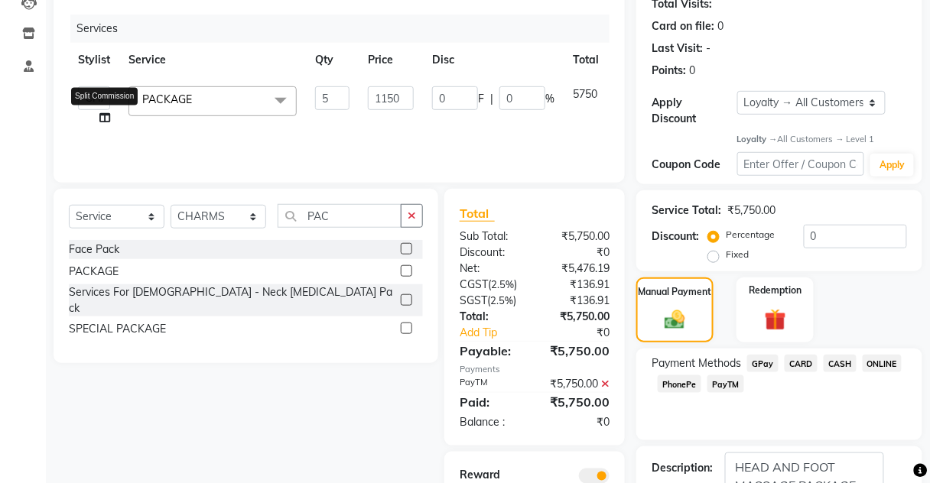
click at [101, 113] on icon at bounding box center [104, 117] width 11 height 11
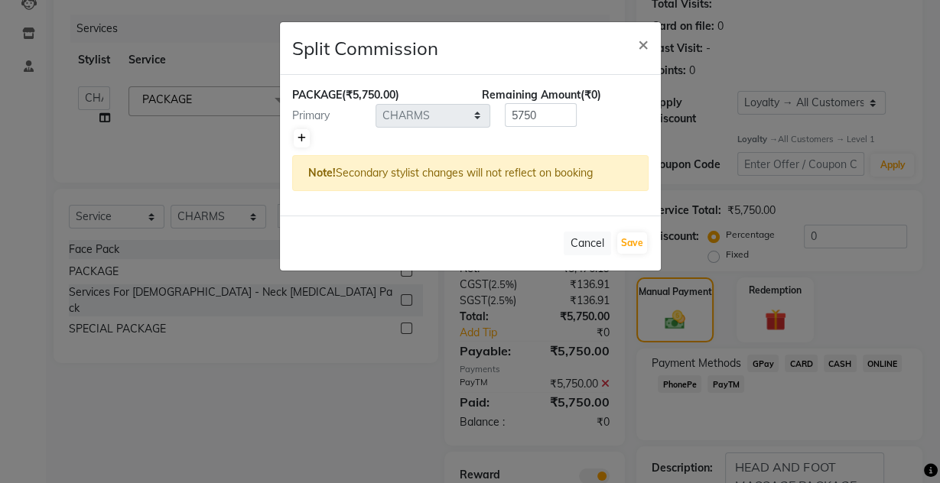
click at [306, 140] on link at bounding box center [302, 138] width 16 height 18
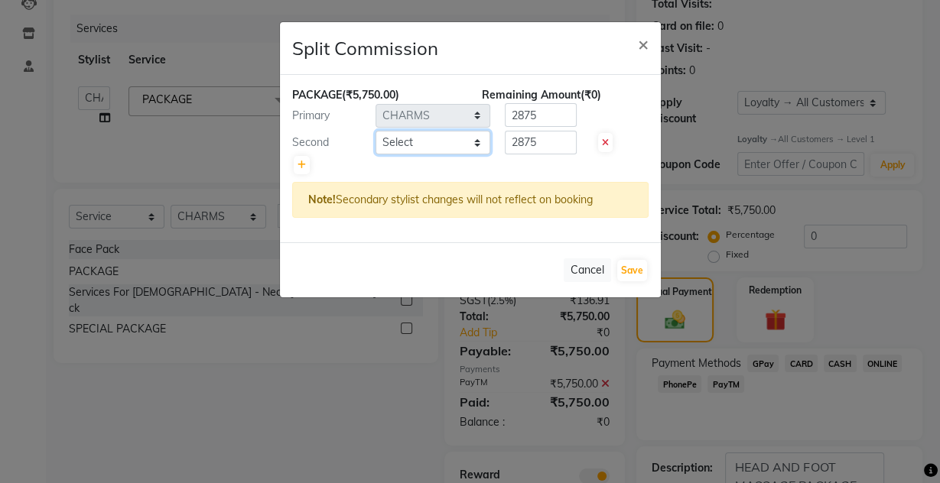
drag, startPoint x: 306, startPoint y: 140, endPoint x: 417, endPoint y: 139, distance: 110.8
click at [417, 139] on select "Select Aarti [PERSON_NAME] [PERSON_NAME] CHARMS DR. POOJA MITTAL HINA [PERSON_N…" at bounding box center [432, 143] width 115 height 24
click at [375, 131] on select "Select Aarti [PERSON_NAME] [PERSON_NAME] CHARMS DR. POOJA MITTAL HINA [PERSON_N…" at bounding box center [432, 143] width 115 height 24
click at [647, 279] on div "Cancel Save" at bounding box center [470, 269] width 381 height 55
click at [634, 271] on button "Save" at bounding box center [632, 270] width 30 height 21
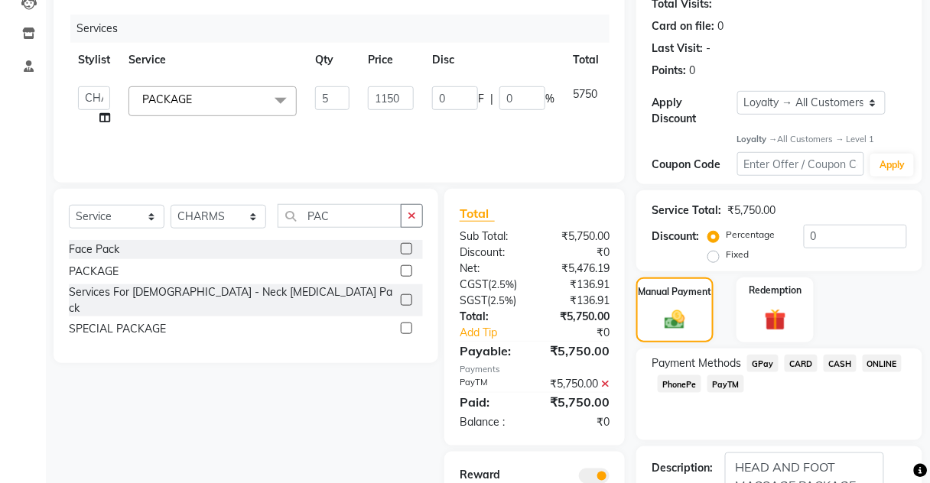
scroll to position [297, 0]
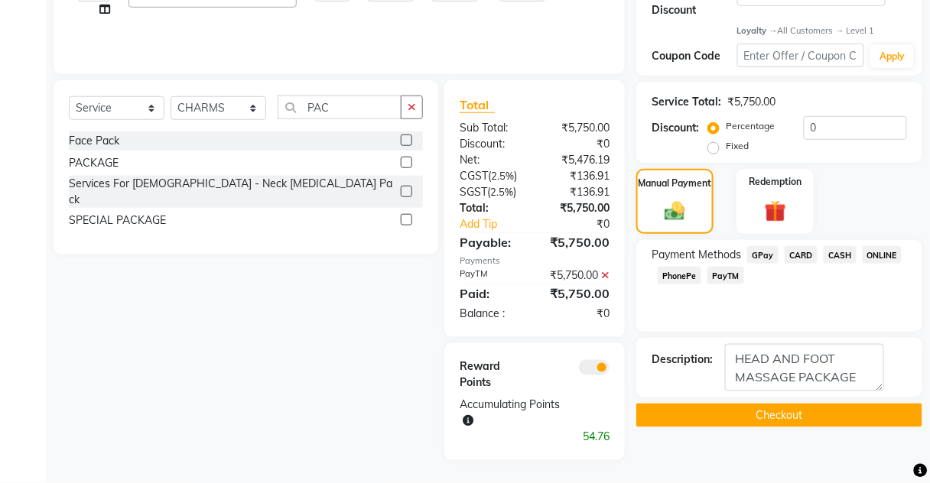
drag, startPoint x: 808, startPoint y: 394, endPoint x: 661, endPoint y: 372, distance: 148.6
click at [662, 370] on div "Name: [PERSON_NAME] Membership: No Active Membership Total Visits: Card on file…" at bounding box center [784, 145] width 297 height 629
click at [860, 367] on textarea at bounding box center [804, 367] width 159 height 47
click at [810, 404] on button "Checkout" at bounding box center [779, 416] width 286 height 24
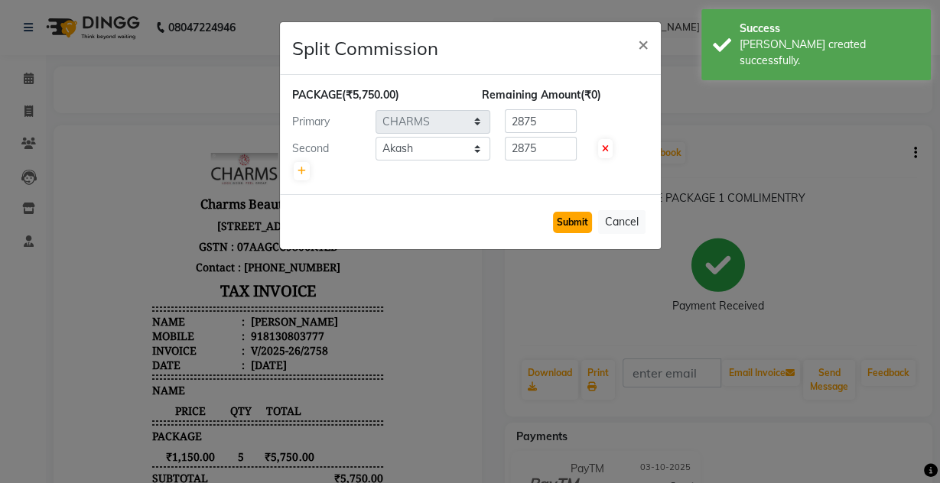
click at [589, 213] on button "Submit" at bounding box center [572, 222] width 39 height 21
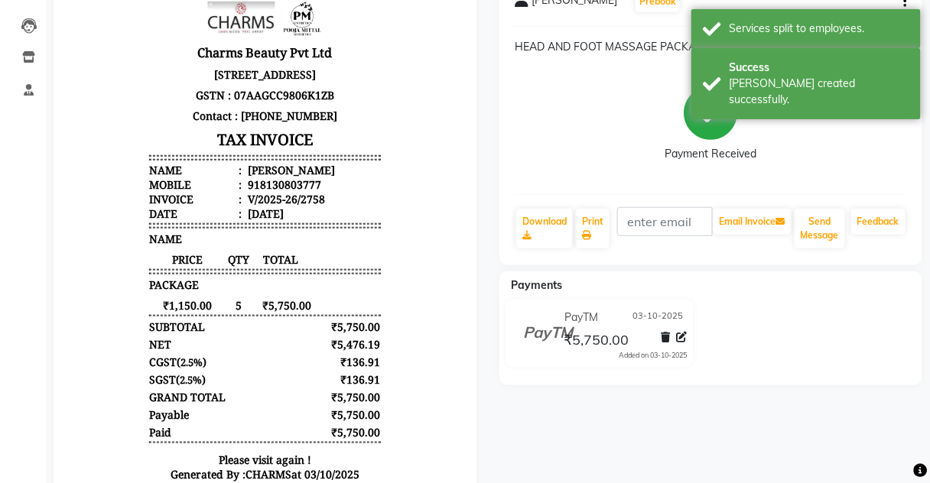
scroll to position [50, 0]
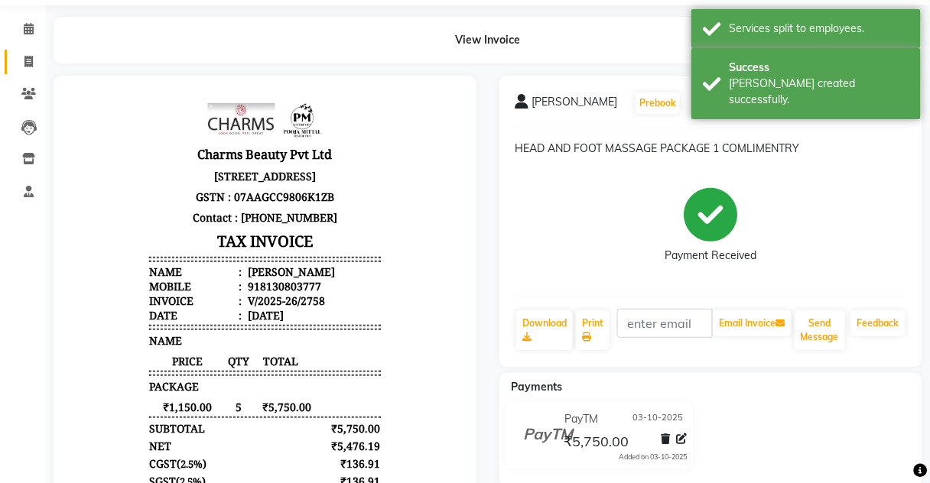
click at [11, 66] on link "Invoice" at bounding box center [23, 62] width 37 height 25
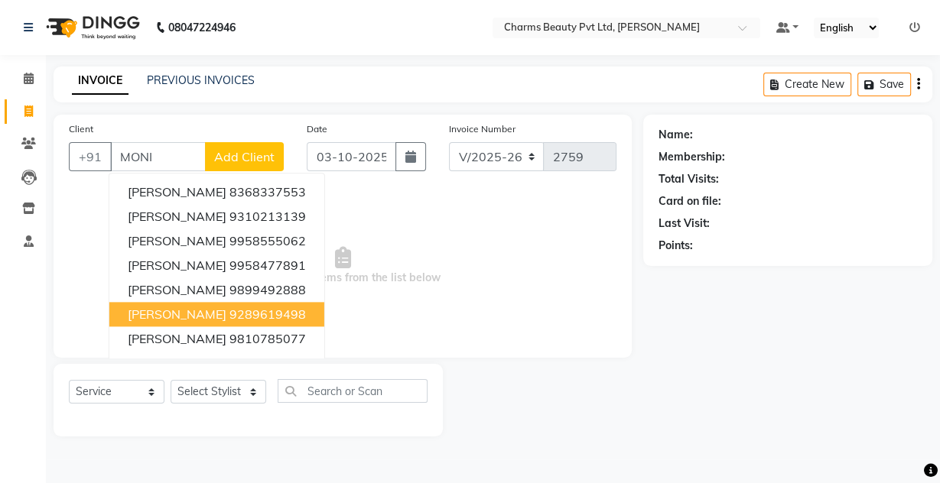
drag, startPoint x: 198, startPoint y: 305, endPoint x: 200, endPoint y: 341, distance: 36.0
click at [197, 309] on button "[PERSON_NAME] 9289619498" at bounding box center [216, 314] width 215 height 24
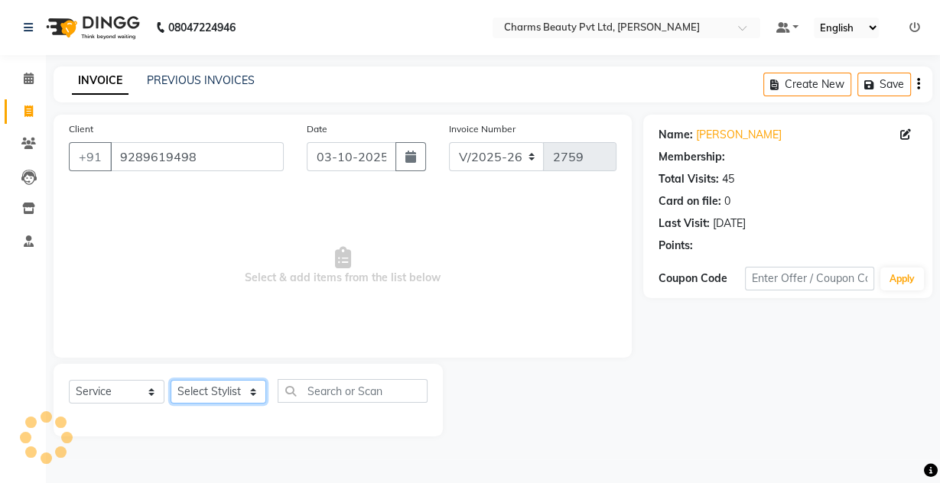
click at [214, 382] on select "Select Stylist Aarti [PERSON_NAME] [PERSON_NAME] CHARMS DR. POOJA MITTAL HINA […" at bounding box center [218, 392] width 96 height 24
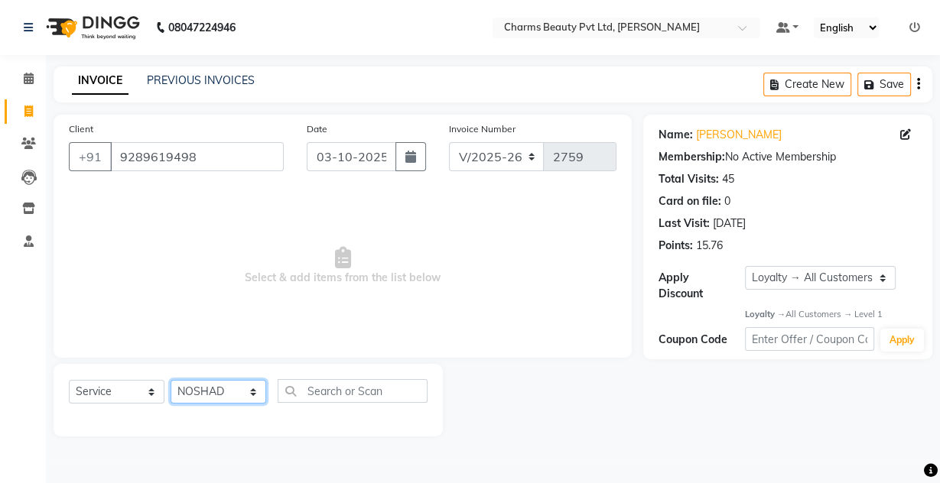
click at [170, 380] on select "Select Stylist Aarti [PERSON_NAME] [PERSON_NAME] CHARMS DR. POOJA MITTAL HINA […" at bounding box center [218, 392] width 96 height 24
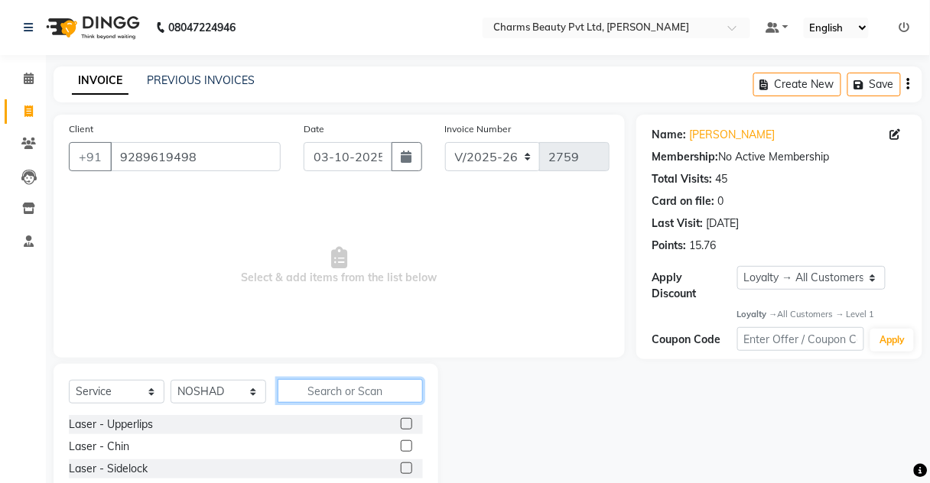
click at [290, 382] on input "text" at bounding box center [349, 391] width 145 height 24
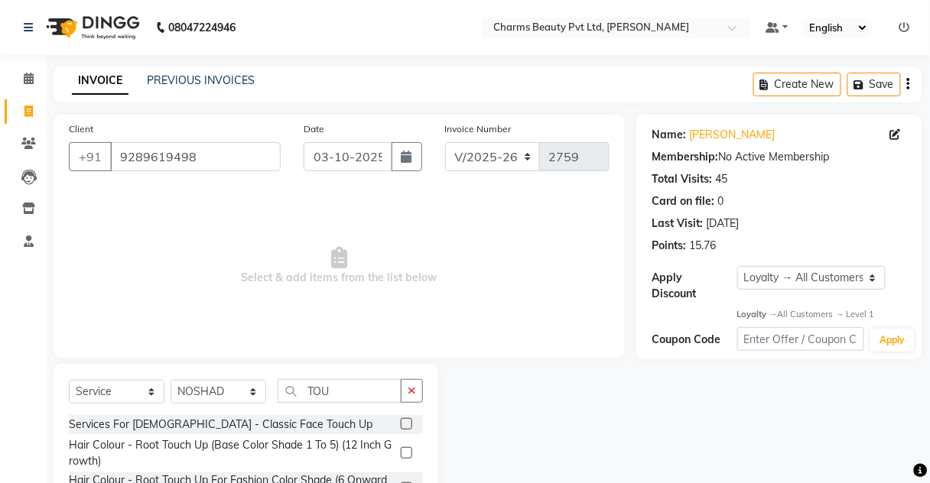
click at [407, 449] on label at bounding box center [406, 452] width 11 height 11
click at [407, 449] on input "checkbox" at bounding box center [406, 454] width 10 height 10
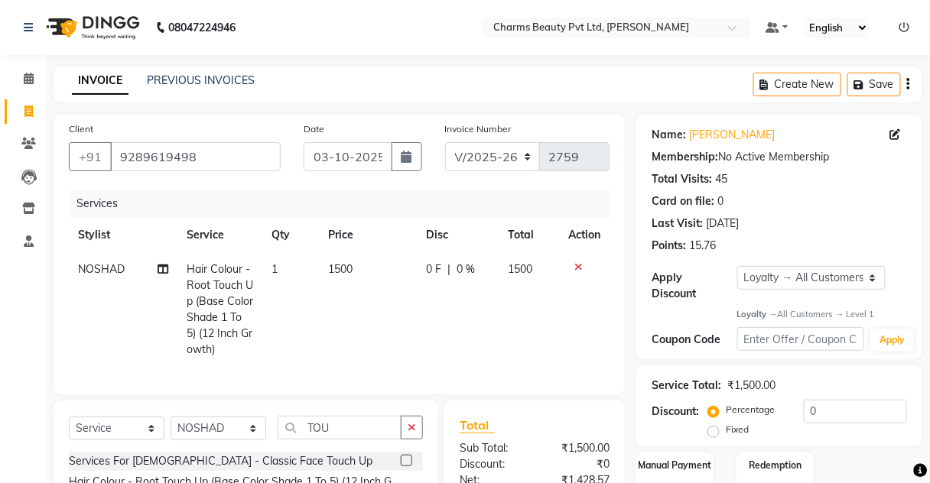
scroll to position [61, 0]
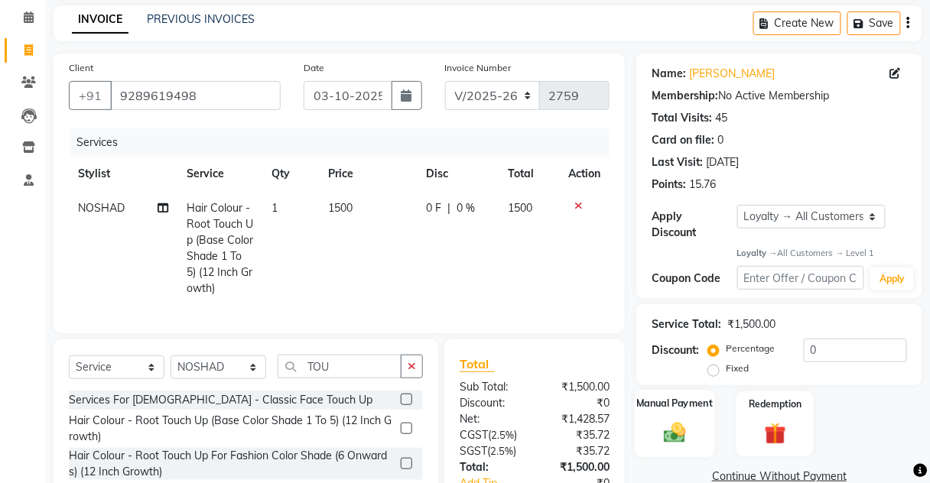
click at [653, 447] on div "Manual Payment" at bounding box center [674, 424] width 80 height 67
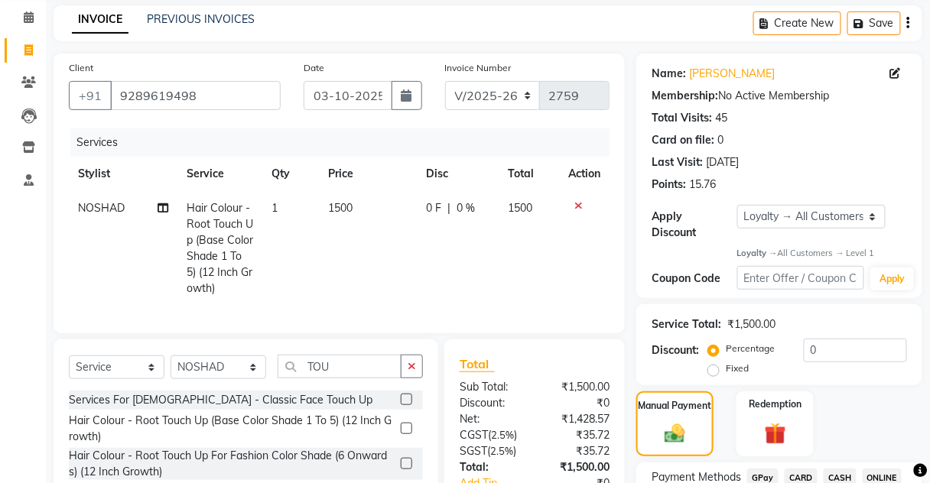
scroll to position [183, 0]
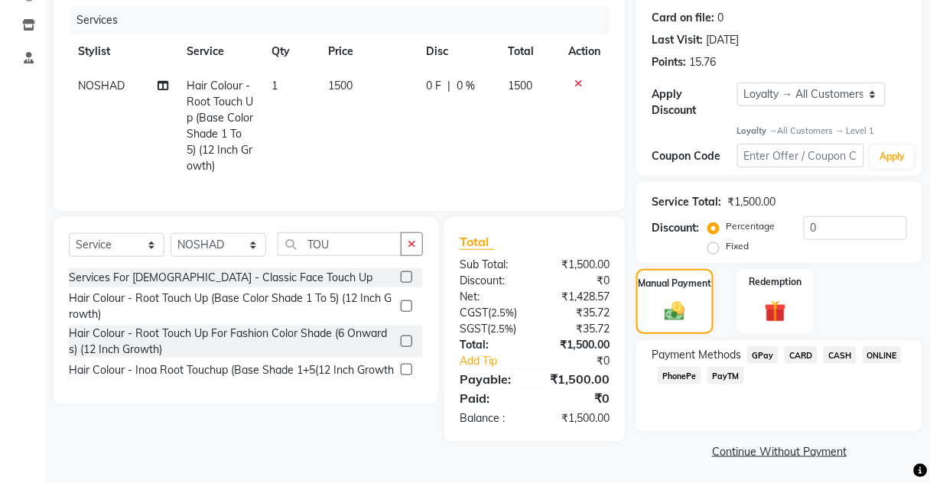
click at [719, 385] on div "PayTM" at bounding box center [722, 377] width 43 height 21
click at [719, 381] on span "PayTM" at bounding box center [725, 376] width 37 height 18
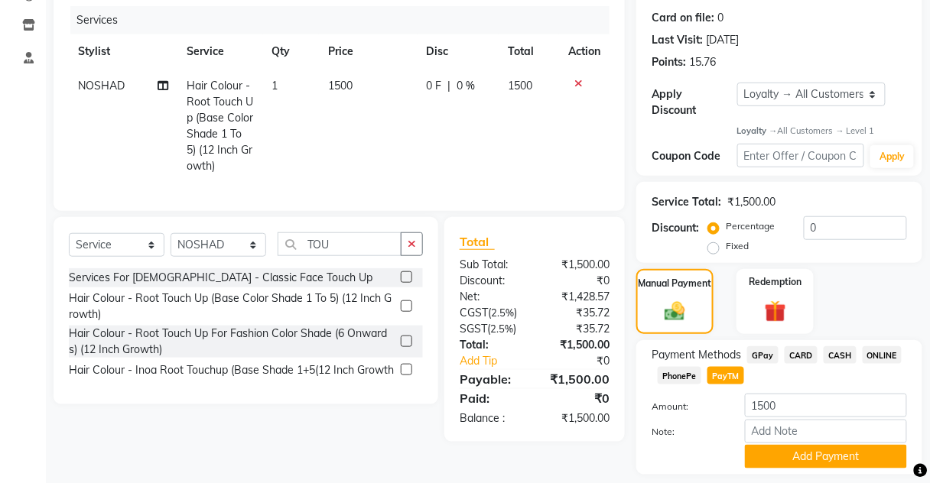
click at [743, 450] on div "Add Payment" at bounding box center [825, 457] width 185 height 24
click at [749, 456] on button "Add Payment" at bounding box center [826, 457] width 162 height 24
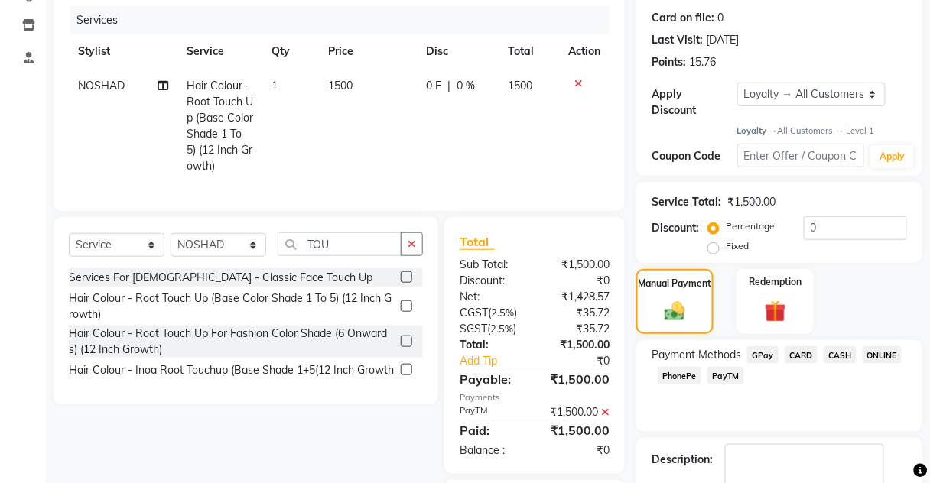
scroll to position [245, 0]
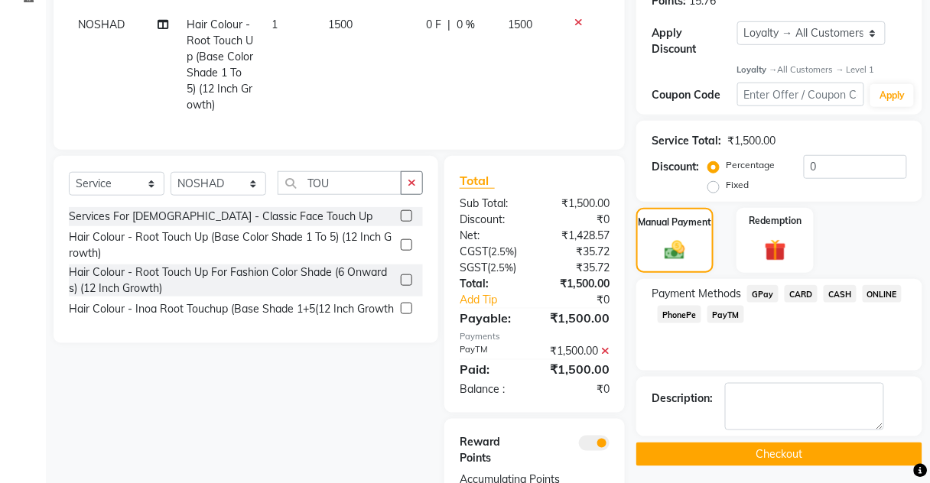
click at [749, 456] on button "Checkout" at bounding box center [779, 455] width 286 height 24
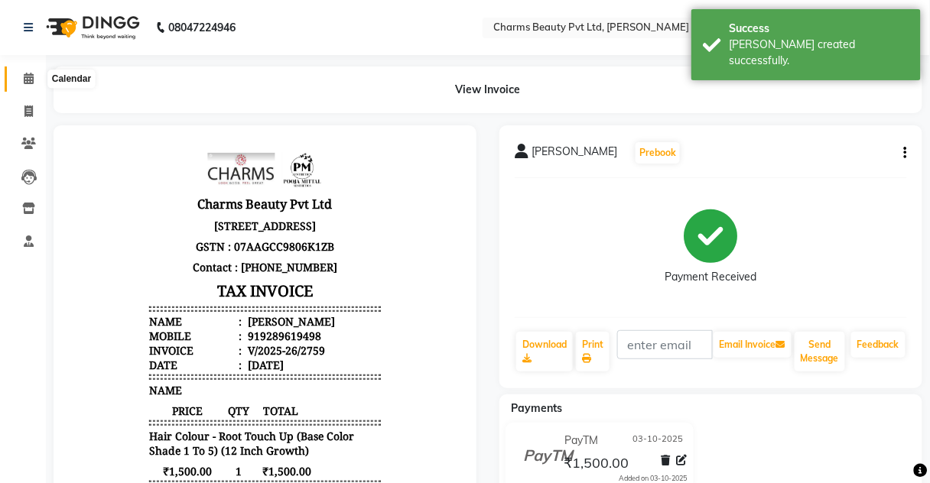
click at [19, 82] on span at bounding box center [28, 79] width 27 height 18
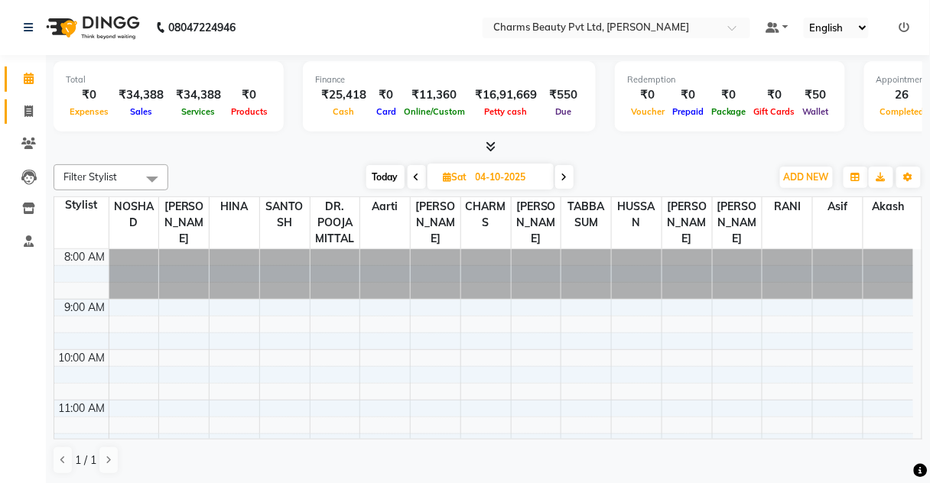
drag, startPoint x: 23, startPoint y: 100, endPoint x: 37, endPoint y: 106, distance: 15.1
click at [23, 101] on link "Invoice" at bounding box center [23, 111] width 37 height 25
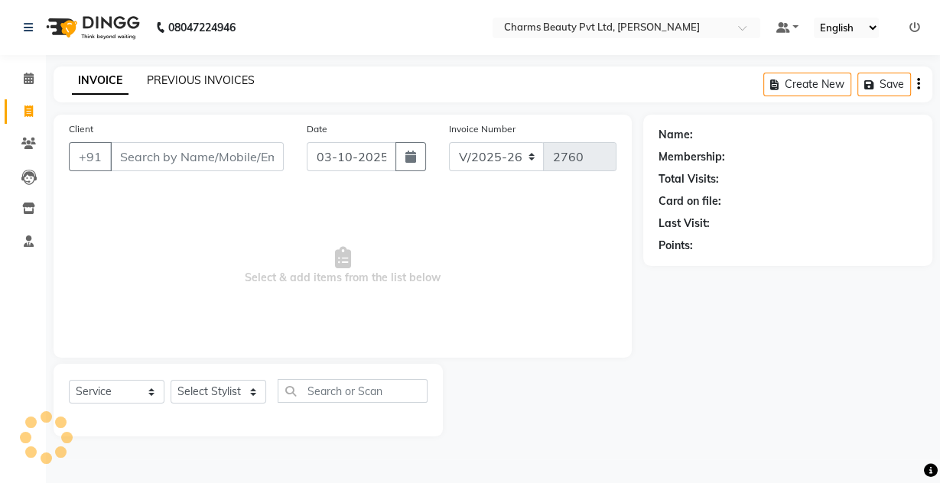
click at [180, 84] on link "PREVIOUS INVOICES" at bounding box center [201, 80] width 108 height 14
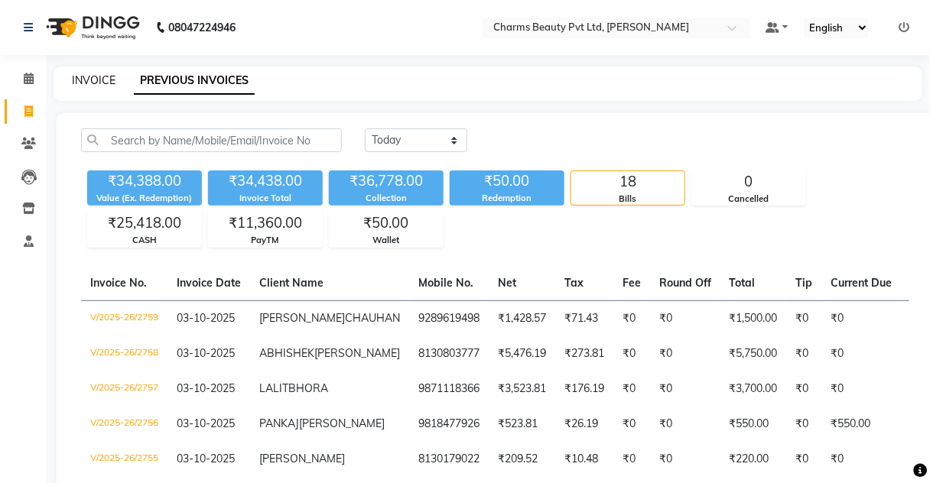
click at [88, 75] on link "INVOICE" at bounding box center [94, 80] width 44 height 14
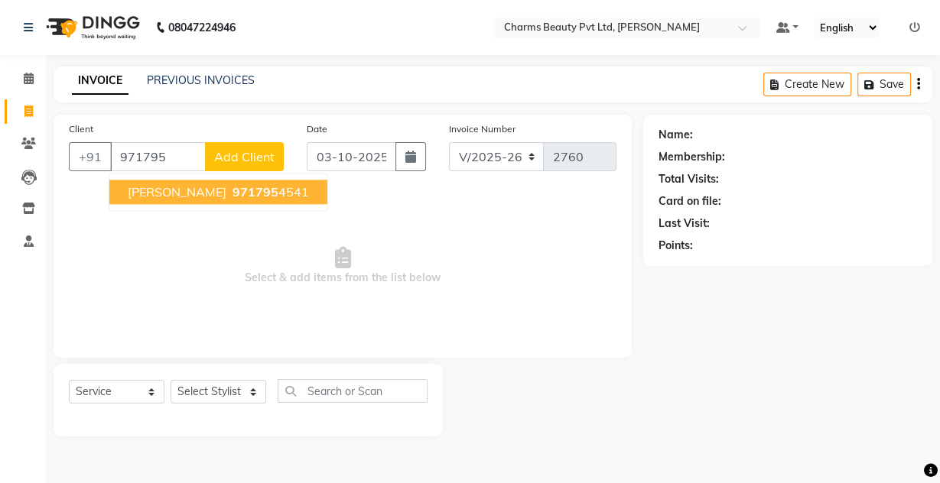
click at [232, 194] on span "971795" at bounding box center [255, 191] width 46 height 15
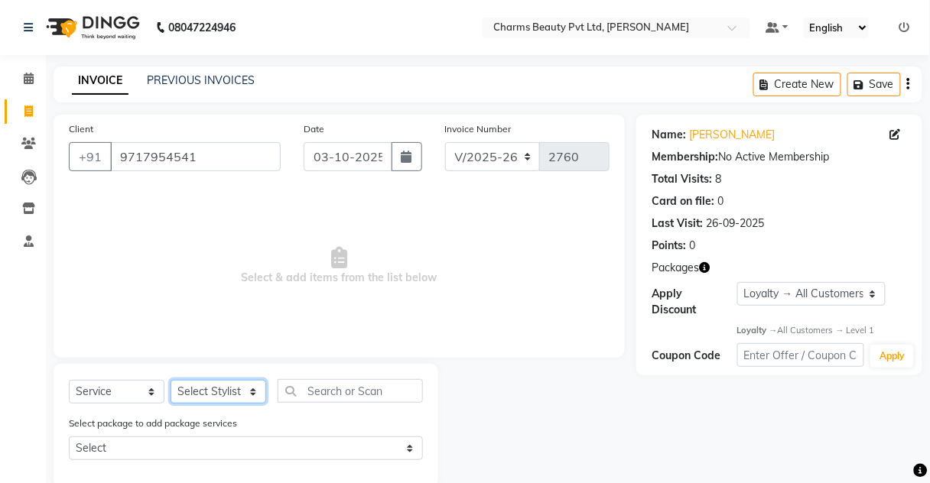
click at [261, 396] on select "Select Stylist Aarti [PERSON_NAME] [PERSON_NAME] CHARMS DR. POOJA MITTAL HINA […" at bounding box center [218, 392] width 96 height 24
click at [170, 380] on select "Select Stylist Aarti [PERSON_NAME] [PERSON_NAME] CHARMS DR. POOJA MITTAL HINA […" at bounding box center [218, 392] width 96 height 24
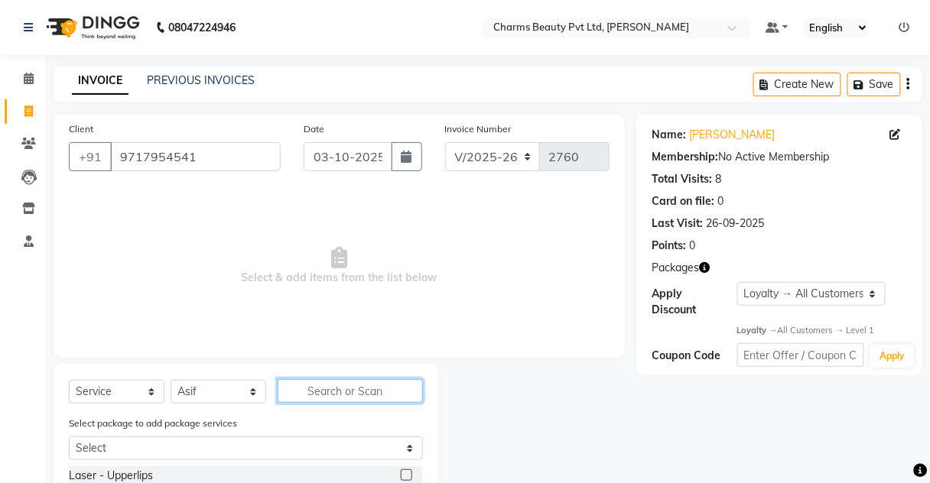
click at [321, 384] on input "text" at bounding box center [349, 391] width 145 height 24
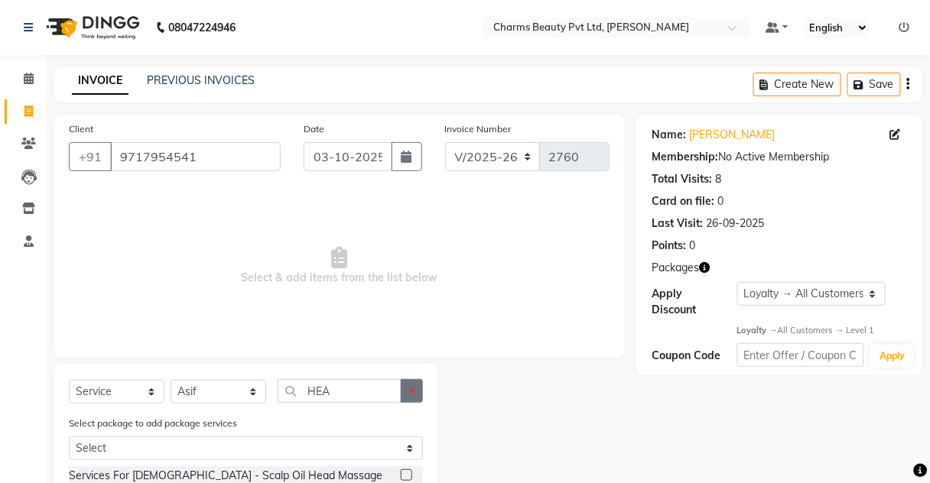
click at [416, 392] on icon "button" at bounding box center [411, 390] width 8 height 11
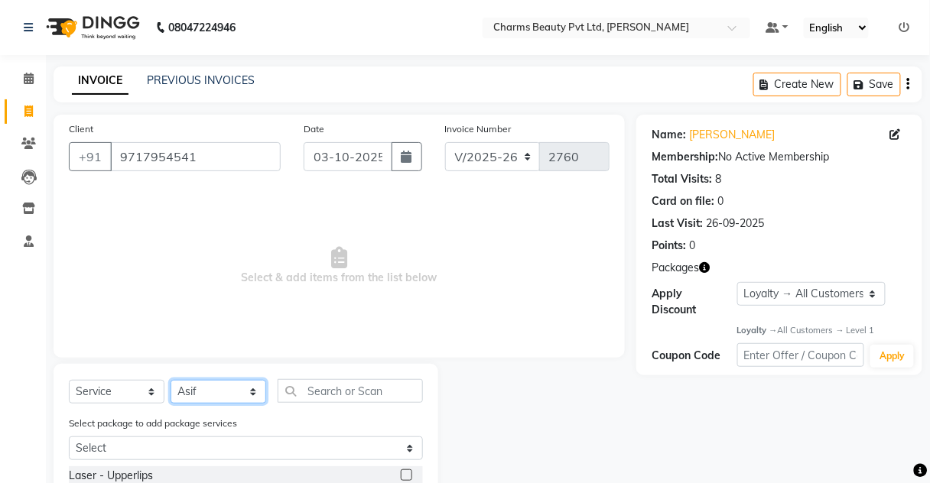
click at [250, 399] on select "Select Stylist Aarti [PERSON_NAME] [PERSON_NAME] CHARMS DR. POOJA MITTAL HINA […" at bounding box center [218, 392] width 96 height 24
click at [170, 380] on select "Select Stylist Aarti [PERSON_NAME] [PERSON_NAME] CHARMS DR. POOJA MITTAL HINA […" at bounding box center [218, 392] width 96 height 24
click at [323, 395] on input "text" at bounding box center [349, 391] width 145 height 24
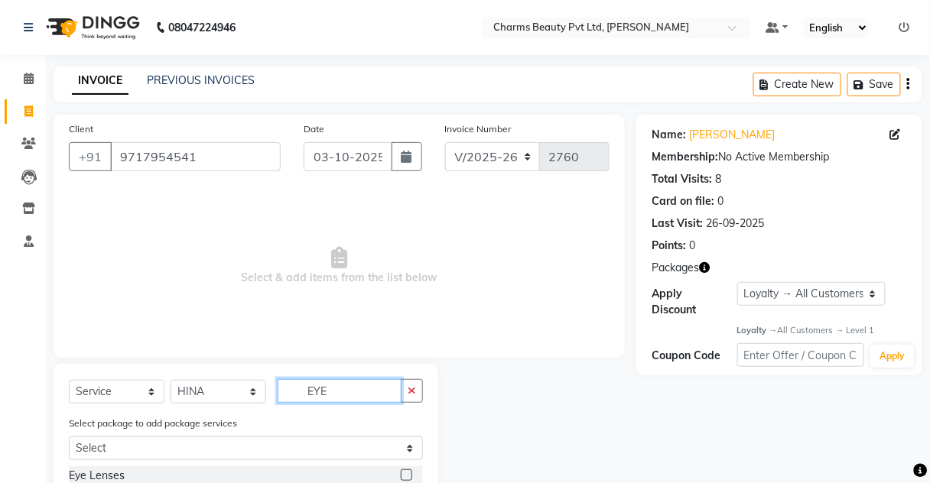
scroll to position [137, 0]
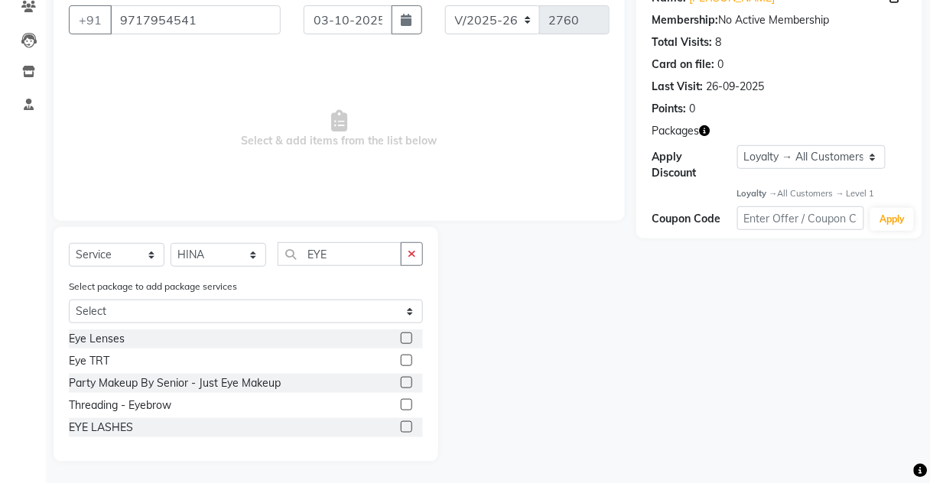
click at [409, 402] on label at bounding box center [406, 404] width 11 height 11
click at [409, 402] on input "checkbox" at bounding box center [406, 406] width 10 height 10
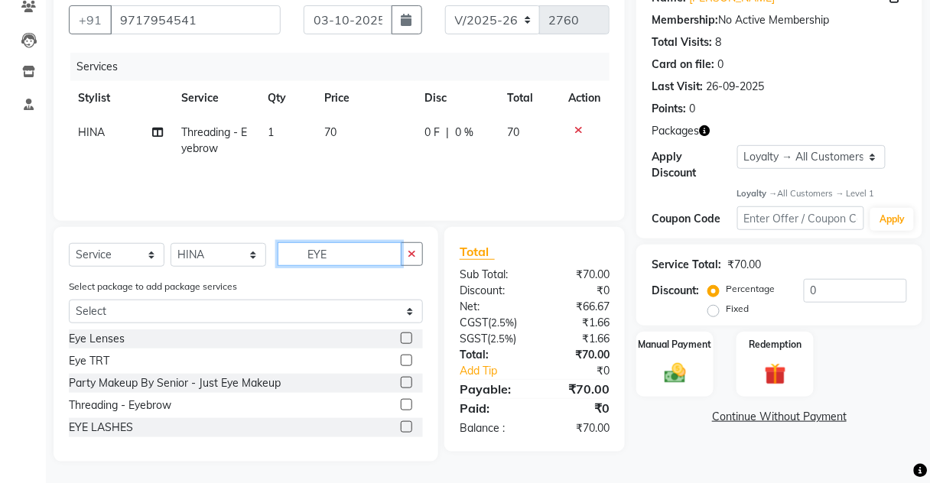
click at [343, 264] on input "EYE" at bounding box center [339, 254] width 124 height 24
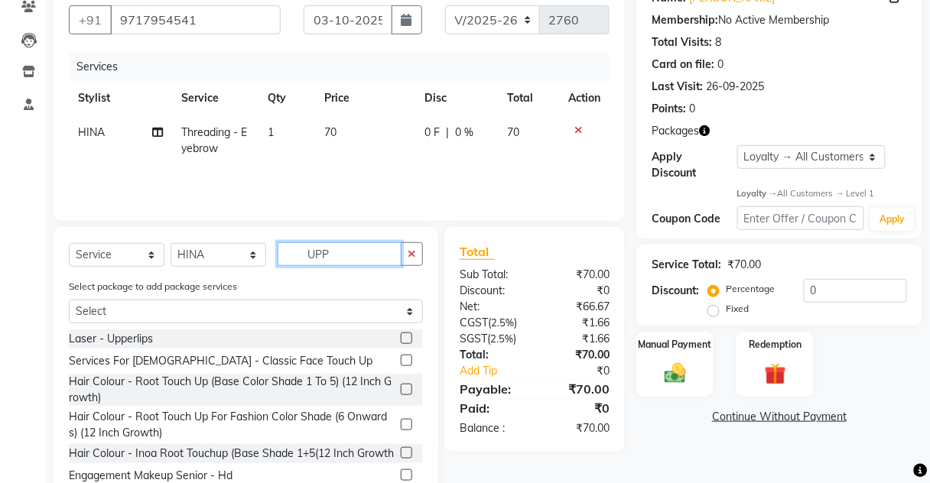
scroll to position [127, 0]
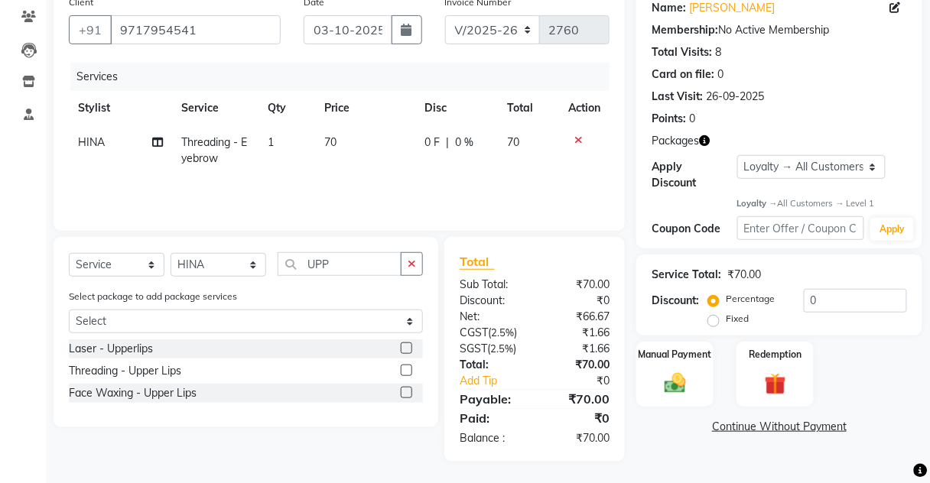
click at [405, 394] on label at bounding box center [406, 392] width 11 height 11
click at [405, 394] on input "checkbox" at bounding box center [406, 393] width 10 height 10
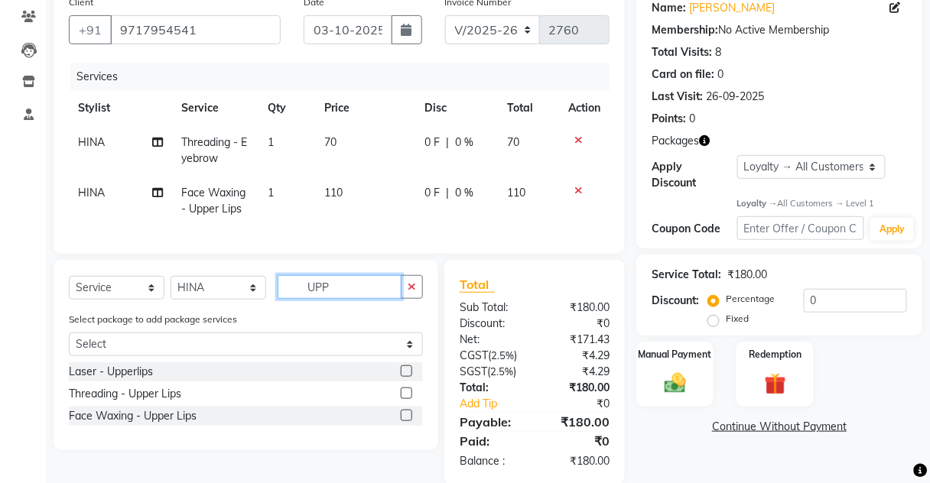
click at [345, 287] on input "UPP" at bounding box center [339, 287] width 124 height 24
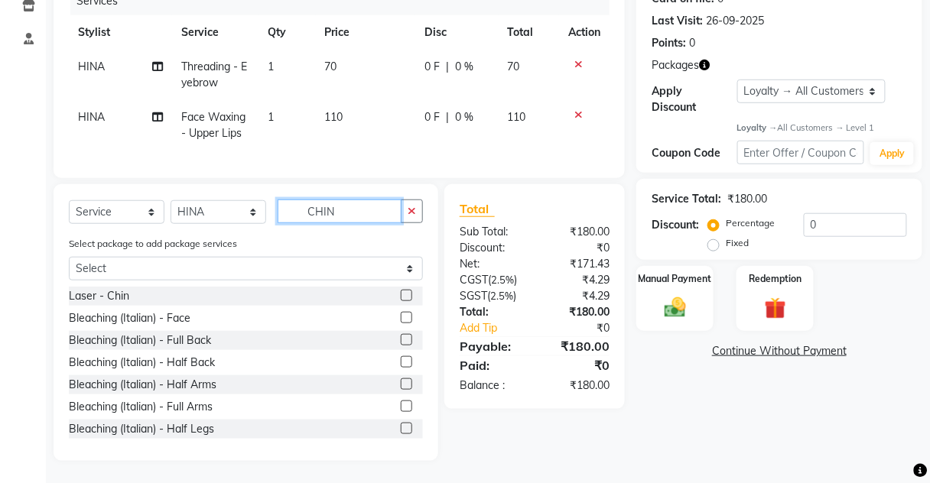
scroll to position [212, 0]
click at [424, 372] on div "Select Service Product Membership Package Voucher Prepaid Gift Card Select Styl…" at bounding box center [246, 321] width 385 height 277
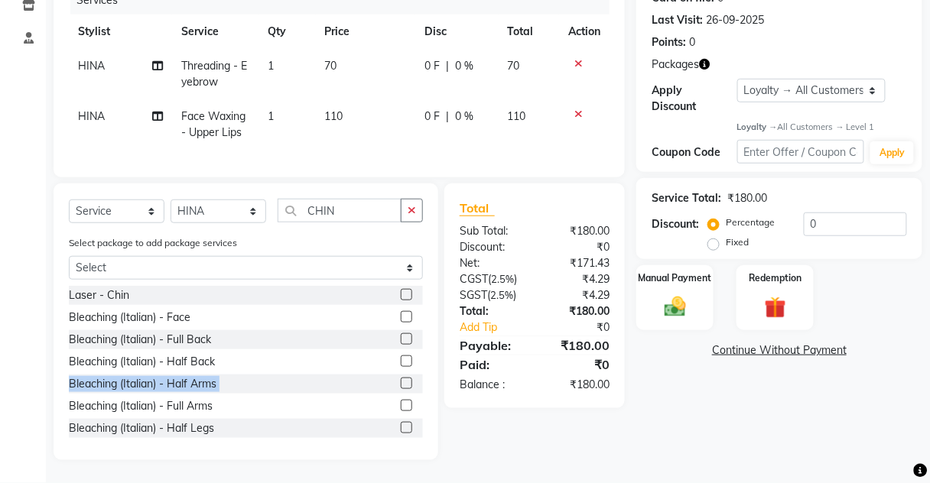
click at [420, 368] on div "Select Service Product Membership Package Voucher Prepaid Gift Card Select Styl…" at bounding box center [246, 321] width 385 height 277
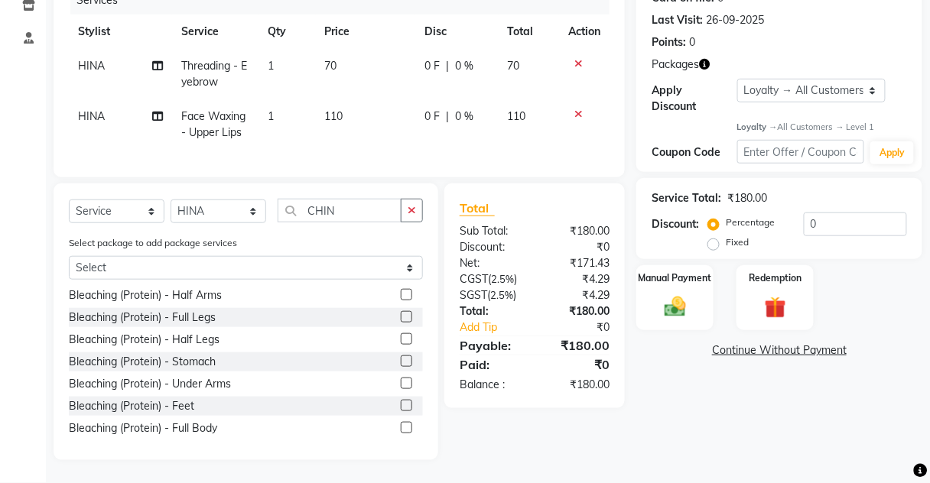
scroll to position [423, 0]
click at [401, 425] on label at bounding box center [406, 425] width 11 height 11
click at [401, 425] on input "checkbox" at bounding box center [406, 427] width 10 height 10
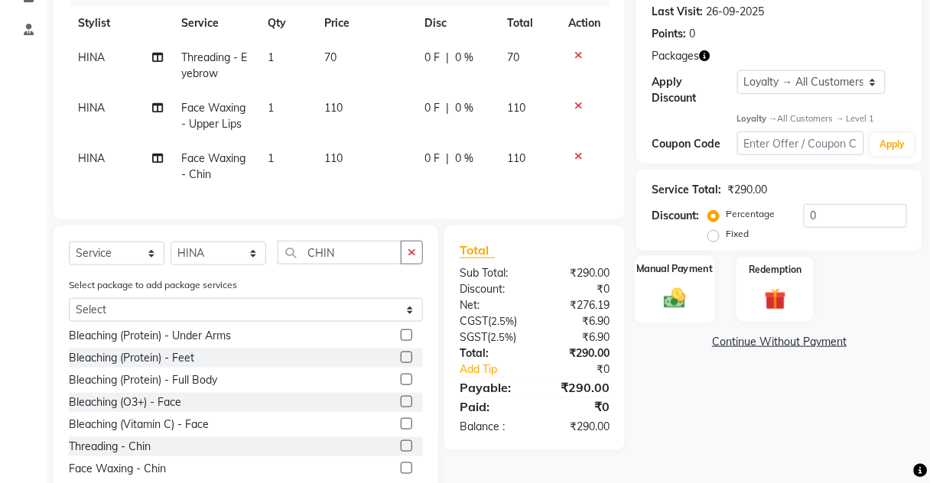
click at [679, 293] on img at bounding box center [675, 299] width 36 height 26
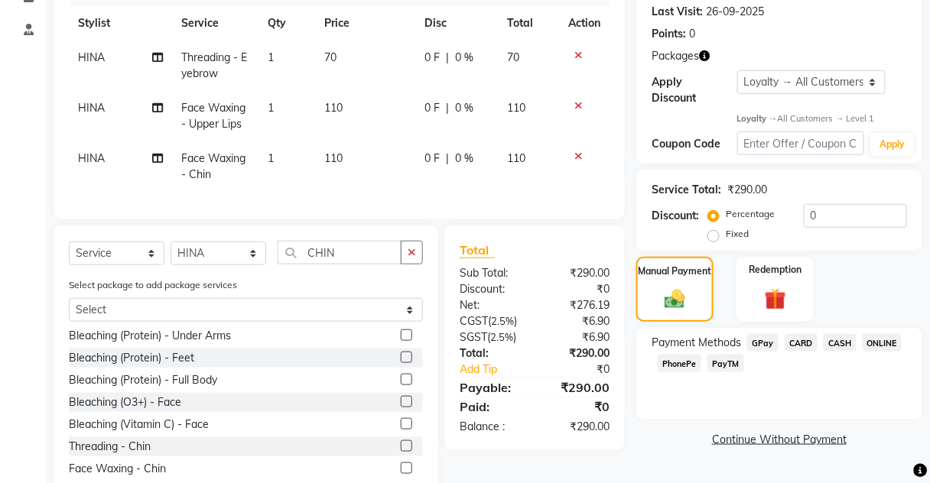
click at [842, 340] on span "CASH" at bounding box center [839, 343] width 33 height 18
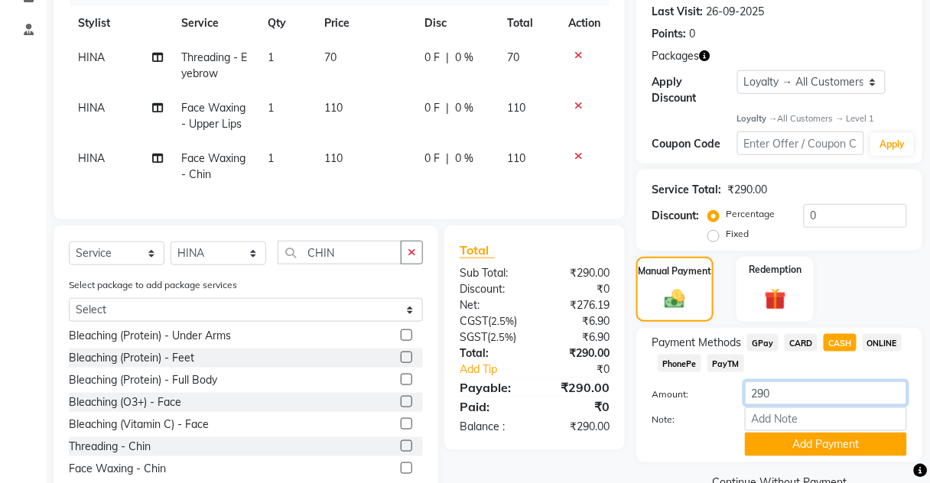
click at [784, 393] on input "290" at bounding box center [826, 393] width 162 height 24
click at [819, 441] on button "Add Payment" at bounding box center [826, 445] width 162 height 24
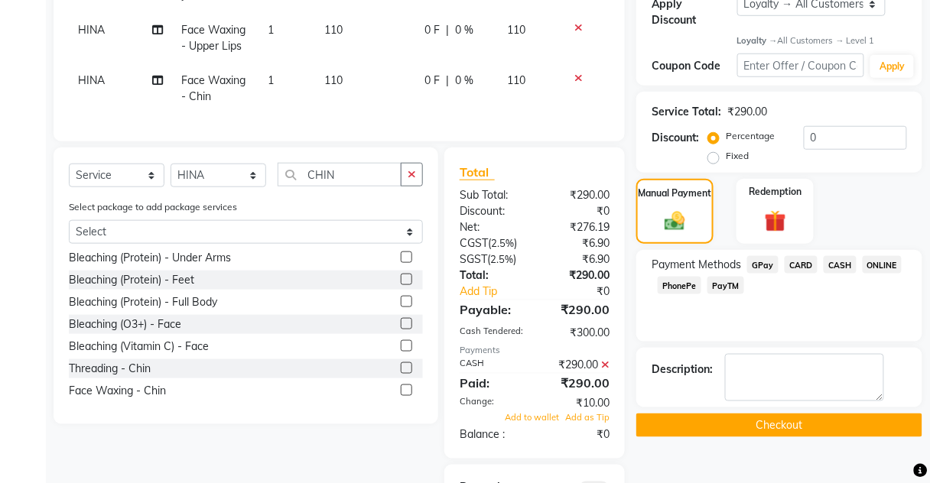
scroll to position [402, 0]
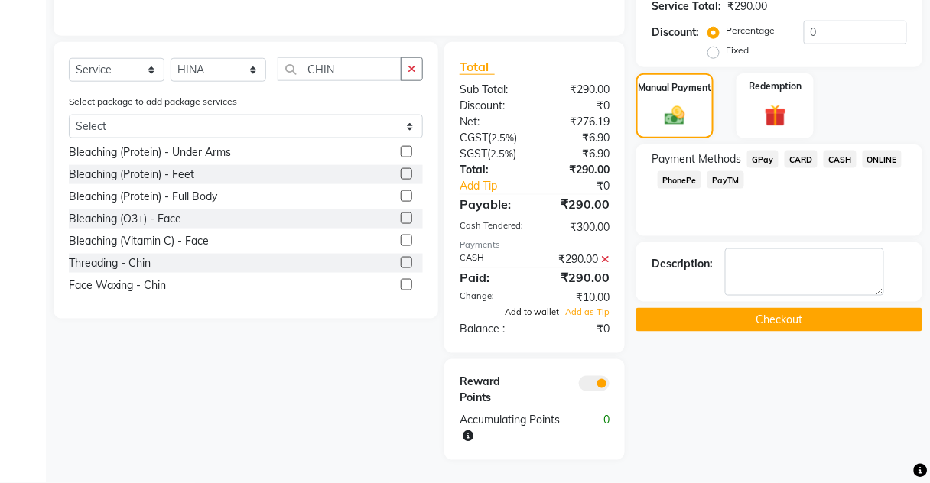
click at [531, 313] on span "Add to wallet" at bounding box center [532, 312] width 54 height 11
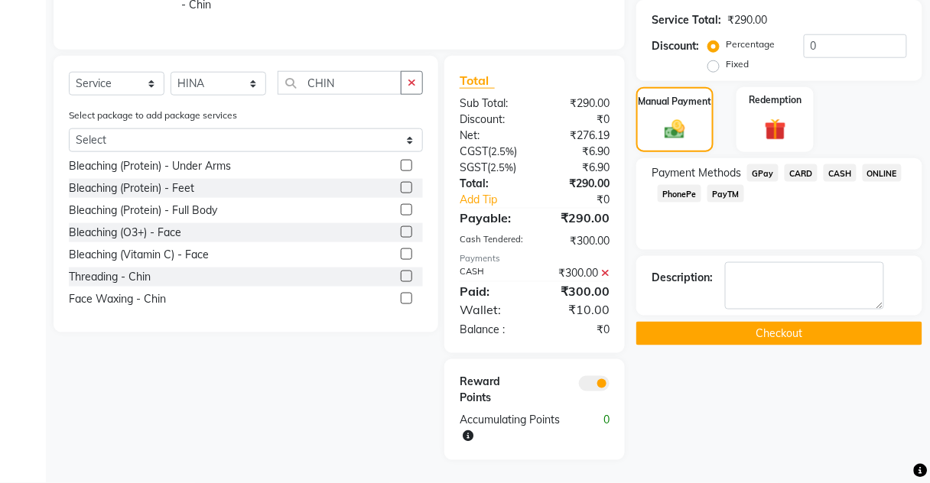
scroll to position [389, 0]
click at [777, 322] on button "Checkout" at bounding box center [779, 334] width 286 height 24
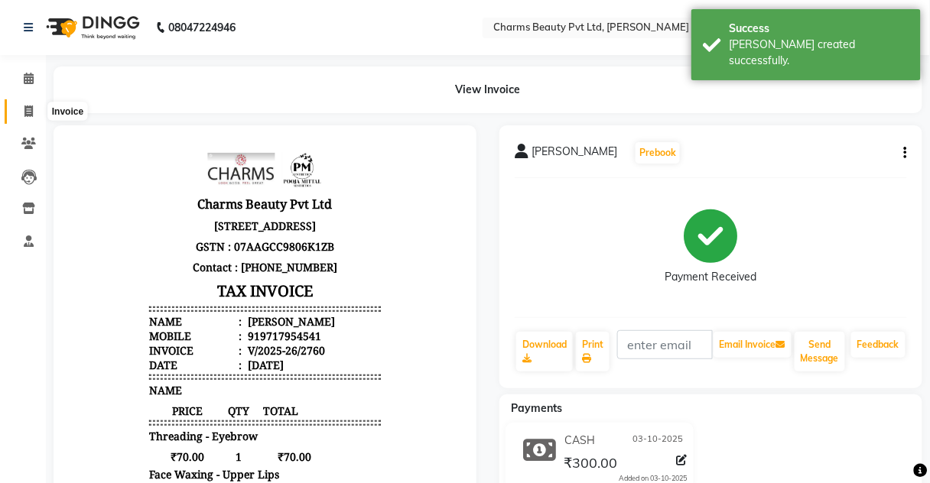
click at [30, 108] on icon at bounding box center [28, 110] width 8 height 11
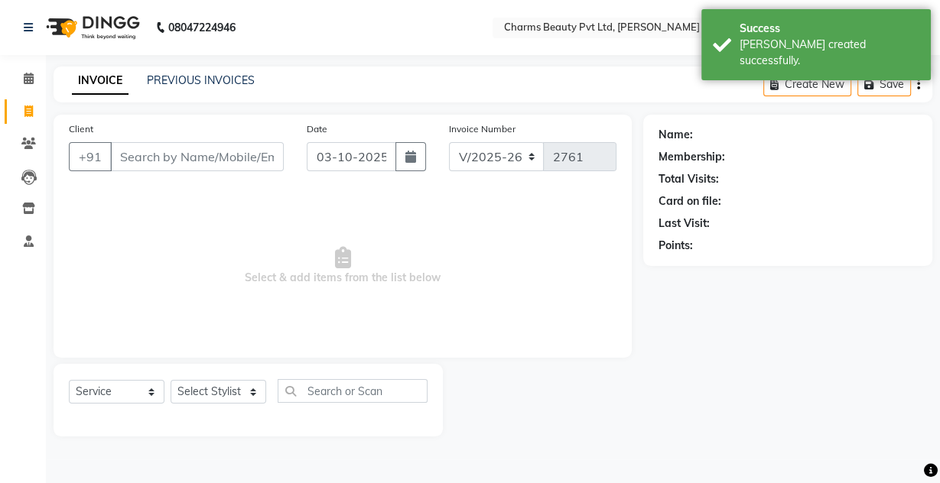
click at [136, 157] on input "Client" at bounding box center [197, 156] width 174 height 29
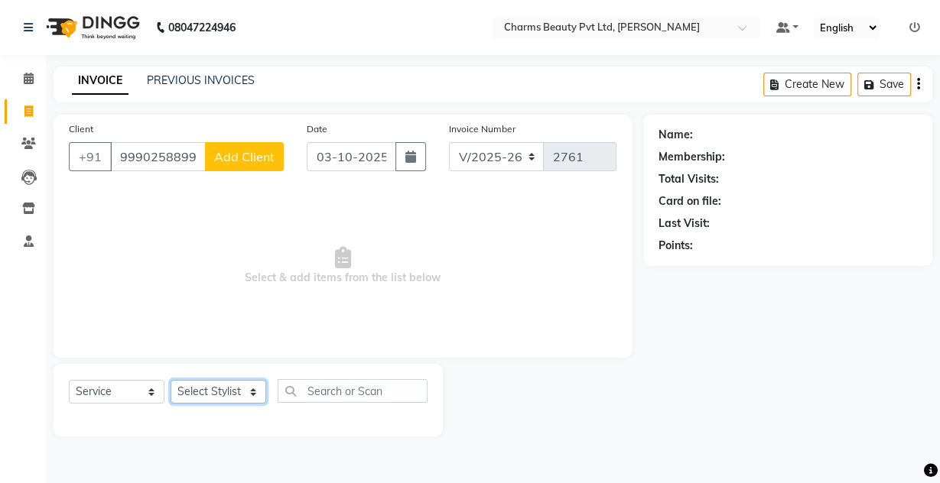
click at [255, 394] on select "Select Stylist Aarti [PERSON_NAME] [PERSON_NAME] CHARMS DR. POOJA MITTAL HINA […" at bounding box center [218, 392] width 96 height 24
click at [170, 380] on select "Select Stylist Aarti [PERSON_NAME] [PERSON_NAME] CHARMS DR. POOJA MITTAL HINA […" at bounding box center [218, 392] width 96 height 24
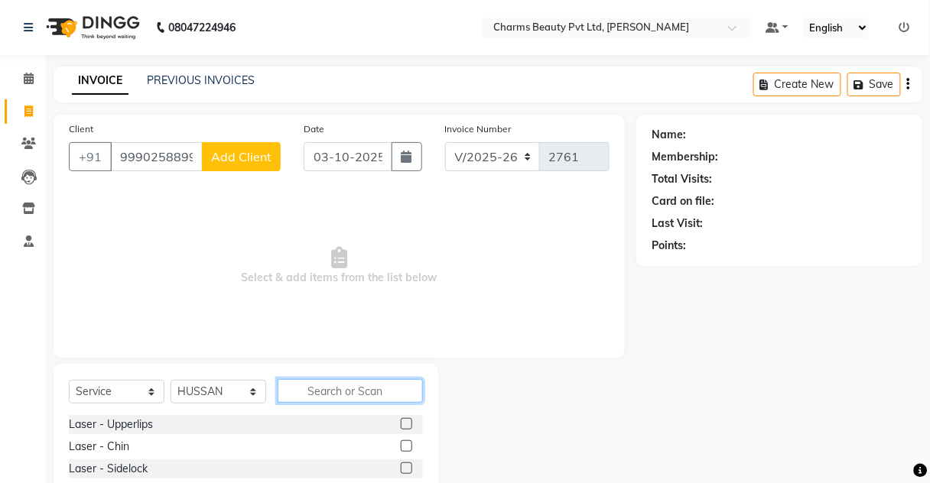
click at [334, 394] on input "text" at bounding box center [349, 391] width 145 height 24
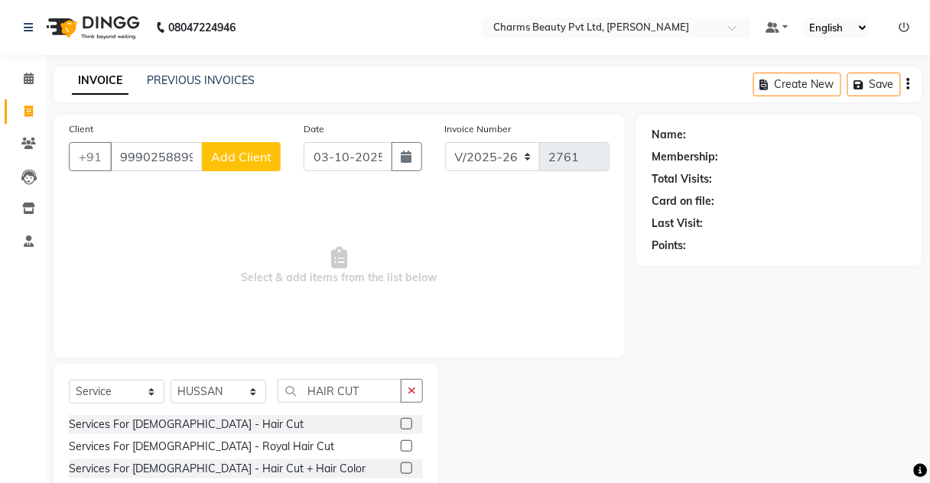
click at [401, 423] on label at bounding box center [406, 423] width 11 height 11
click at [401, 423] on input "checkbox" at bounding box center [406, 425] width 10 height 10
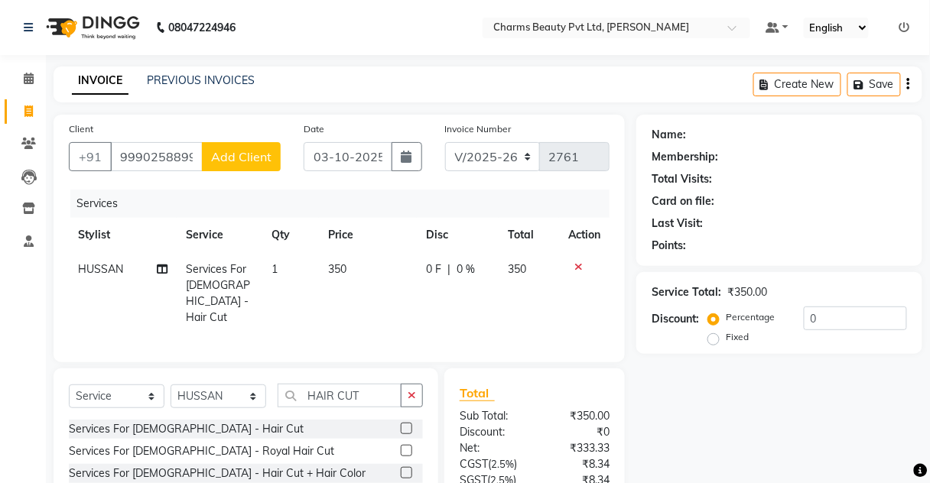
click at [248, 161] on span "Add Client" at bounding box center [241, 156] width 60 height 15
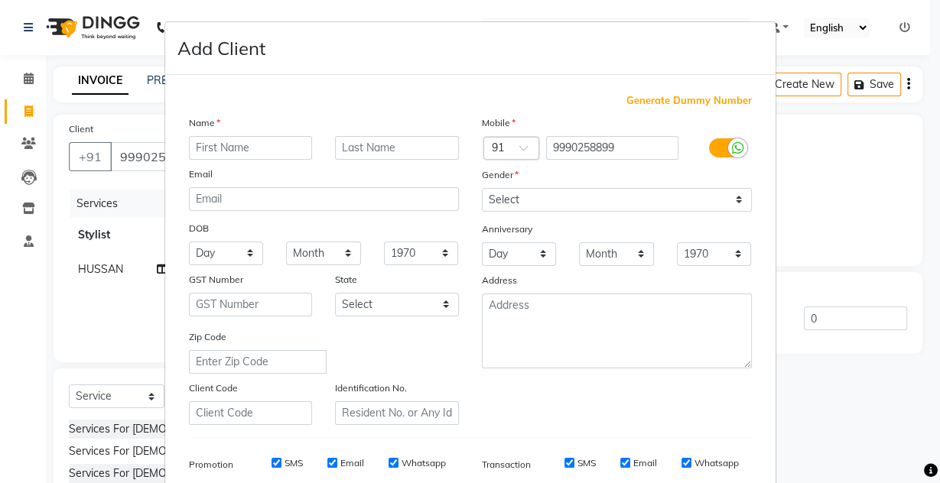
click at [248, 144] on input "text" at bounding box center [251, 148] width 124 height 24
click at [367, 141] on input "text" at bounding box center [397, 148] width 124 height 24
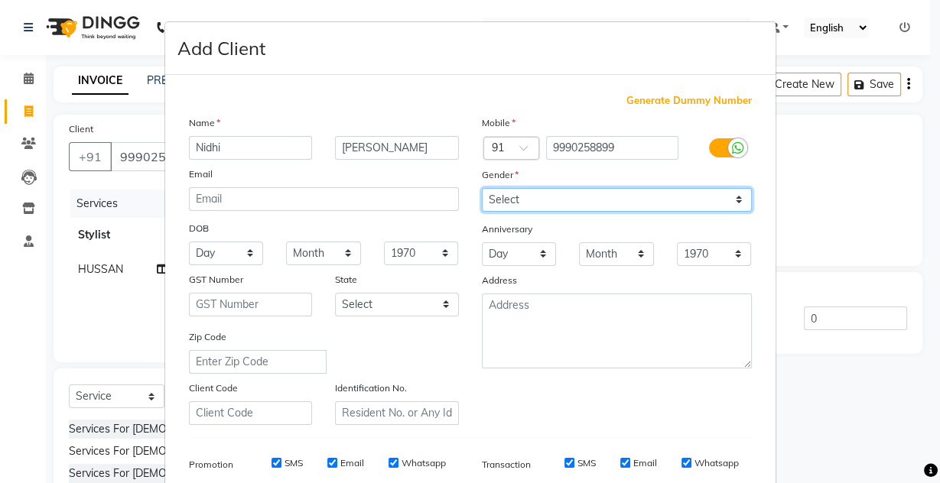
click at [731, 204] on select "Select [DEMOGRAPHIC_DATA] [DEMOGRAPHIC_DATA] Other Prefer Not To Say" at bounding box center [617, 200] width 270 height 24
click at [482, 188] on select "Select [DEMOGRAPHIC_DATA] [DEMOGRAPHIC_DATA] Other Prefer Not To Say" at bounding box center [617, 200] width 270 height 24
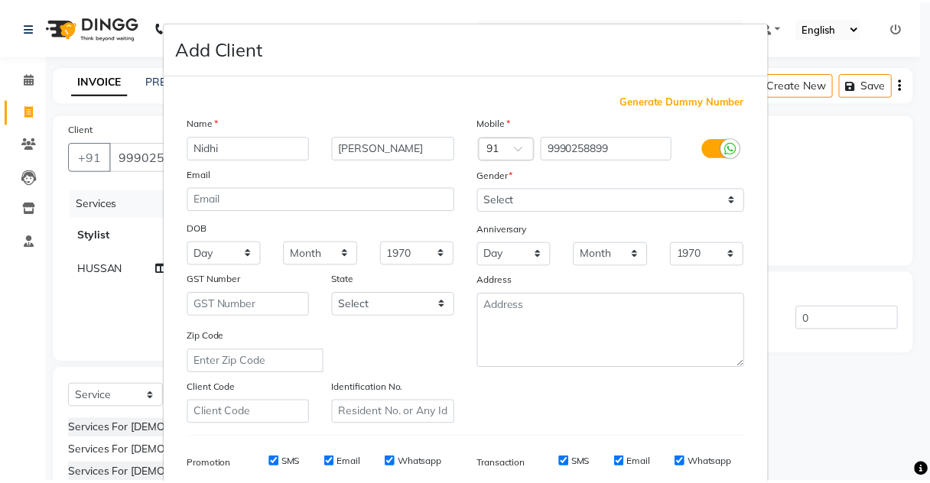
scroll to position [219, 0]
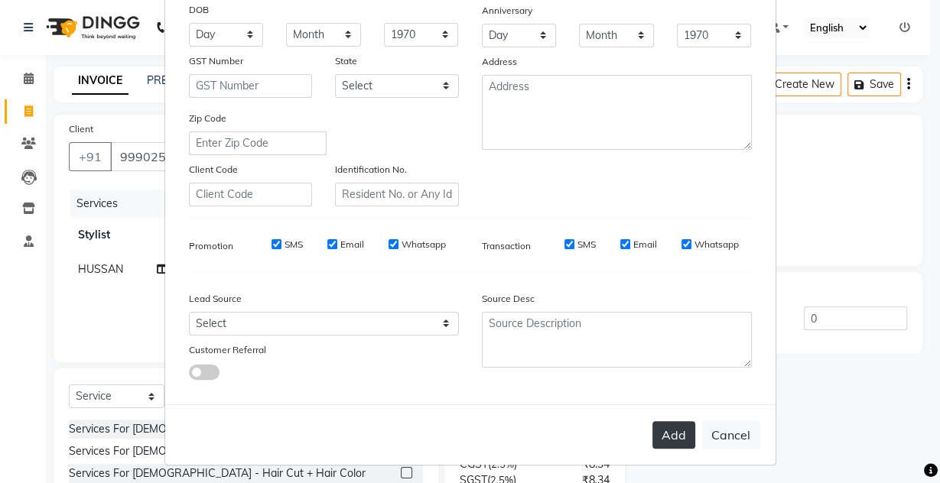
click at [660, 424] on button "Add" at bounding box center [673, 435] width 43 height 28
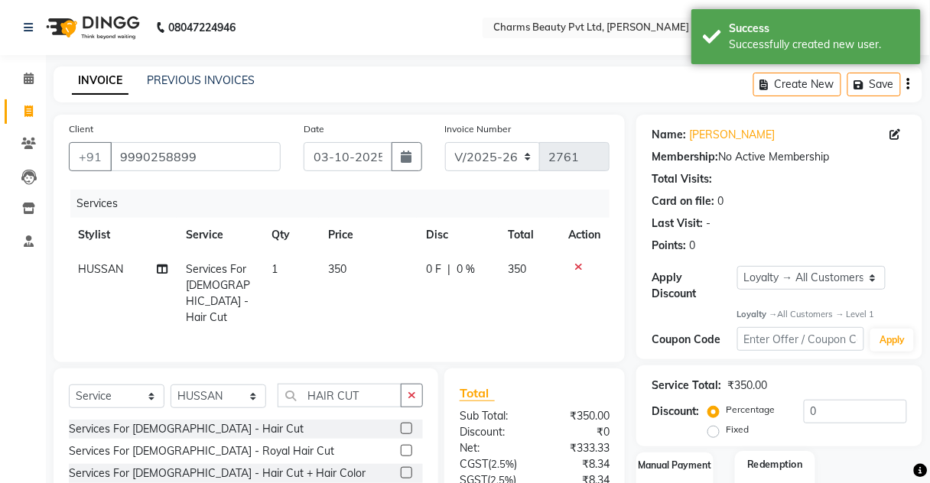
scroll to position [128, 0]
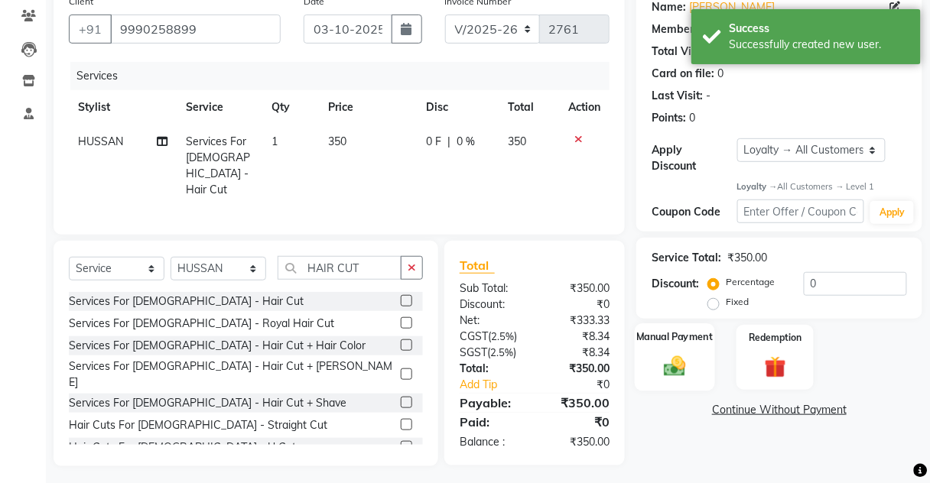
click at [675, 364] on img at bounding box center [675, 367] width 36 height 26
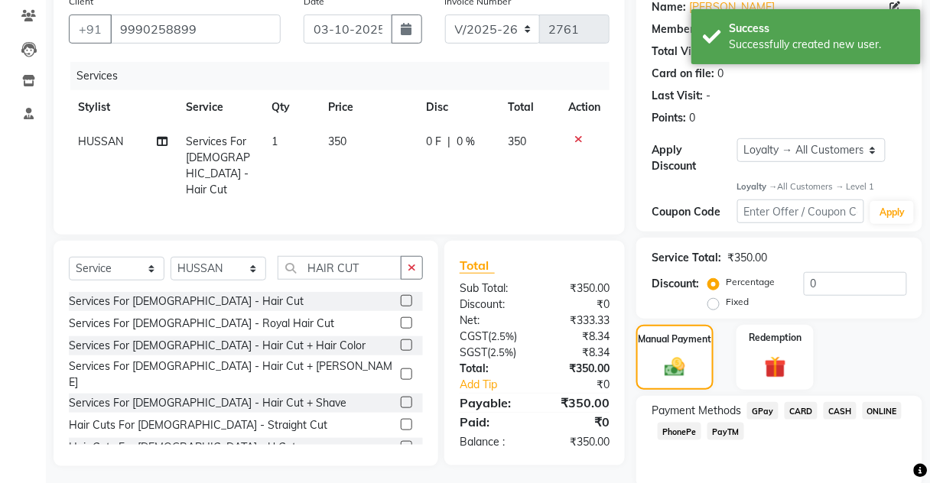
click at [833, 410] on span "CASH" at bounding box center [839, 411] width 33 height 18
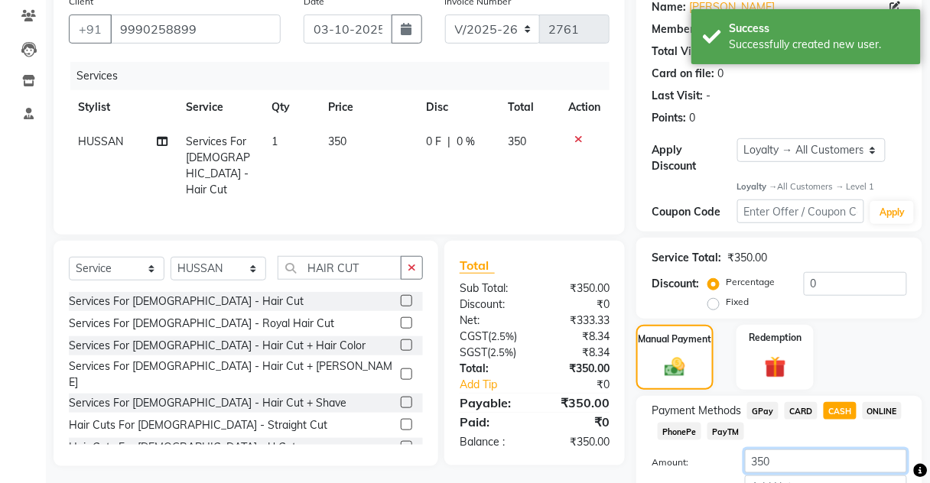
click at [790, 462] on input "350" at bounding box center [826, 461] width 162 height 24
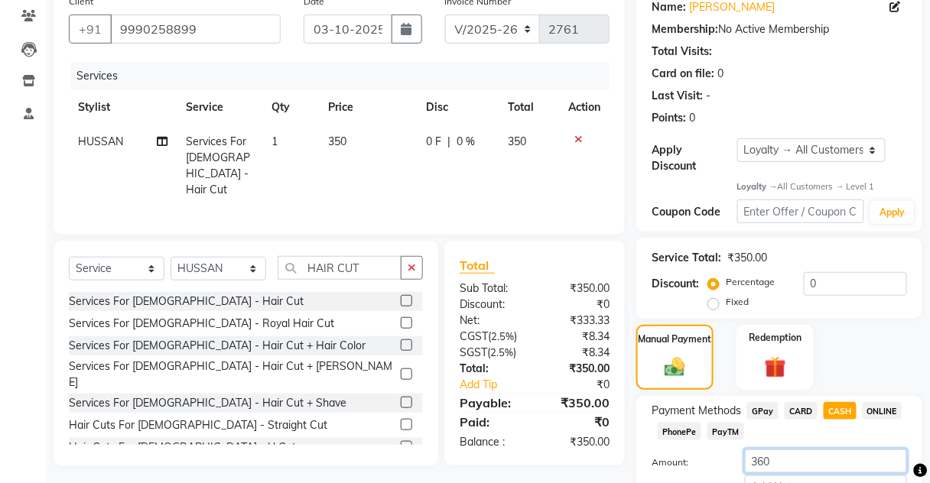
scroll to position [228, 0]
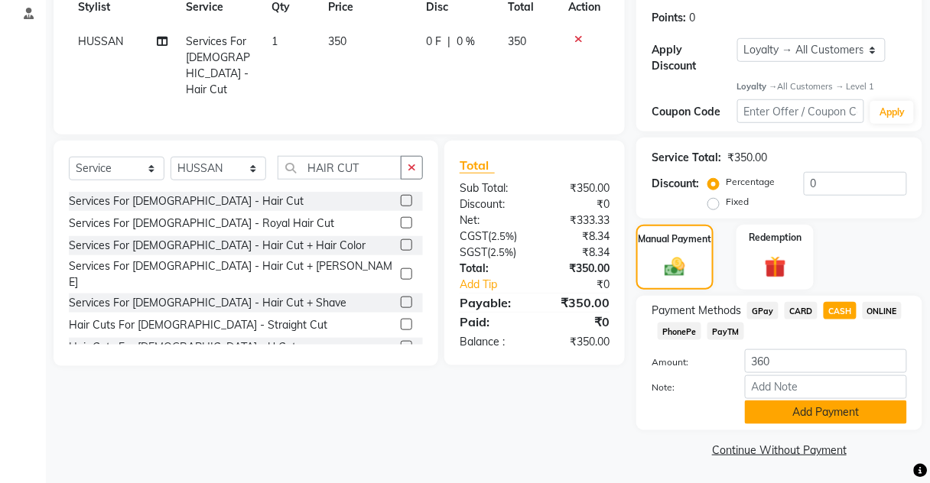
click at [842, 412] on button "Add Payment" at bounding box center [826, 413] width 162 height 24
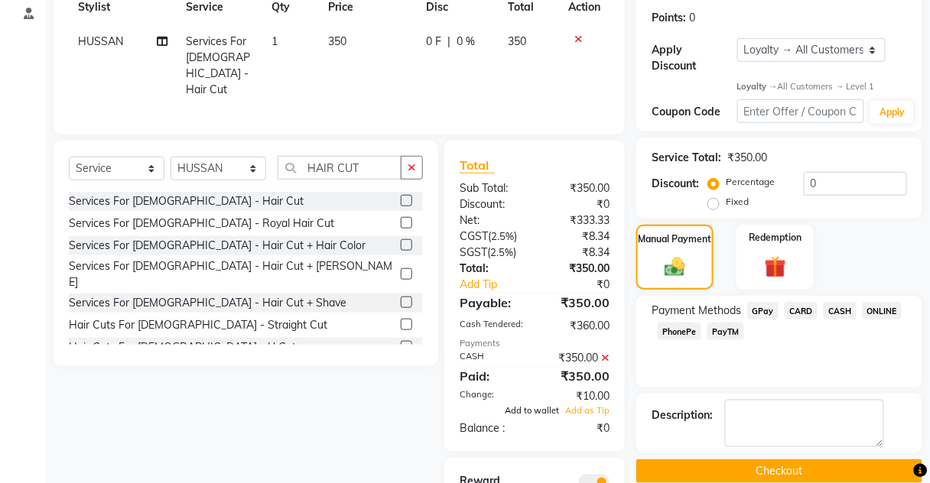
click at [540, 405] on span "Add to wallet" at bounding box center [532, 410] width 54 height 11
click at [780, 465] on button "Checkout" at bounding box center [779, 471] width 286 height 24
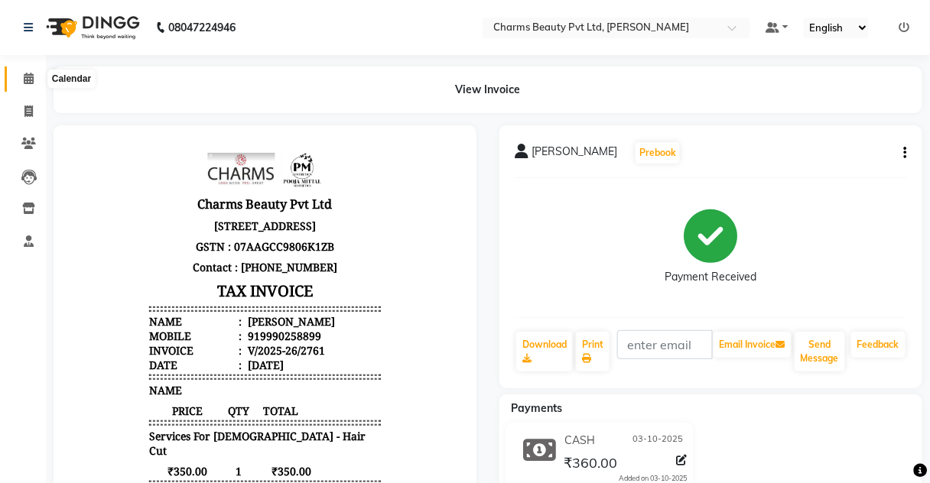
click at [34, 79] on span at bounding box center [28, 79] width 27 height 18
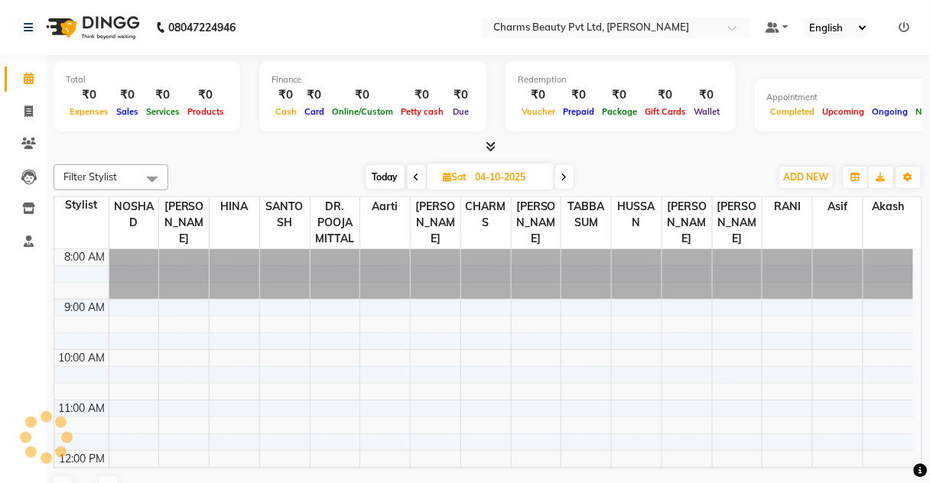
scroll to position [425, 0]
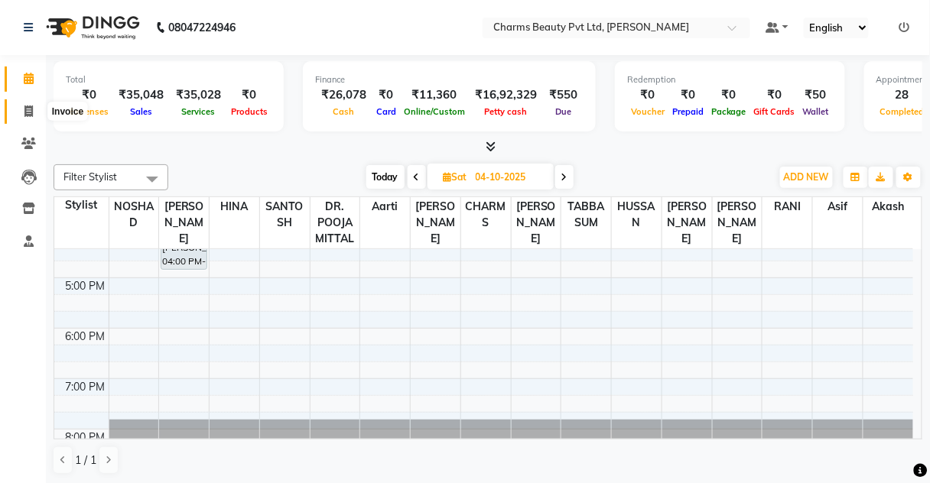
click at [34, 116] on span at bounding box center [28, 112] width 27 height 18
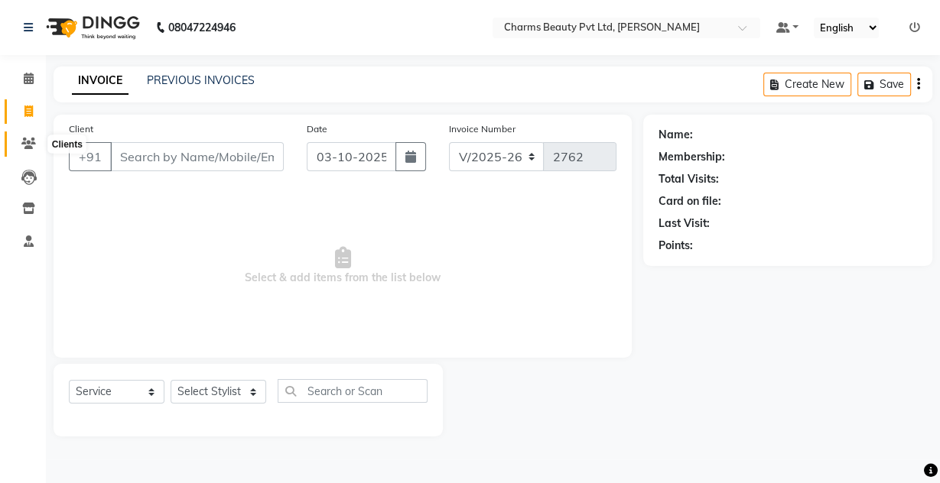
click at [28, 150] on span at bounding box center [28, 144] width 27 height 18
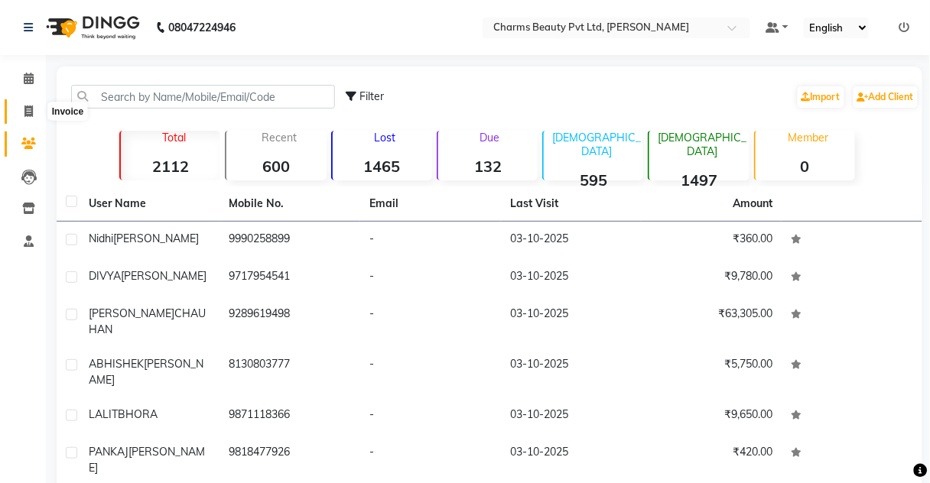
click at [35, 110] on span at bounding box center [28, 112] width 27 height 18
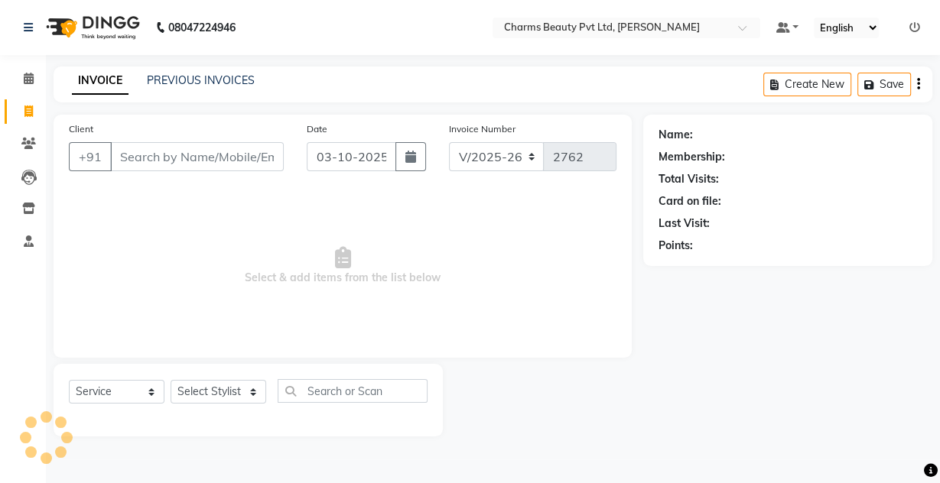
click at [193, 146] on input "Client" at bounding box center [197, 156] width 174 height 29
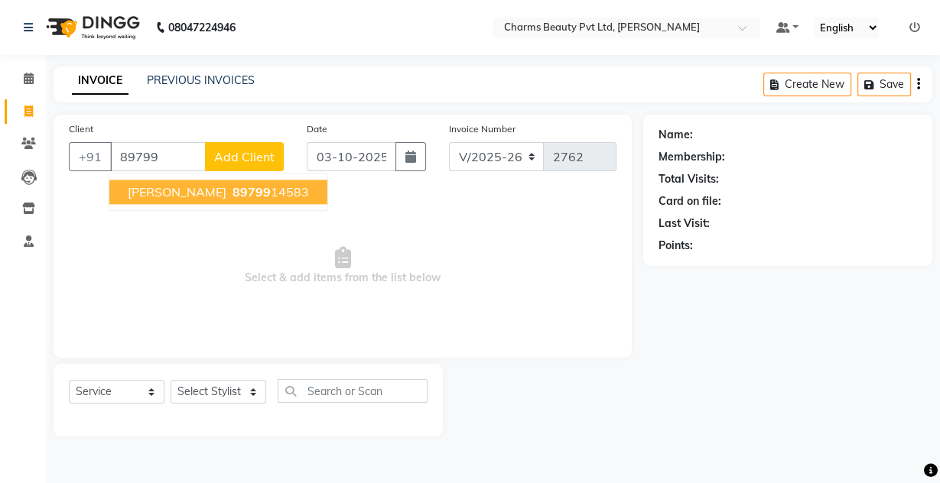
click at [232, 186] on span "89799" at bounding box center [251, 191] width 38 height 15
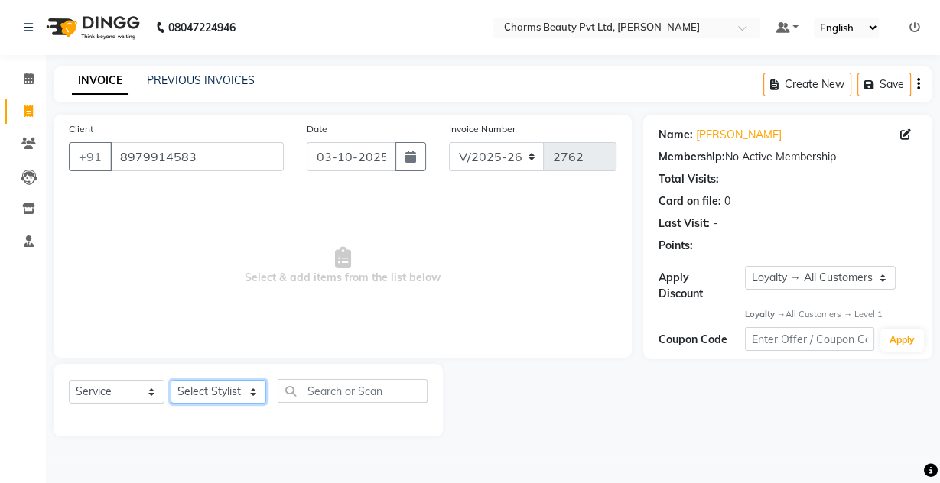
click at [196, 398] on select "Select Stylist Aarti [PERSON_NAME] [PERSON_NAME] CHARMS DR. POOJA MITTAL HINA […" at bounding box center [218, 392] width 96 height 24
click at [170, 380] on select "Select Stylist Aarti [PERSON_NAME] [PERSON_NAME] CHARMS DR. POOJA MITTAL HINA […" at bounding box center [218, 392] width 96 height 24
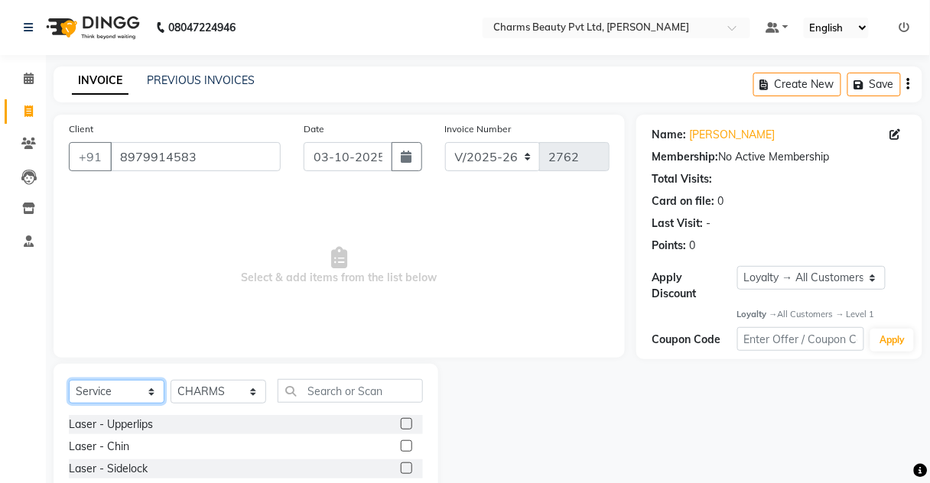
click at [133, 385] on select "Select Service Product Membership Package Voucher Prepaid Gift Card" at bounding box center [117, 392] width 96 height 24
click at [69, 380] on select "Select Service Product Membership Package Voucher Prepaid Gift Card" at bounding box center [117, 392] width 96 height 24
click at [333, 388] on input "text" at bounding box center [349, 391] width 145 height 24
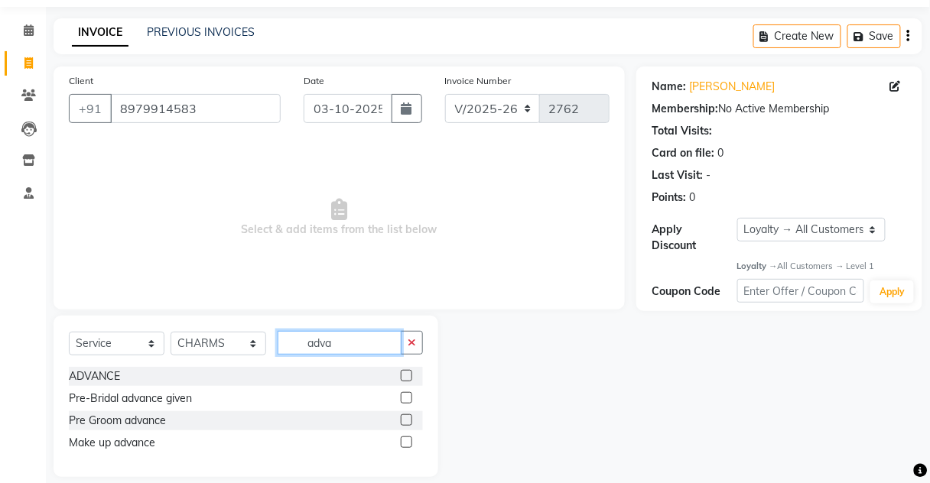
scroll to position [63, 0]
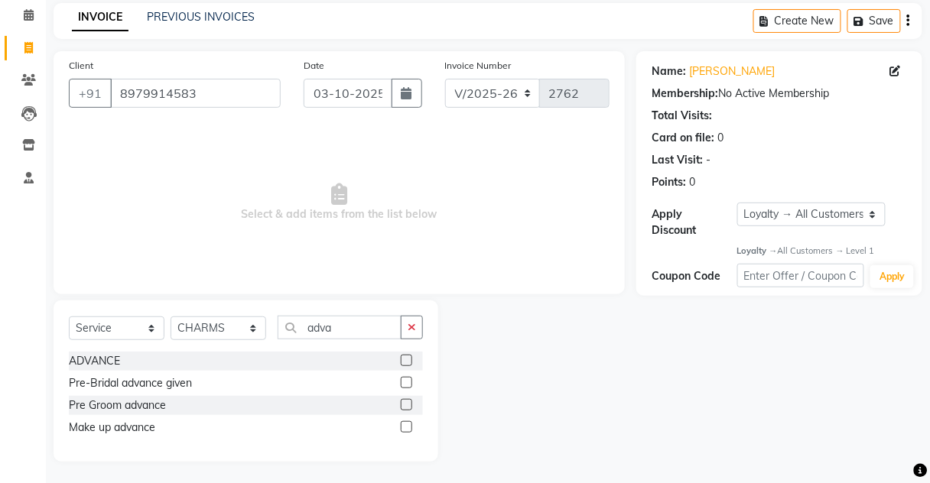
click at [411, 382] on label at bounding box center [406, 382] width 11 height 11
click at [411, 382] on input "checkbox" at bounding box center [406, 383] width 10 height 10
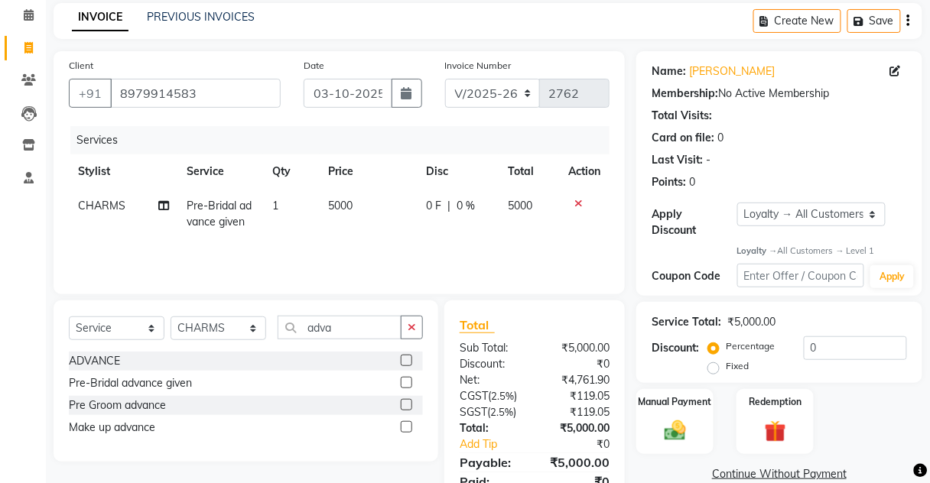
click at [374, 224] on td "5000" at bounding box center [369, 214] width 98 height 50
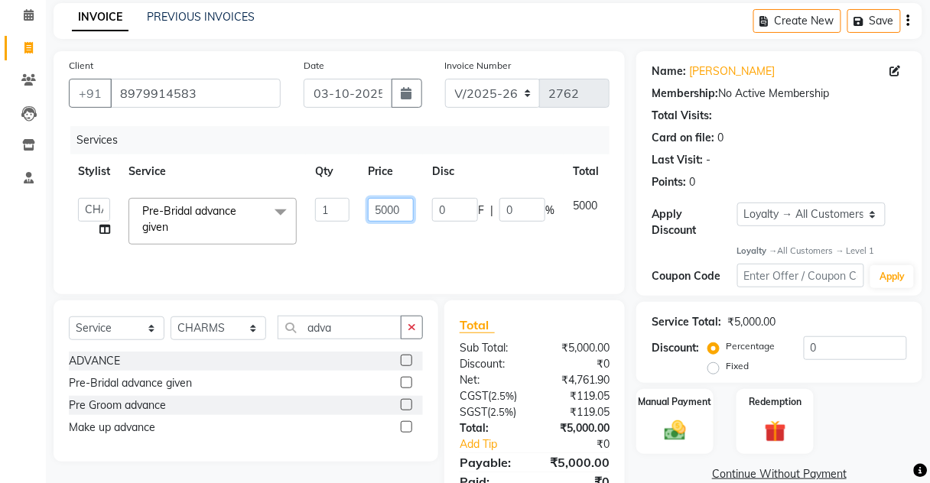
click at [373, 208] on input "5000" at bounding box center [391, 210] width 46 height 24
click at [400, 227] on td "15000" at bounding box center [391, 221] width 64 height 65
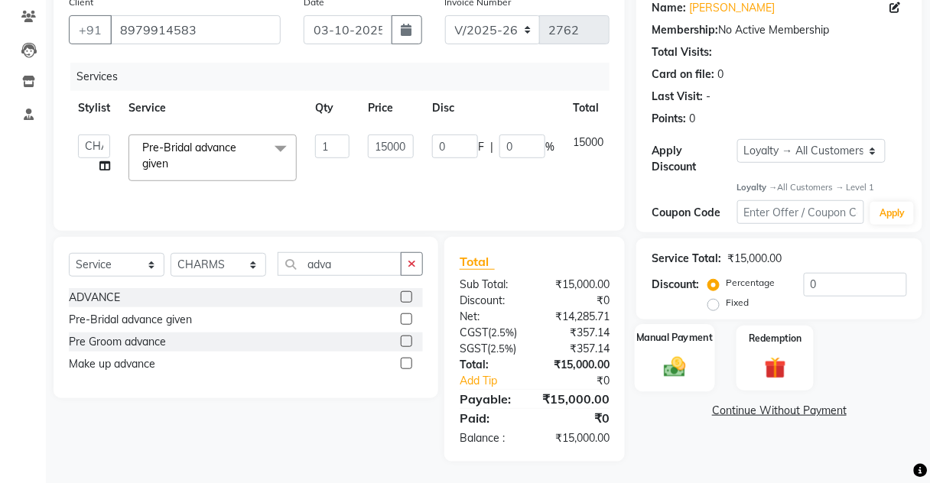
click at [668, 365] on img at bounding box center [675, 368] width 36 height 26
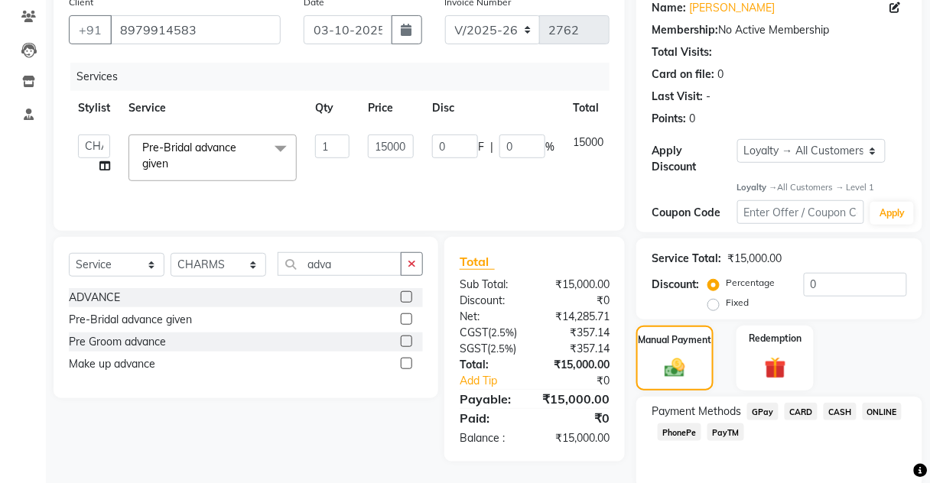
click at [715, 433] on span "PayTM" at bounding box center [725, 433] width 37 height 18
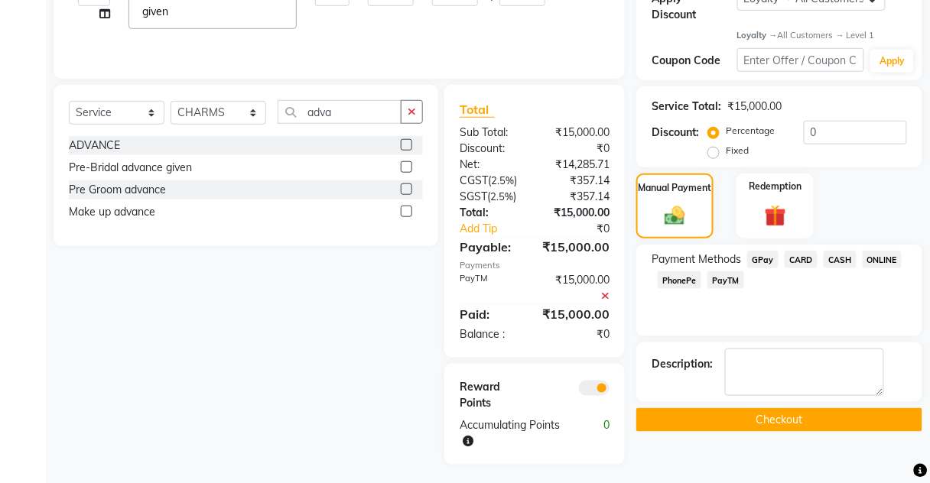
drag, startPoint x: 755, startPoint y: 404, endPoint x: 747, endPoint y: 409, distance: 9.3
click at [754, 404] on div "Name: [PERSON_NAME] Membership: No Active Membership Total Visits: Card on file…" at bounding box center [784, 150] width 297 height 629
drag, startPoint x: 744, startPoint y: 412, endPoint x: 446, endPoint y: 352, distance: 304.2
click at [744, 412] on button "Checkout" at bounding box center [779, 420] width 286 height 24
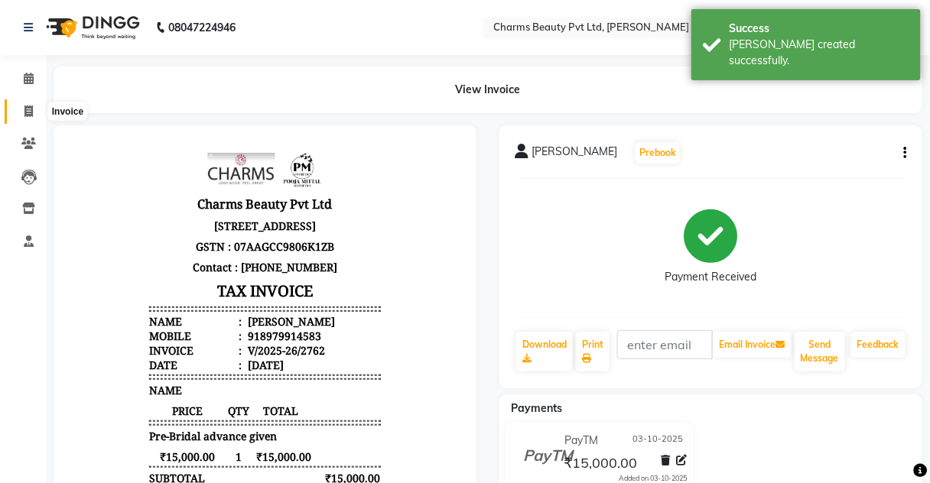
click at [27, 106] on icon at bounding box center [28, 110] width 8 height 11
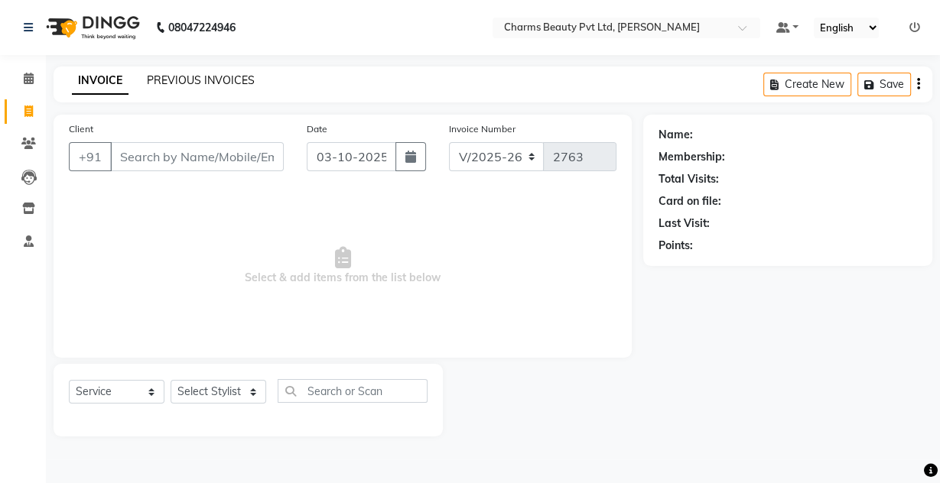
click at [231, 82] on link "PREVIOUS INVOICES" at bounding box center [201, 80] width 108 height 14
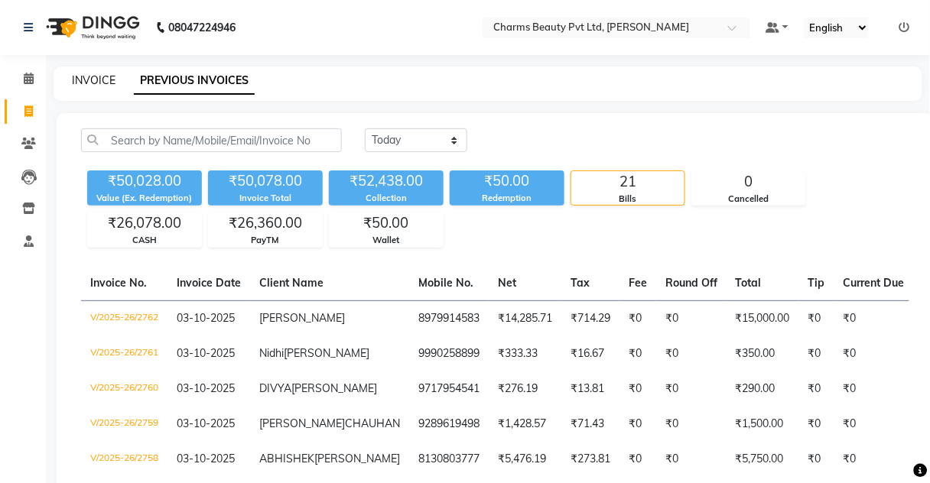
click at [80, 84] on link "INVOICE" at bounding box center [94, 80] width 44 height 14
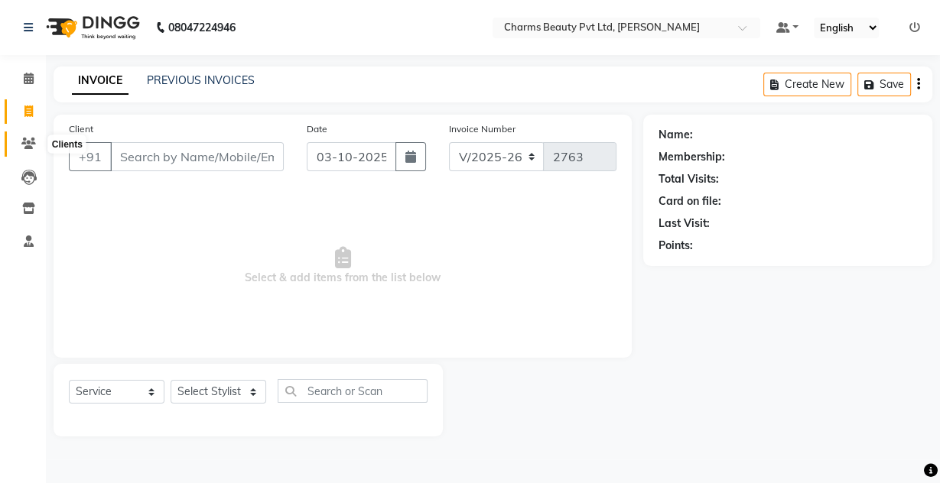
click at [39, 140] on span at bounding box center [28, 144] width 27 height 18
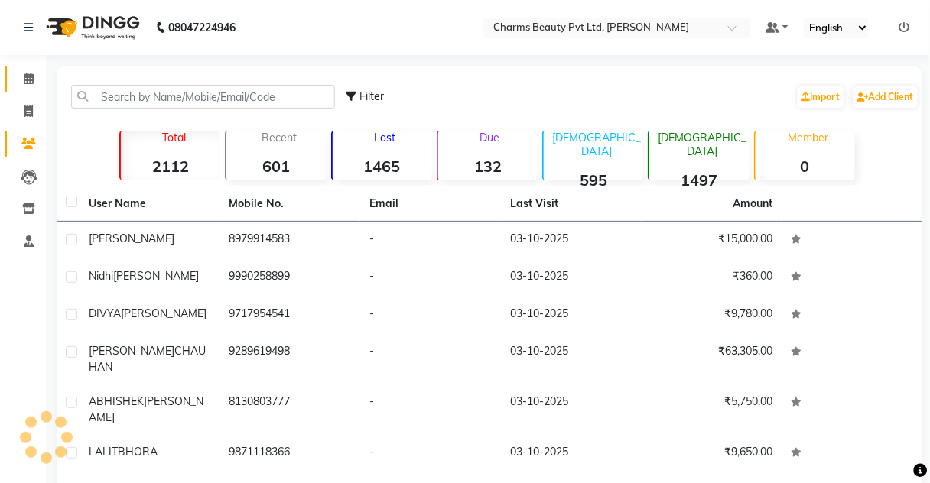
click at [30, 85] on span at bounding box center [28, 79] width 27 height 18
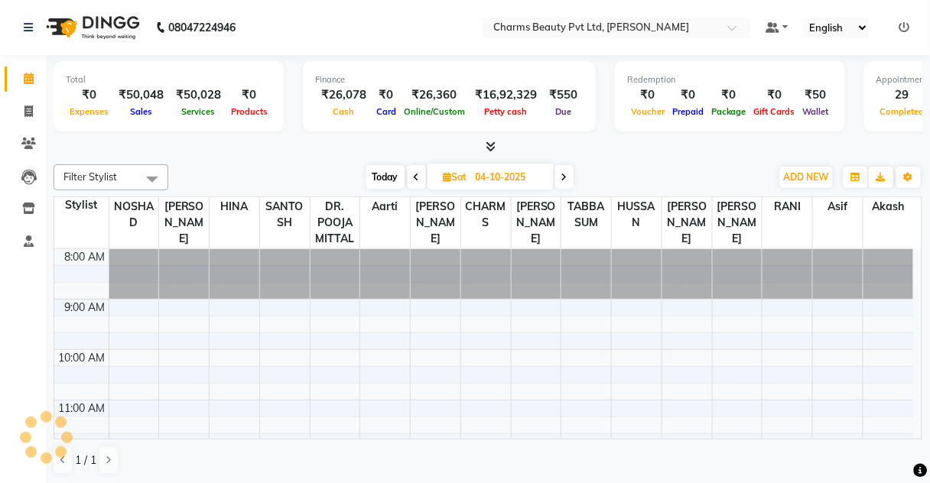
scroll to position [453, 0]
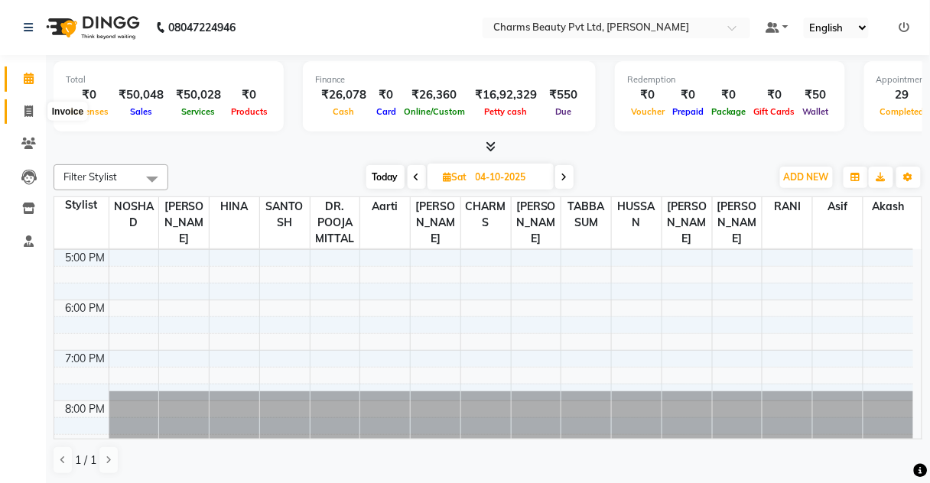
click at [23, 110] on span at bounding box center [28, 112] width 27 height 18
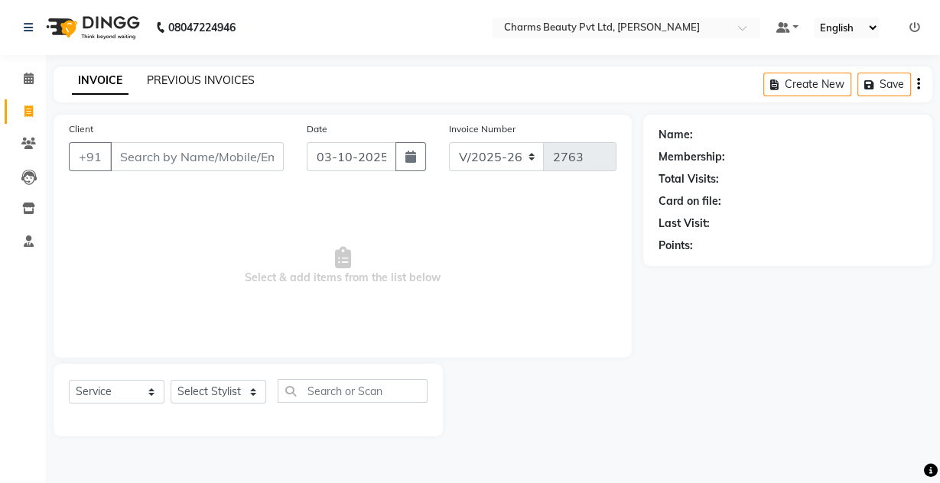
click at [187, 78] on link "PREVIOUS INVOICES" at bounding box center [201, 80] width 108 height 14
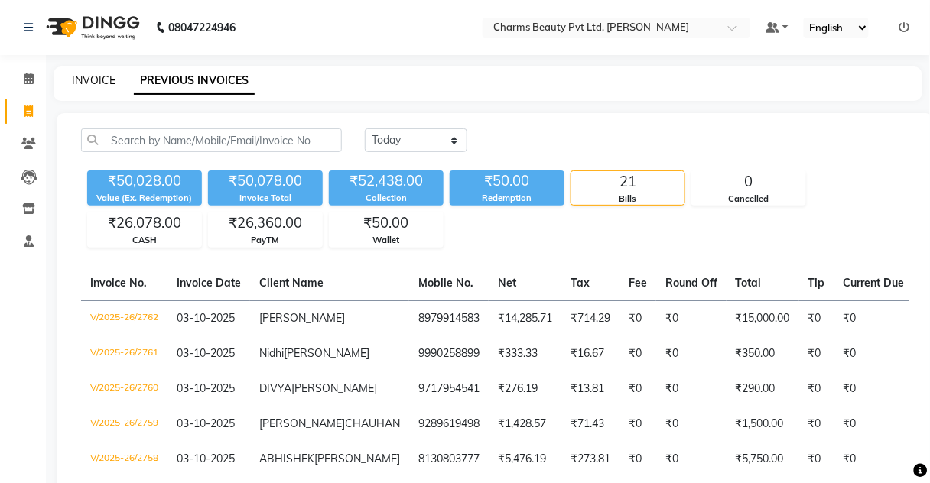
click at [95, 86] on link "INVOICE" at bounding box center [94, 80] width 44 height 14
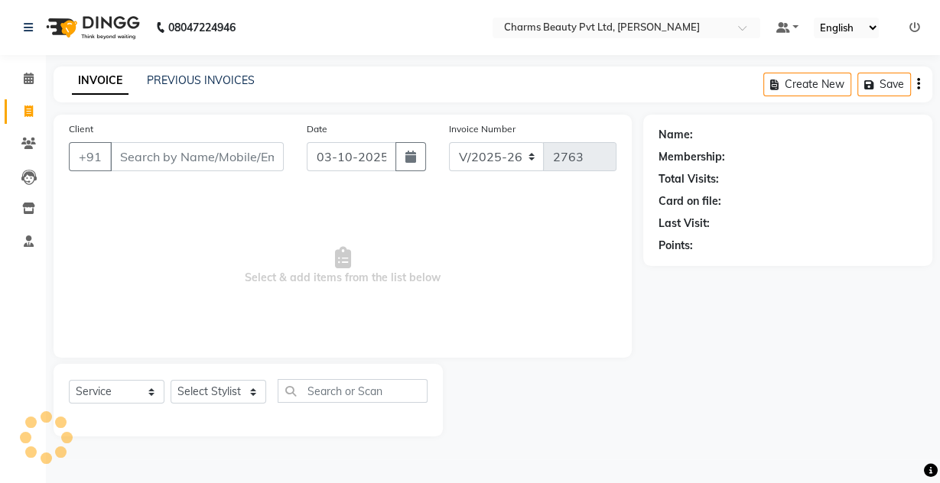
click at [182, 159] on input "Client" at bounding box center [197, 156] width 174 height 29
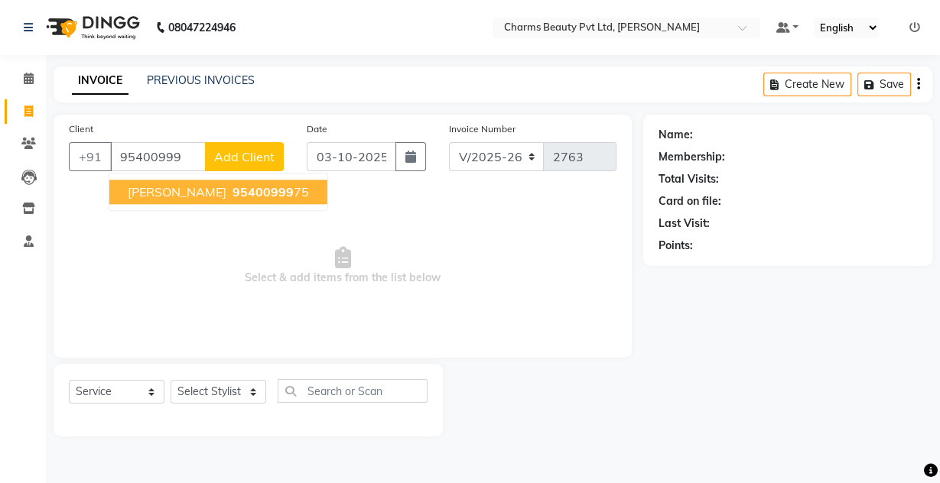
click at [171, 186] on span "[PERSON_NAME]" at bounding box center [177, 191] width 99 height 15
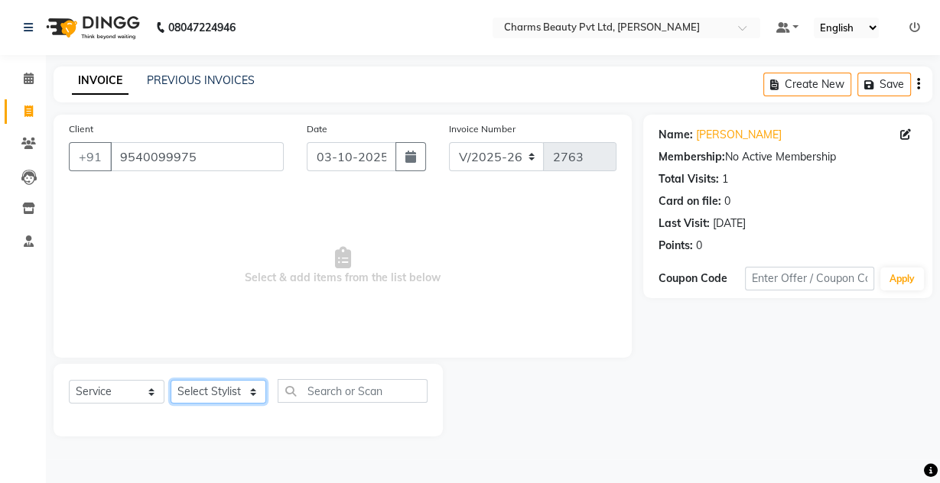
click at [218, 394] on select "Select Stylist Aarti [PERSON_NAME] [PERSON_NAME] CHARMS DR. POOJA MITTAL HINA […" at bounding box center [218, 392] width 96 height 24
click at [170, 380] on select "Select Stylist Aarti [PERSON_NAME] [PERSON_NAME] CHARMS DR. POOJA MITTAL HINA […" at bounding box center [218, 392] width 96 height 24
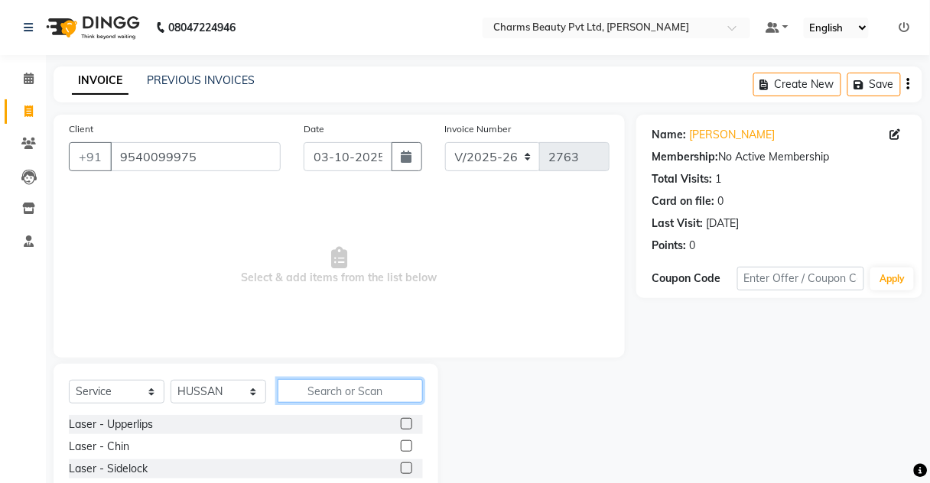
click at [304, 391] on input "text" at bounding box center [349, 391] width 145 height 24
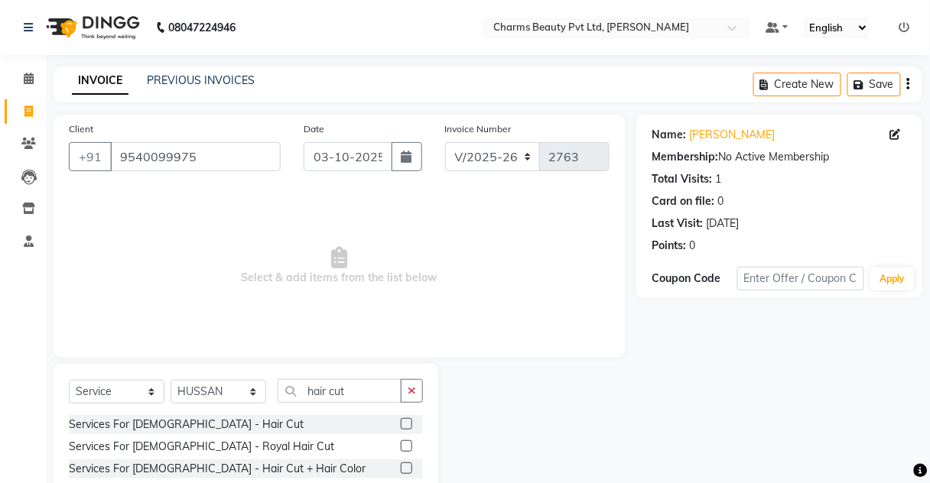
click at [401, 416] on div at bounding box center [412, 424] width 22 height 19
click at [401, 427] on label at bounding box center [406, 423] width 11 height 11
click at [401, 427] on input "checkbox" at bounding box center [406, 425] width 10 height 10
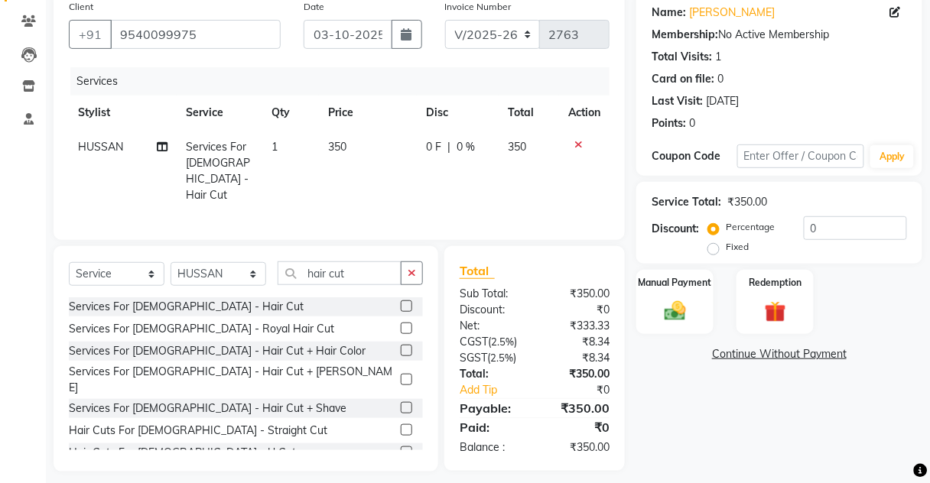
scroll to position [128, 0]
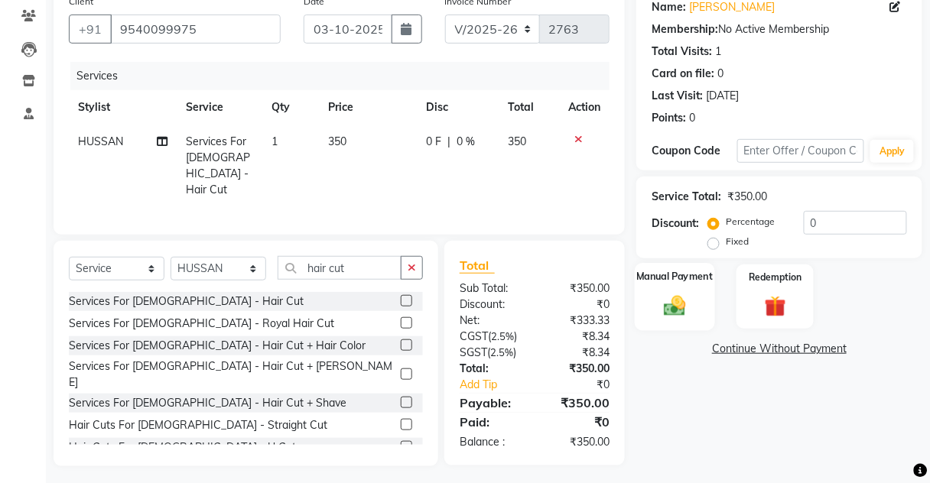
click at [681, 312] on img at bounding box center [675, 306] width 36 height 26
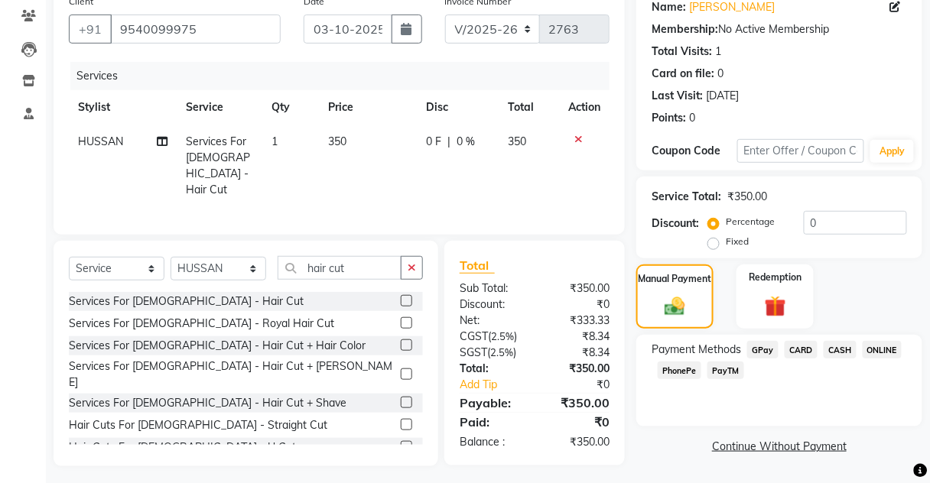
click at [834, 349] on span "CASH" at bounding box center [839, 350] width 33 height 18
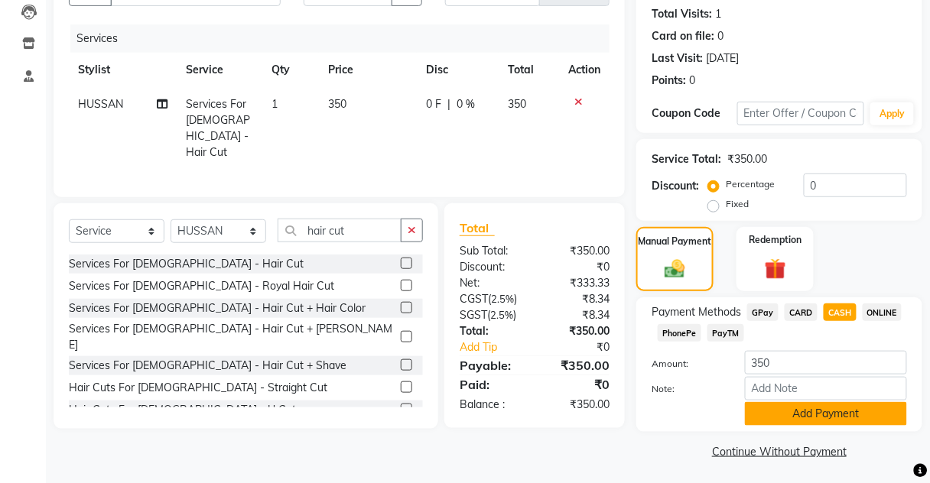
click at [824, 402] on button "Add Payment" at bounding box center [826, 414] width 162 height 24
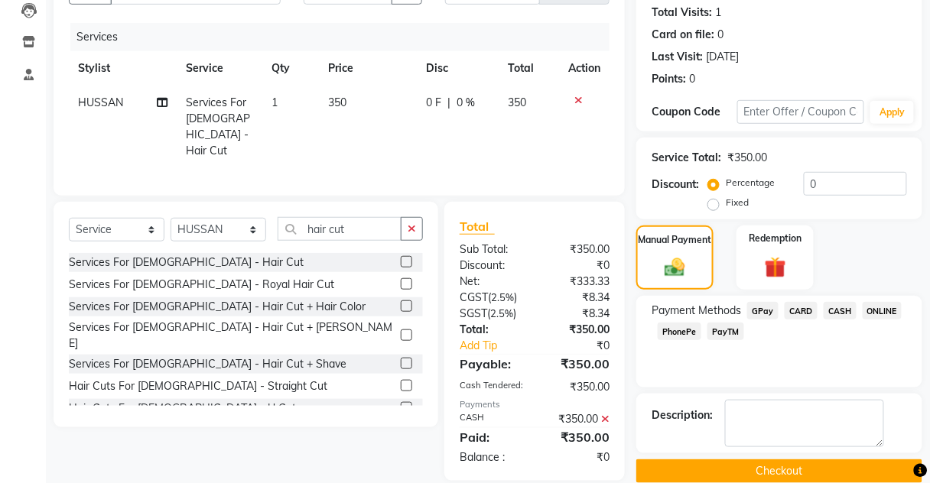
scroll to position [188, 0]
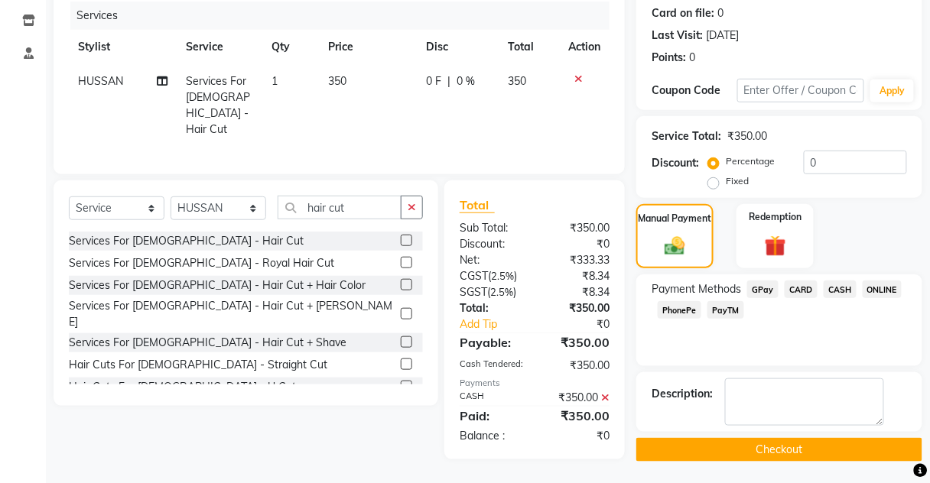
click at [820, 448] on button "Checkout" at bounding box center [779, 450] width 286 height 24
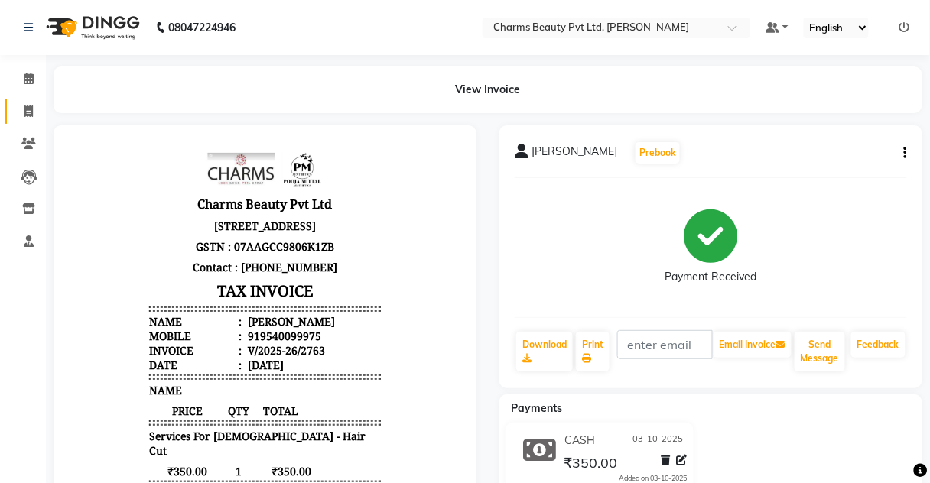
click at [41, 113] on body "08047224946 Select Location × Charms Beauty Pvt Ltd, [PERSON_NAME] Default Pane…" at bounding box center [465, 241] width 930 height 483
click at [37, 113] on span at bounding box center [28, 112] width 27 height 18
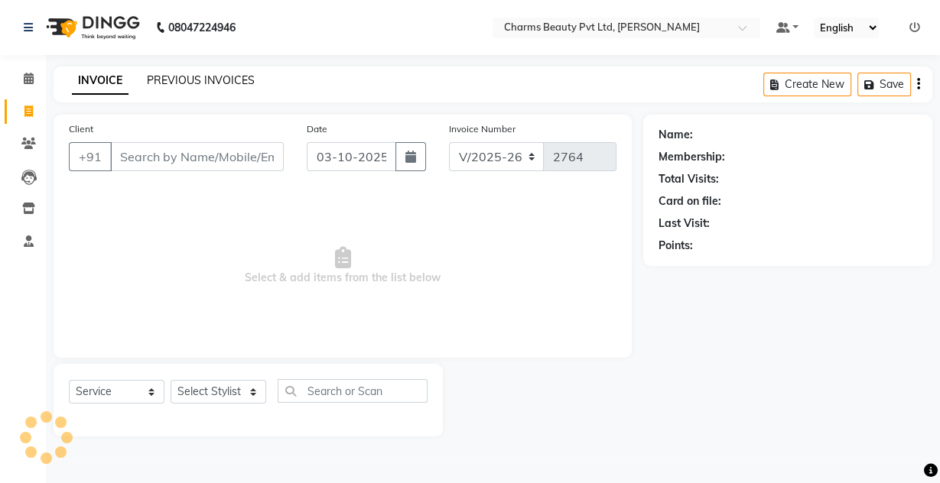
click at [176, 81] on link "PREVIOUS INVOICES" at bounding box center [201, 80] width 108 height 14
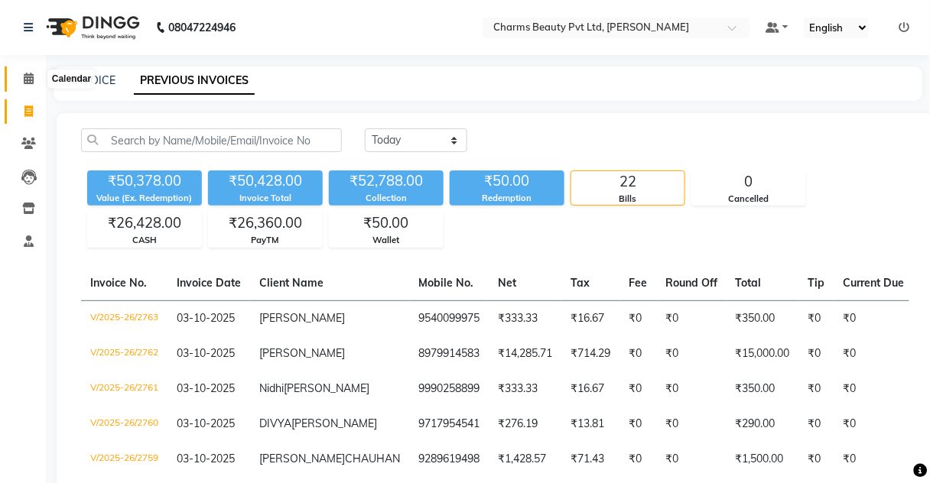
click at [27, 82] on icon at bounding box center [29, 78] width 10 height 11
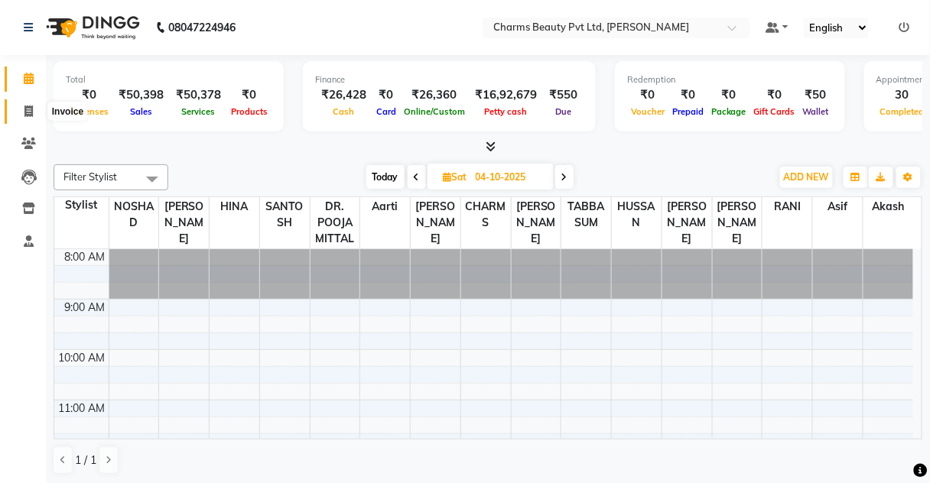
click at [23, 117] on span at bounding box center [28, 112] width 27 height 18
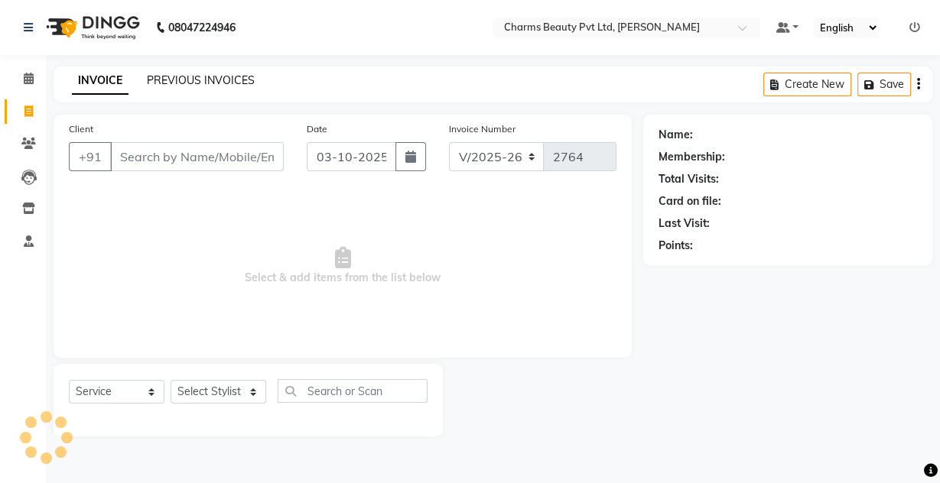
click at [167, 78] on link "PREVIOUS INVOICES" at bounding box center [201, 80] width 108 height 14
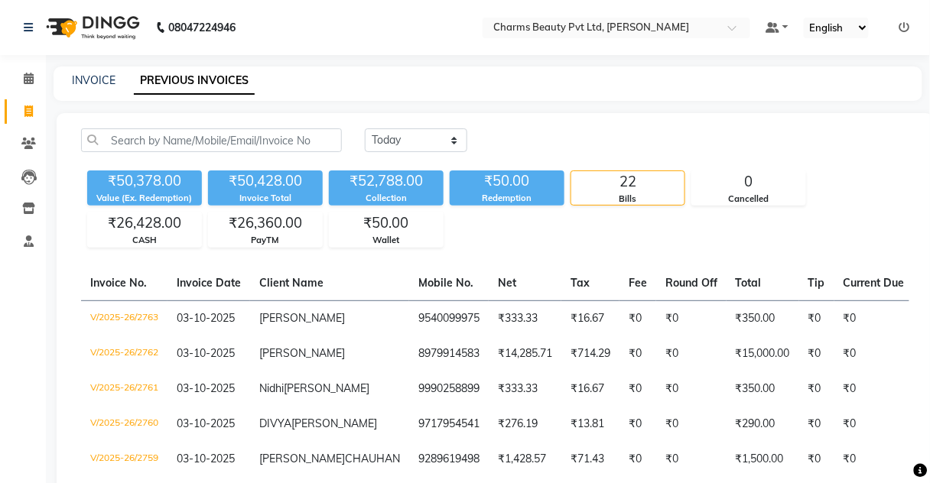
click at [172, 80] on link "PREVIOUS INVOICES" at bounding box center [194, 81] width 121 height 28
click at [20, 73] on span at bounding box center [28, 79] width 27 height 18
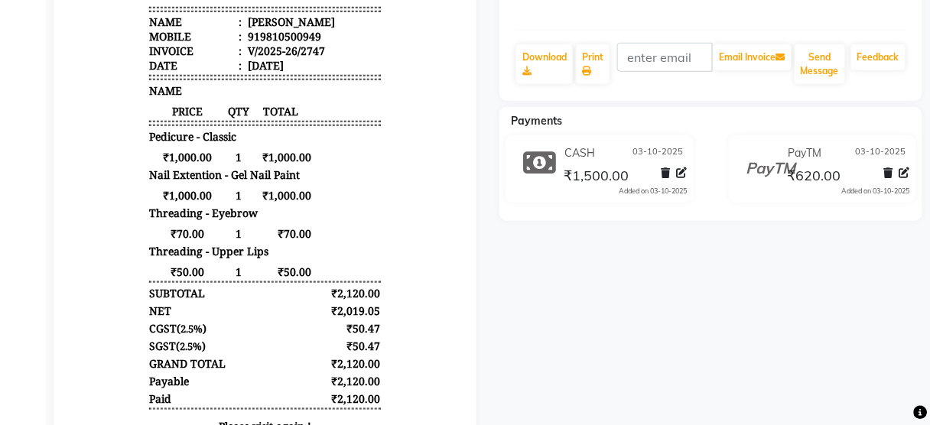
scroll to position [288, 0]
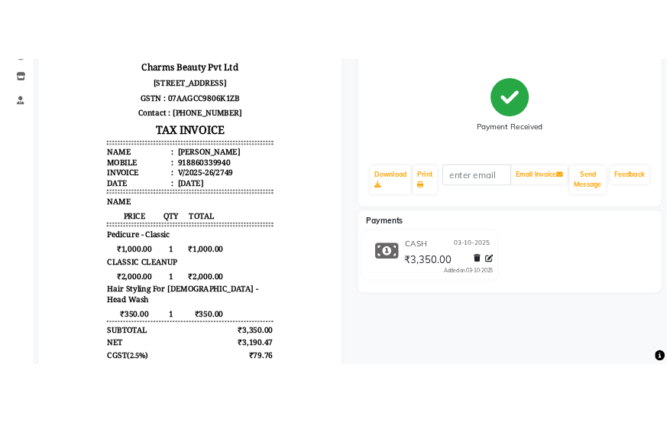
scroll to position [12, 0]
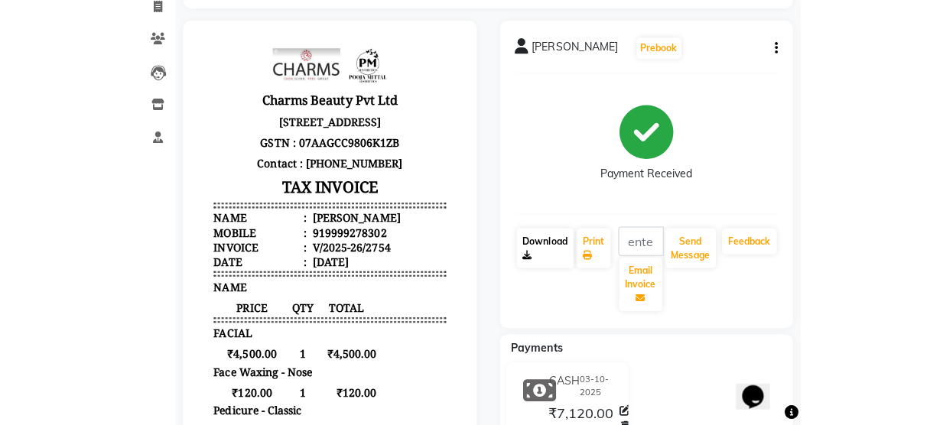
scroll to position [245, 0]
